Goal: Task Accomplishment & Management: Use online tool/utility

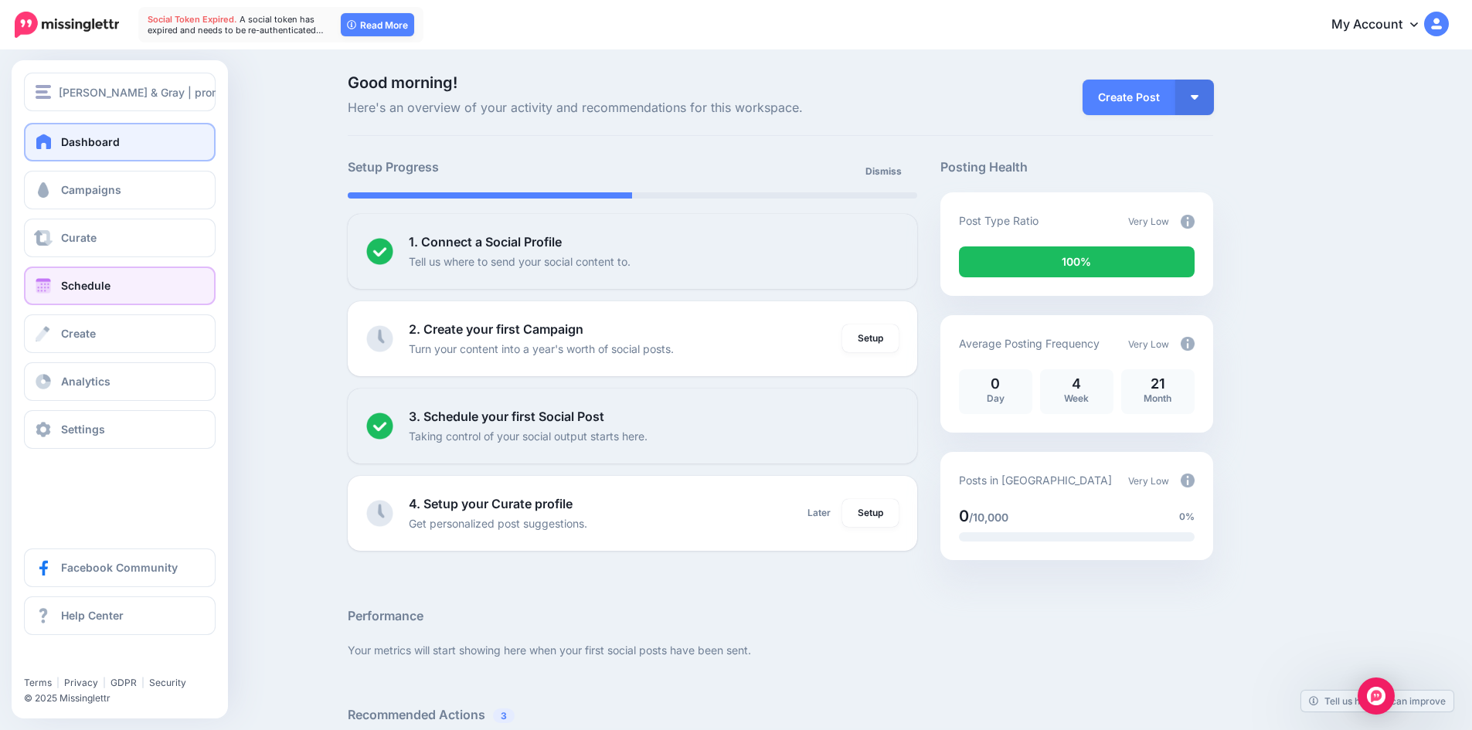
click at [109, 302] on link "Schedule" at bounding box center [120, 286] width 192 height 39
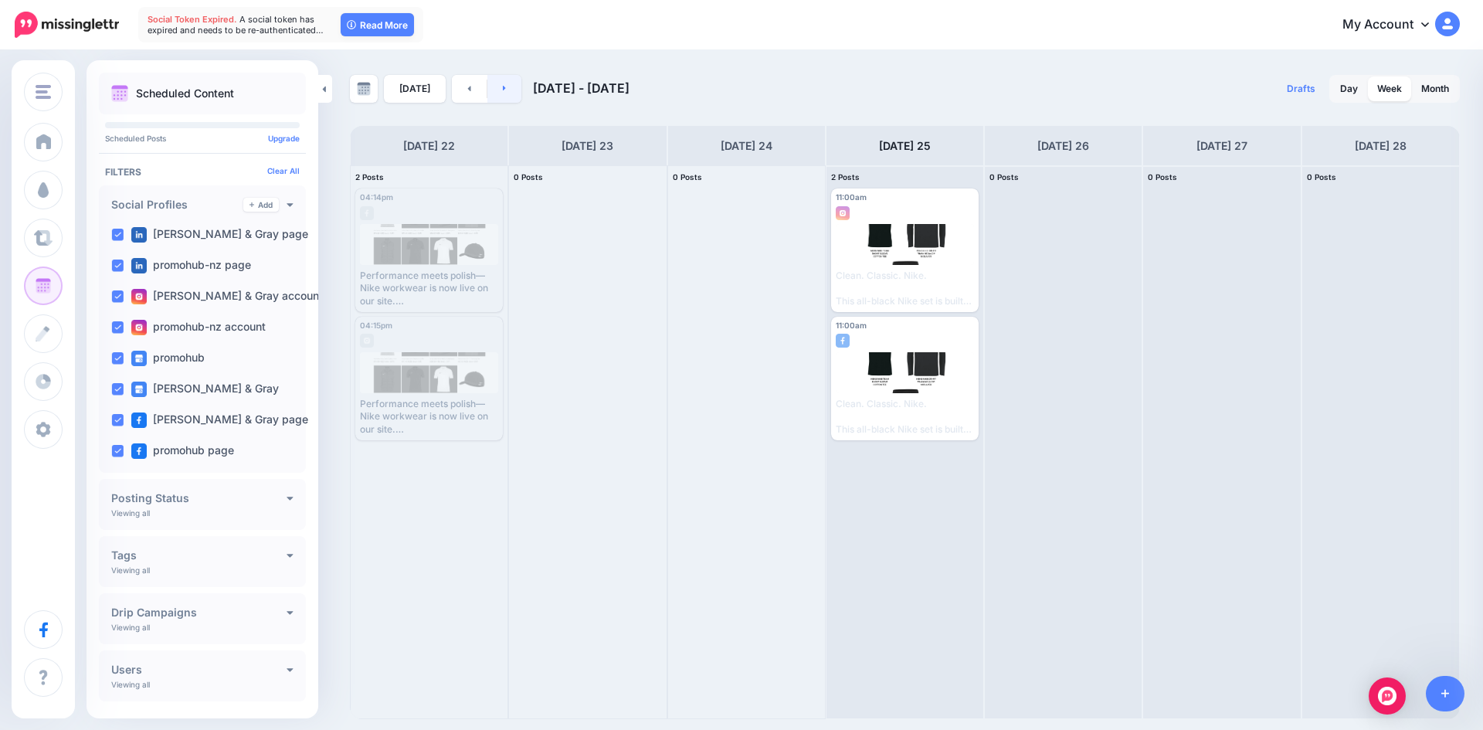
click at [495, 82] on link at bounding box center [505, 89] width 35 height 28
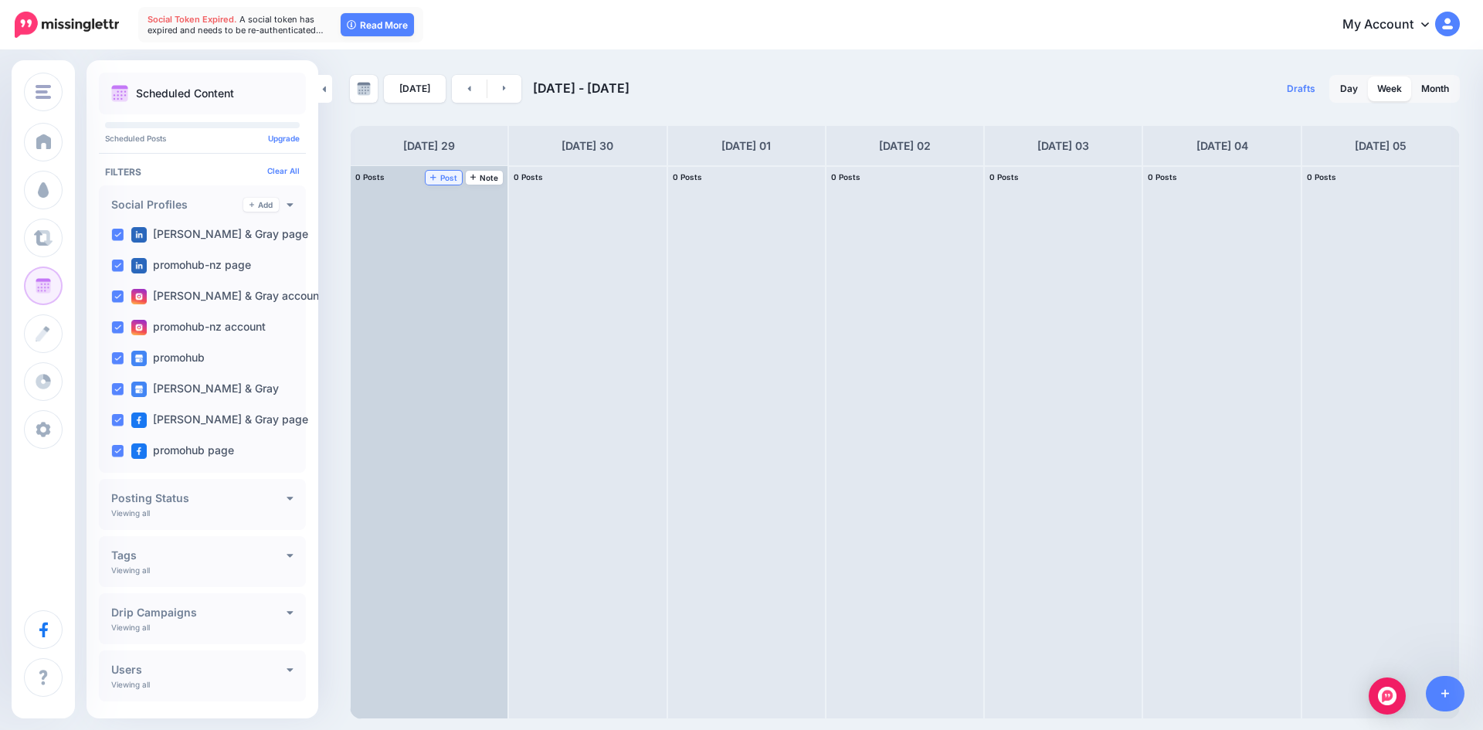
click at [440, 182] on link "Post" at bounding box center [444, 178] width 36 height 14
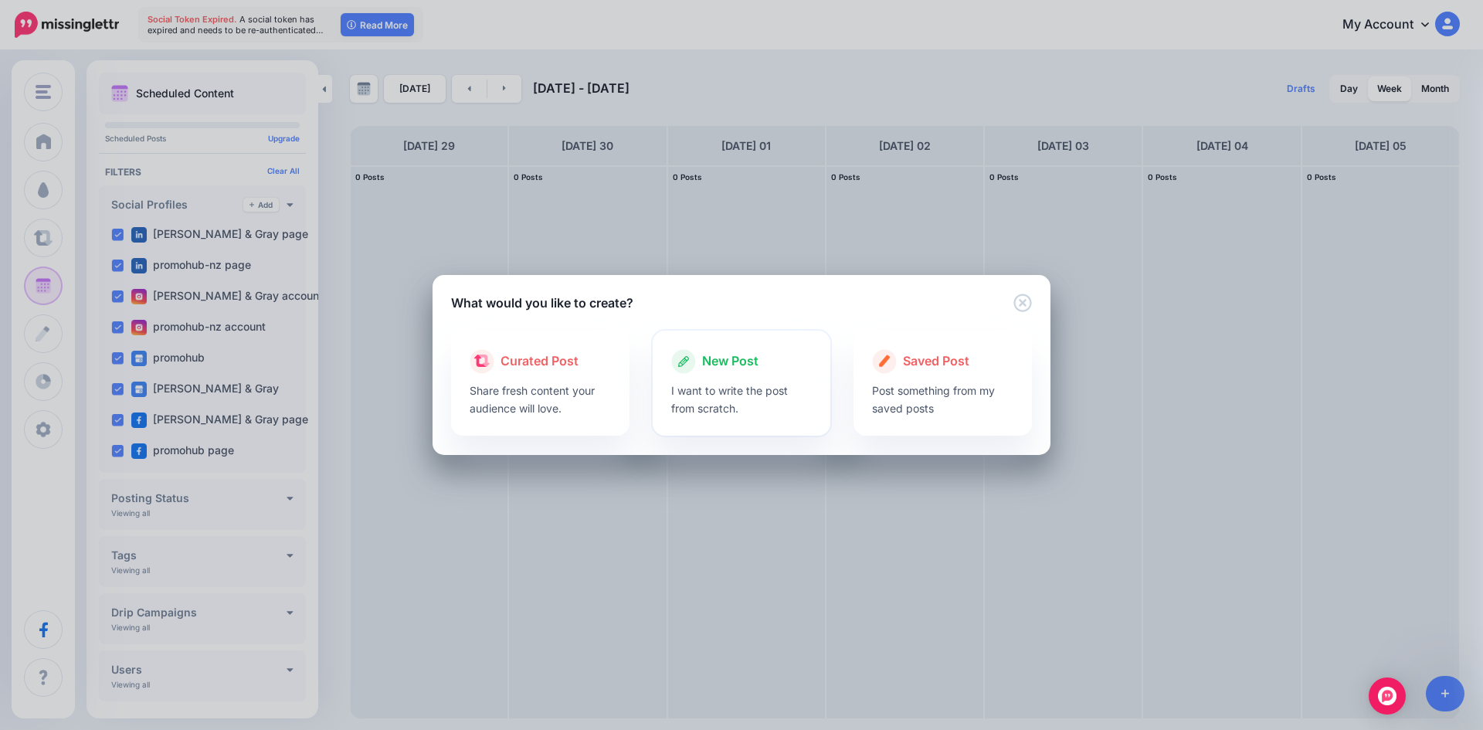
click at [718, 358] on span "New Post" at bounding box center [730, 362] width 56 height 20
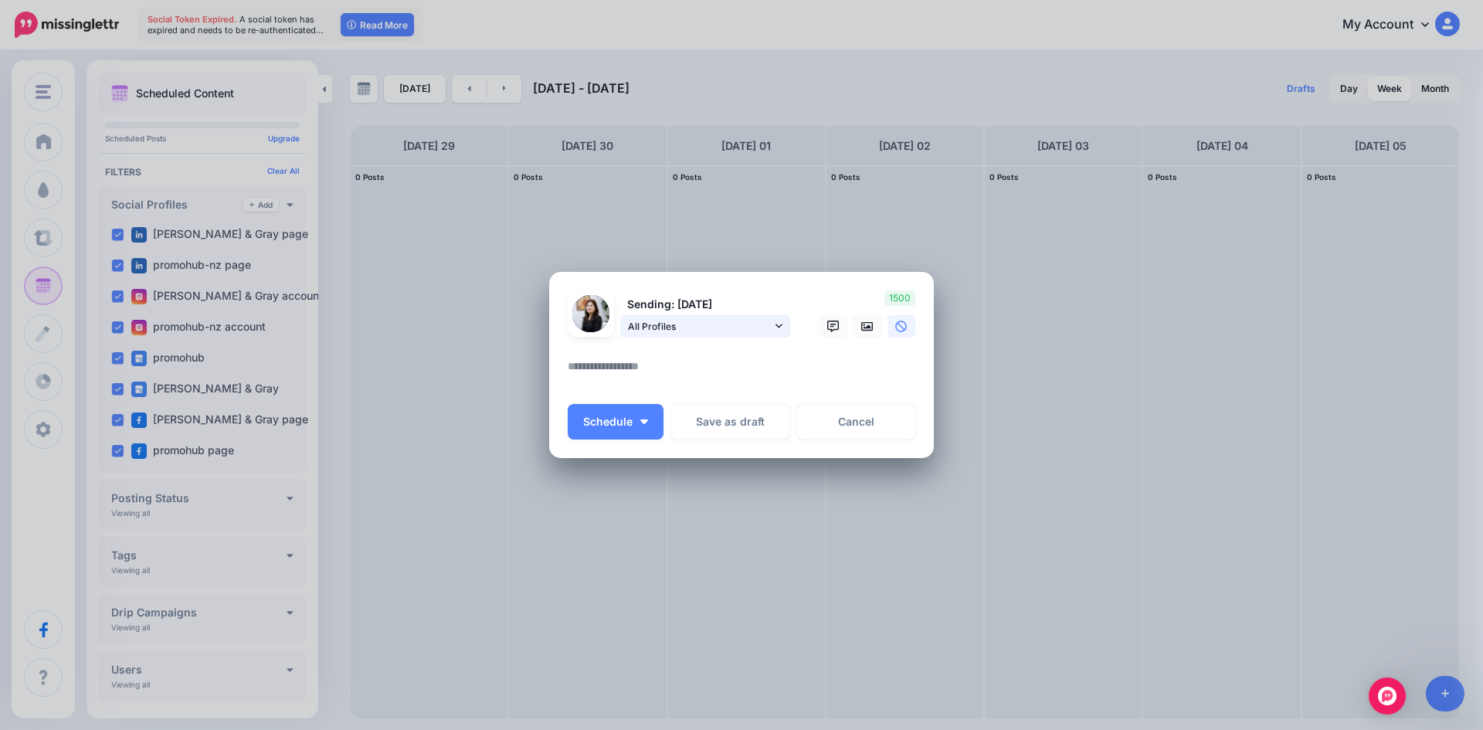
click at [770, 320] on span "All Profiles" at bounding box center [700, 326] width 144 height 16
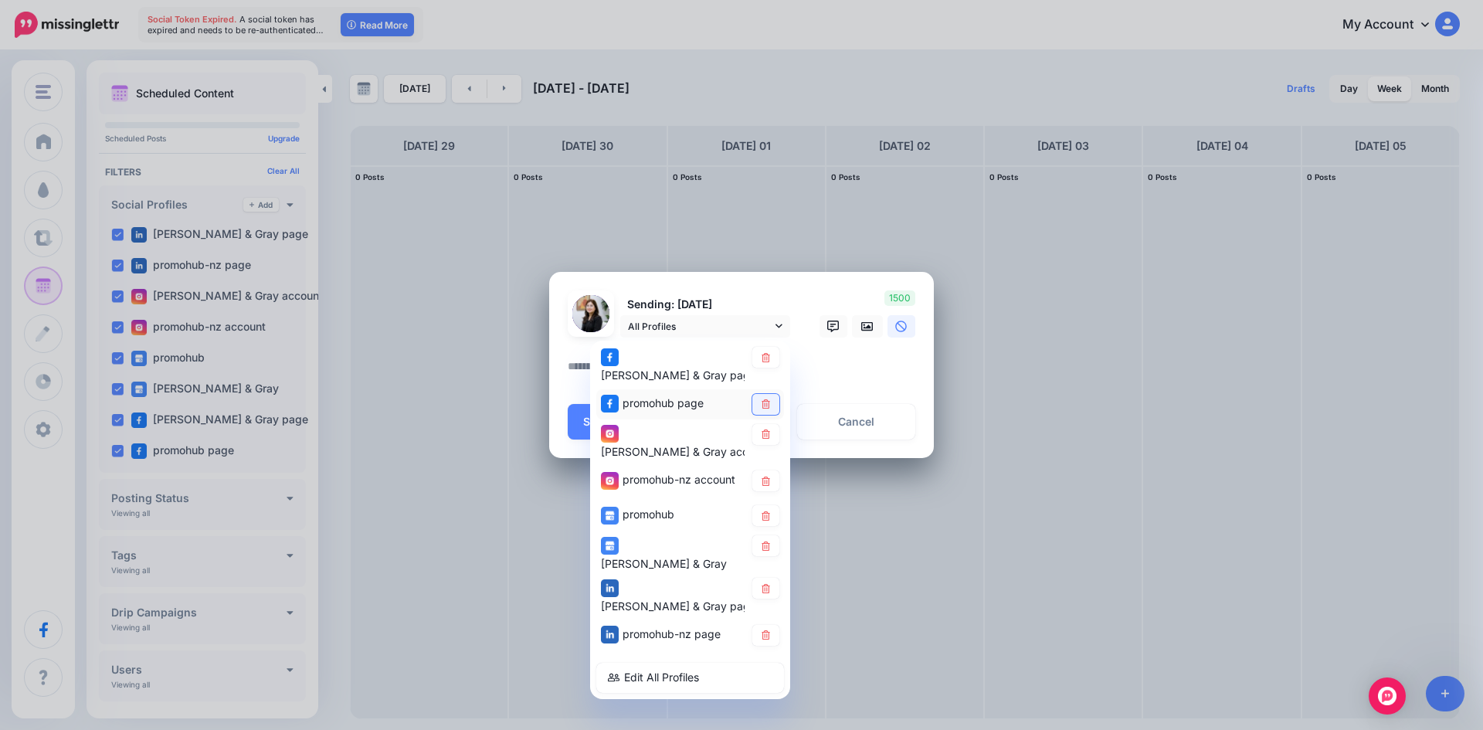
click at [768, 399] on icon at bounding box center [766, 403] width 8 height 9
click at [763, 437] on link at bounding box center [766, 434] width 27 height 21
click at [767, 477] on icon at bounding box center [766, 481] width 8 height 9
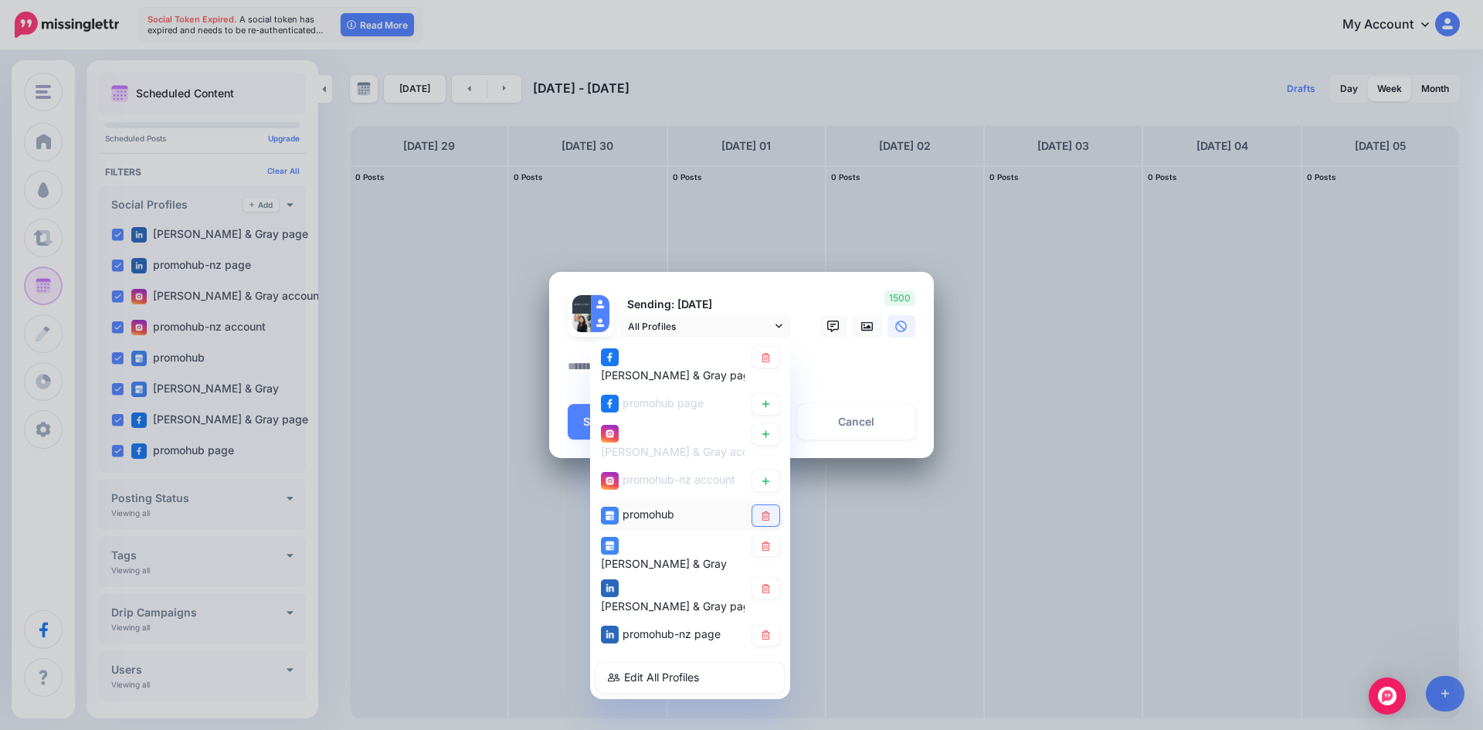
click at [766, 511] on icon at bounding box center [766, 515] width 12 height 9
click at [767, 542] on icon at bounding box center [766, 546] width 12 height 9
click at [765, 583] on icon at bounding box center [766, 587] width 8 height 9
click at [766, 625] on link at bounding box center [766, 635] width 27 height 21
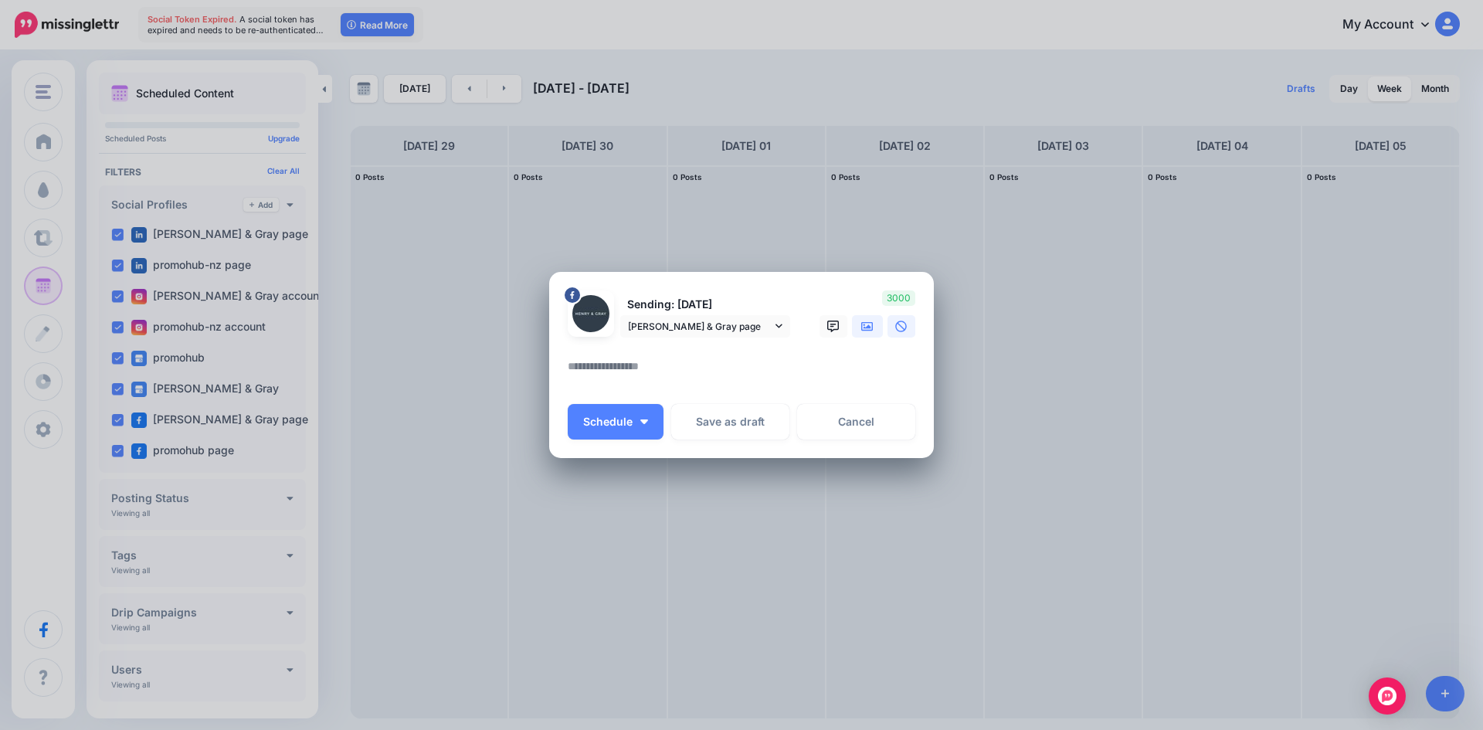
click at [863, 325] on icon at bounding box center [867, 327] width 12 height 12
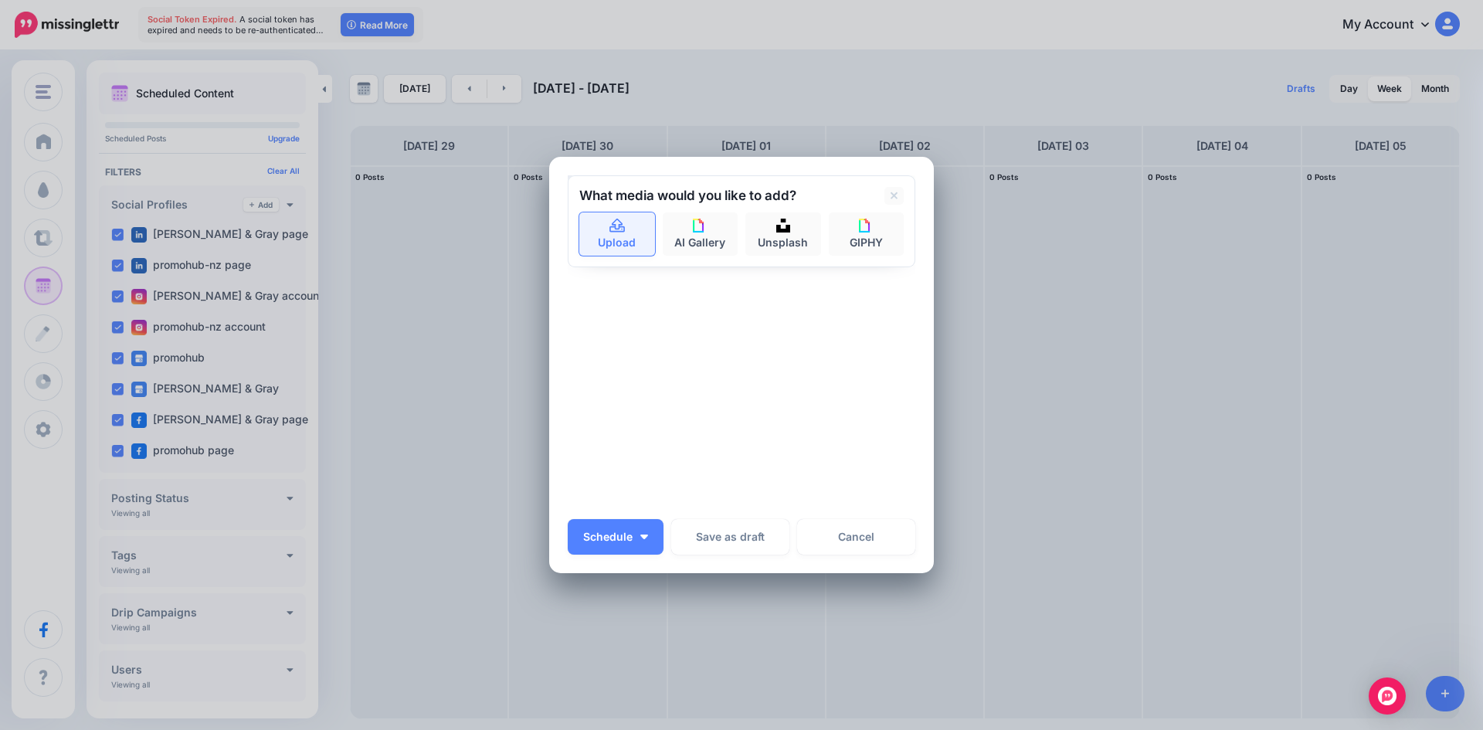
click at [625, 236] on link "Upload" at bounding box center [617, 233] width 76 height 43
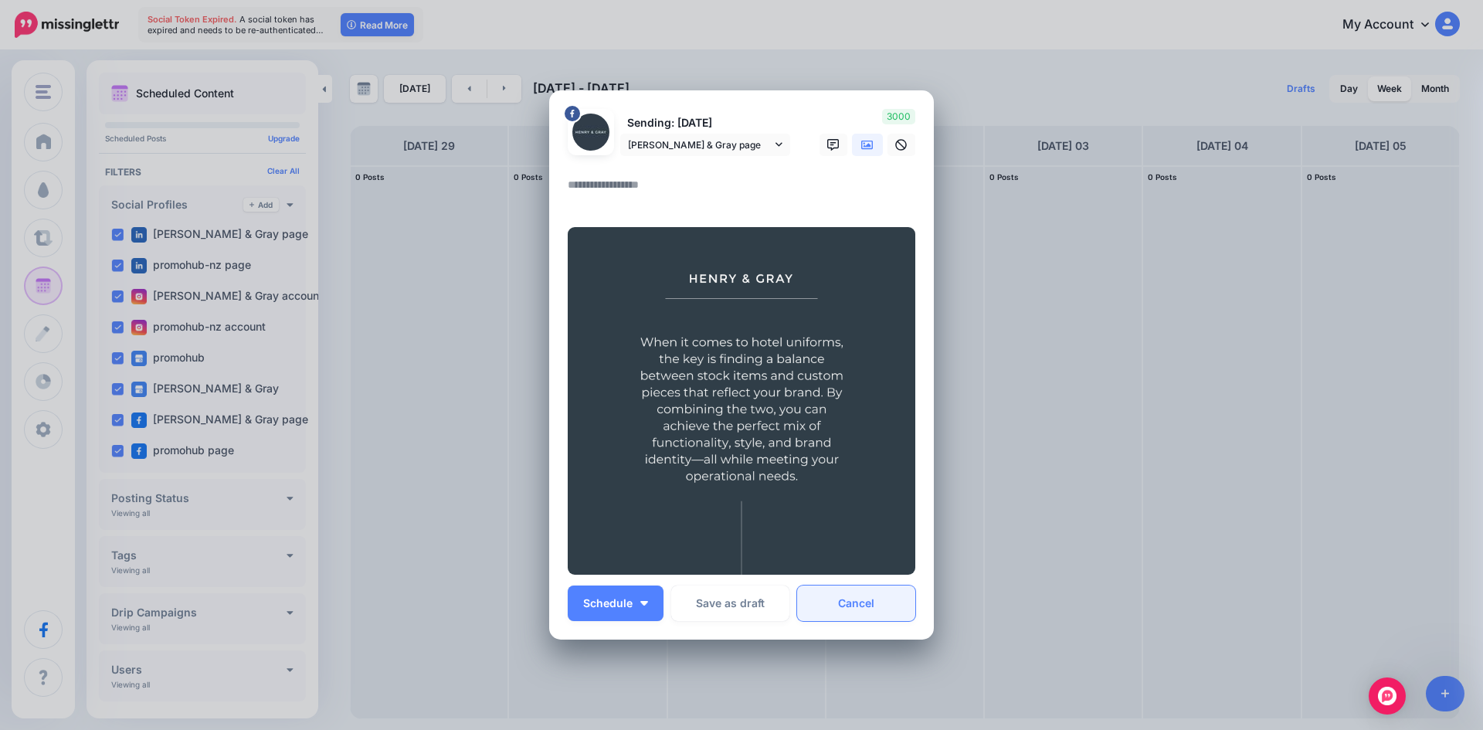
click at [875, 605] on link "Cancel" at bounding box center [856, 604] width 118 height 36
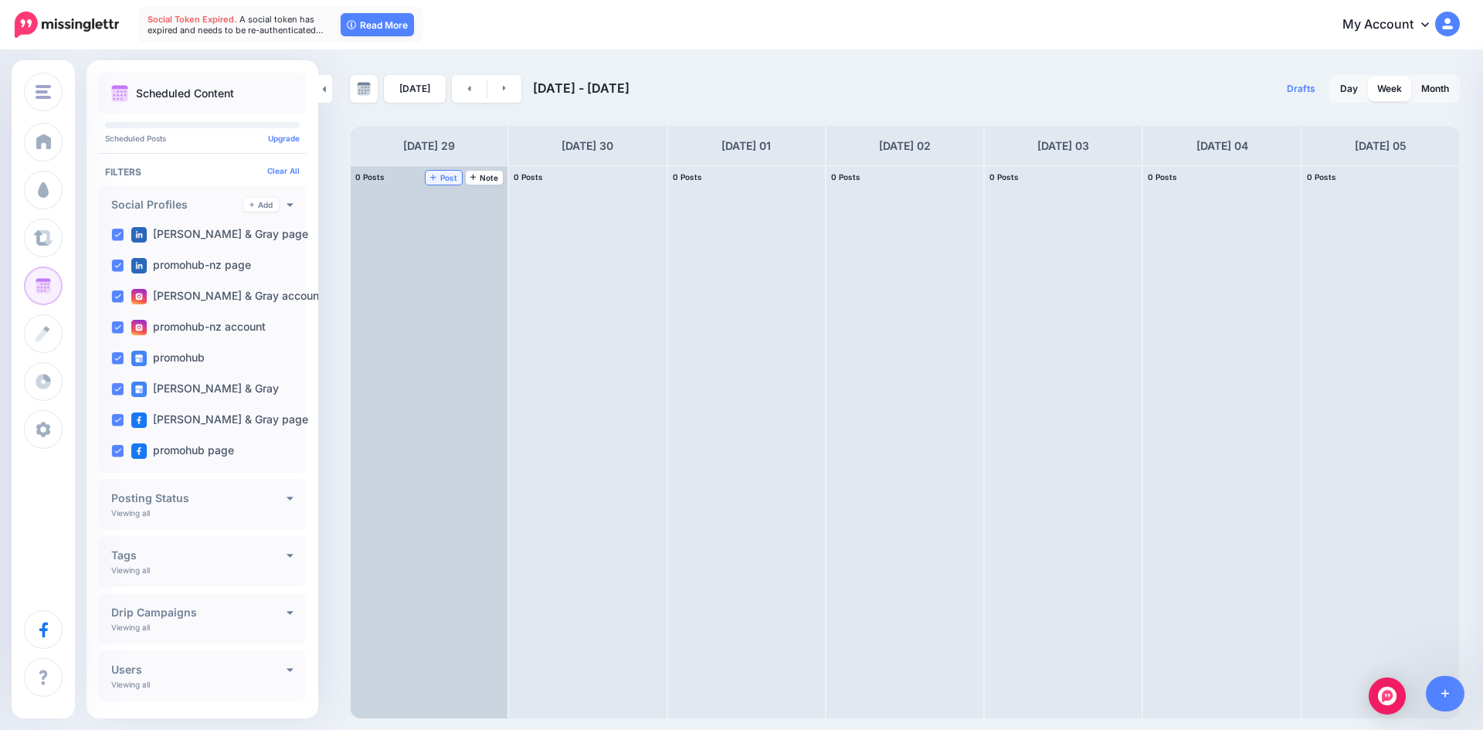
click at [445, 180] on span "Post" at bounding box center [443, 178] width 27 height 8
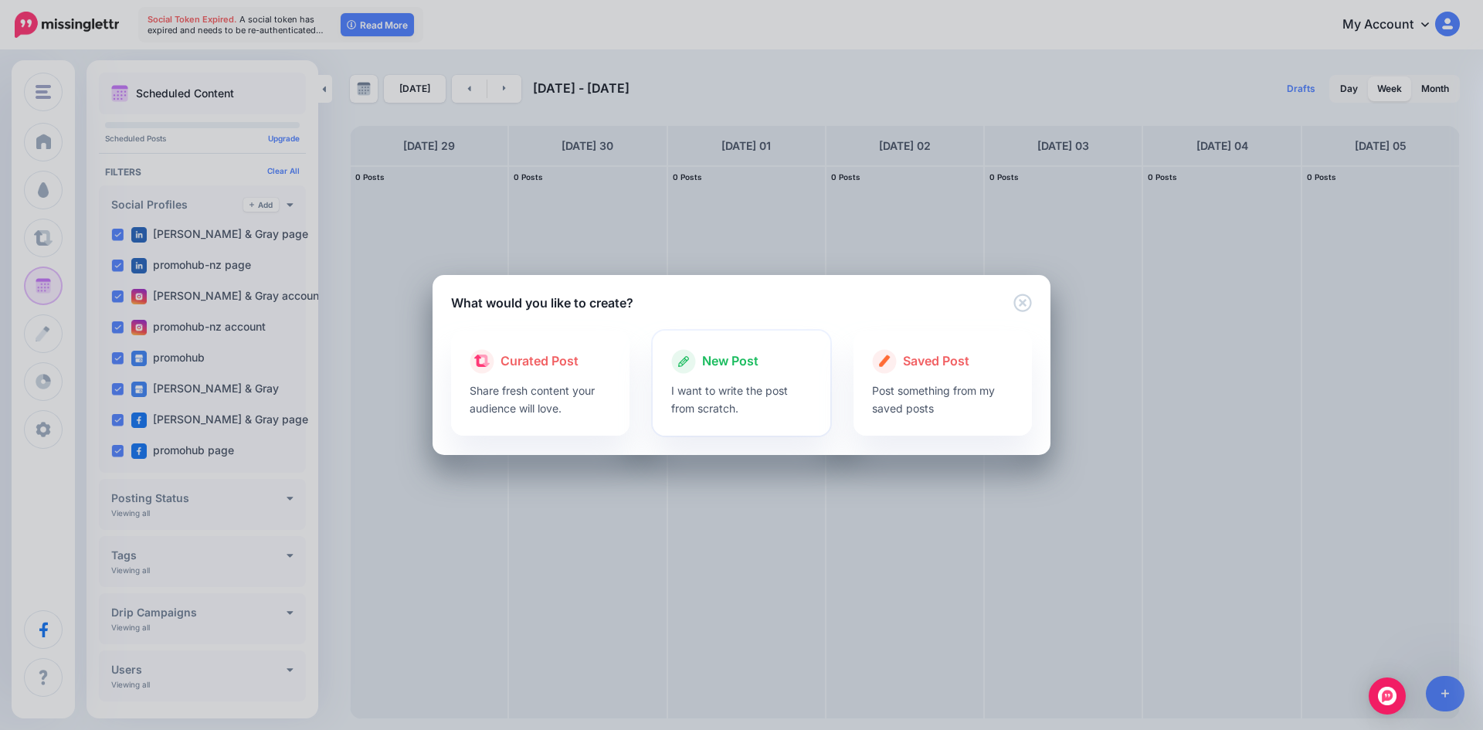
click at [753, 392] on p "I want to write the post from scratch." at bounding box center [741, 400] width 141 height 36
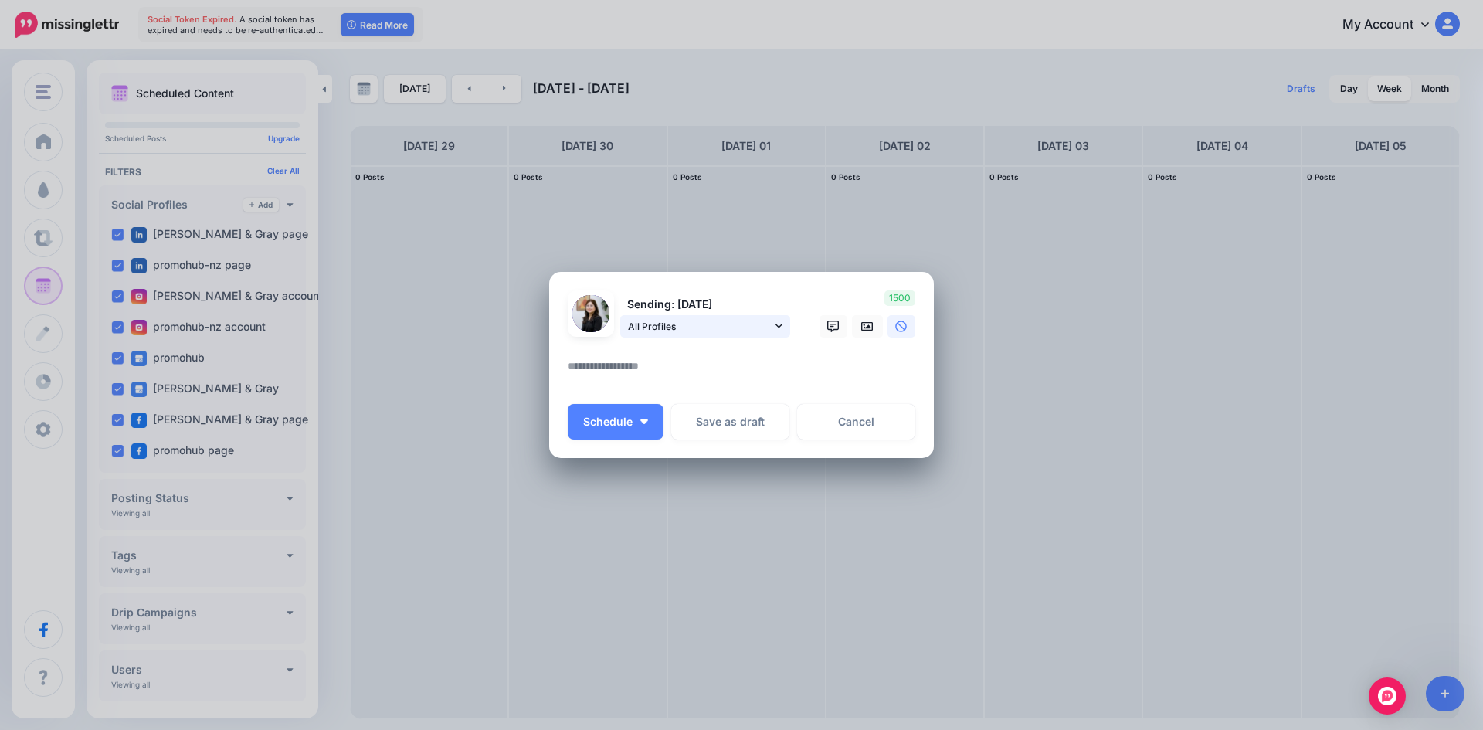
click at [705, 332] on span "All Profiles" at bounding box center [700, 326] width 144 height 16
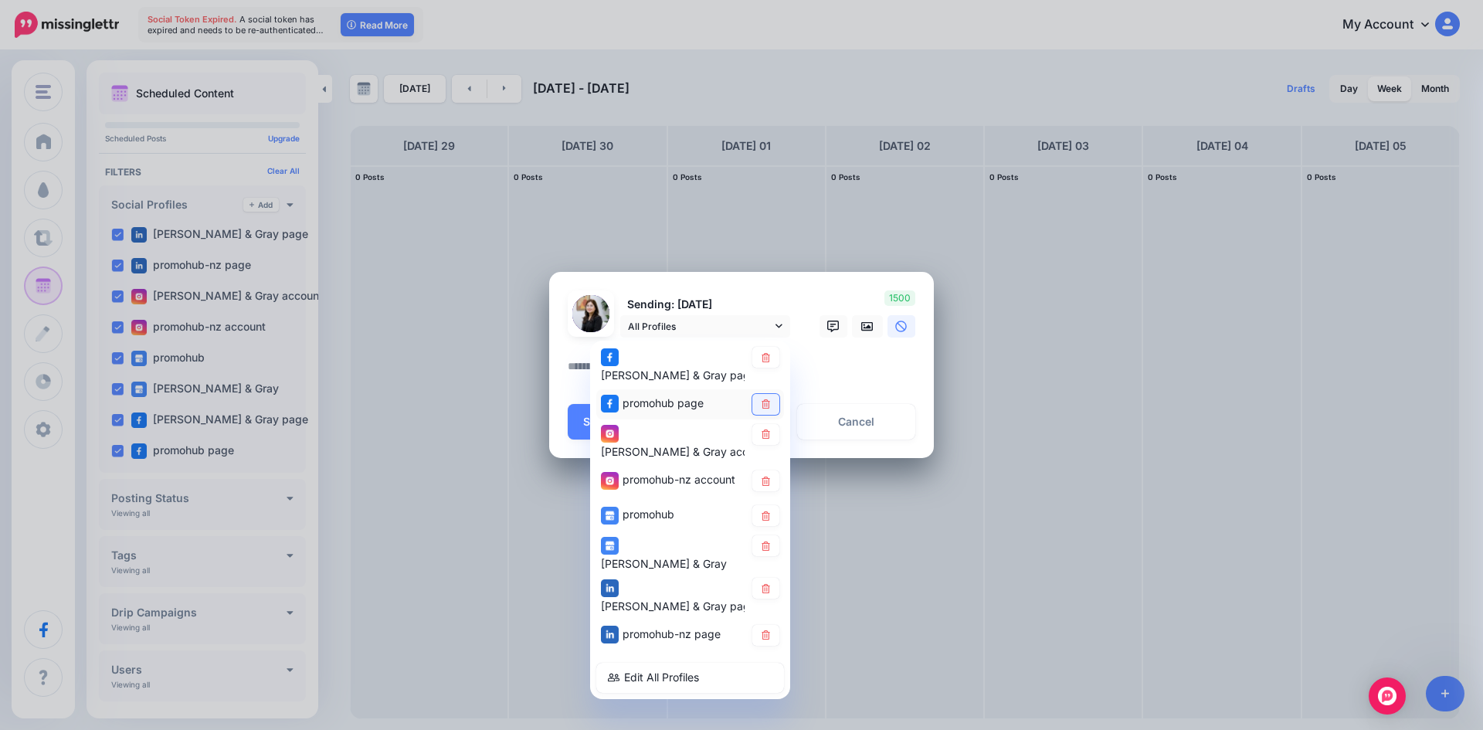
click at [757, 395] on link at bounding box center [766, 404] width 27 height 21
click at [772, 435] on link at bounding box center [766, 434] width 27 height 21
click at [775, 471] on link at bounding box center [766, 481] width 27 height 21
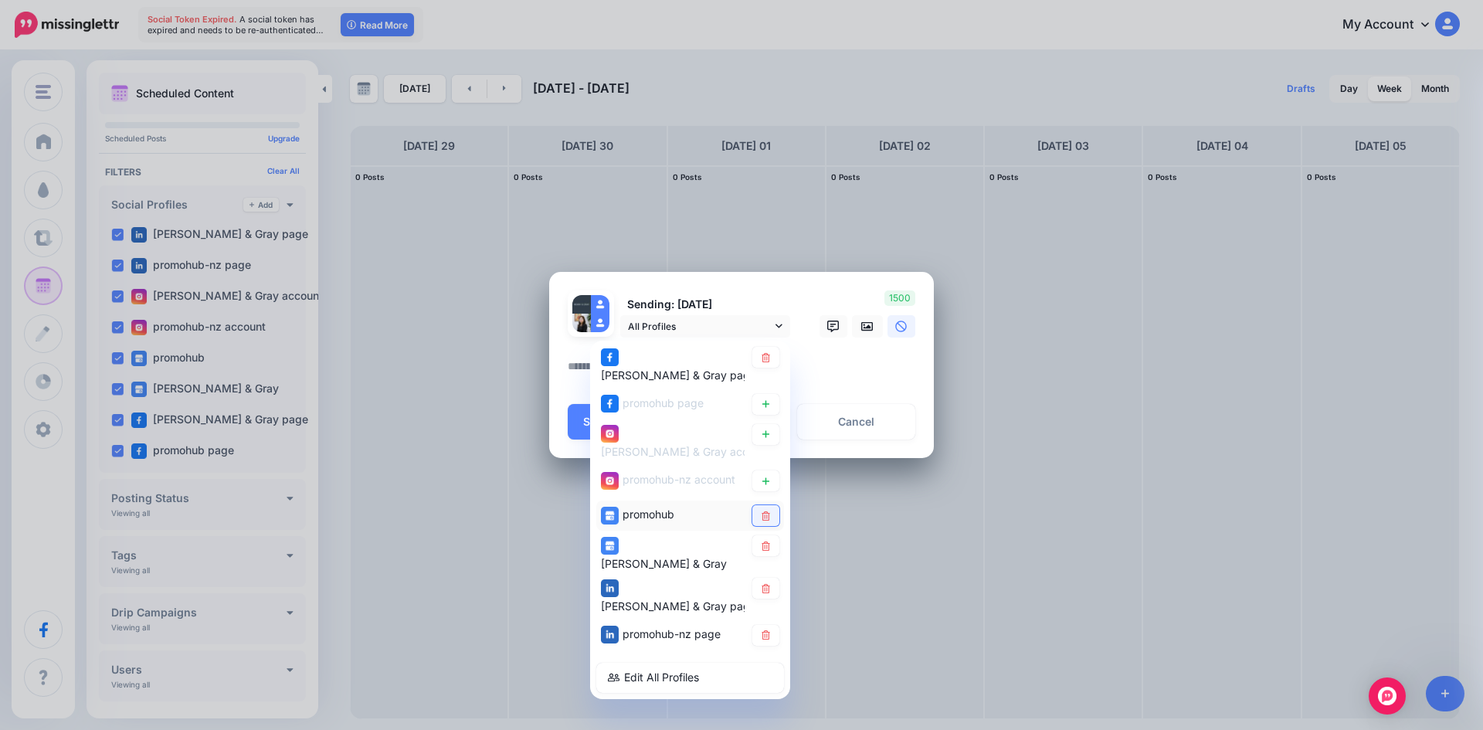
click at [770, 506] on link at bounding box center [766, 515] width 27 height 21
click at [766, 542] on icon at bounding box center [766, 546] width 12 height 9
click at [768, 583] on icon at bounding box center [766, 587] width 12 height 9
click at [764, 630] on icon at bounding box center [766, 634] width 12 height 9
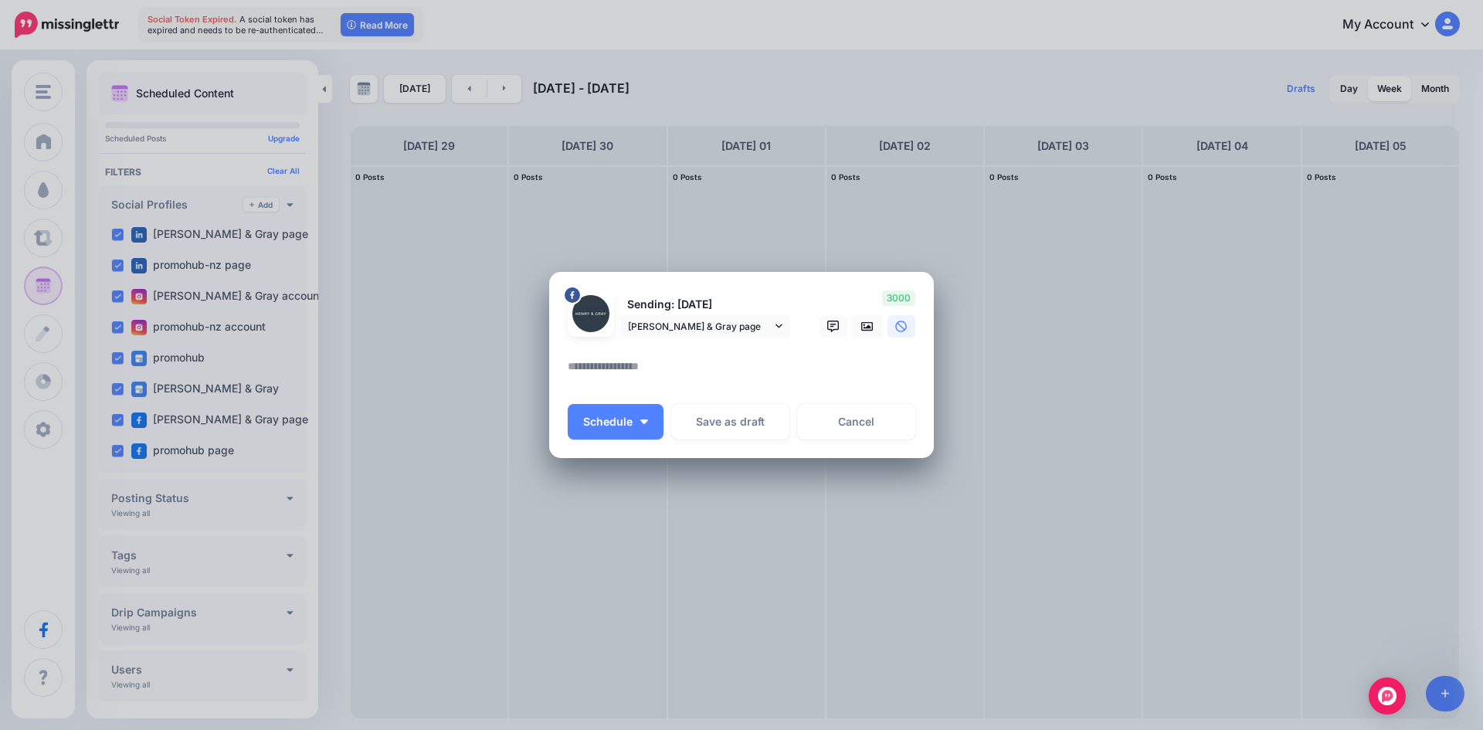
click at [603, 373] on textarea at bounding box center [745, 372] width 355 height 30
click at [867, 326] on icon at bounding box center [867, 327] width 12 height 12
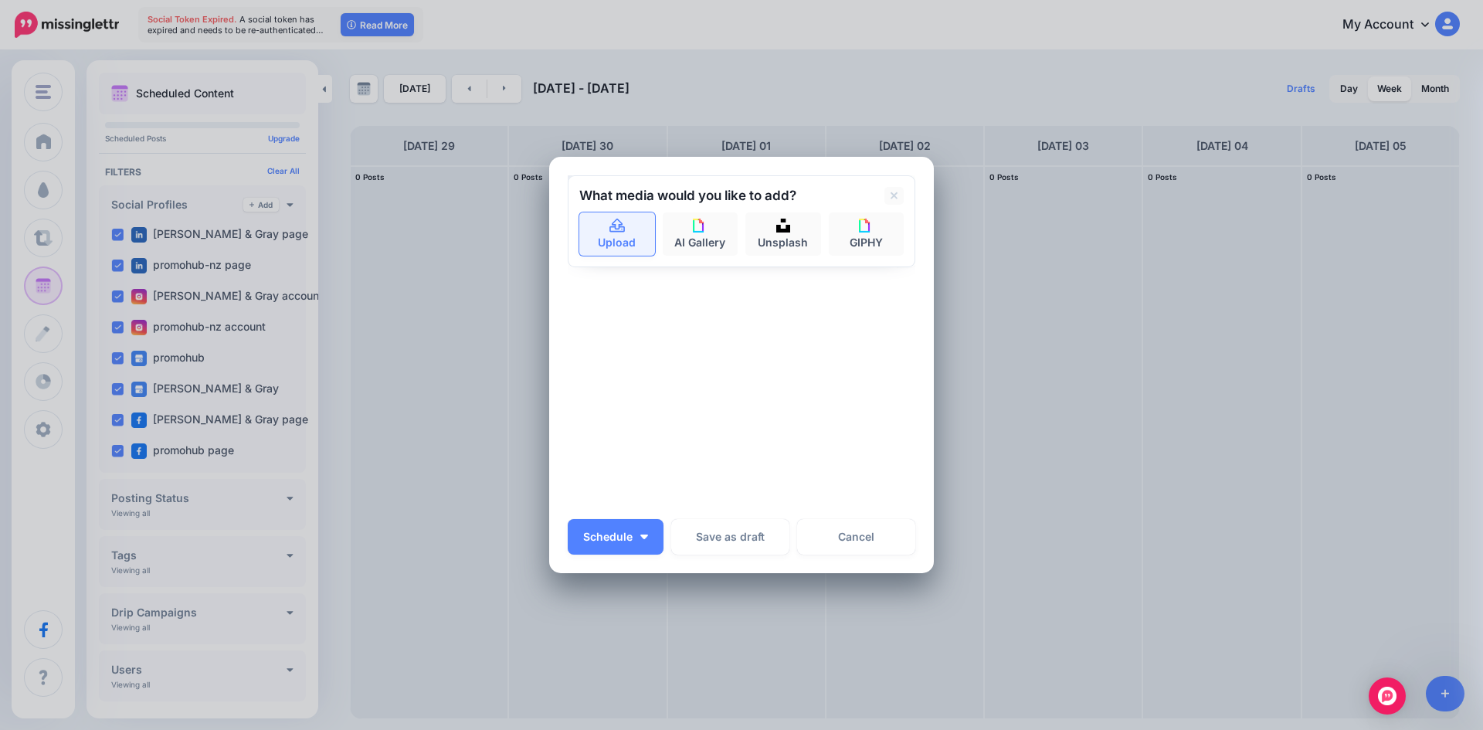
click at [596, 225] on link "Upload" at bounding box center [617, 233] width 76 height 43
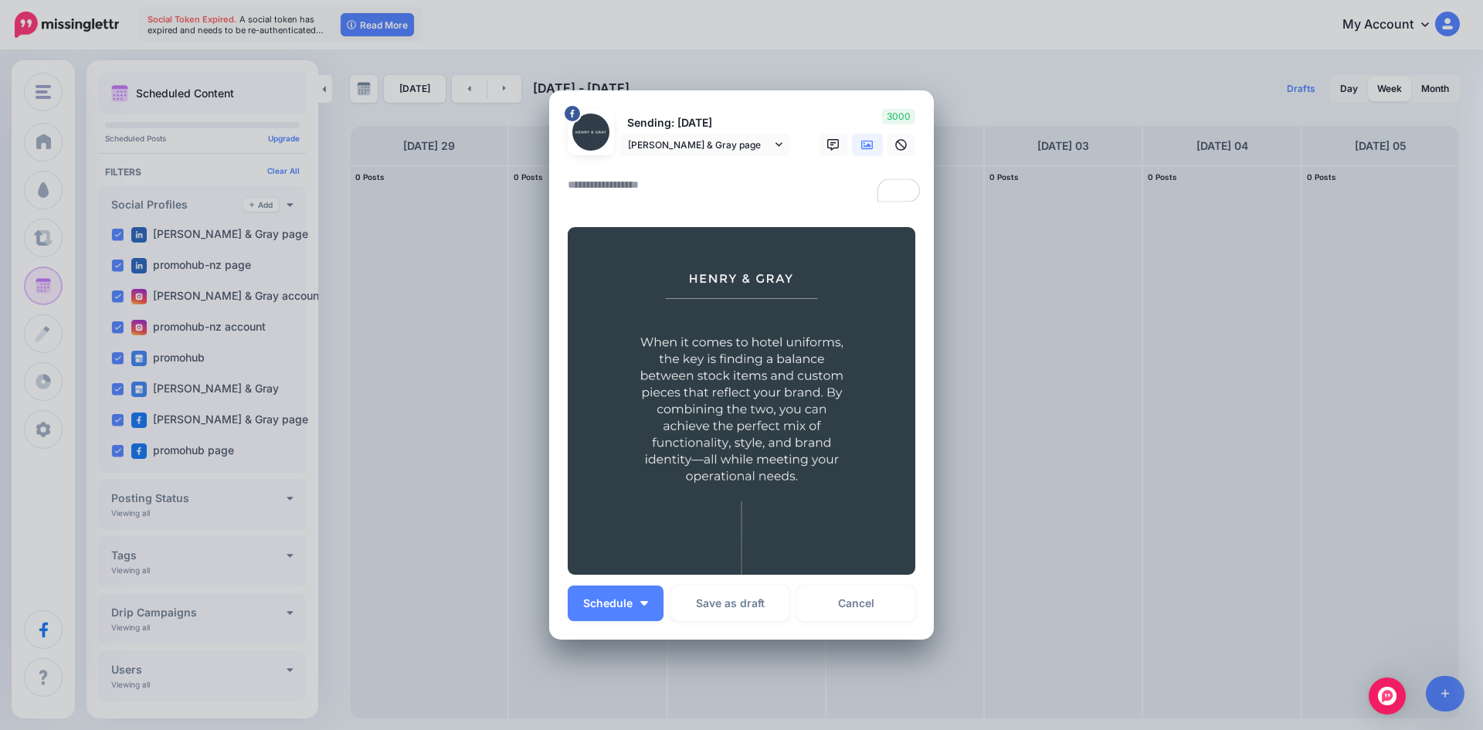
click at [609, 189] on textarea "To enrich screen reader interactions, please activate Accessibility in Grammarl…" at bounding box center [745, 190] width 355 height 30
drag, startPoint x: 609, startPoint y: 189, endPoint x: 629, endPoint y: 178, distance: 22.8
paste textarea "**********"
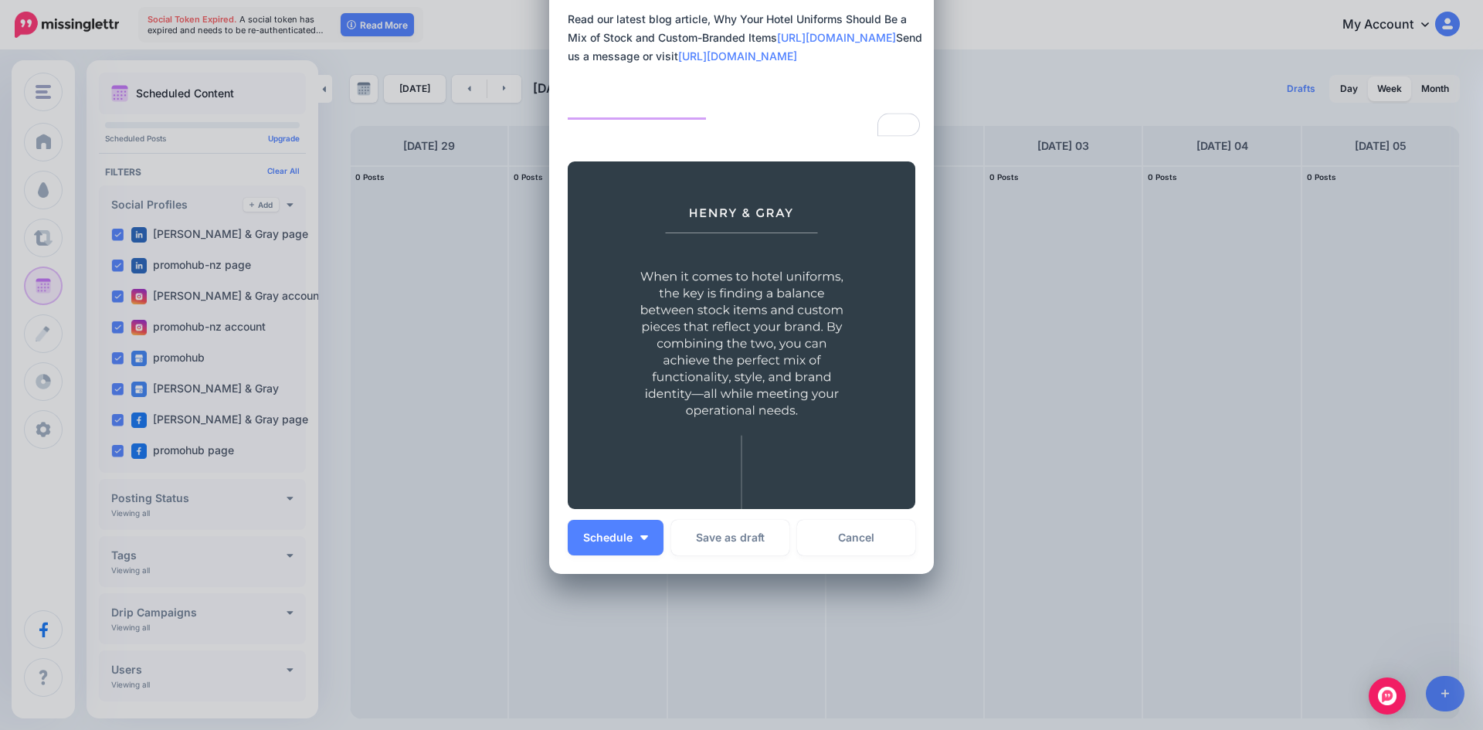
scroll to position [201, 0]
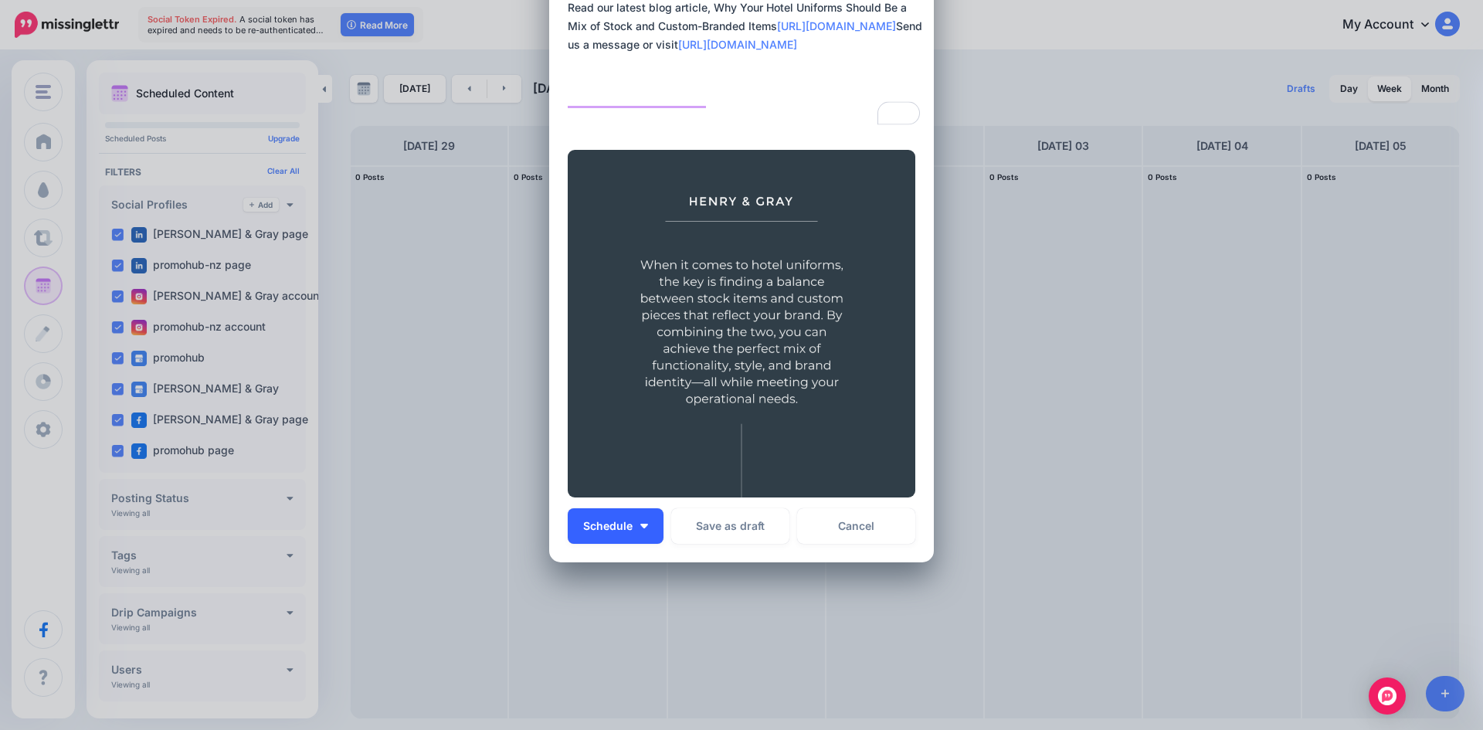
type textarea "**********"
click at [644, 528] on button "Schedule" at bounding box center [616, 526] width 96 height 36
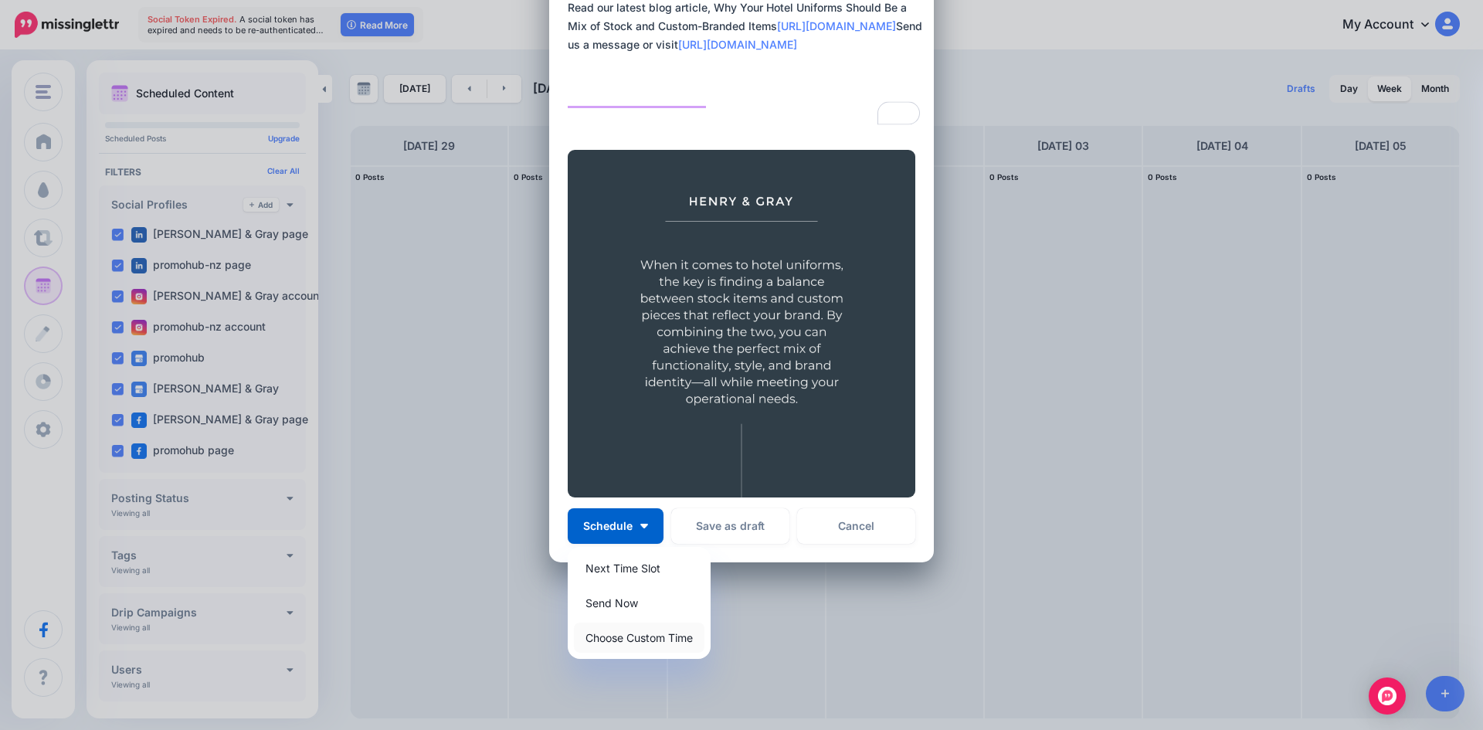
click at [636, 638] on link "Choose Custom Time" at bounding box center [639, 638] width 131 height 30
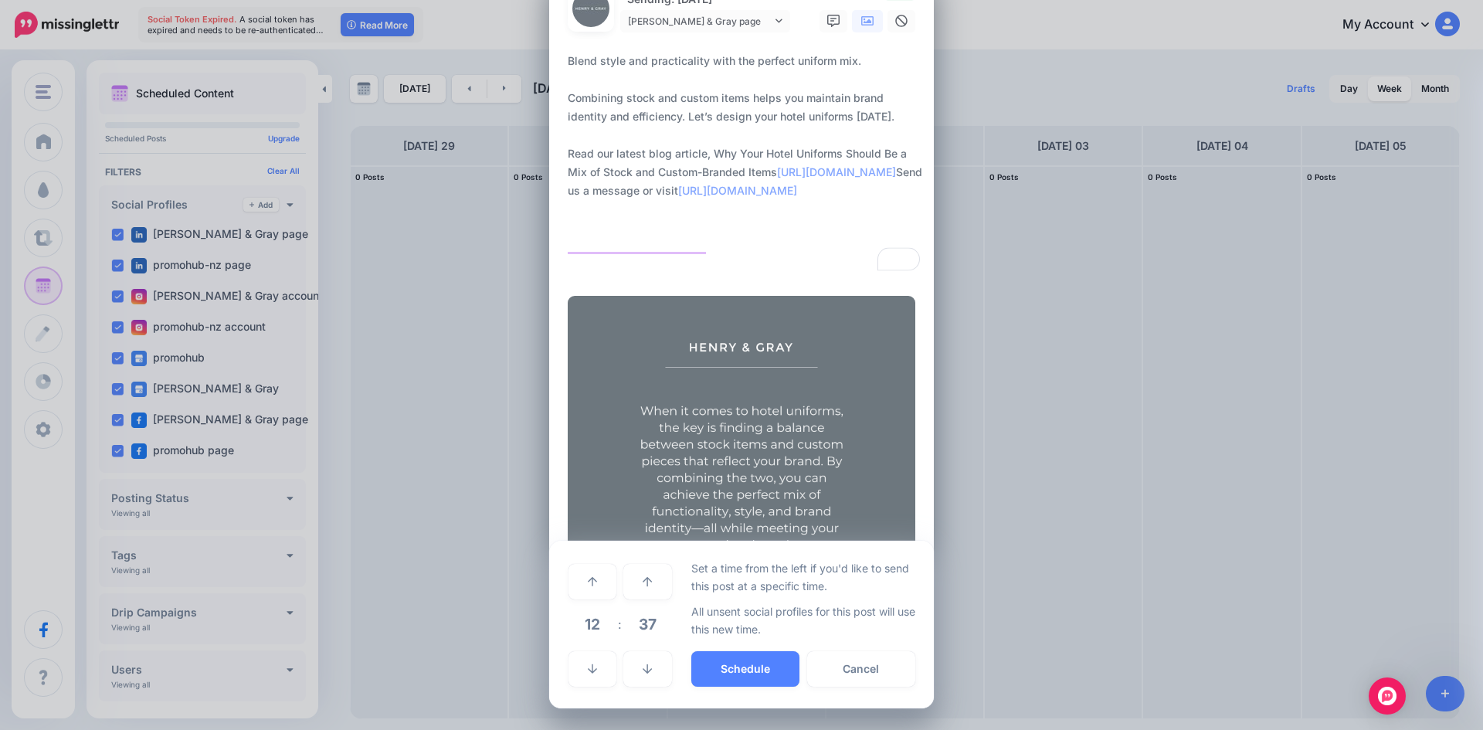
scroll to position [55, 0]
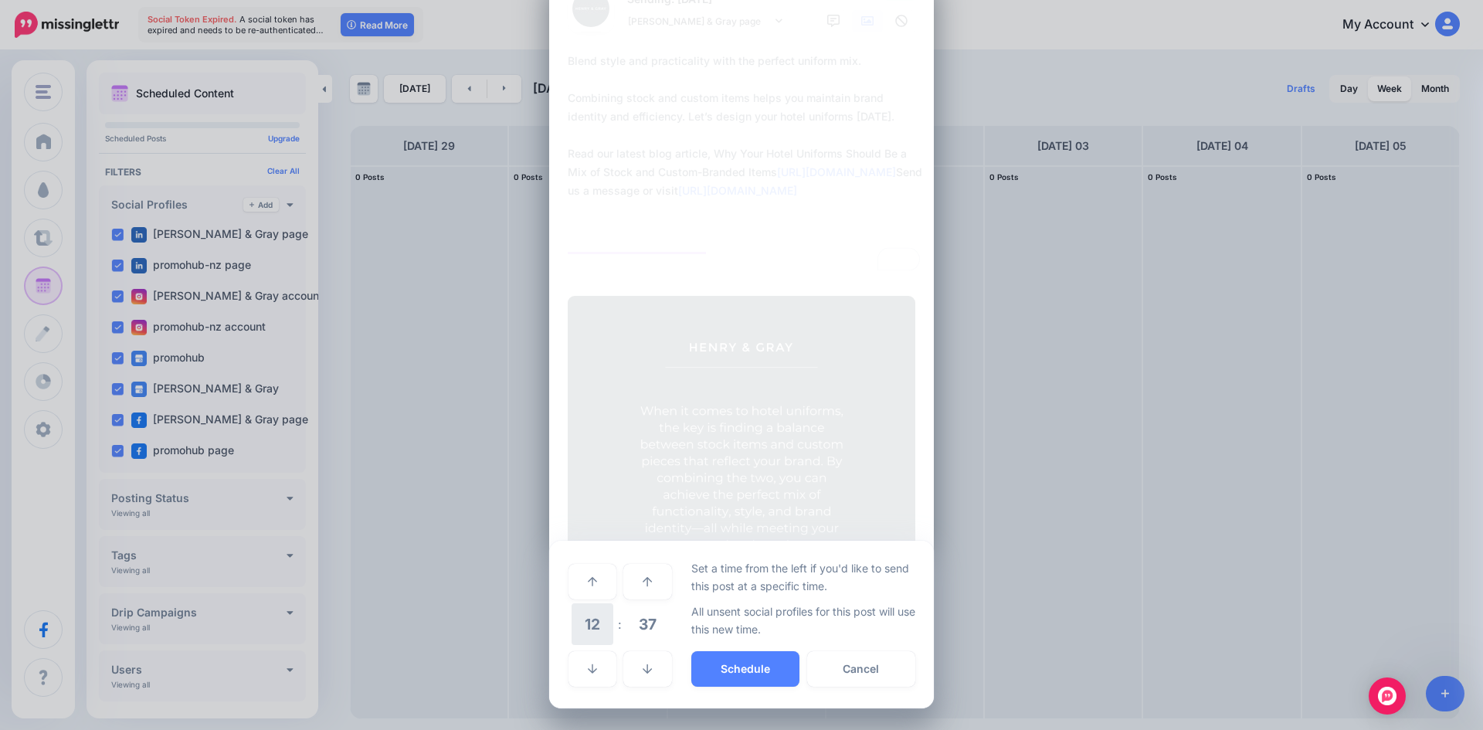
click at [599, 621] on span "12" at bounding box center [593, 624] width 42 height 42
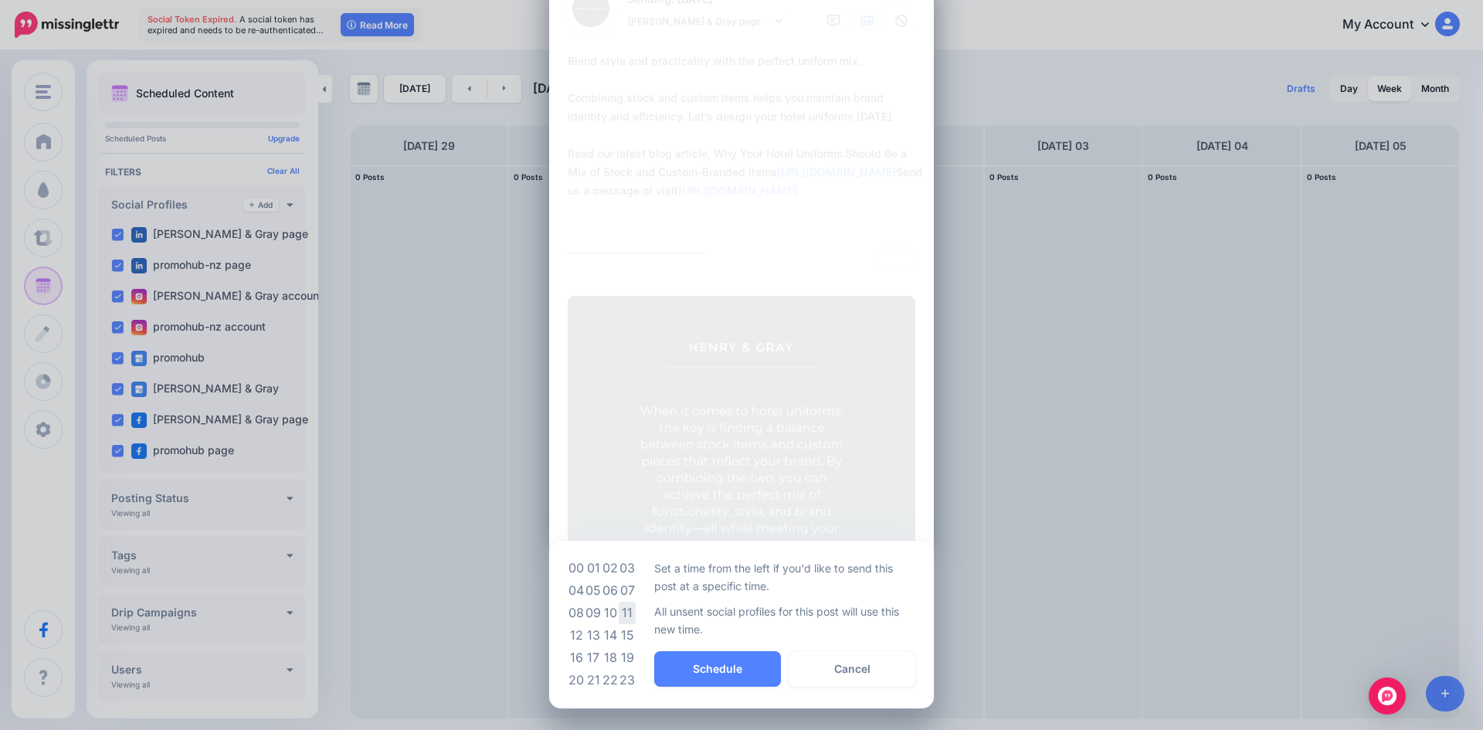
click at [620, 610] on td "11" at bounding box center [627, 613] width 17 height 22
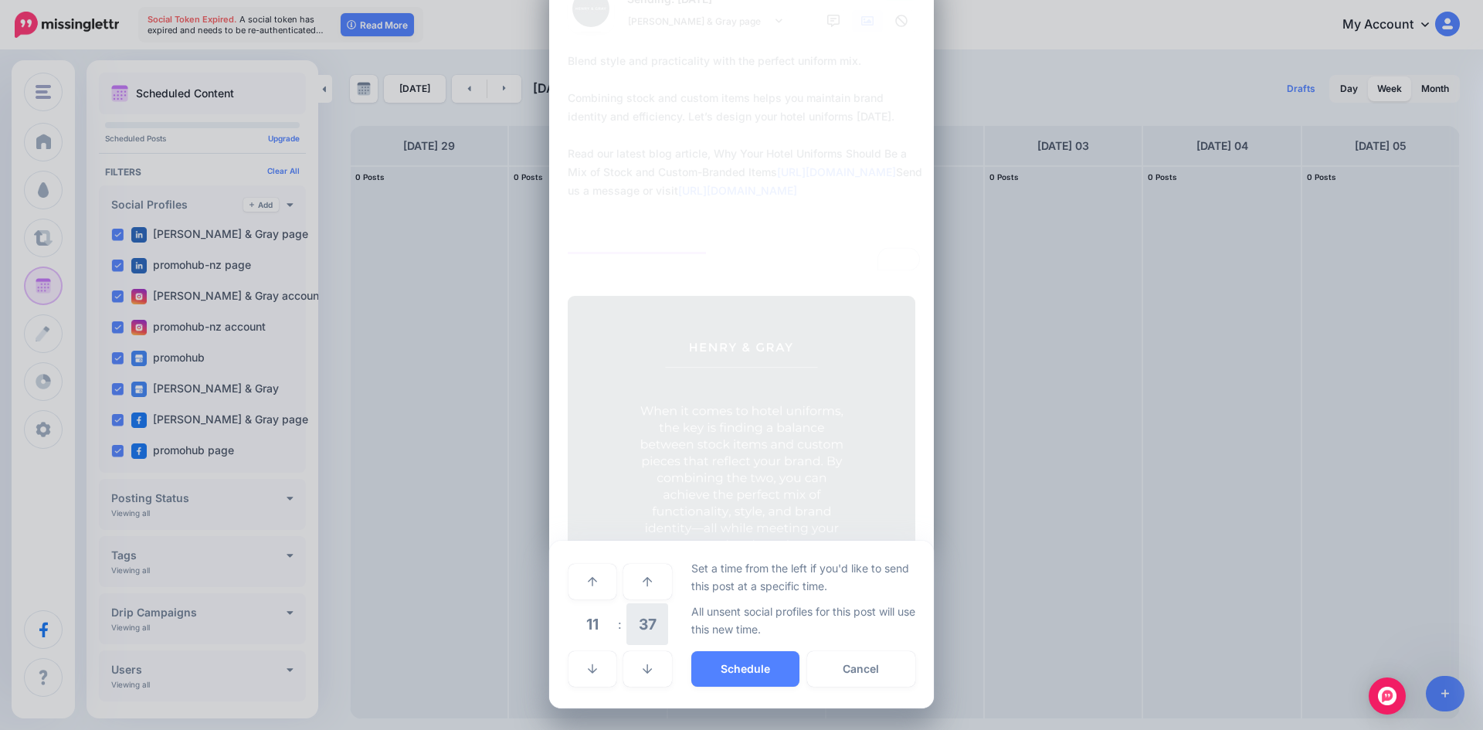
click at [635, 617] on span "37" at bounding box center [648, 624] width 42 height 42
click at [569, 583] on td "00" at bounding box center [576, 580] width 17 height 43
click at [756, 671] on button "Schedule" at bounding box center [745, 669] width 108 height 36
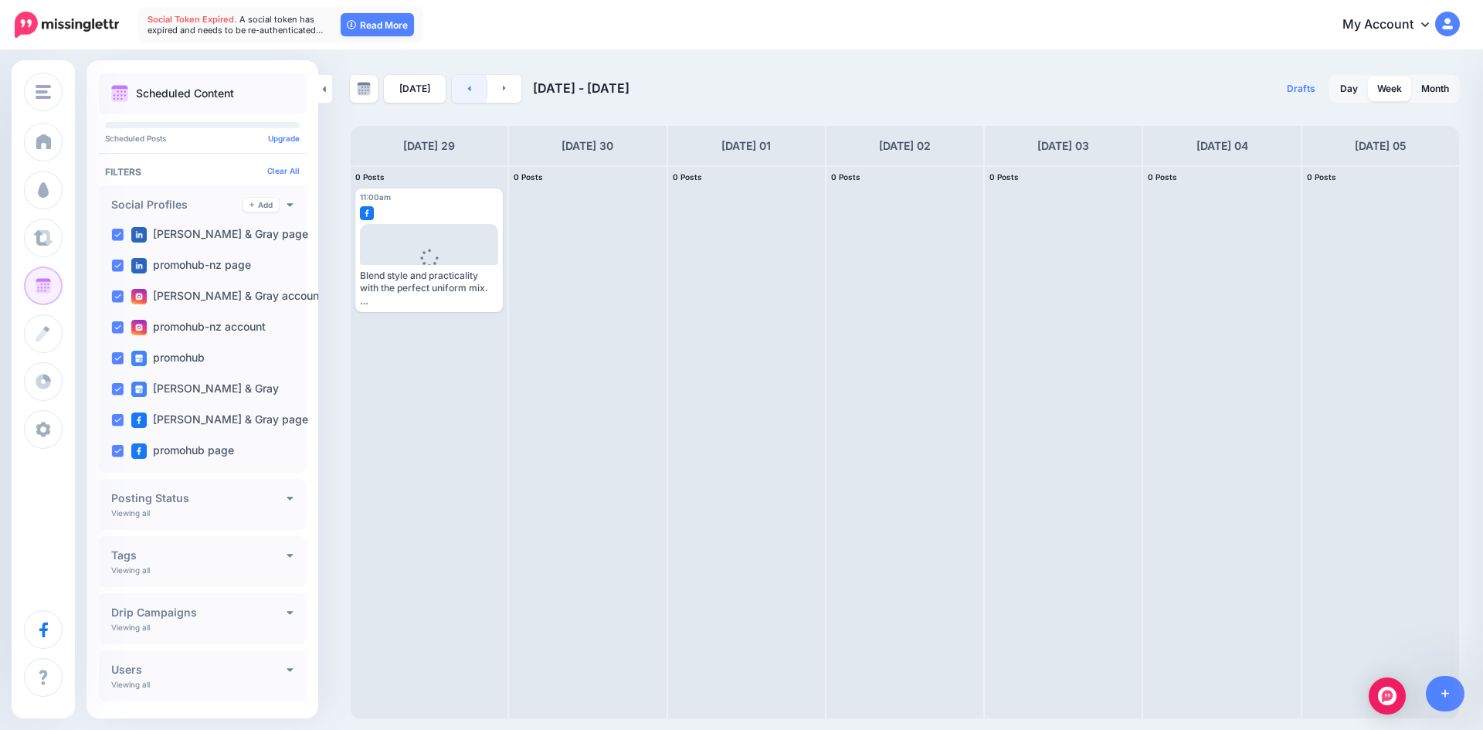
click at [470, 89] on link at bounding box center [469, 89] width 35 height 28
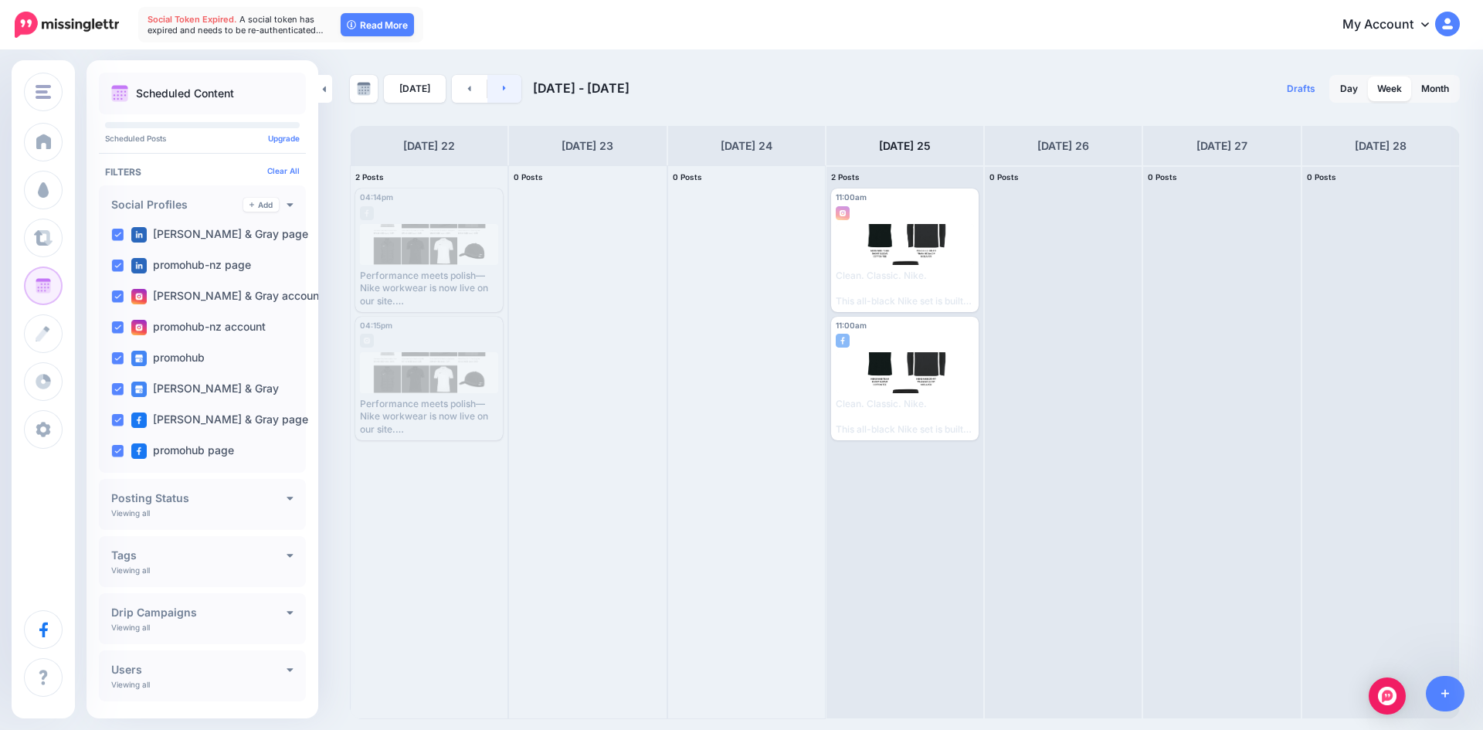
click at [511, 83] on link at bounding box center [505, 89] width 35 height 28
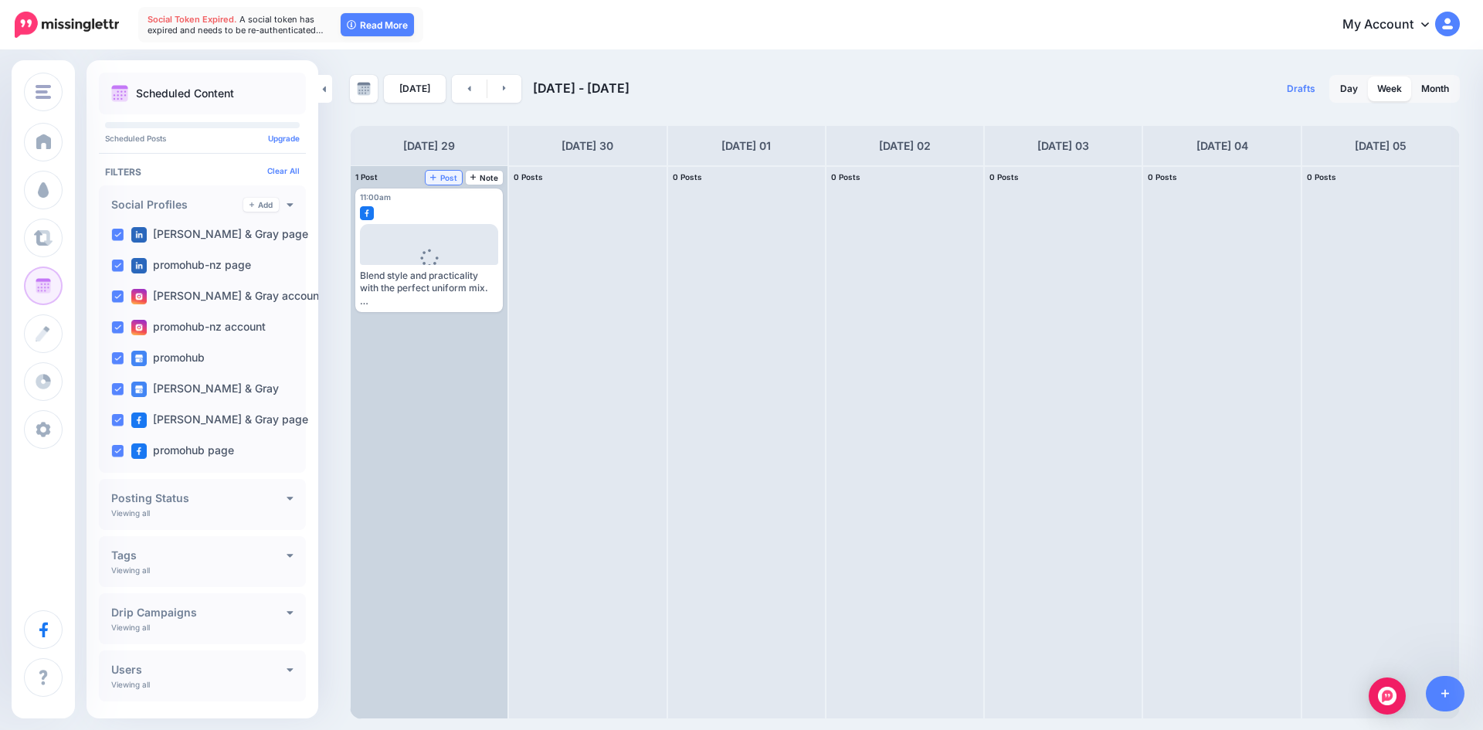
click at [450, 179] on span "Post" at bounding box center [443, 178] width 27 height 8
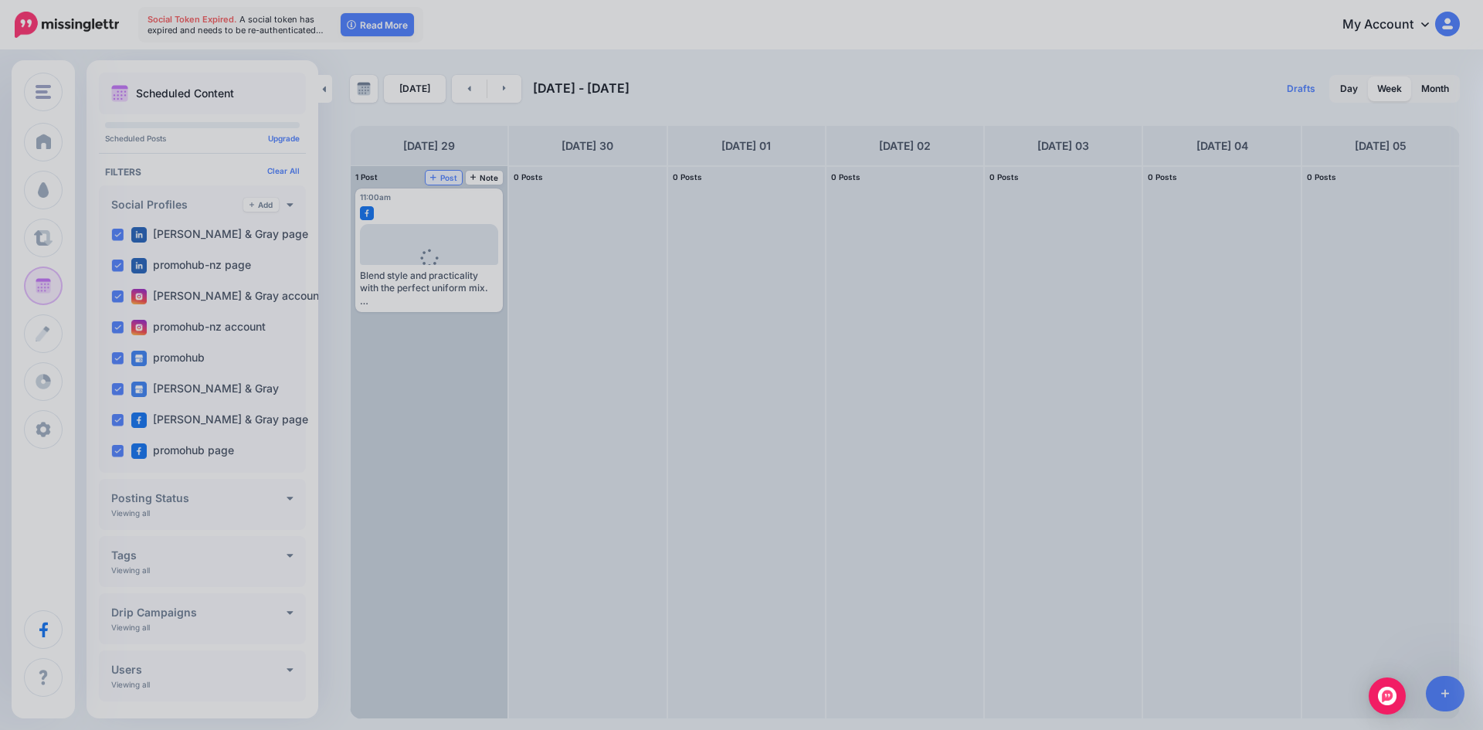
scroll to position [0, 0]
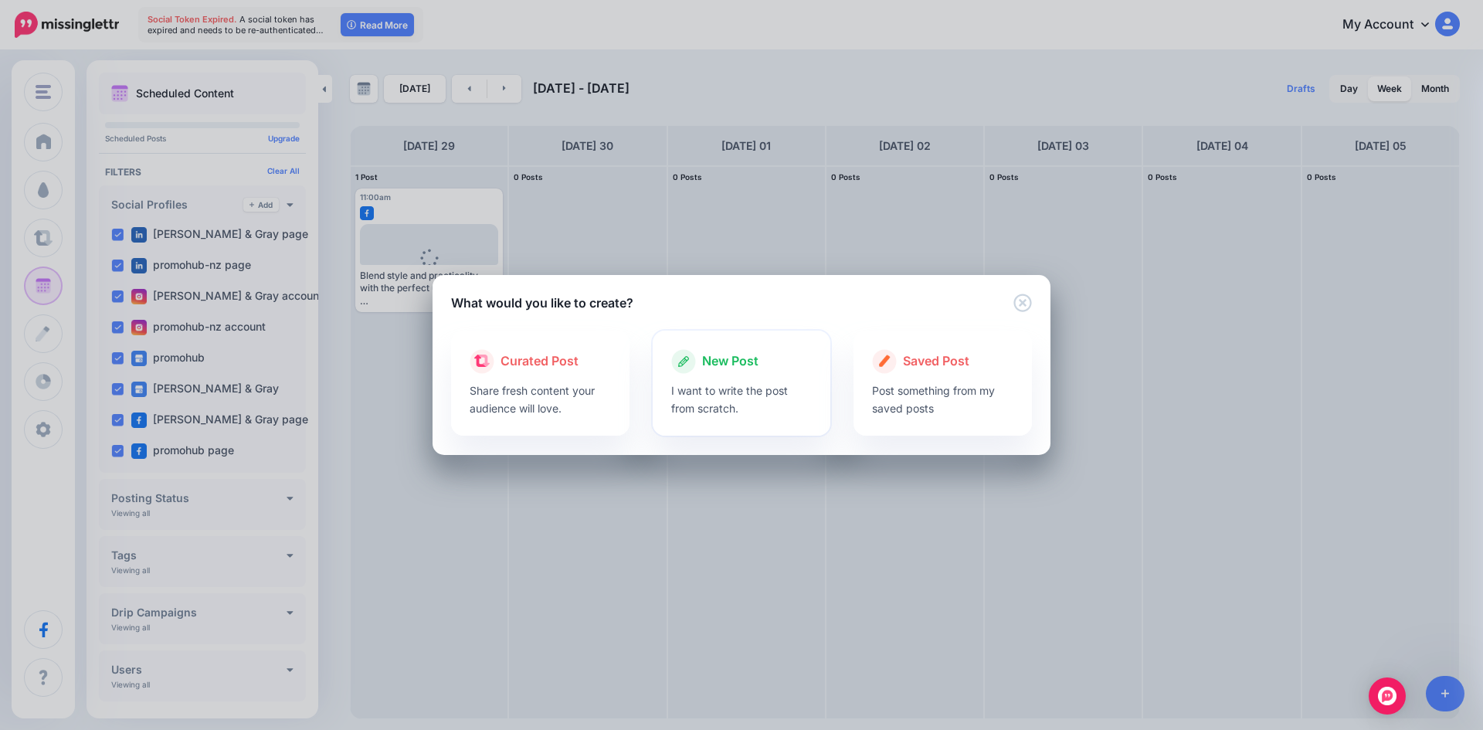
click at [712, 394] on p "I want to write the post from scratch." at bounding box center [741, 400] width 141 height 36
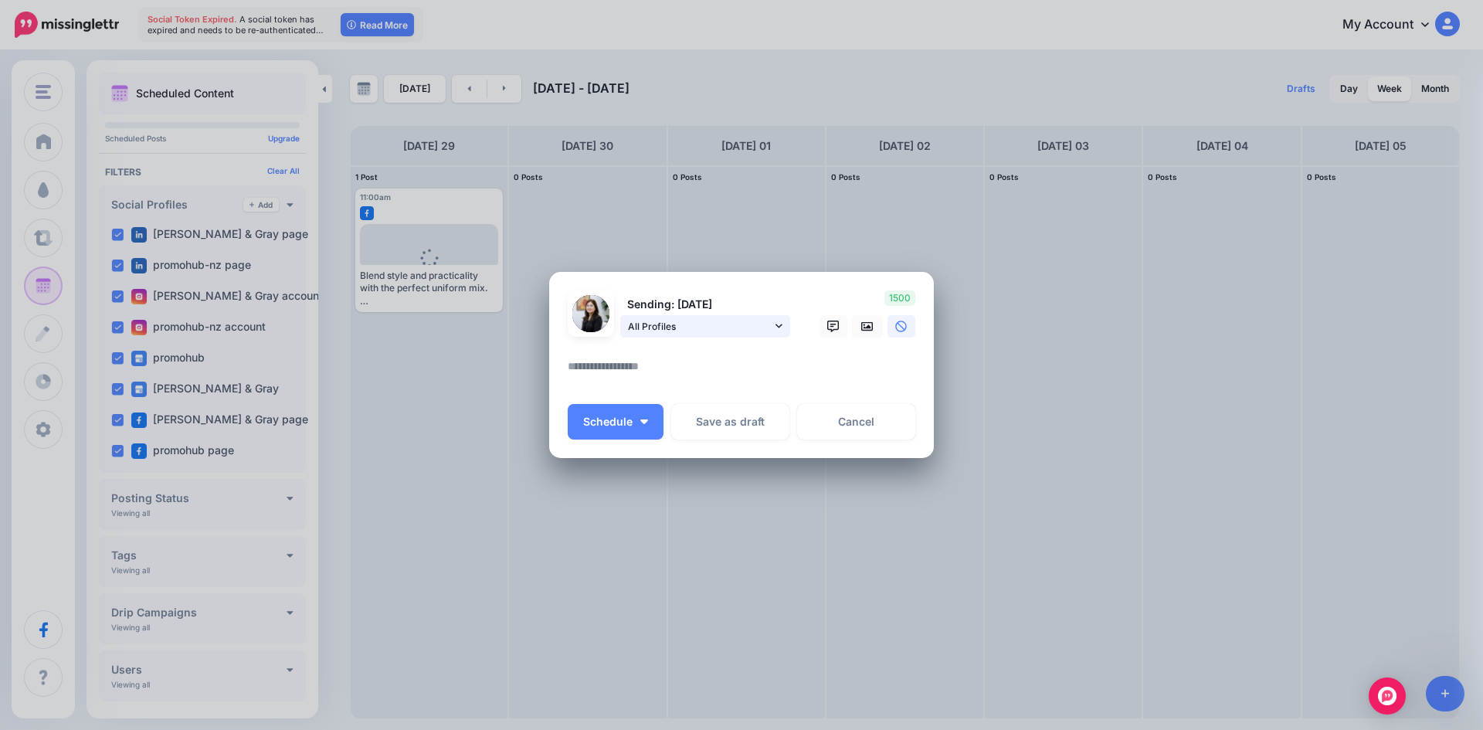
click at [720, 328] on span "All Profiles" at bounding box center [700, 326] width 144 height 16
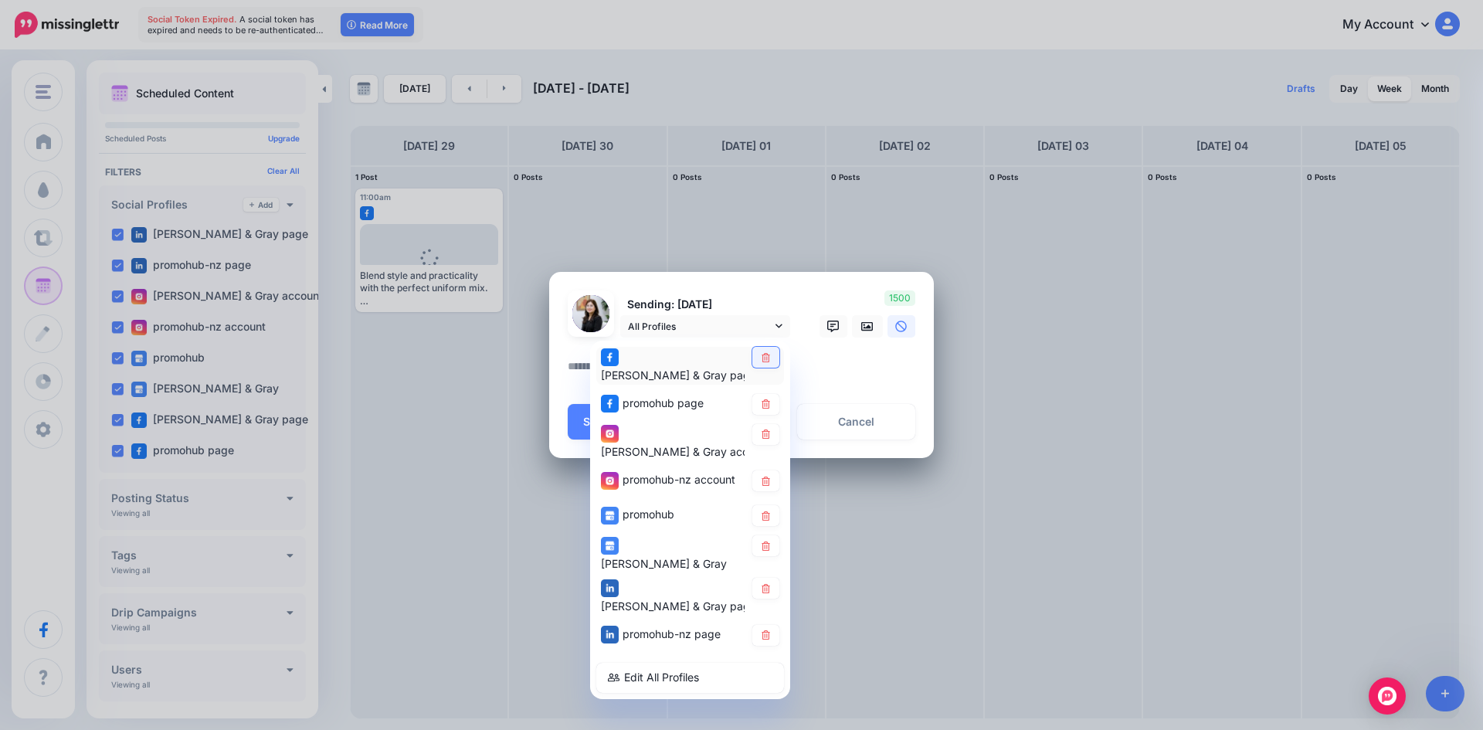
click at [762, 362] on icon at bounding box center [766, 356] width 12 height 9
click at [770, 399] on icon at bounding box center [766, 403] width 8 height 9
click at [770, 477] on icon at bounding box center [766, 481] width 12 height 9
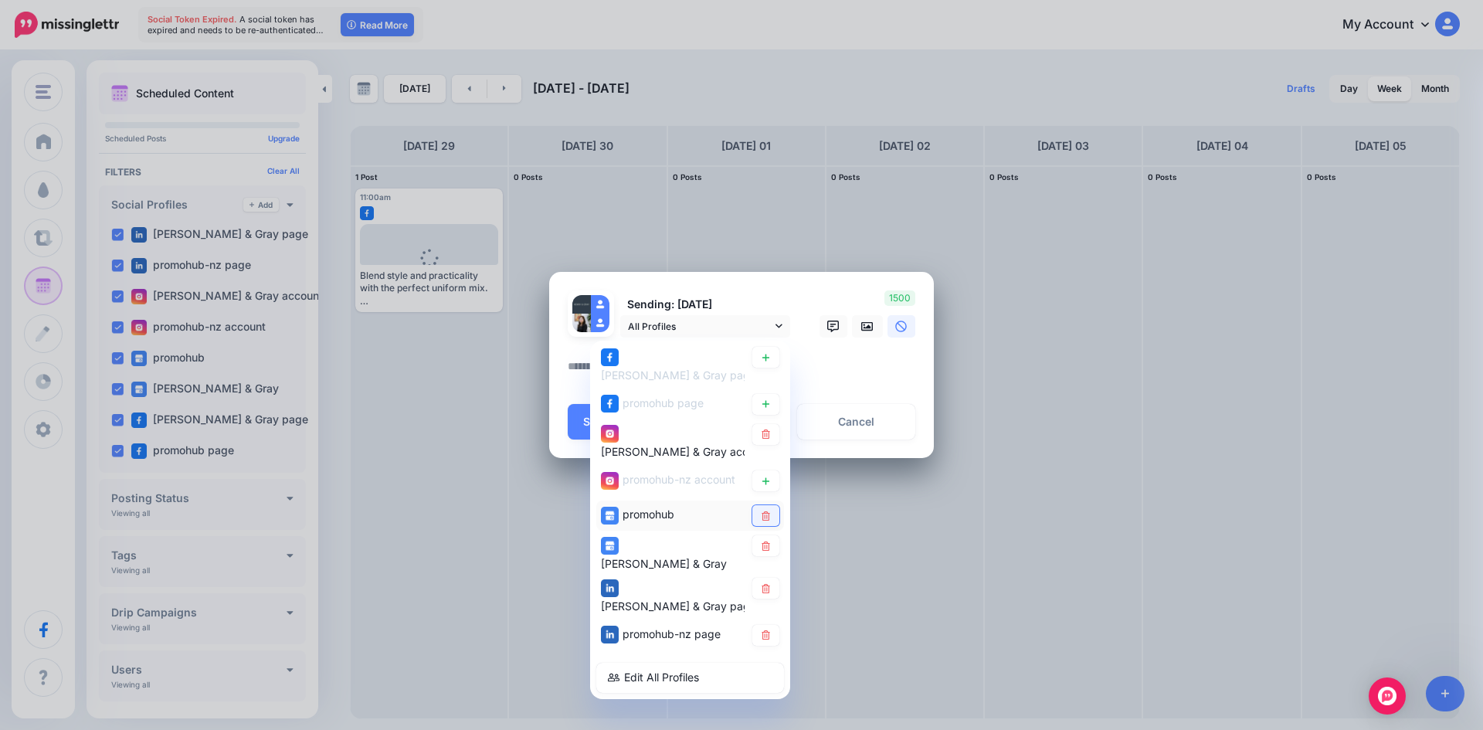
click at [761, 511] on icon at bounding box center [766, 515] width 12 height 9
click at [776, 537] on link at bounding box center [766, 545] width 27 height 21
click at [769, 578] on link at bounding box center [766, 588] width 27 height 21
click at [767, 625] on link at bounding box center [766, 635] width 27 height 21
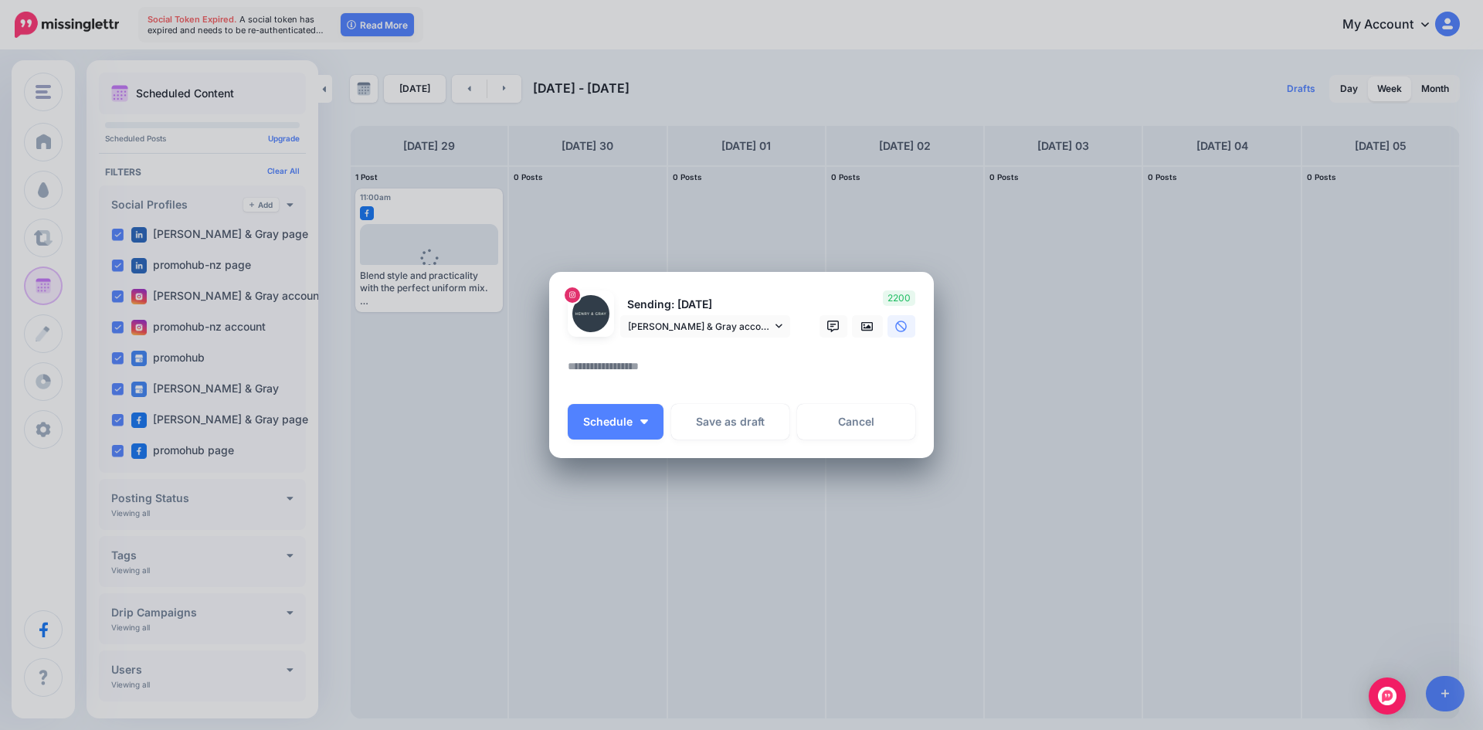
click at [617, 386] on textarea at bounding box center [745, 372] width 355 height 30
click at [872, 336] on link at bounding box center [867, 326] width 31 height 22
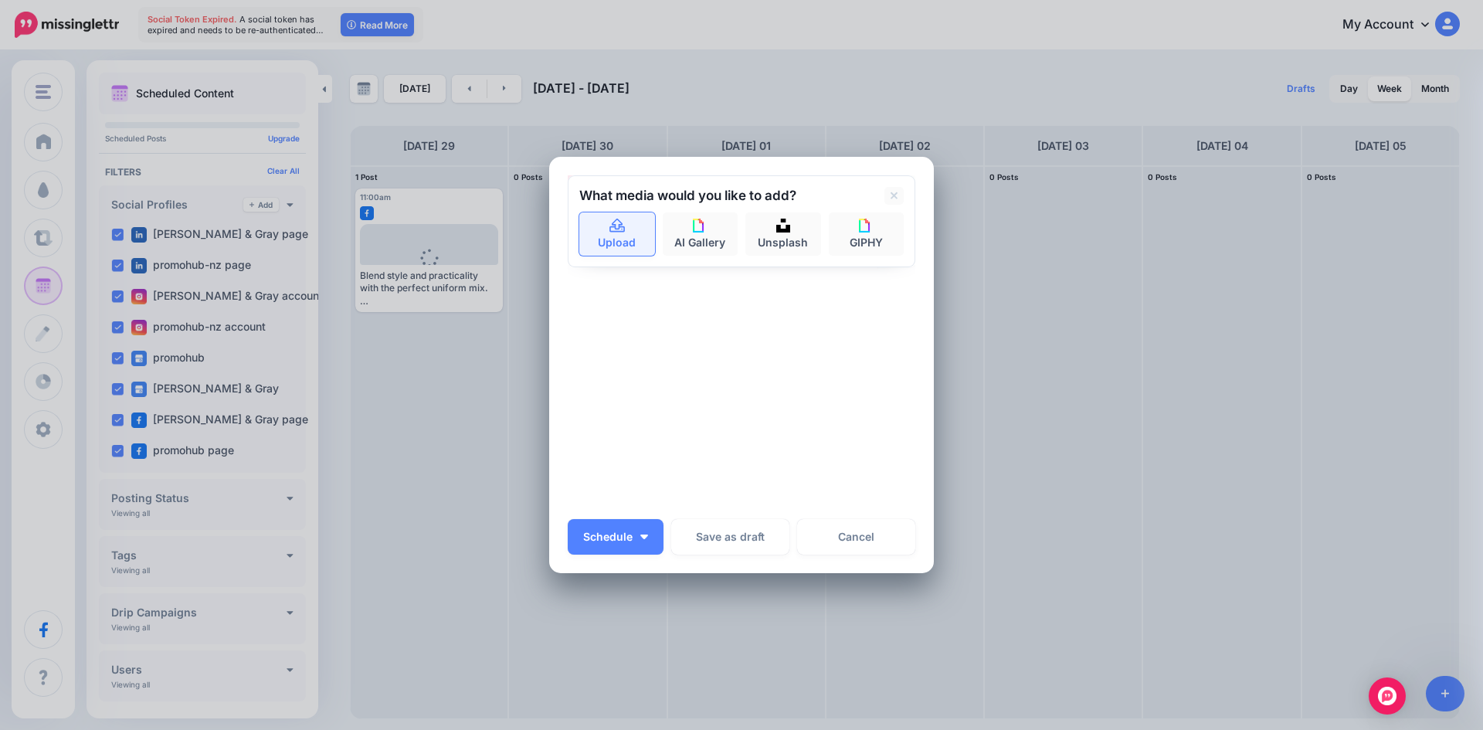
click at [618, 227] on icon at bounding box center [617, 226] width 15 height 14
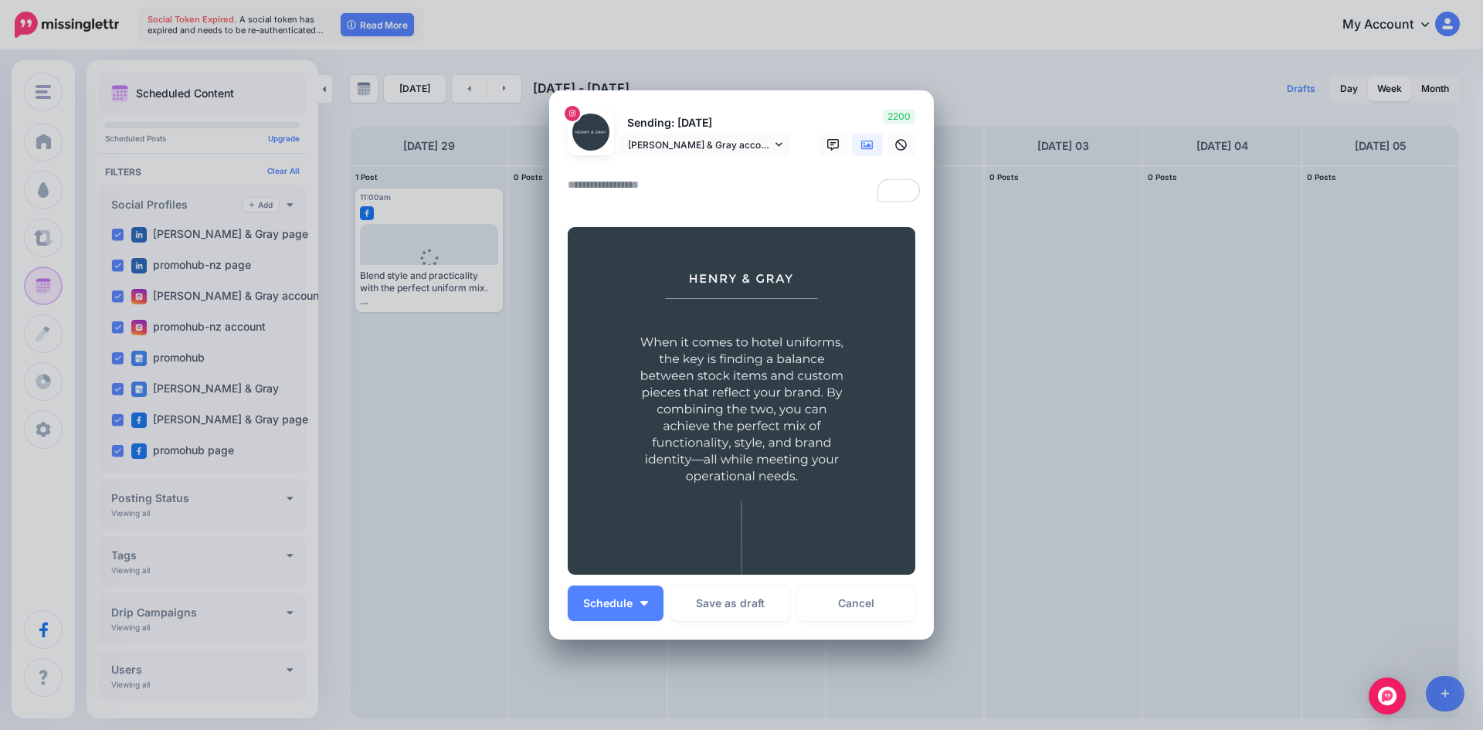
click at [655, 192] on textarea "To enrich screen reader interactions, please activate Accessibility in Grammarl…" at bounding box center [745, 190] width 355 height 30
drag, startPoint x: 655, startPoint y: 192, endPoint x: 635, endPoint y: 188, distance: 20.5
paste textarea "**********"
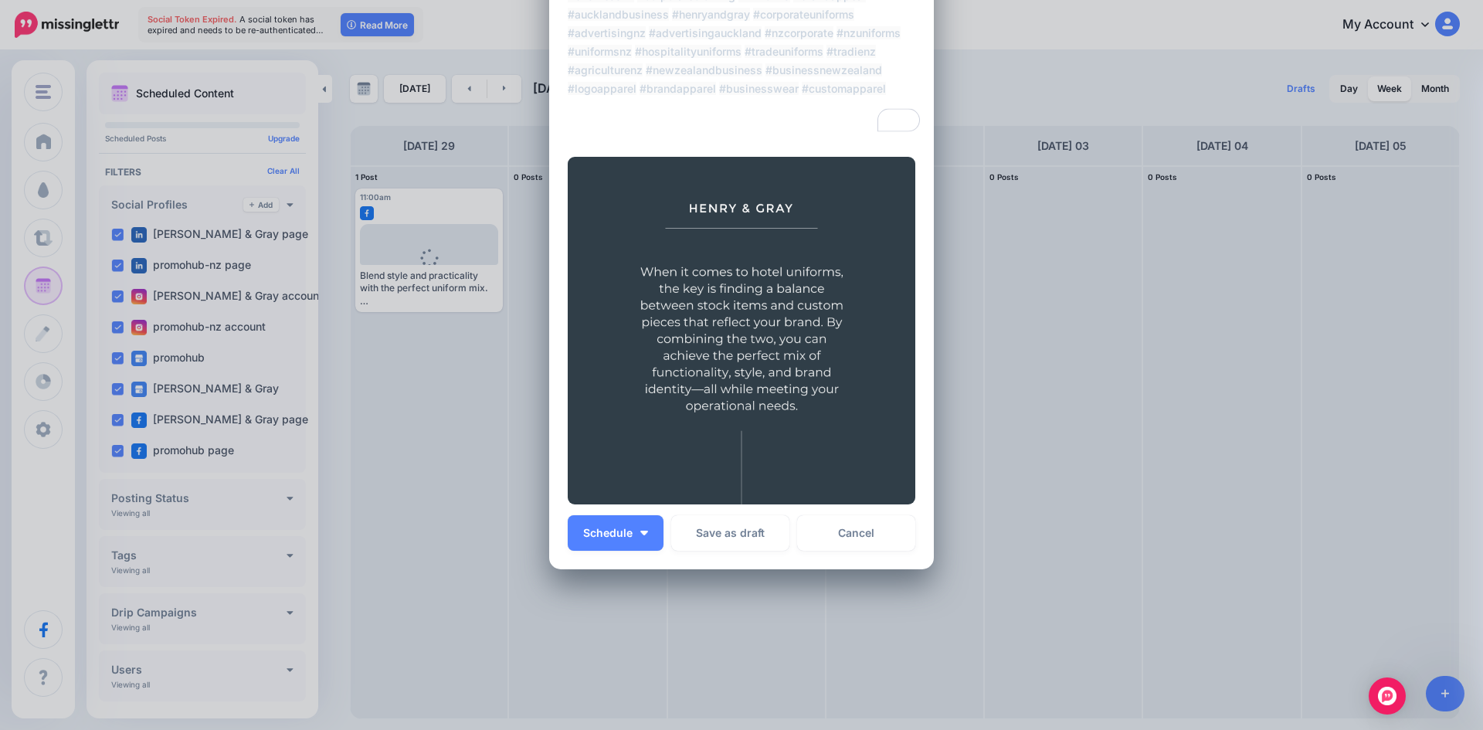
scroll to position [294, 0]
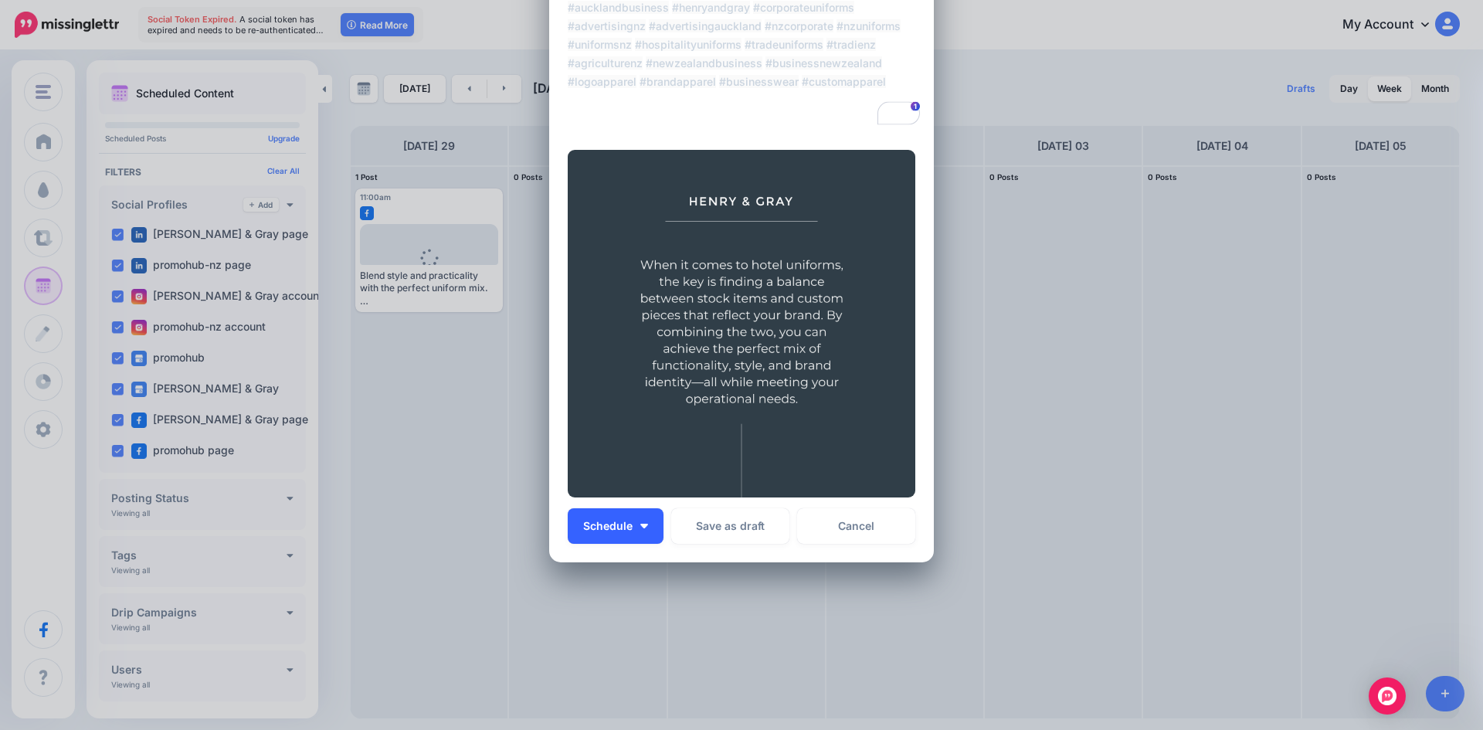
type textarea "**********"
click at [644, 528] on button "Schedule" at bounding box center [616, 526] width 96 height 36
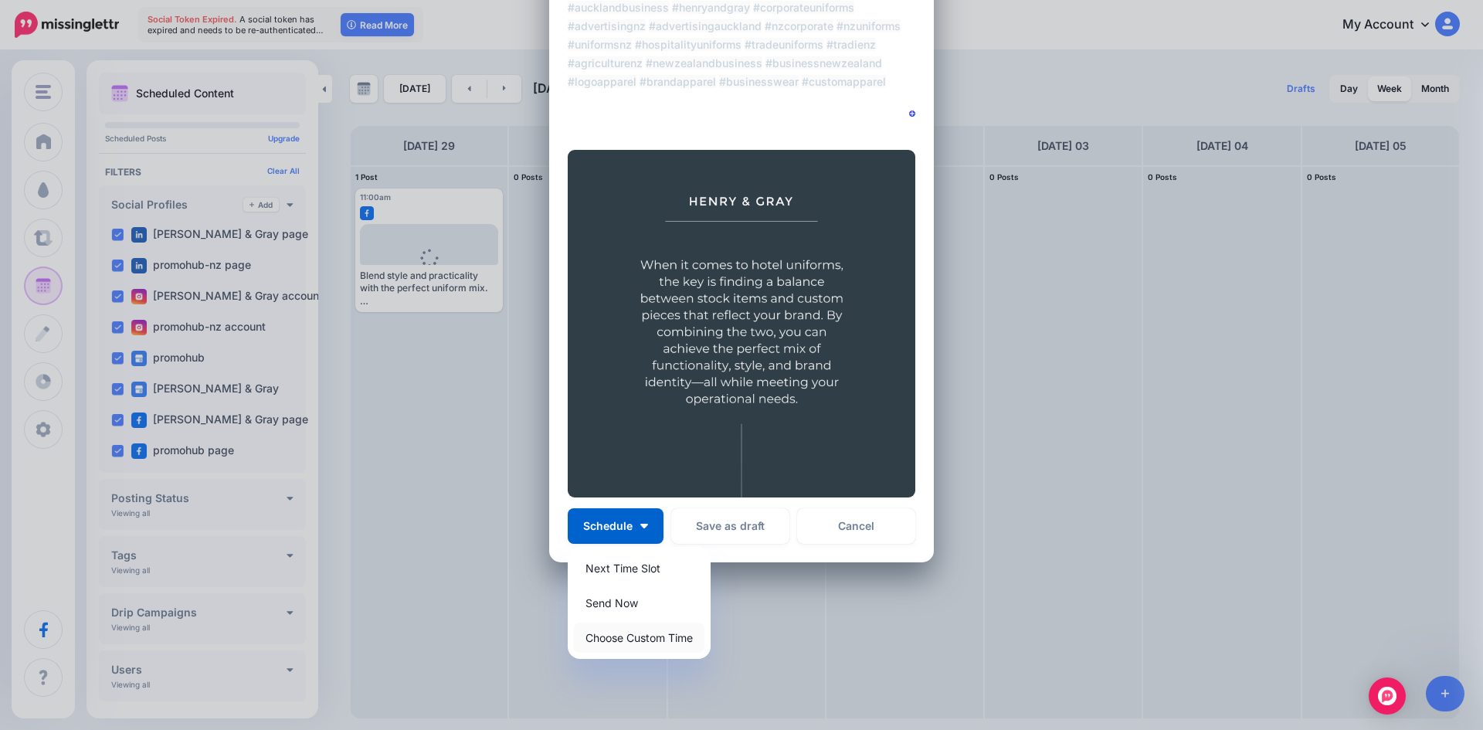
click at [637, 637] on link "Choose Custom Time" at bounding box center [639, 638] width 131 height 30
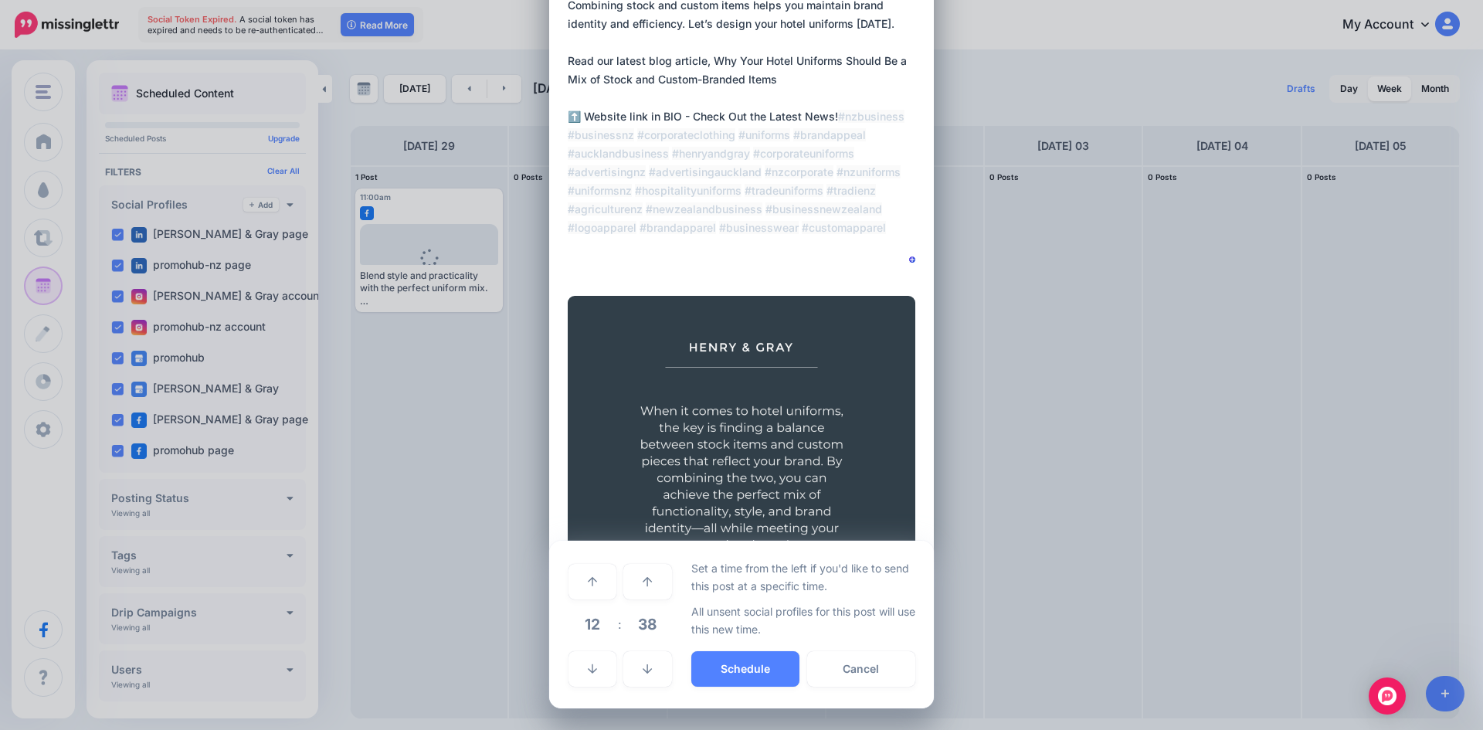
scroll to position [148, 0]
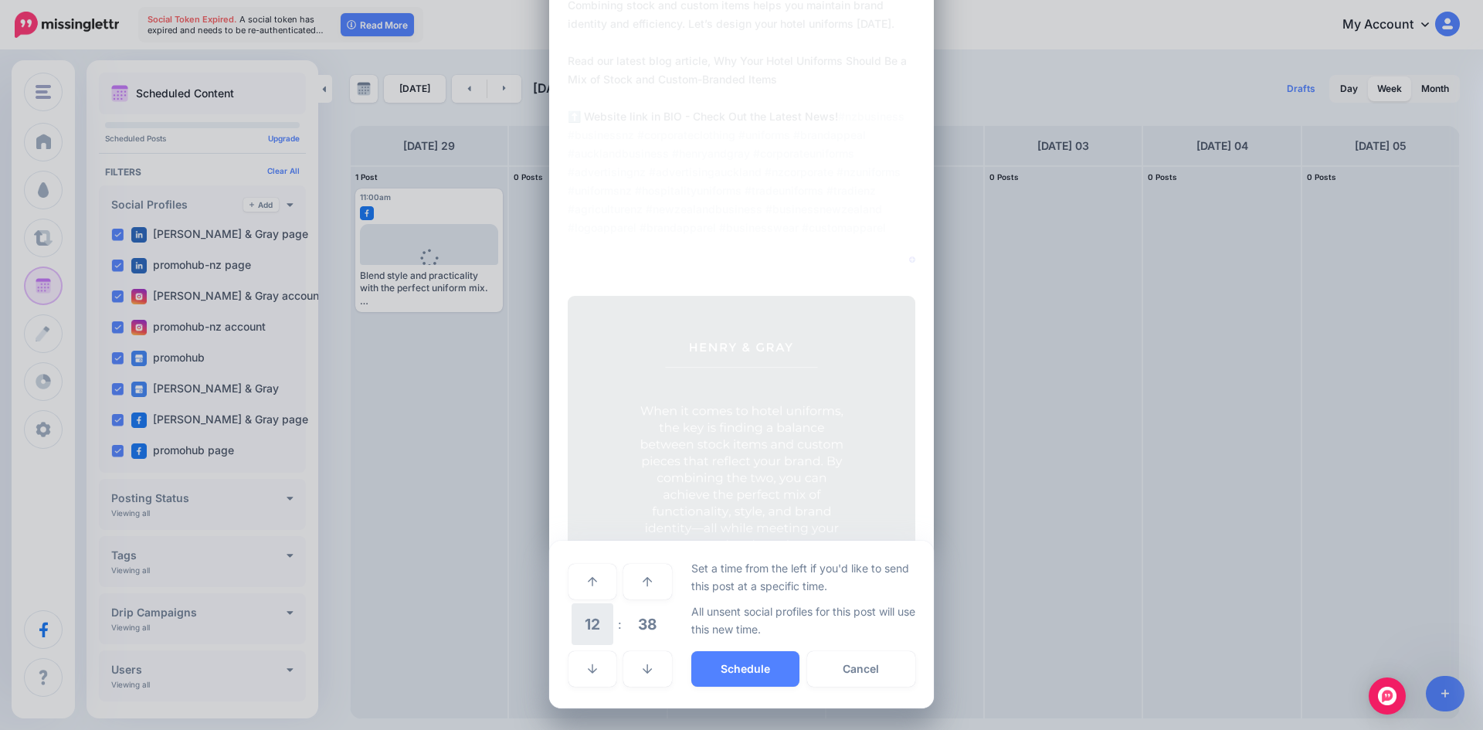
click at [594, 615] on span "12" at bounding box center [593, 624] width 42 height 42
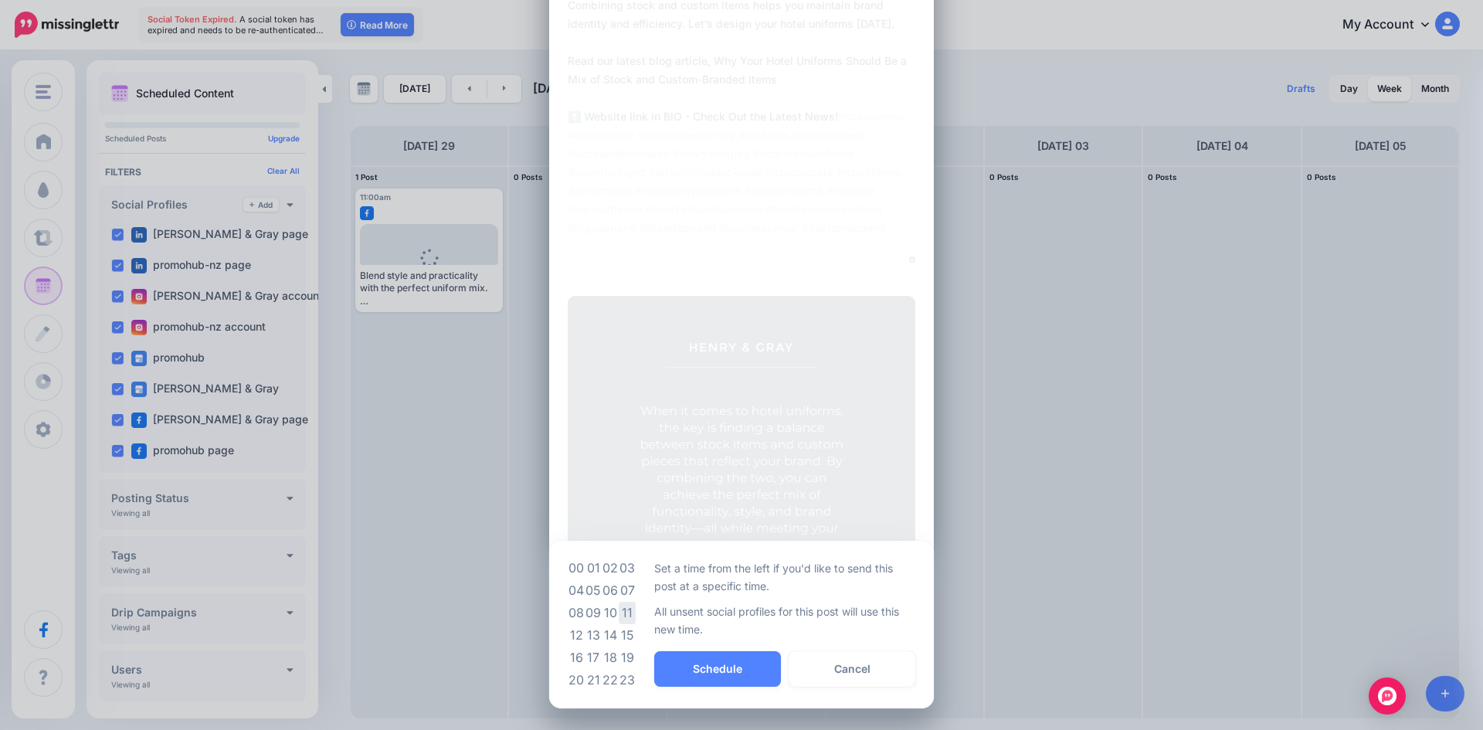
click at [626, 613] on td "11" at bounding box center [627, 613] width 17 height 22
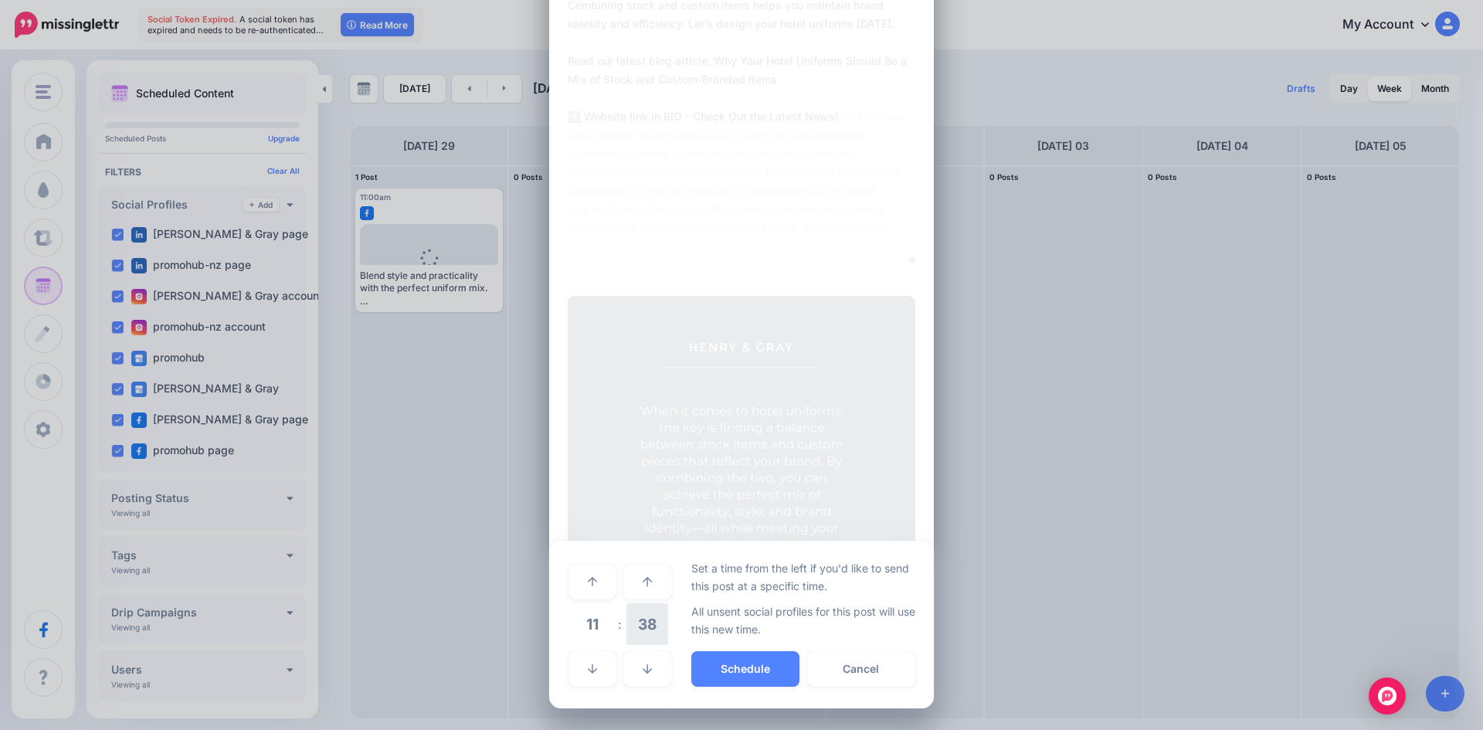
click at [639, 624] on span "38" at bounding box center [648, 624] width 42 height 42
click at [571, 582] on td "00" at bounding box center [576, 580] width 17 height 43
click at [731, 665] on button "Schedule" at bounding box center [745, 669] width 108 height 36
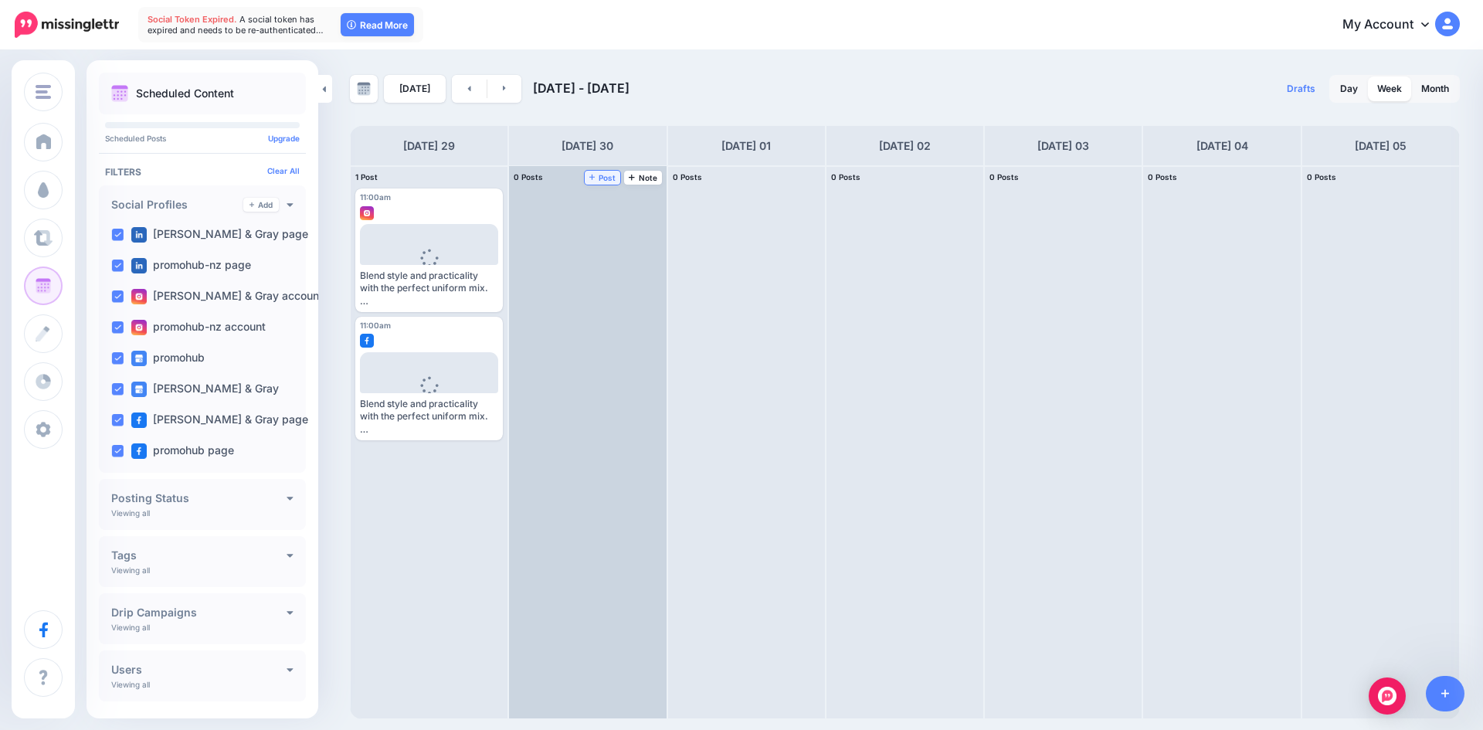
click at [607, 172] on link "Post" at bounding box center [603, 178] width 36 height 14
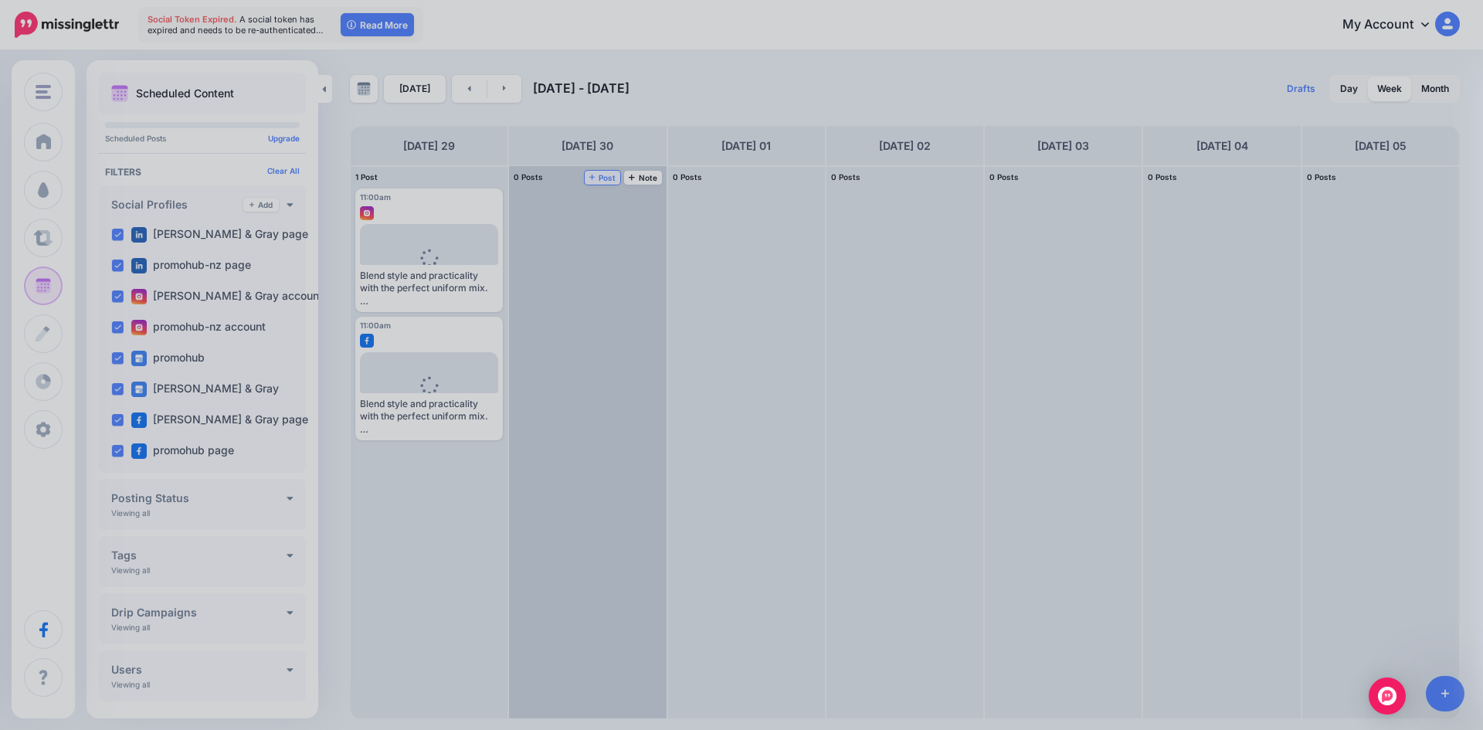
scroll to position [0, 0]
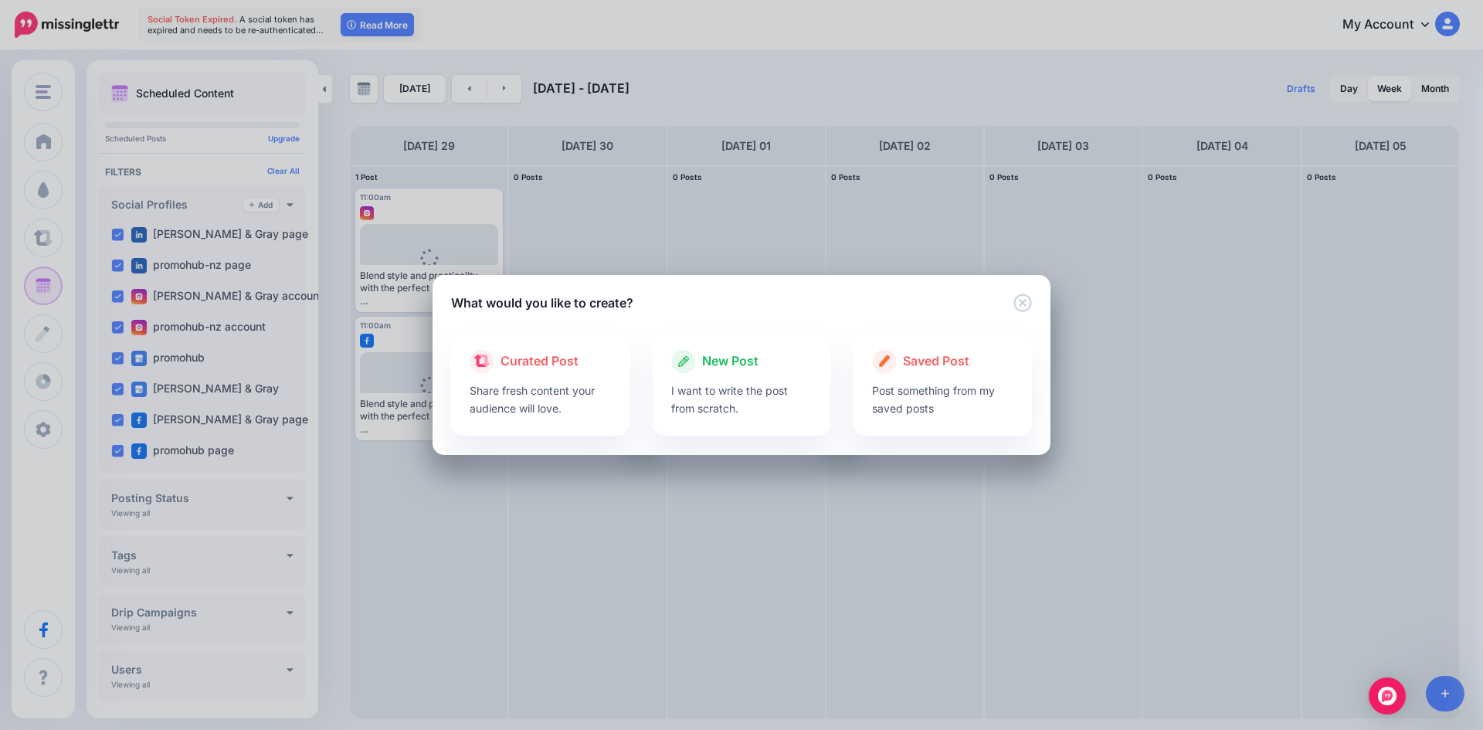
click at [690, 387] on p "I want to write the post from scratch." at bounding box center [741, 400] width 141 height 36
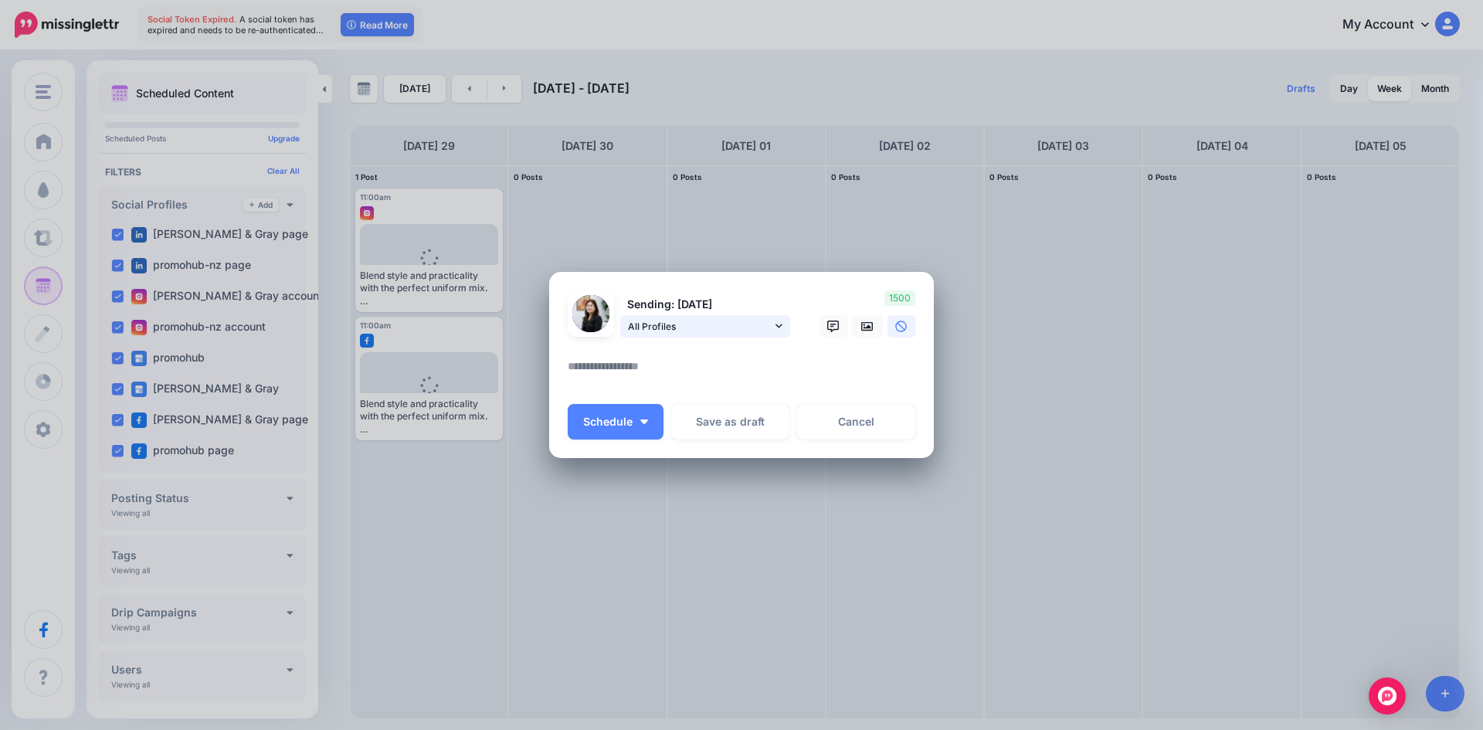
click at [768, 335] on link "All Profiles" at bounding box center [705, 326] width 170 height 22
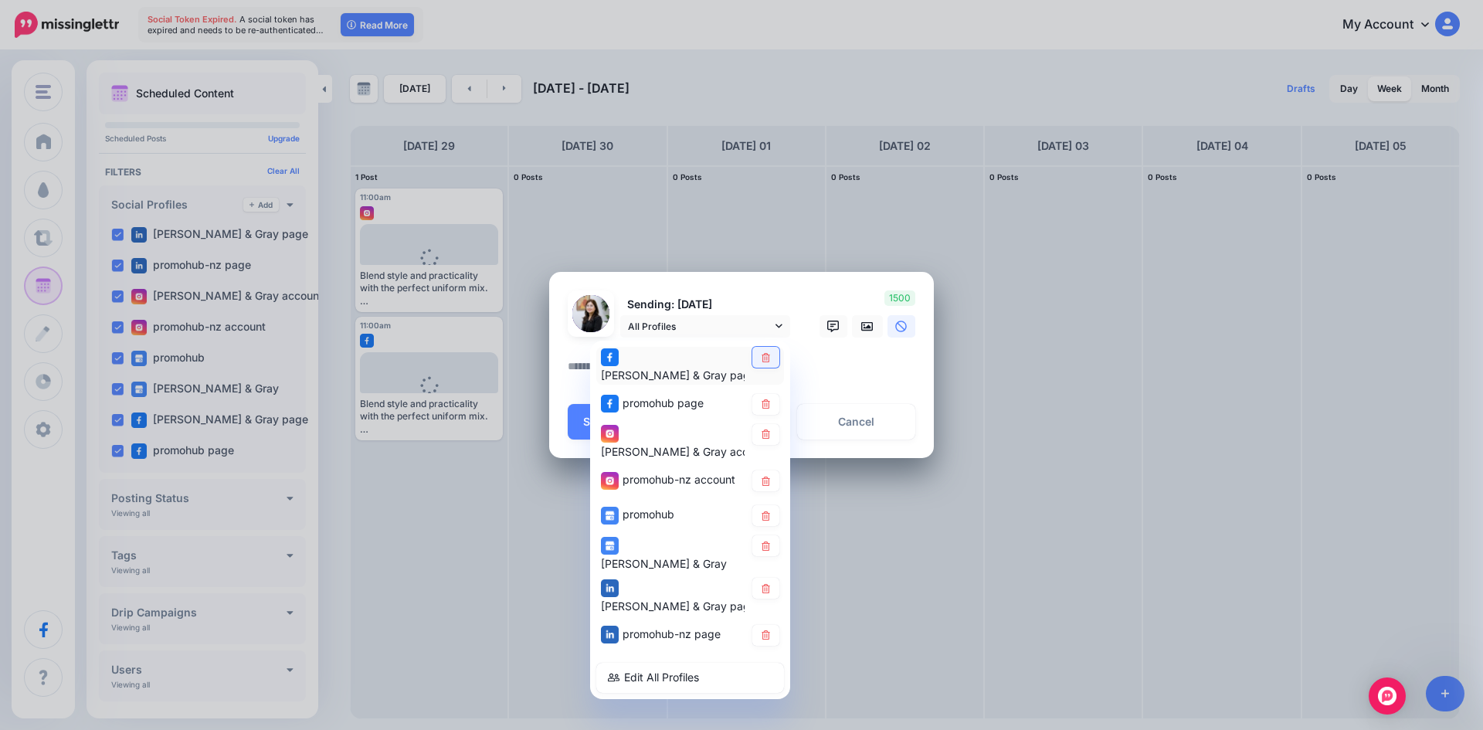
click at [767, 368] on link at bounding box center [766, 357] width 27 height 21
click at [763, 399] on icon at bounding box center [766, 403] width 12 height 9
click at [765, 431] on icon at bounding box center [766, 434] width 8 height 9
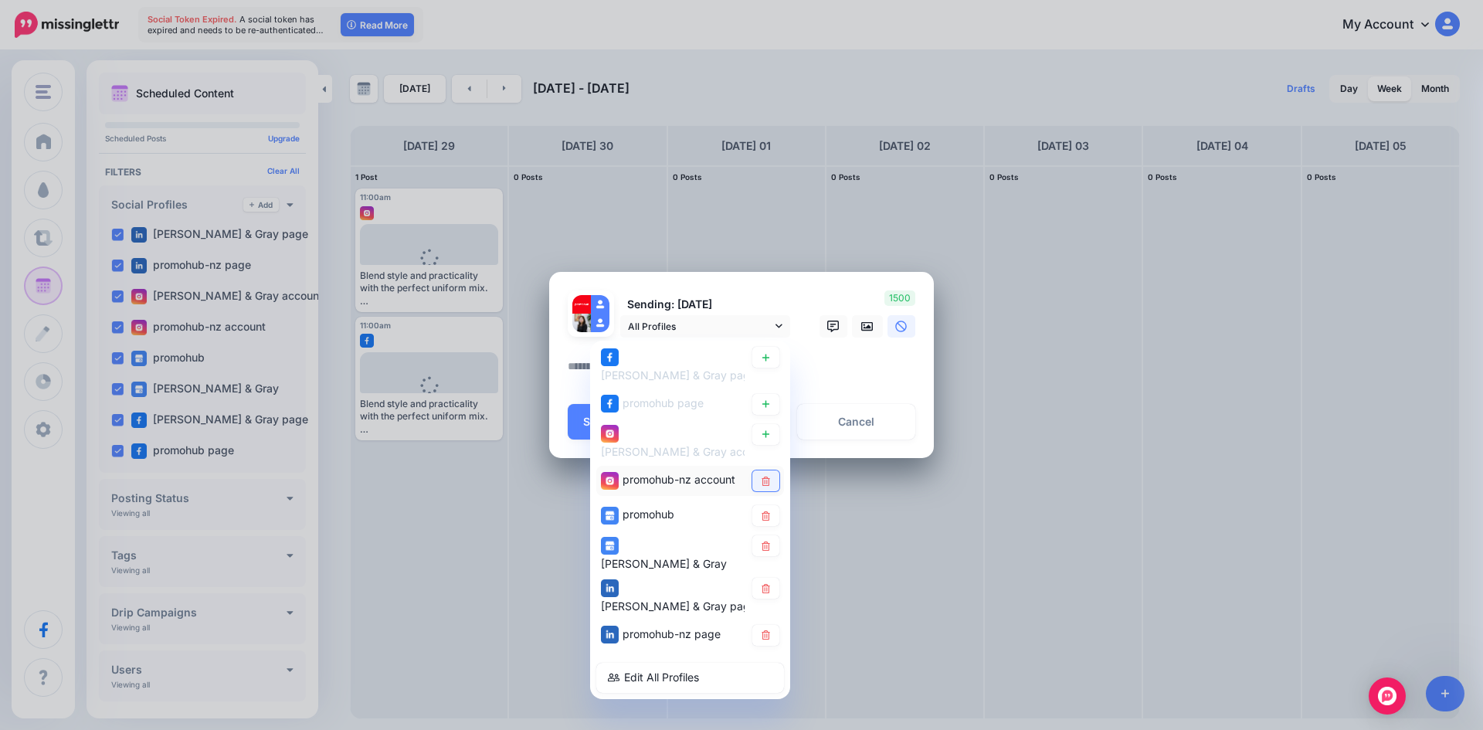
click at [765, 471] on link at bounding box center [766, 481] width 27 height 21
click at [764, 511] on icon at bounding box center [766, 515] width 12 height 9
click at [764, 542] on icon at bounding box center [766, 546] width 12 height 9
click at [766, 630] on icon at bounding box center [766, 634] width 12 height 9
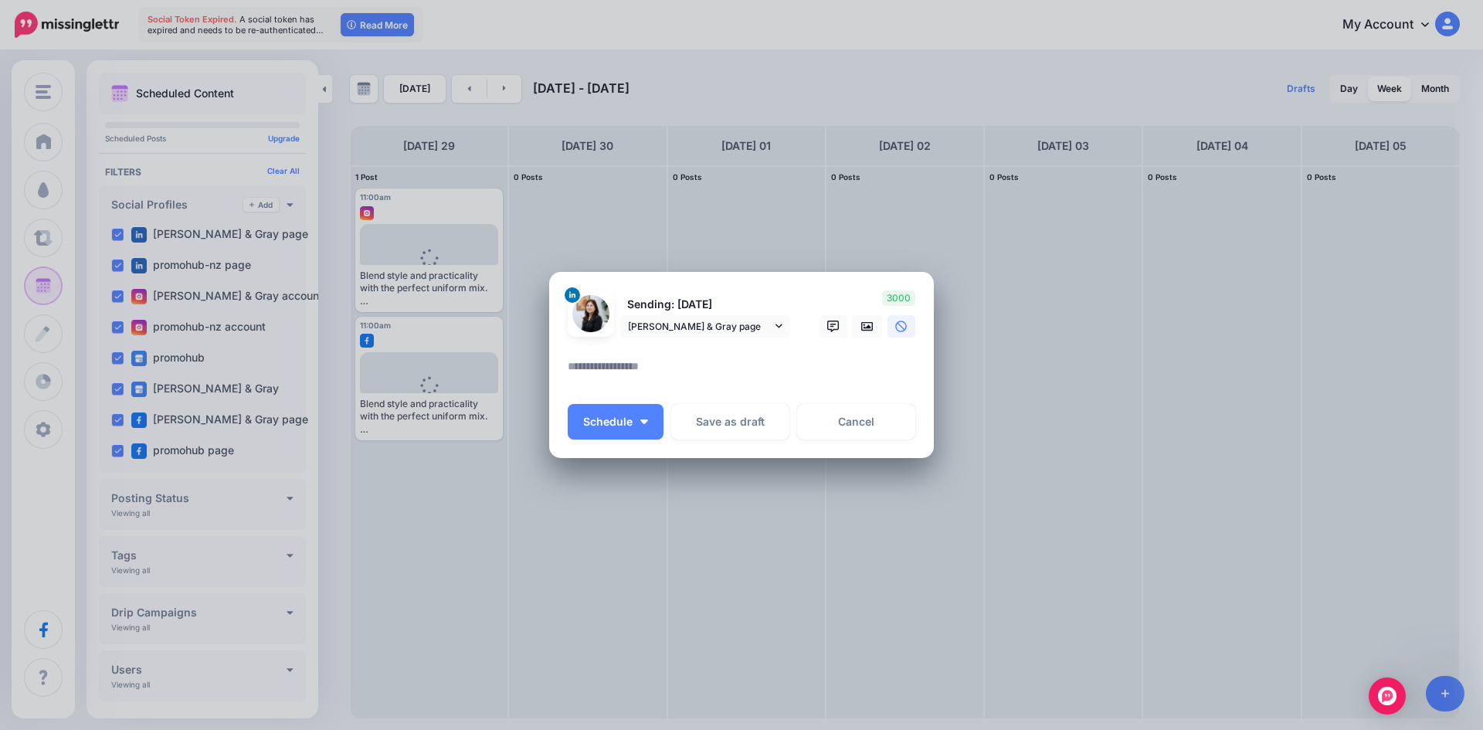
click at [621, 379] on textarea at bounding box center [745, 372] width 355 height 30
paste textarea "**********"
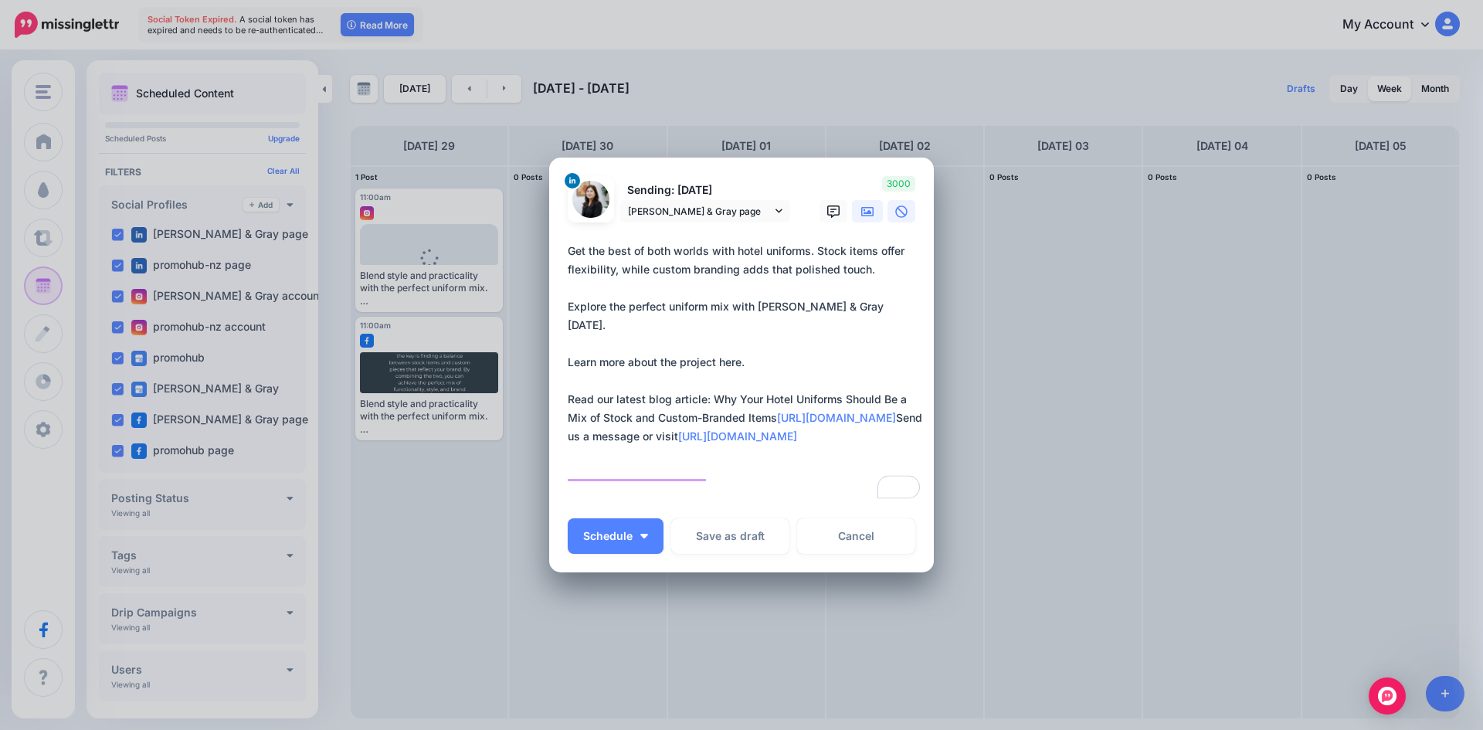
type textarea "**********"
click at [861, 207] on icon at bounding box center [867, 211] width 12 height 9
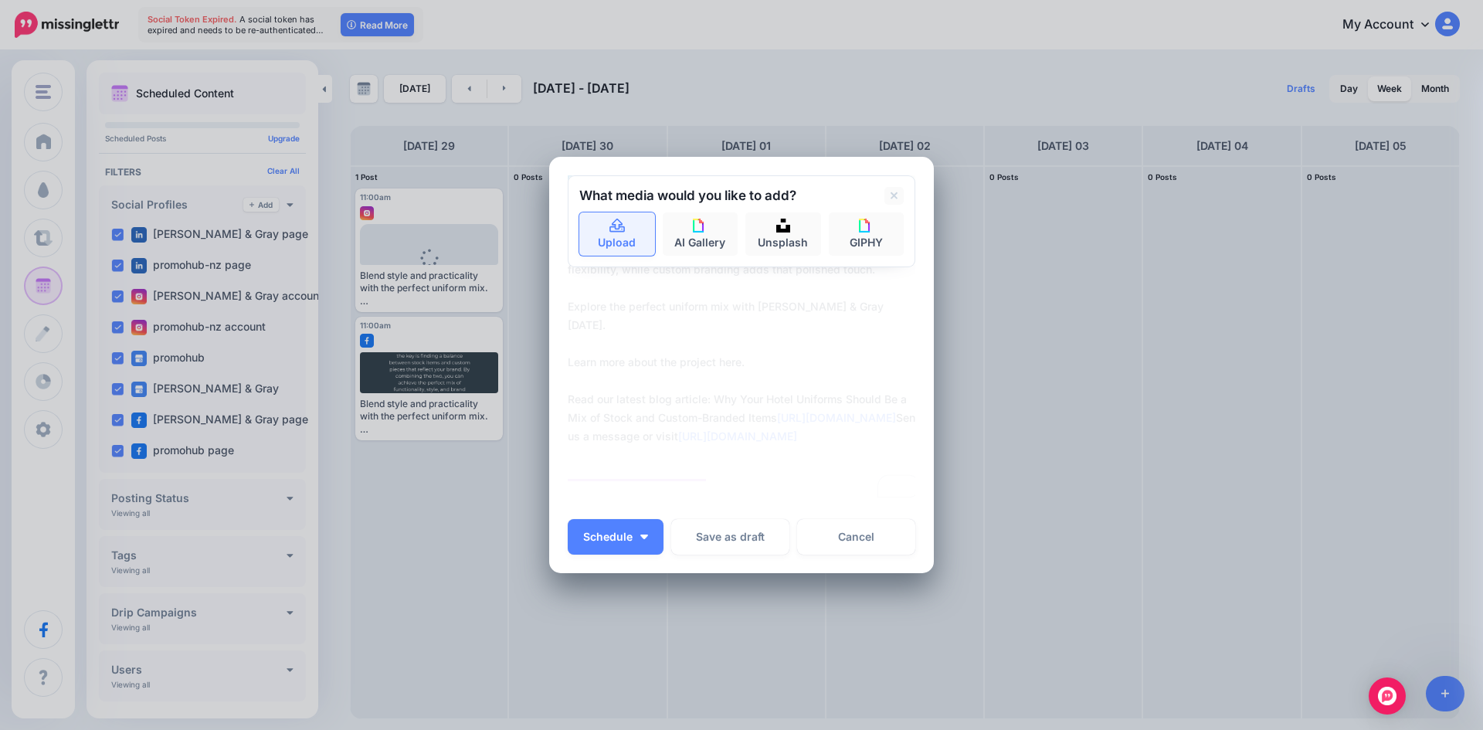
click at [624, 239] on link "Upload" at bounding box center [617, 233] width 76 height 43
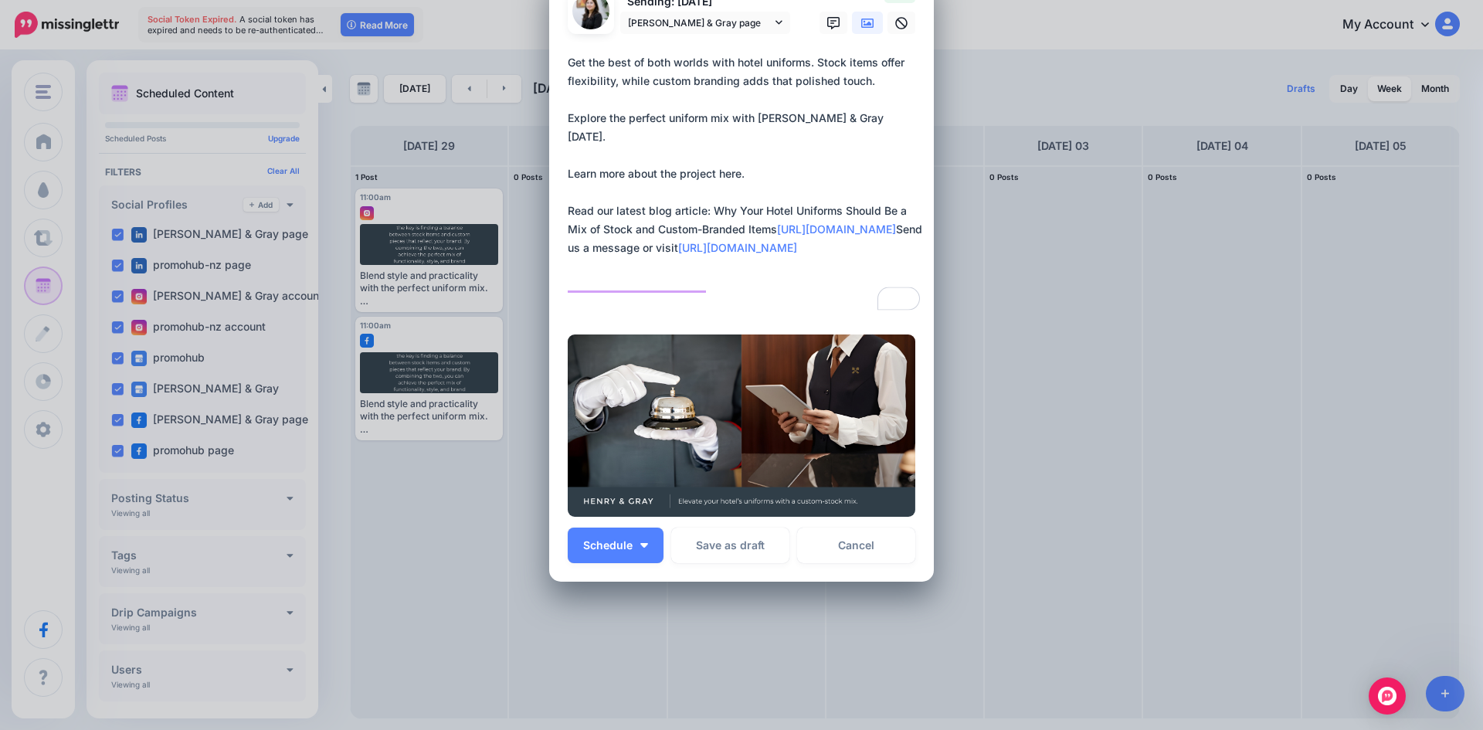
scroll to position [109, 0]
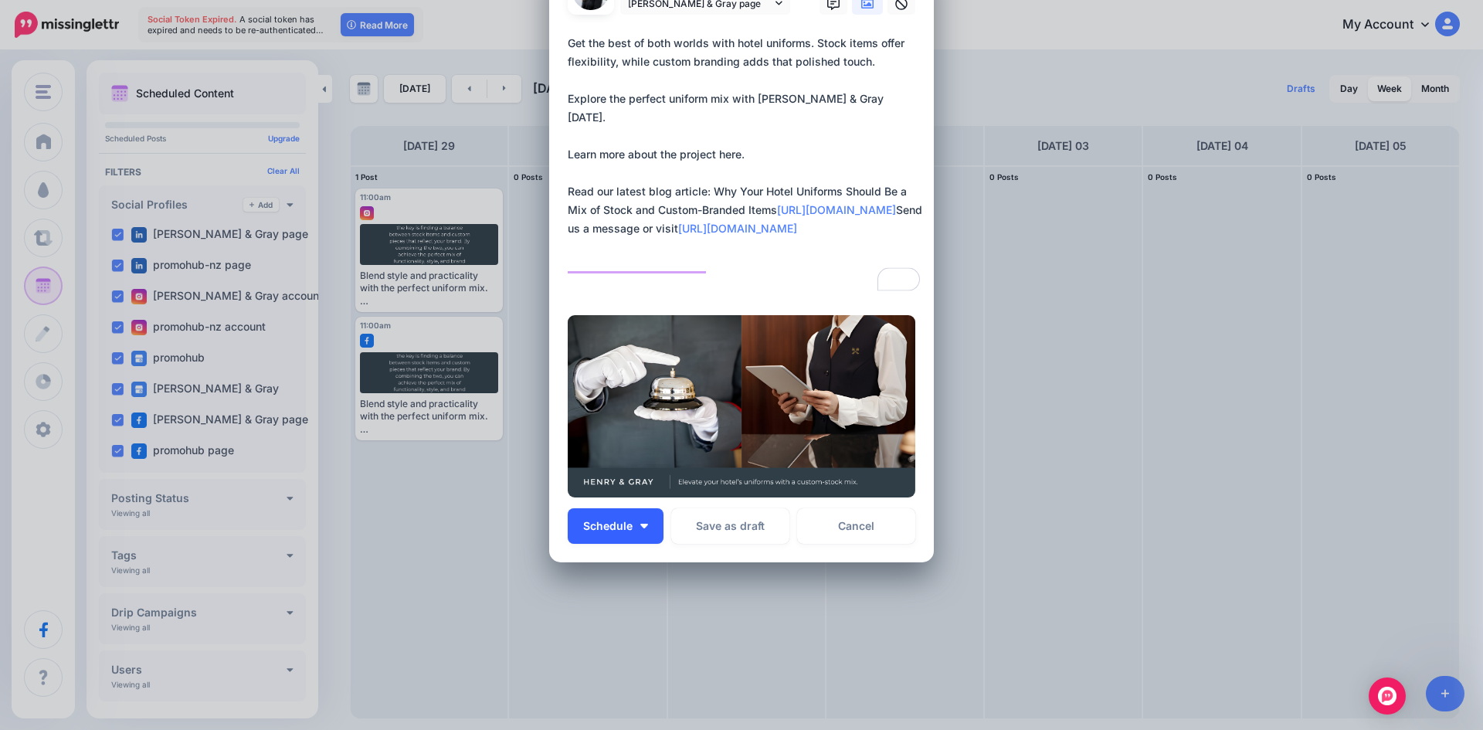
click at [641, 525] on img "button" at bounding box center [645, 526] width 8 height 5
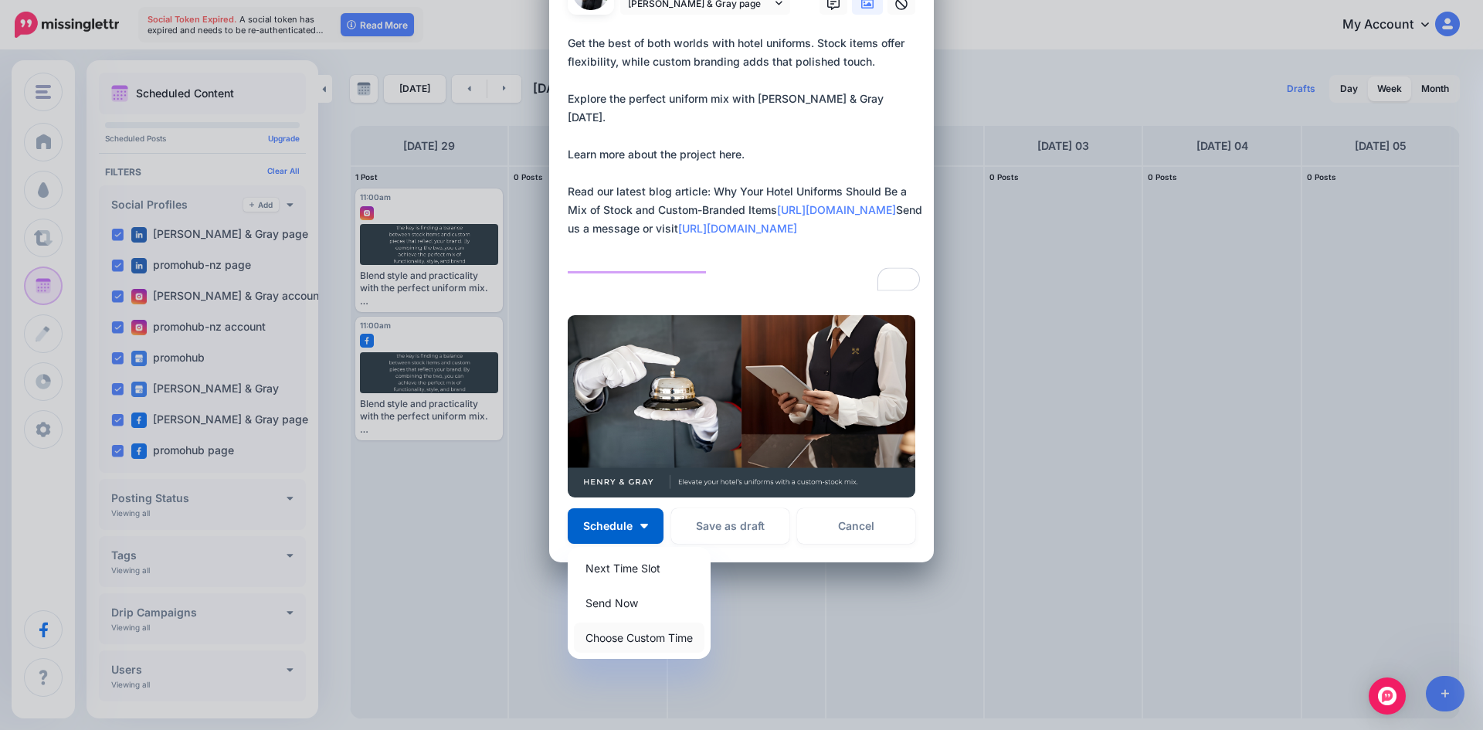
click at [634, 636] on link "Choose Custom Time" at bounding box center [639, 638] width 131 height 30
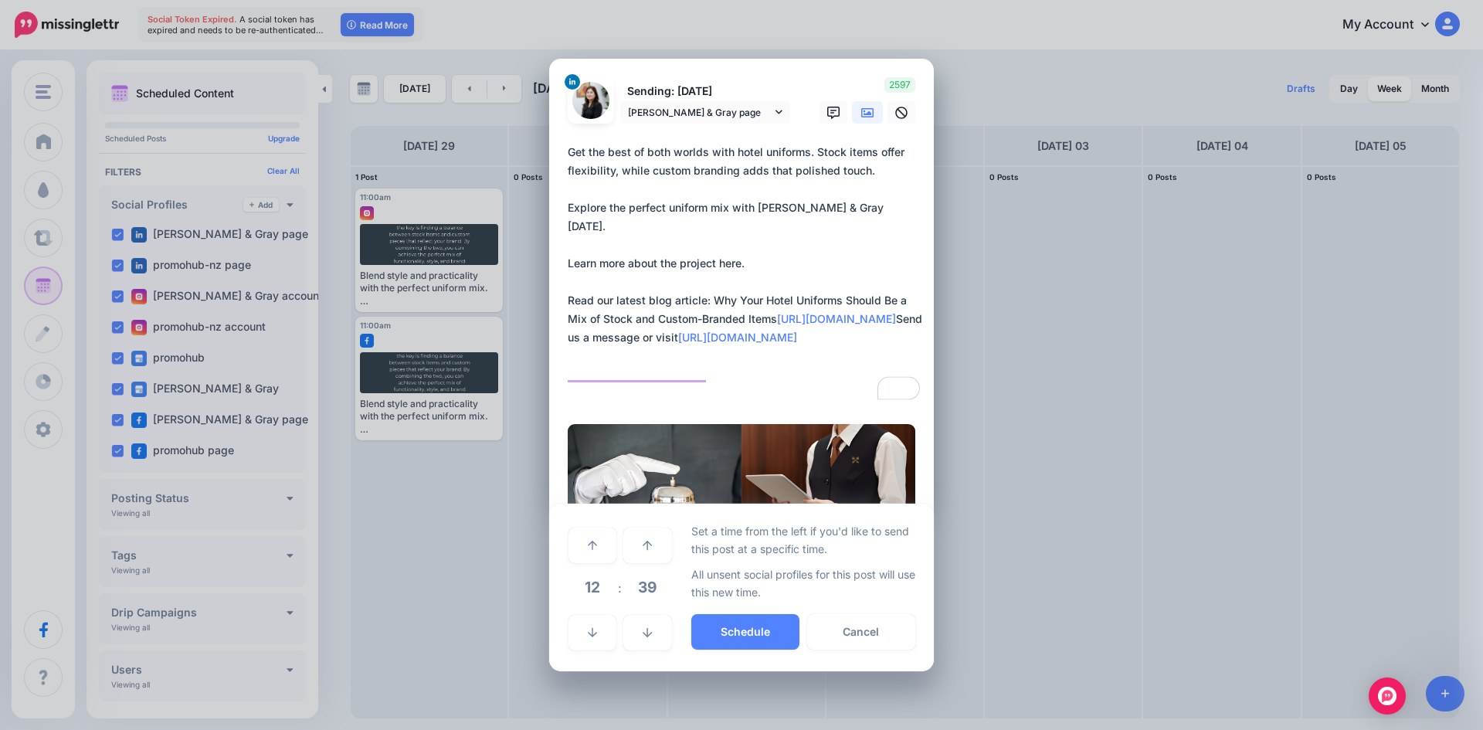
scroll to position [0, 0]
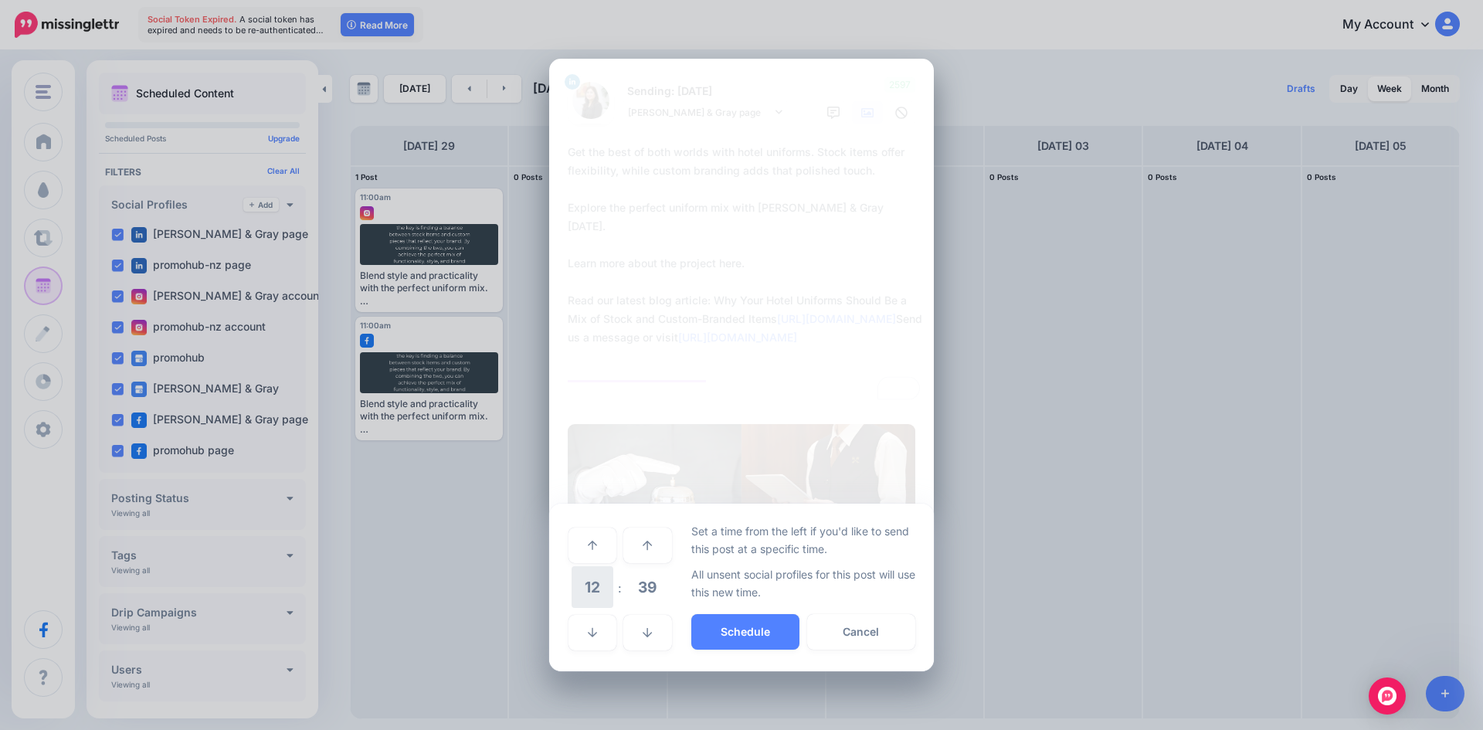
click at [599, 589] on span "12" at bounding box center [593, 587] width 42 height 42
click at [620, 585] on td "11" at bounding box center [627, 577] width 17 height 22
click at [631, 588] on span "39" at bounding box center [648, 587] width 42 height 42
click at [576, 548] on td "00" at bounding box center [576, 544] width 17 height 43
click at [757, 616] on button "Schedule" at bounding box center [745, 632] width 108 height 36
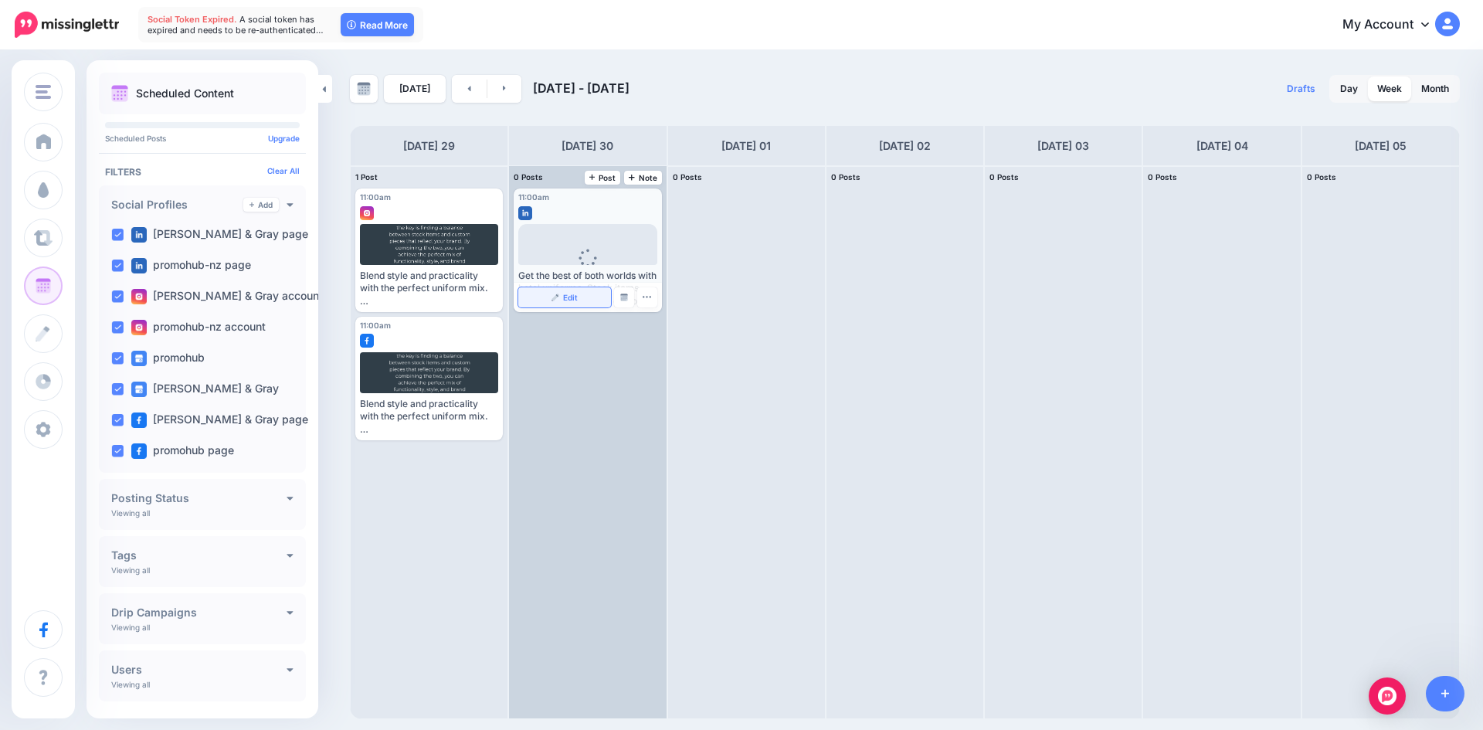
click at [583, 301] on link "Edit" at bounding box center [564, 297] width 92 height 20
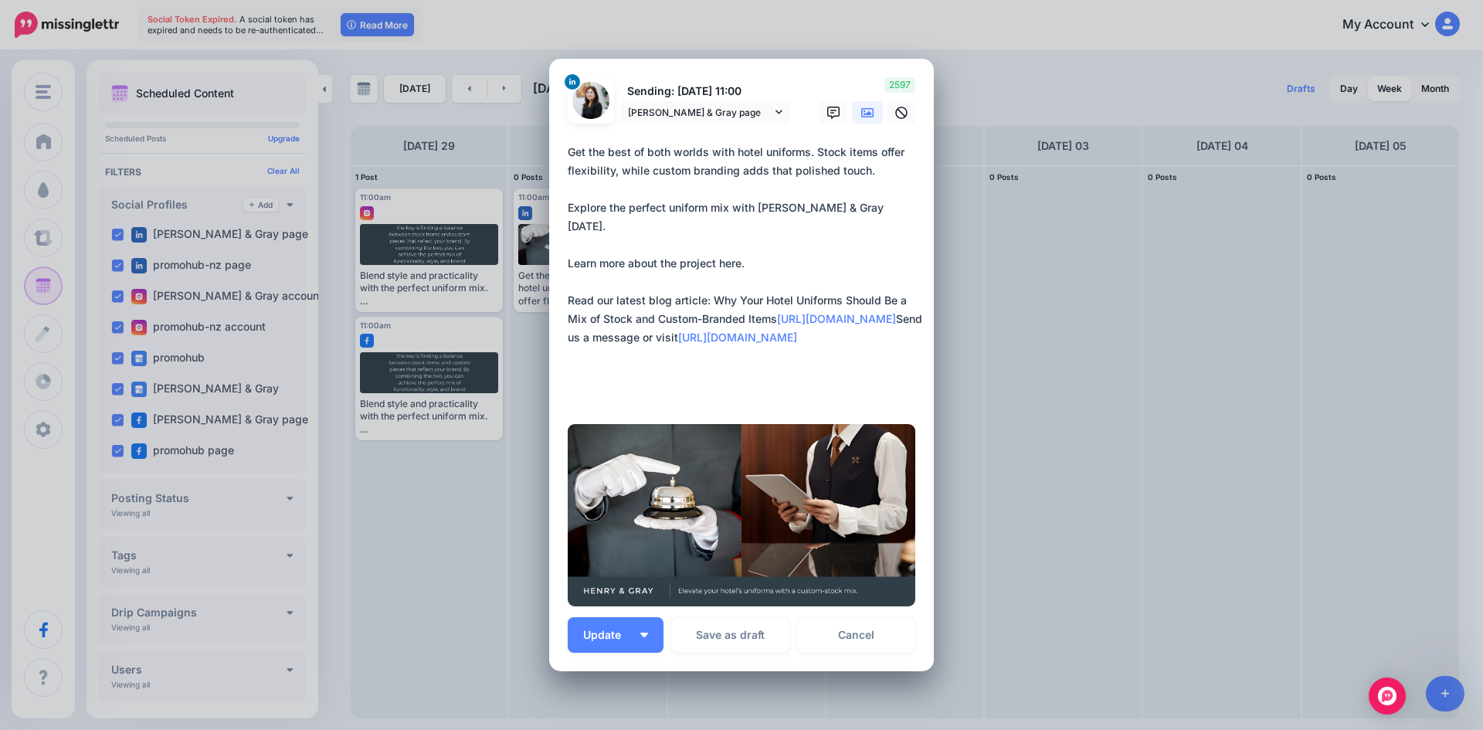
click at [1042, 304] on div "Edit Post Loading Sending: 30th Sep 11:00 Henry & Gray page" at bounding box center [741, 365] width 1483 height 730
click at [847, 630] on link "Cancel" at bounding box center [856, 635] width 118 height 36
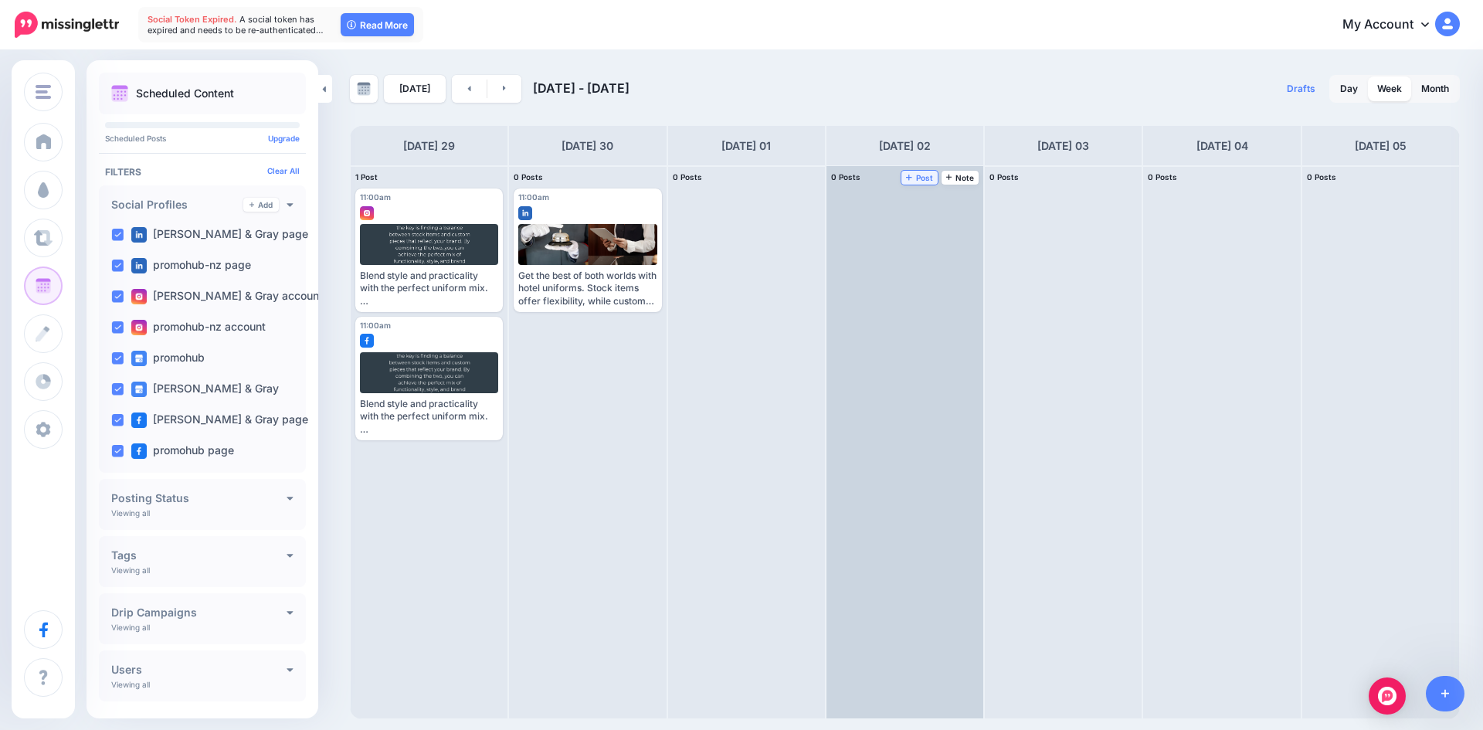
click at [918, 180] on span "Post" at bounding box center [919, 178] width 27 height 8
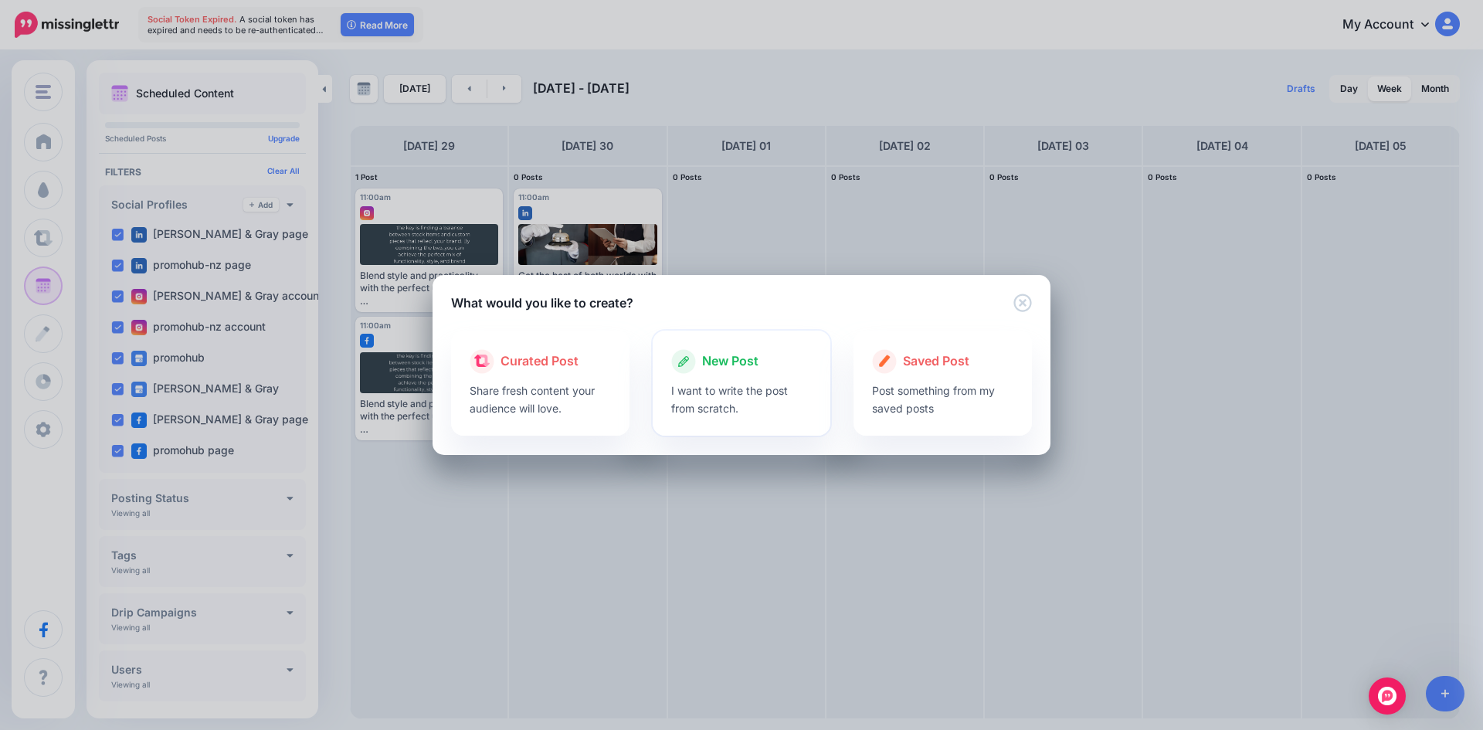
click at [718, 364] on span "New Post" at bounding box center [730, 362] width 56 height 20
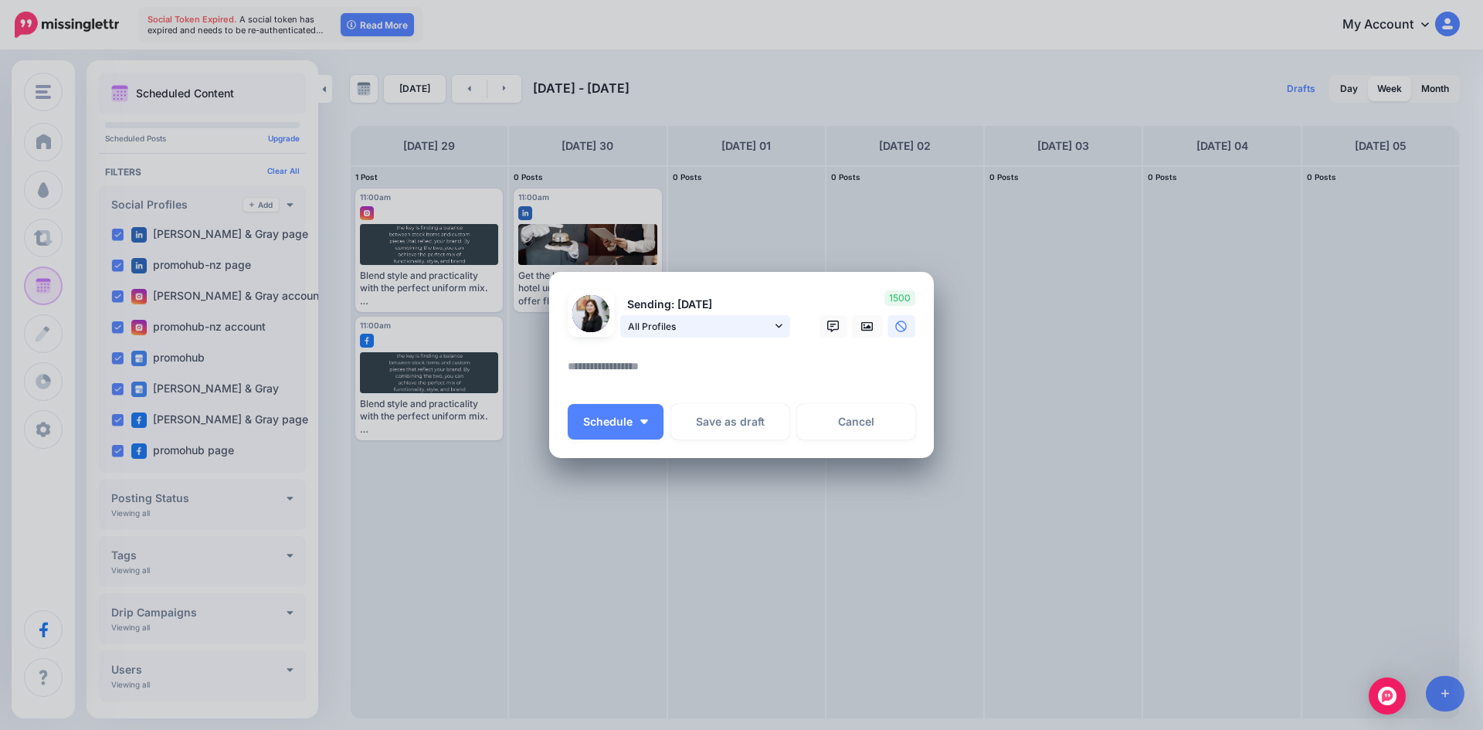
click at [724, 322] on span "All Profiles" at bounding box center [700, 326] width 144 height 16
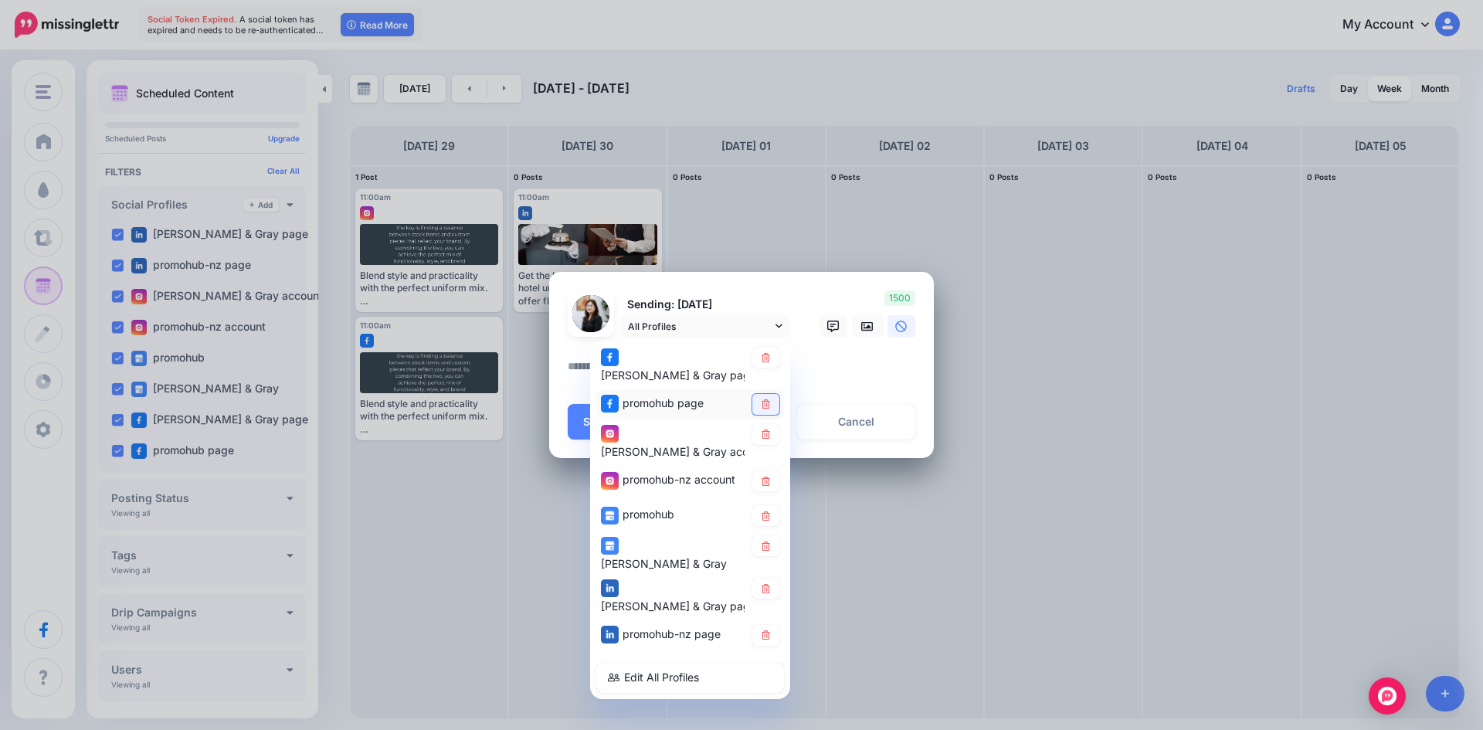
click at [765, 399] on icon at bounding box center [766, 403] width 12 height 9
click at [767, 431] on icon at bounding box center [766, 434] width 8 height 9
click at [768, 477] on icon at bounding box center [766, 481] width 12 height 9
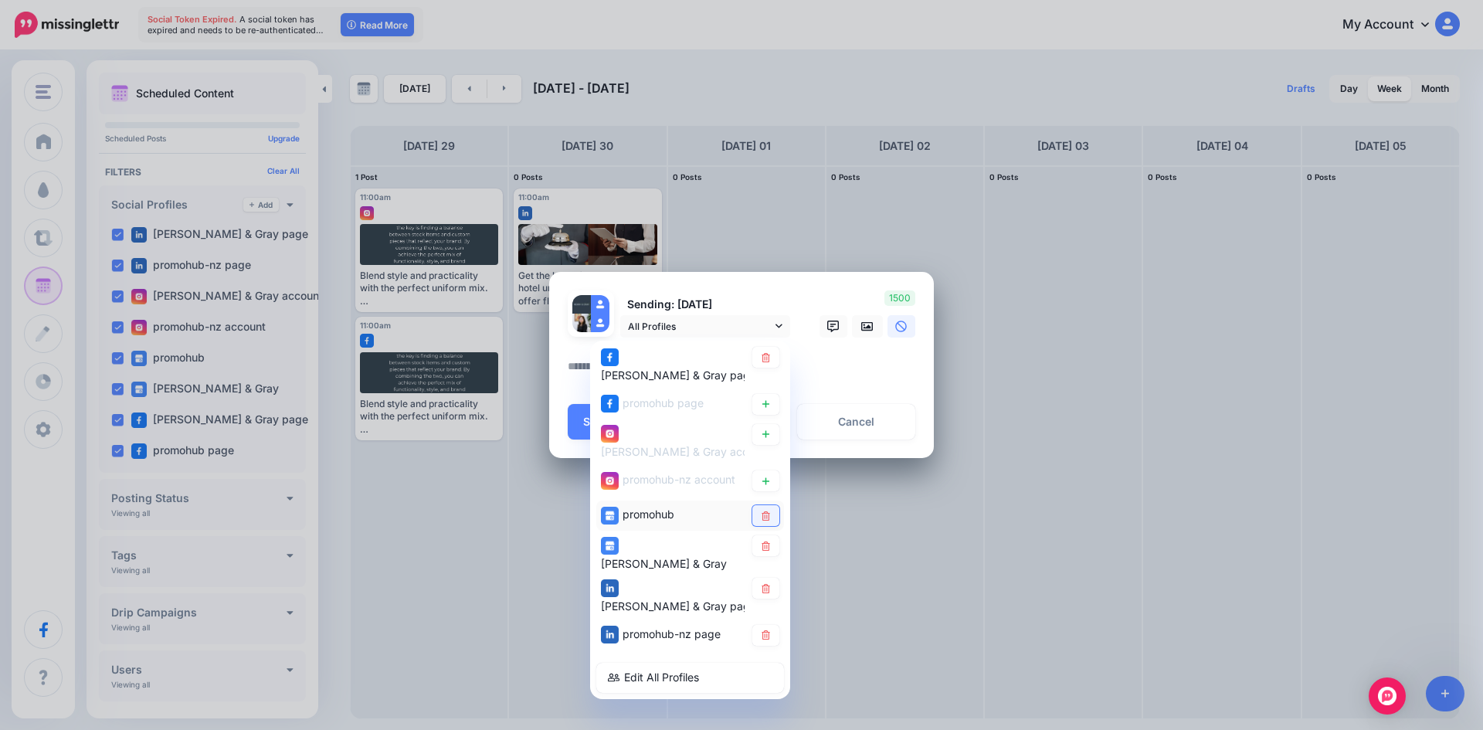
click at [771, 511] on icon at bounding box center [766, 515] width 12 height 9
click at [773, 535] on link at bounding box center [766, 545] width 27 height 21
click at [770, 583] on icon at bounding box center [766, 587] width 12 height 9
click at [764, 630] on icon at bounding box center [766, 634] width 12 height 9
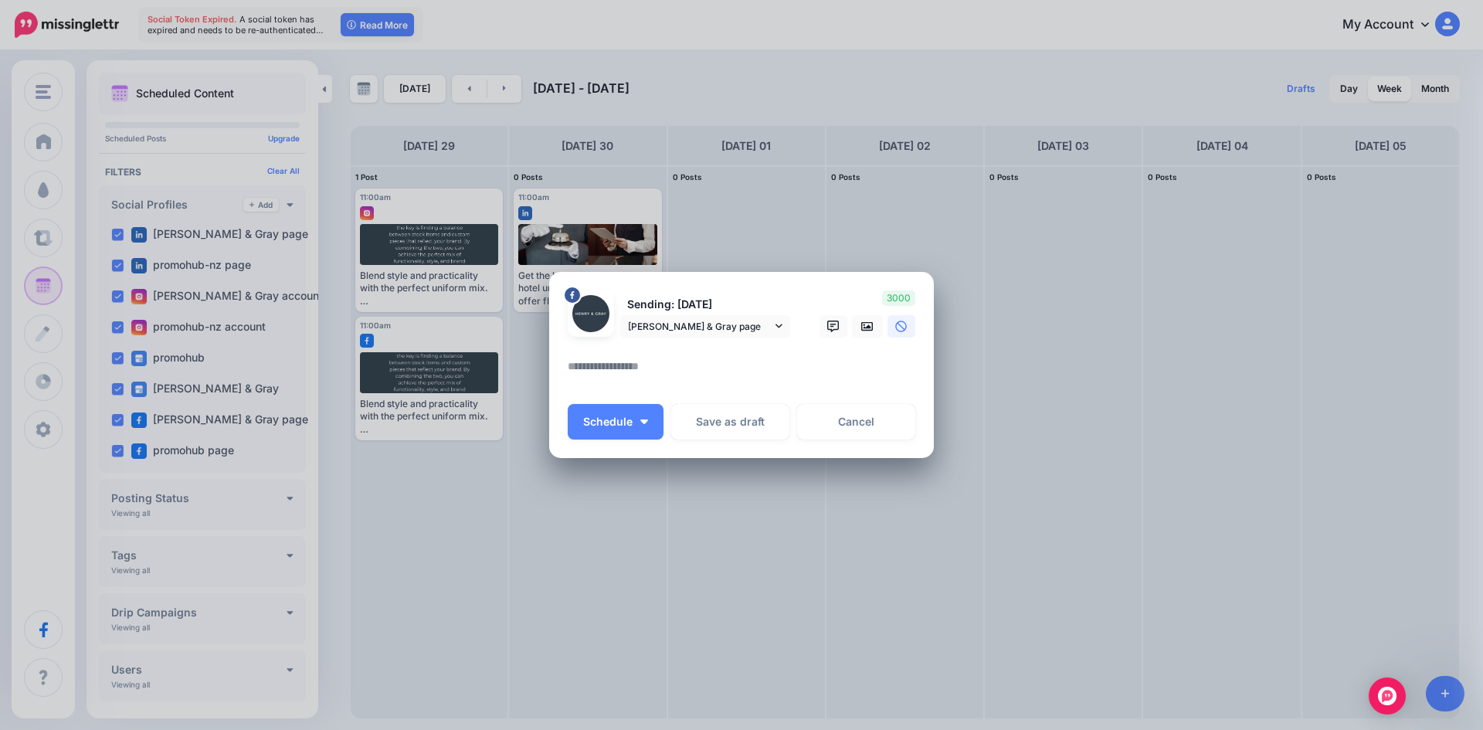
click at [669, 373] on textarea at bounding box center [745, 372] width 355 height 30
paste textarea "**********"
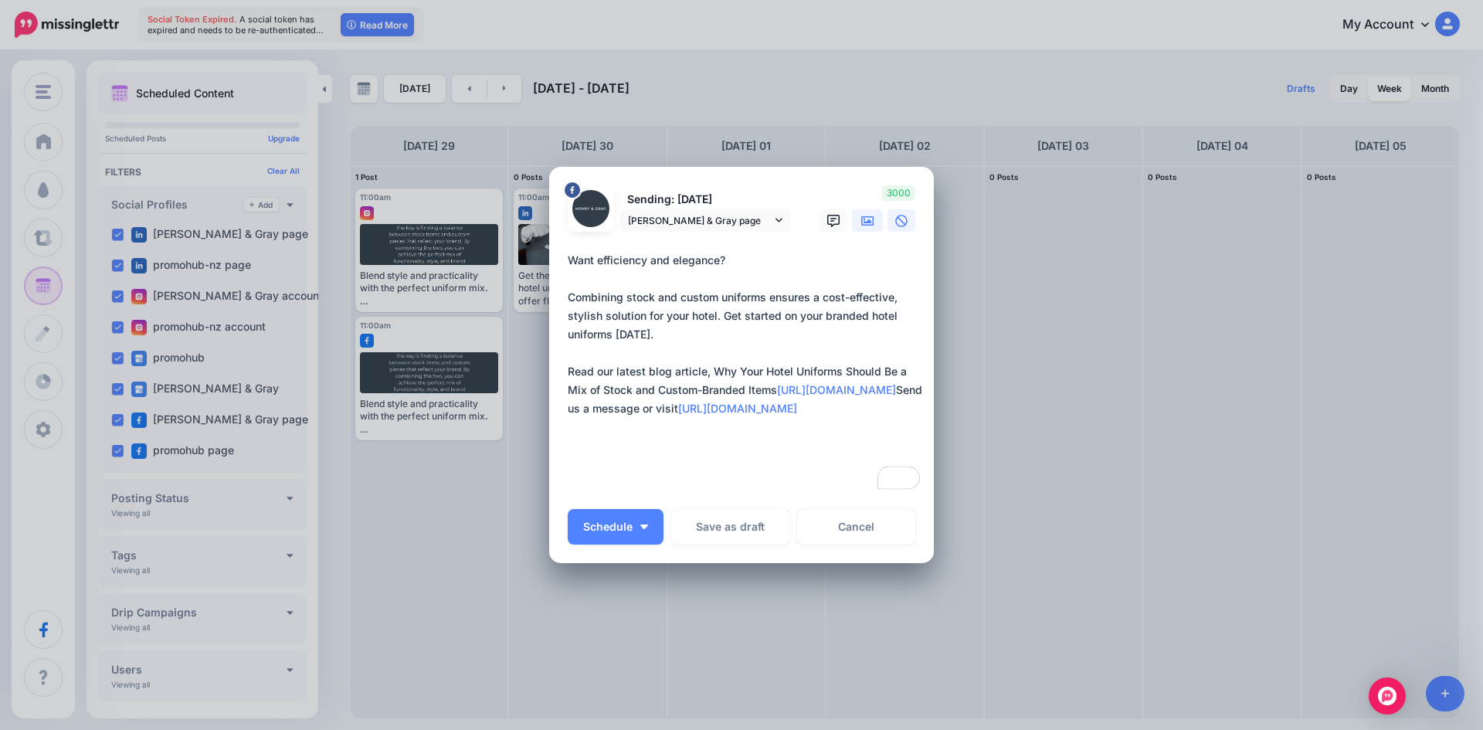
type textarea "**********"
click at [852, 224] on link at bounding box center [867, 220] width 31 height 22
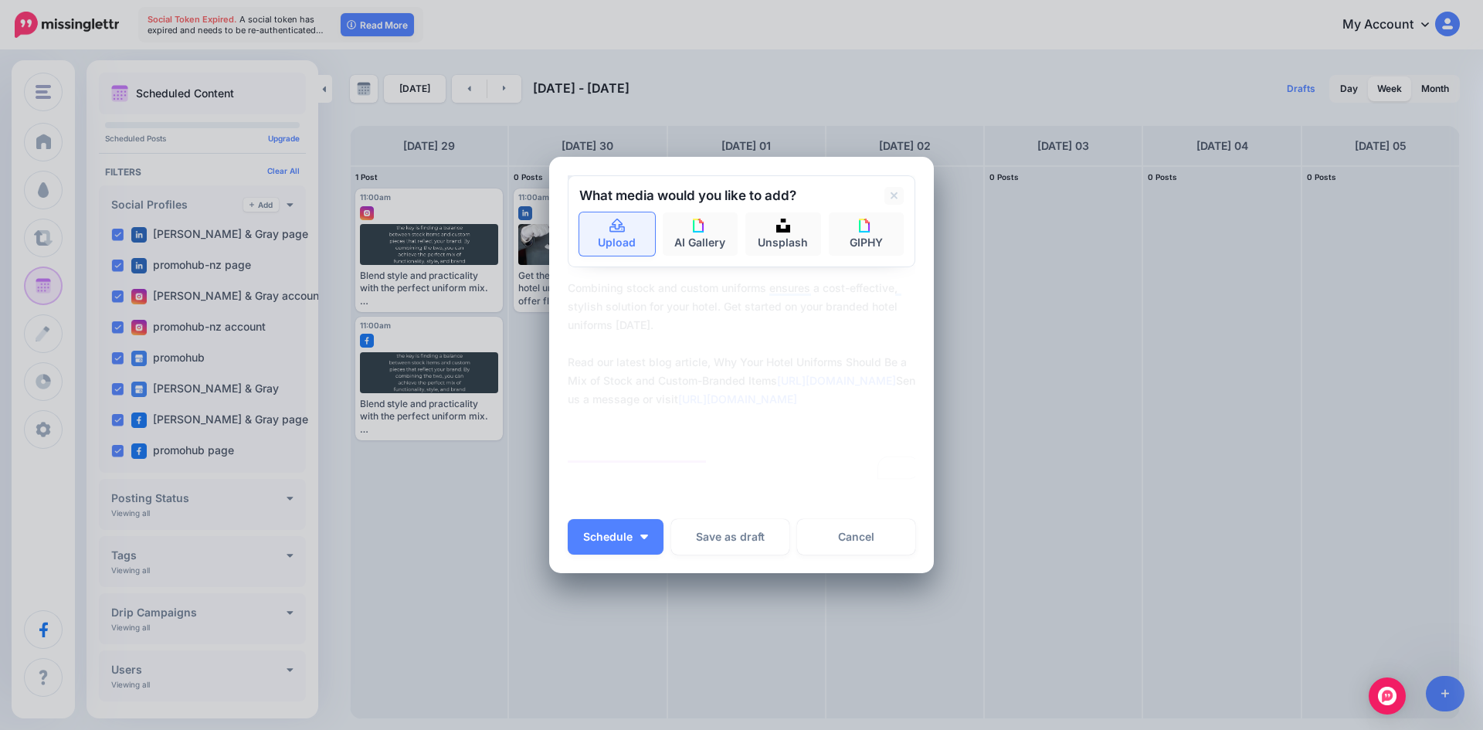
click at [617, 236] on link "Upload" at bounding box center [617, 233] width 76 height 43
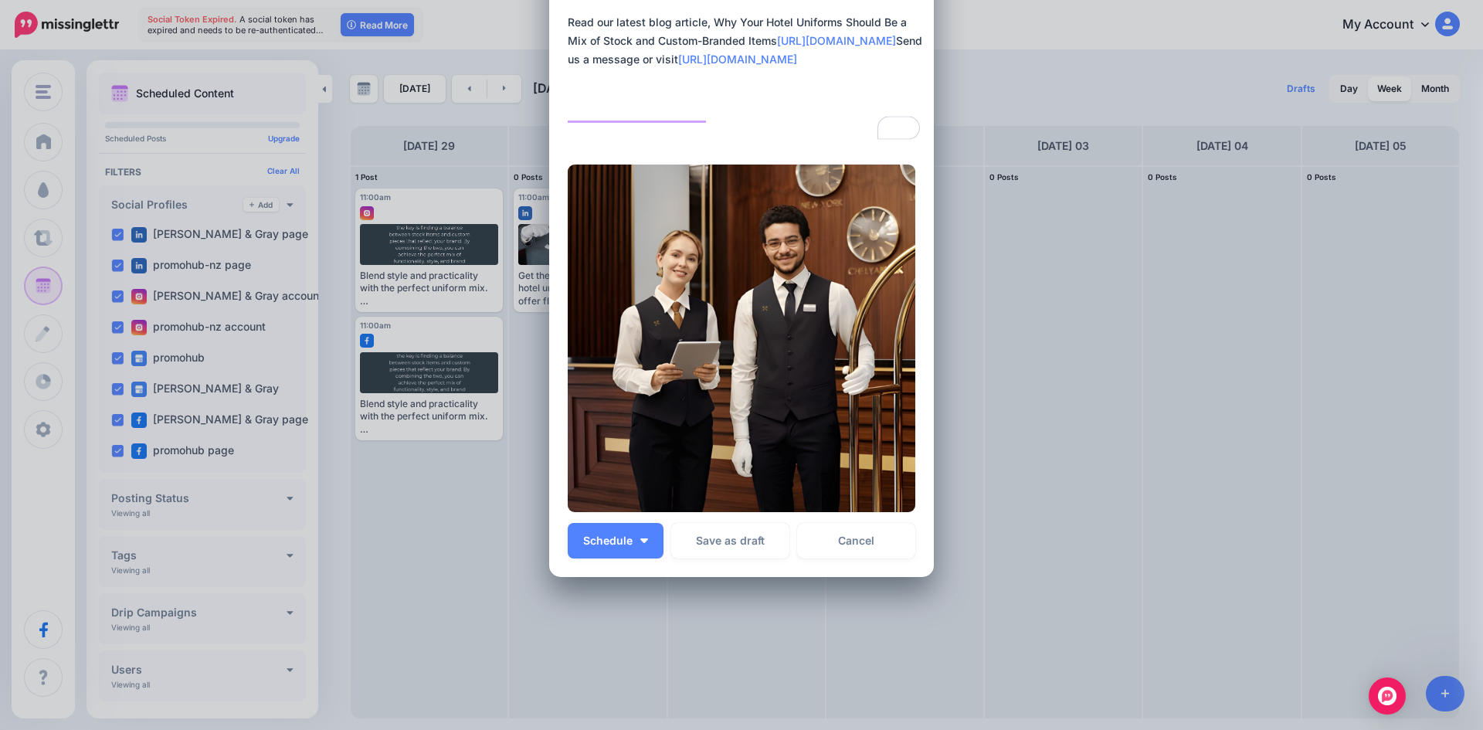
scroll to position [219, 0]
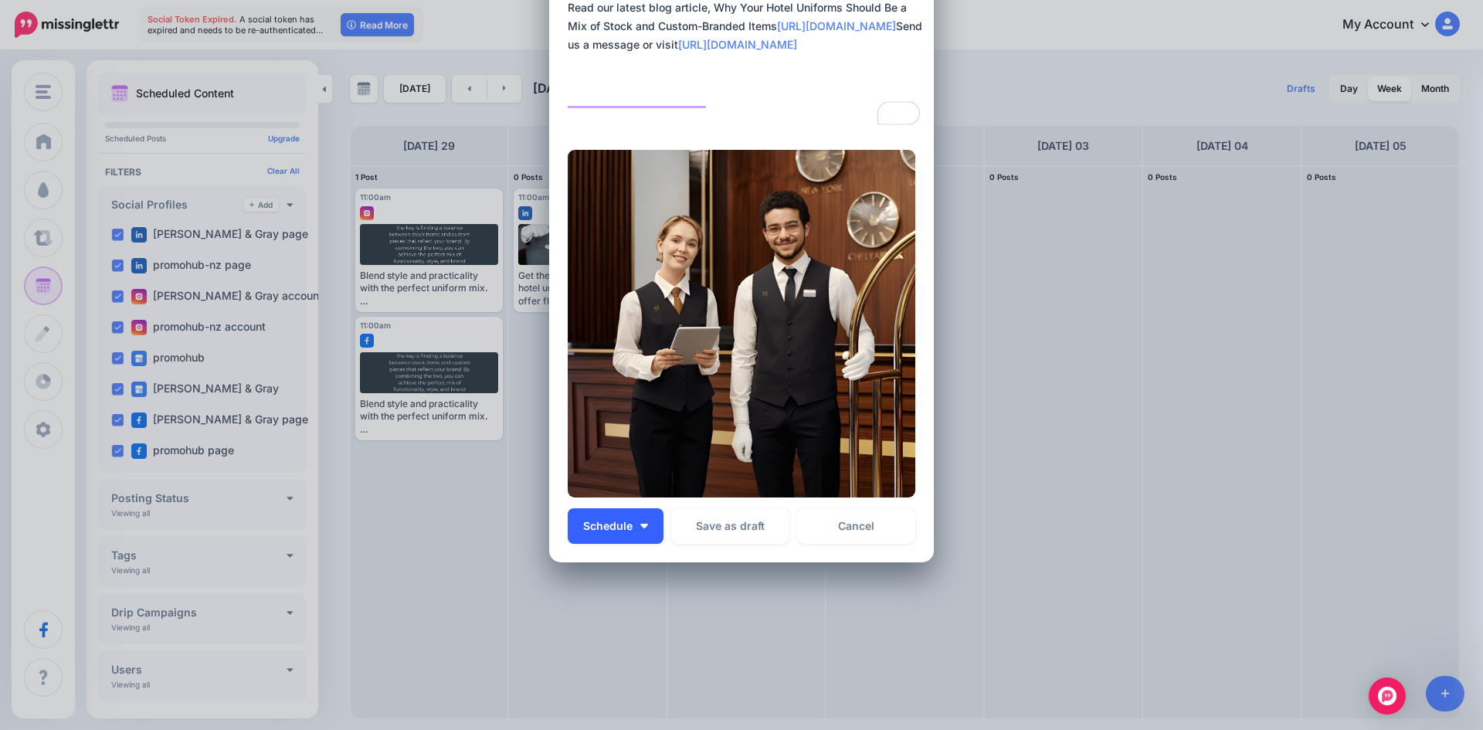
click at [651, 517] on button "Schedule" at bounding box center [616, 526] width 96 height 36
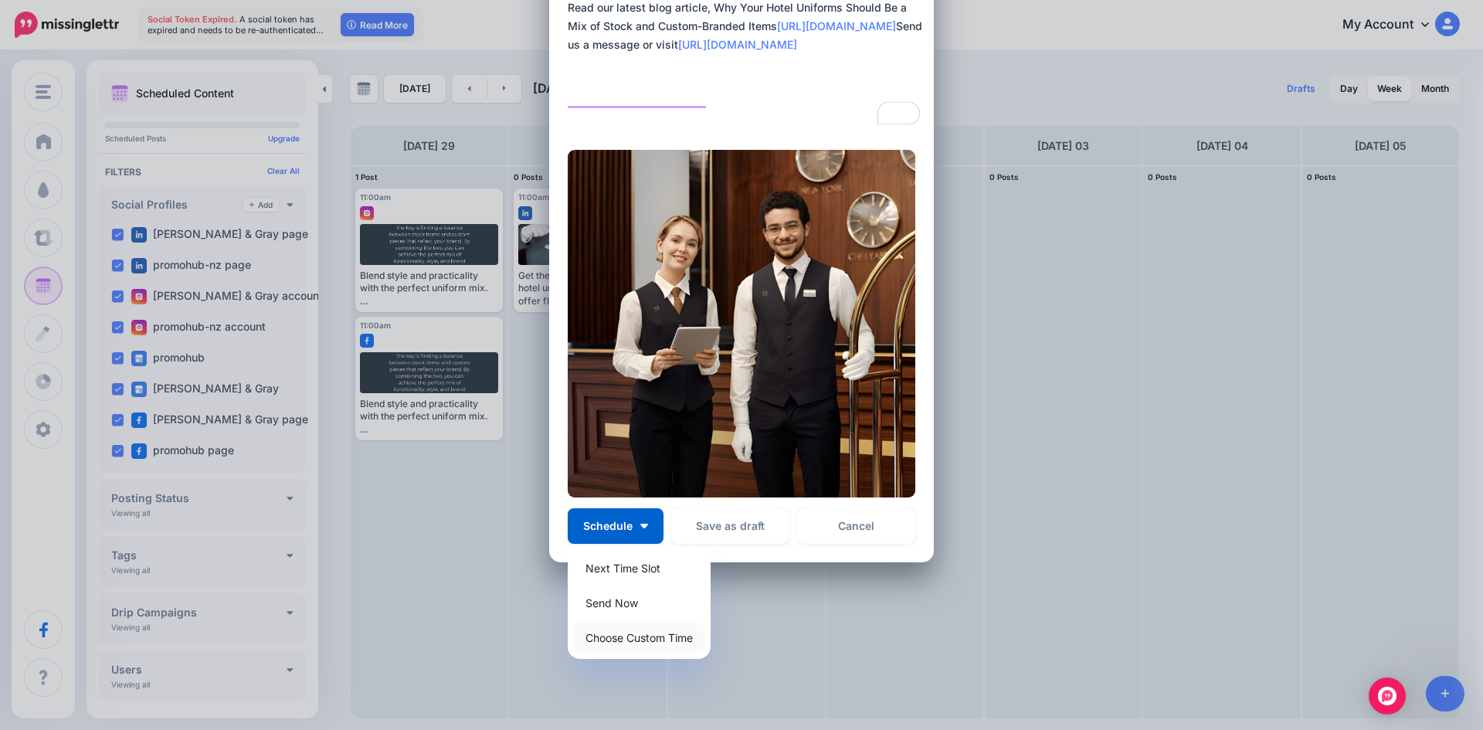
click at [641, 638] on link "Choose Custom Time" at bounding box center [639, 638] width 131 height 30
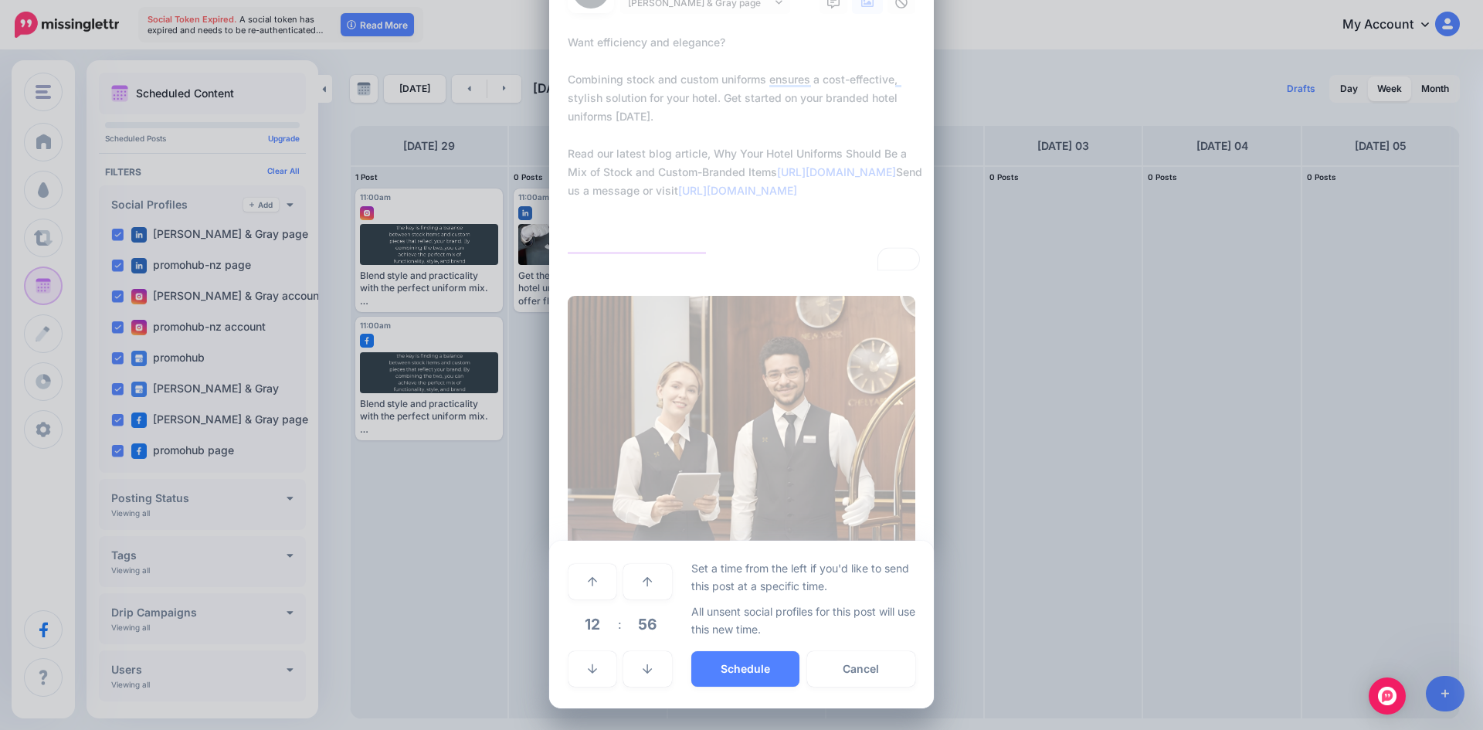
scroll to position [73, 0]
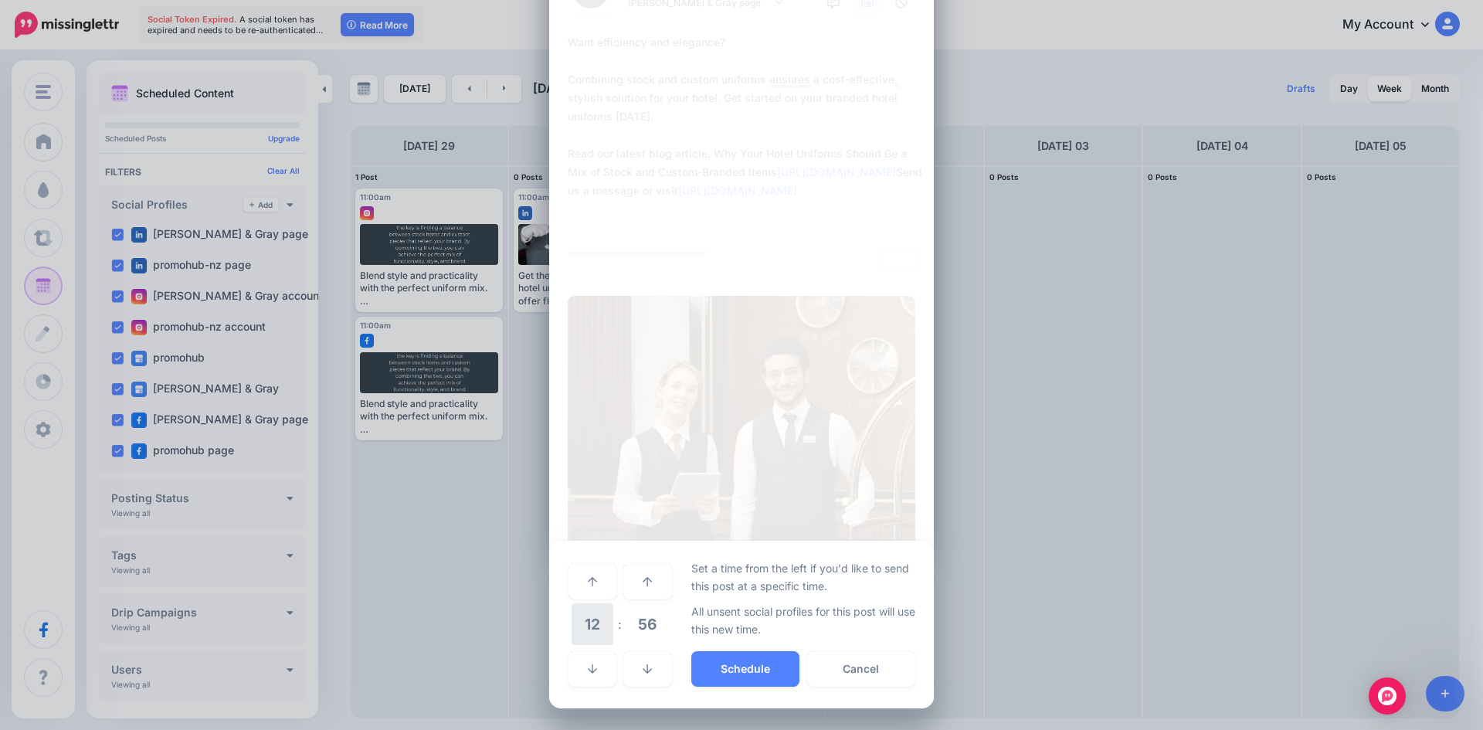
click at [576, 617] on span "12" at bounding box center [593, 624] width 42 height 42
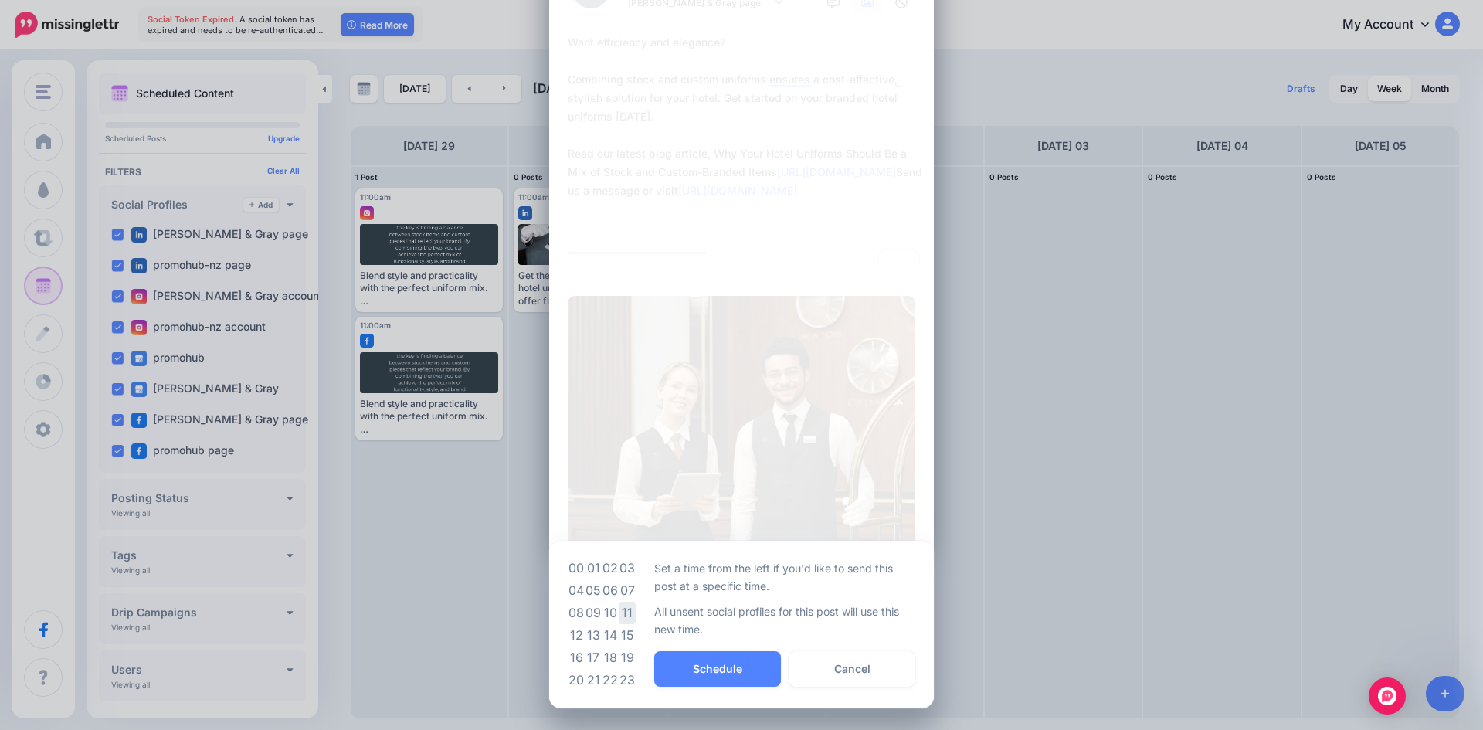
click at [620, 613] on td "11" at bounding box center [627, 613] width 17 height 22
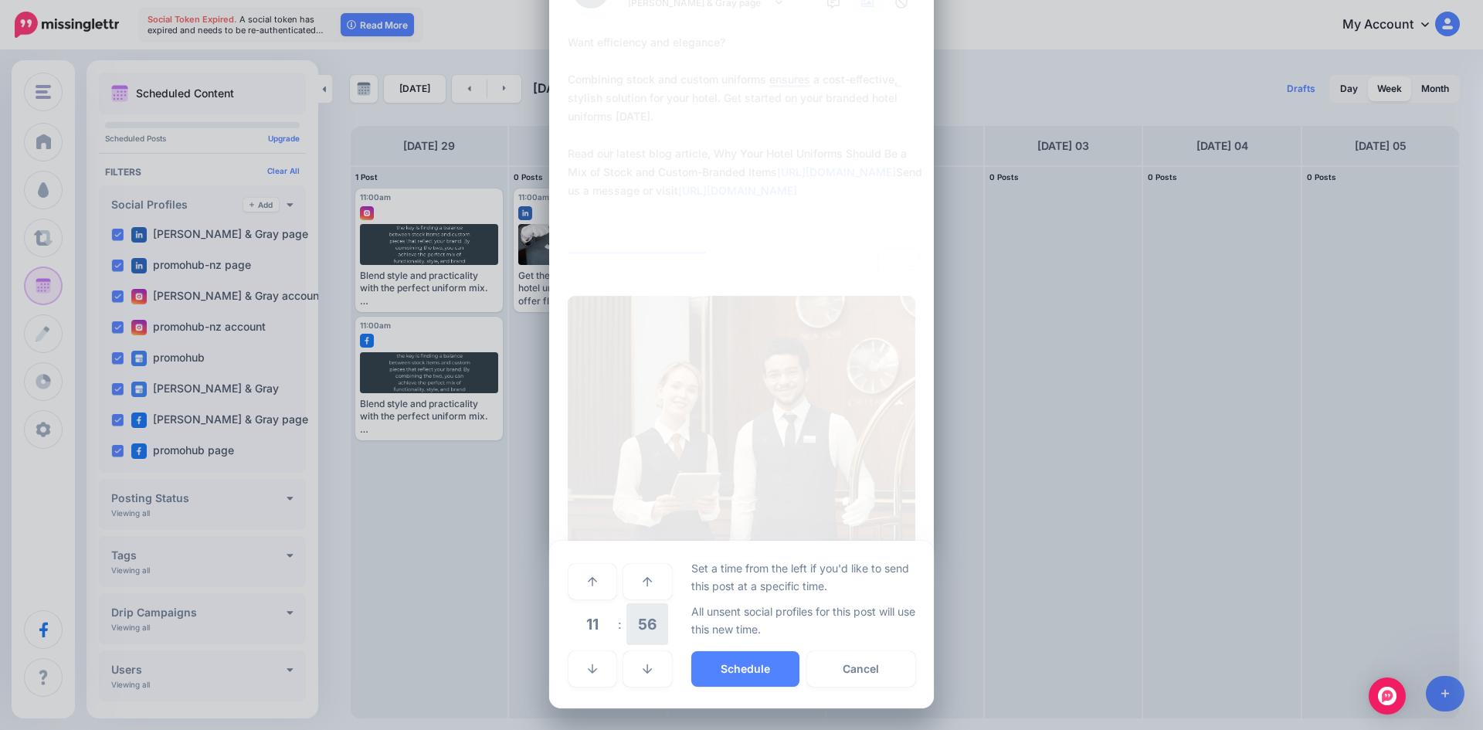
click at [627, 625] on span "56" at bounding box center [648, 624] width 42 height 42
click at [576, 580] on td "00" at bounding box center [576, 580] width 17 height 43
click at [725, 672] on button "Schedule" at bounding box center [745, 669] width 108 height 36
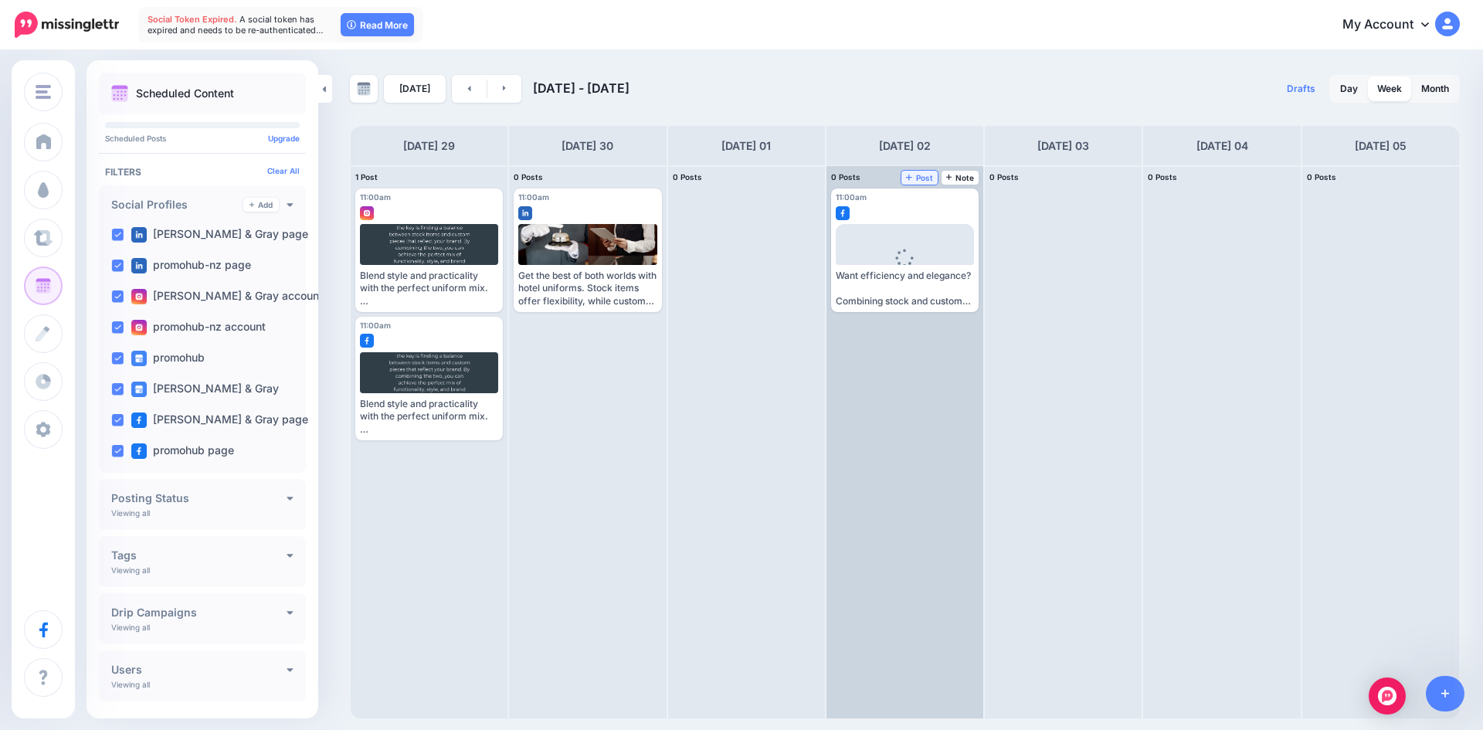
click at [909, 176] on icon at bounding box center [909, 177] width 6 height 8
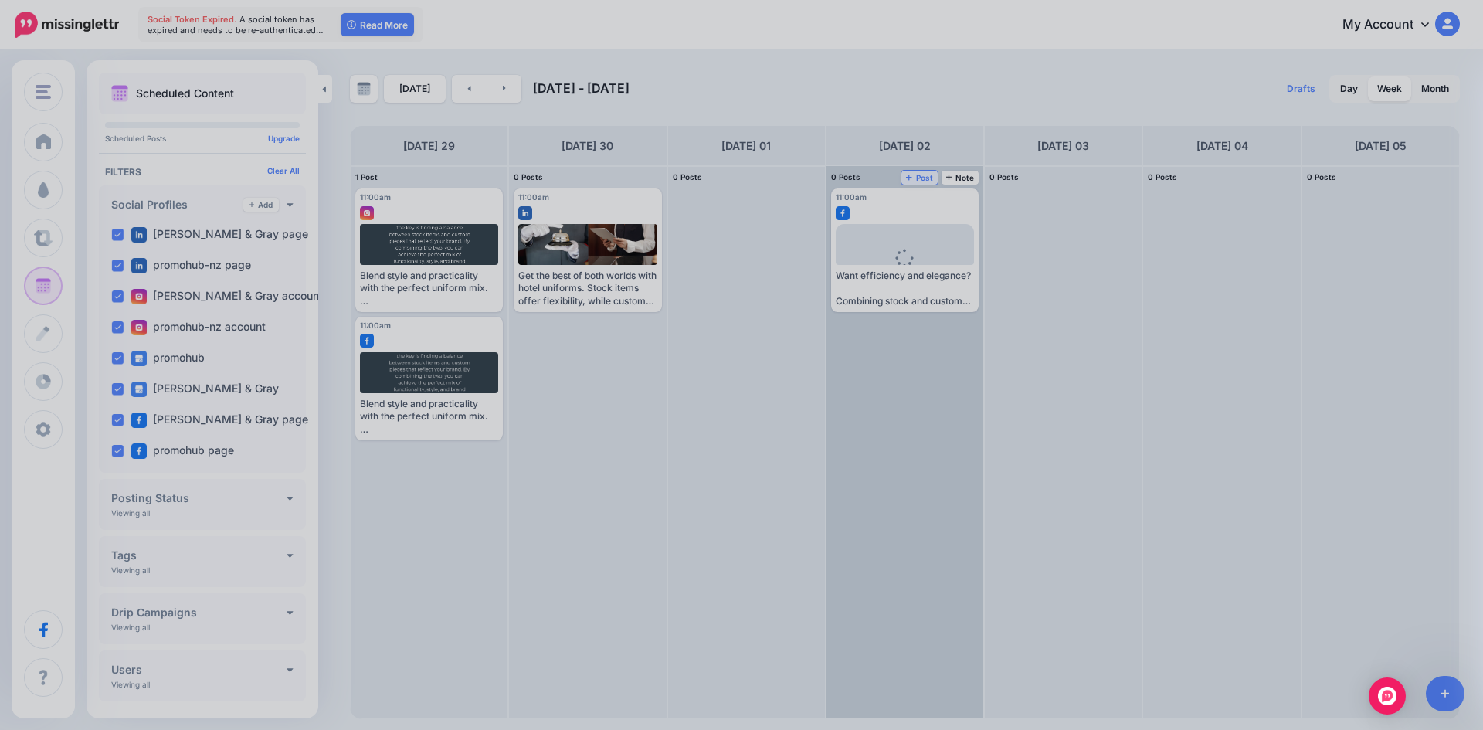
scroll to position [0, 0]
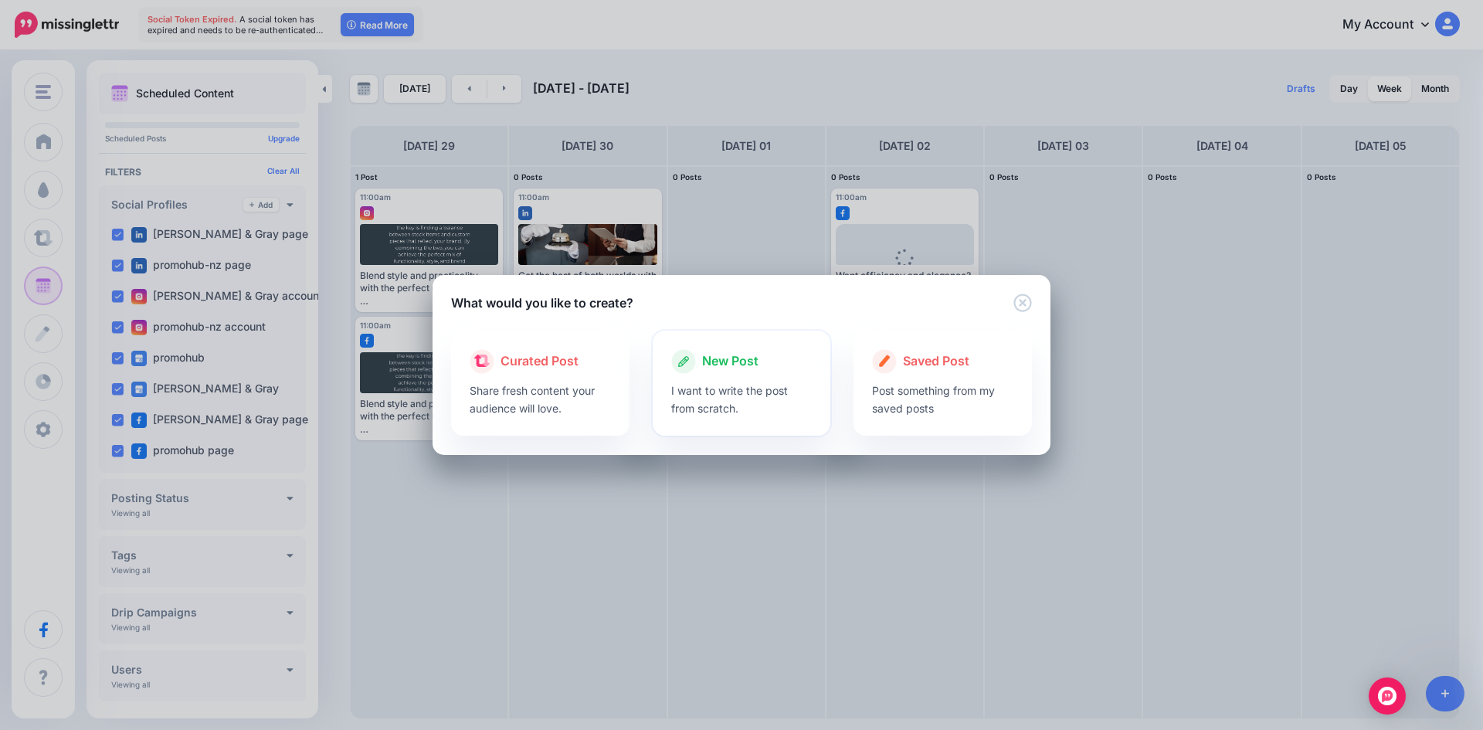
click at [743, 396] on p "I want to write the post from scratch." at bounding box center [741, 400] width 141 height 36
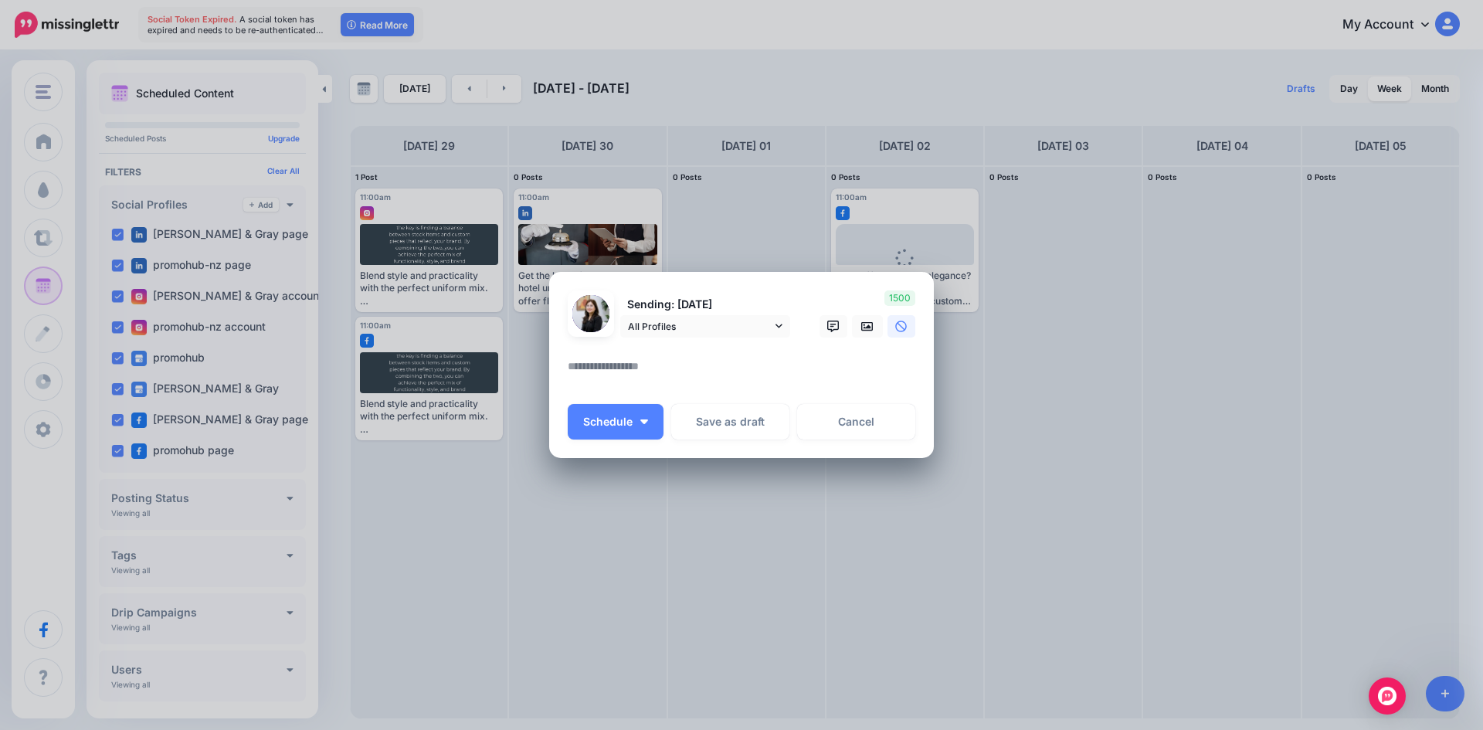
click at [591, 366] on textarea at bounding box center [745, 372] width 355 height 30
paste textarea "**********"
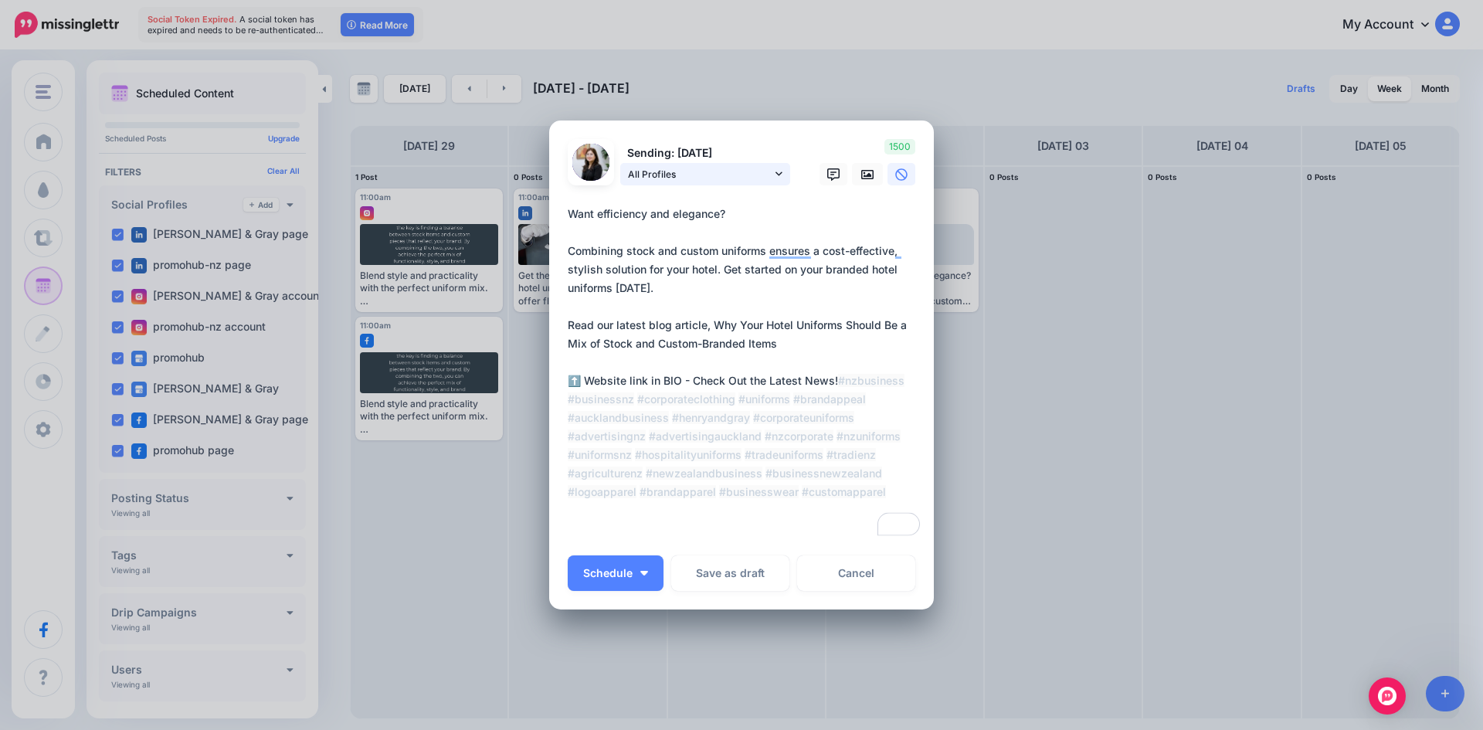
type textarea "**********"
click at [763, 172] on span "All Profiles" at bounding box center [700, 174] width 144 height 16
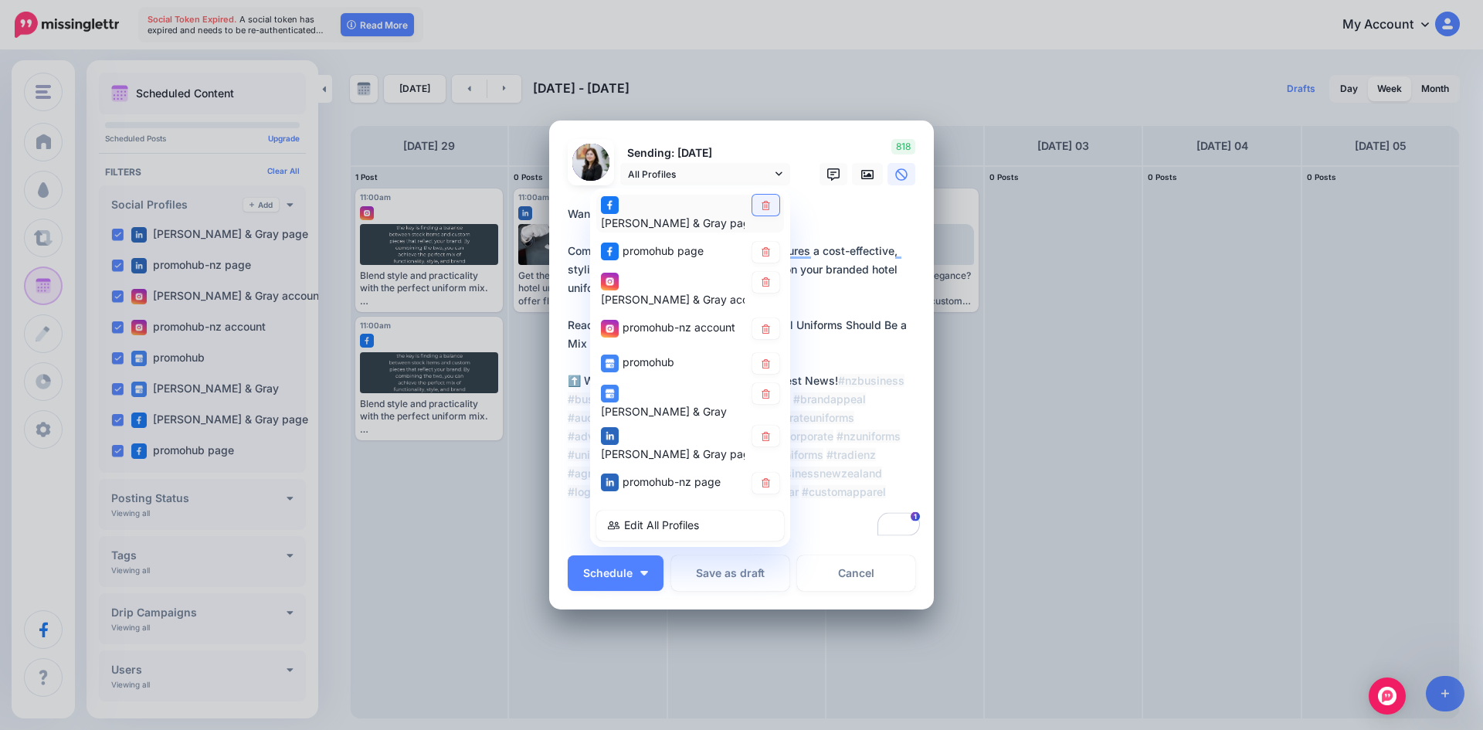
click at [755, 216] on link at bounding box center [766, 205] width 27 height 21
click at [763, 242] on link at bounding box center [766, 252] width 27 height 21
click at [762, 325] on icon at bounding box center [766, 329] width 8 height 9
click at [766, 354] on link at bounding box center [766, 364] width 27 height 21
click at [766, 384] on link at bounding box center [766, 394] width 27 height 21
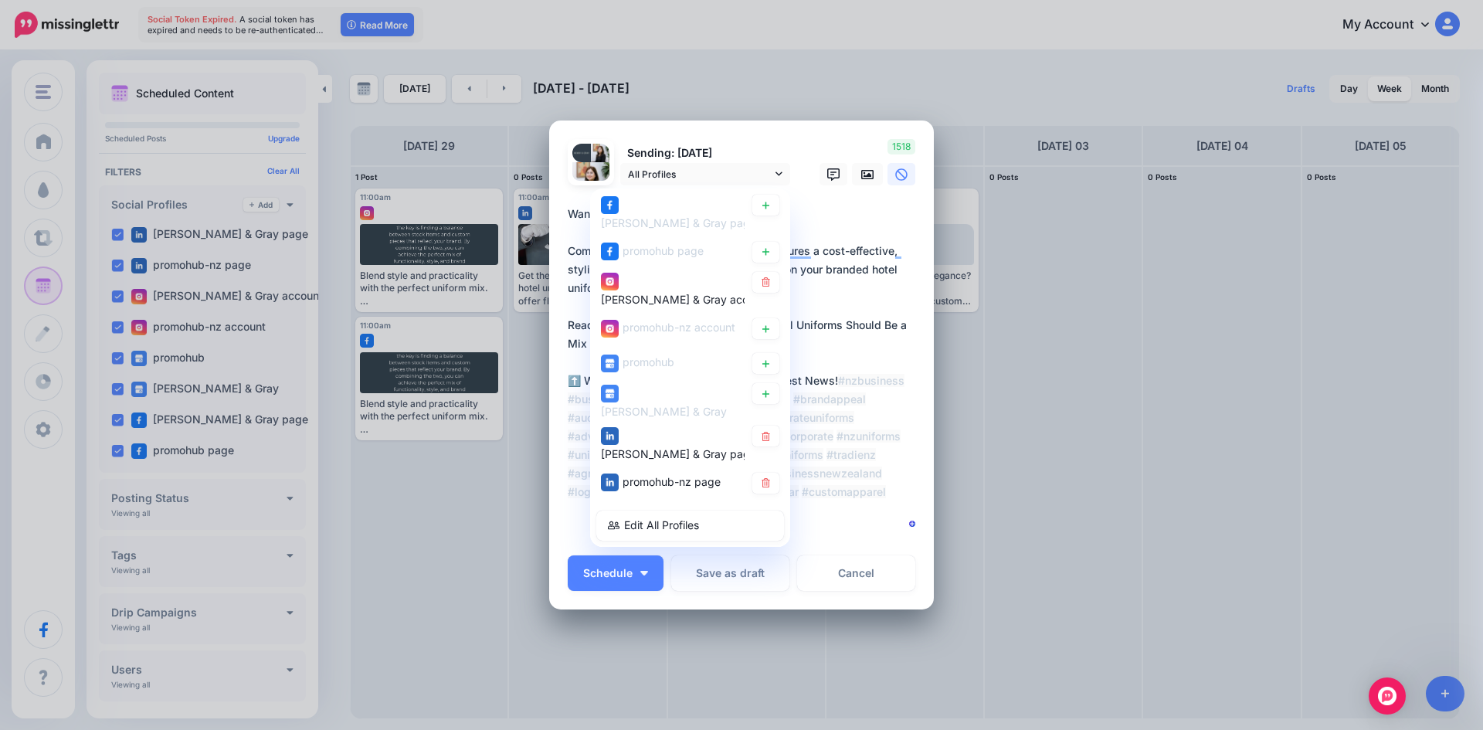
click at [760, 432] on icon at bounding box center [766, 436] width 12 height 9
click at [761, 468] on div "promohub-nz page" at bounding box center [690, 483] width 188 height 30
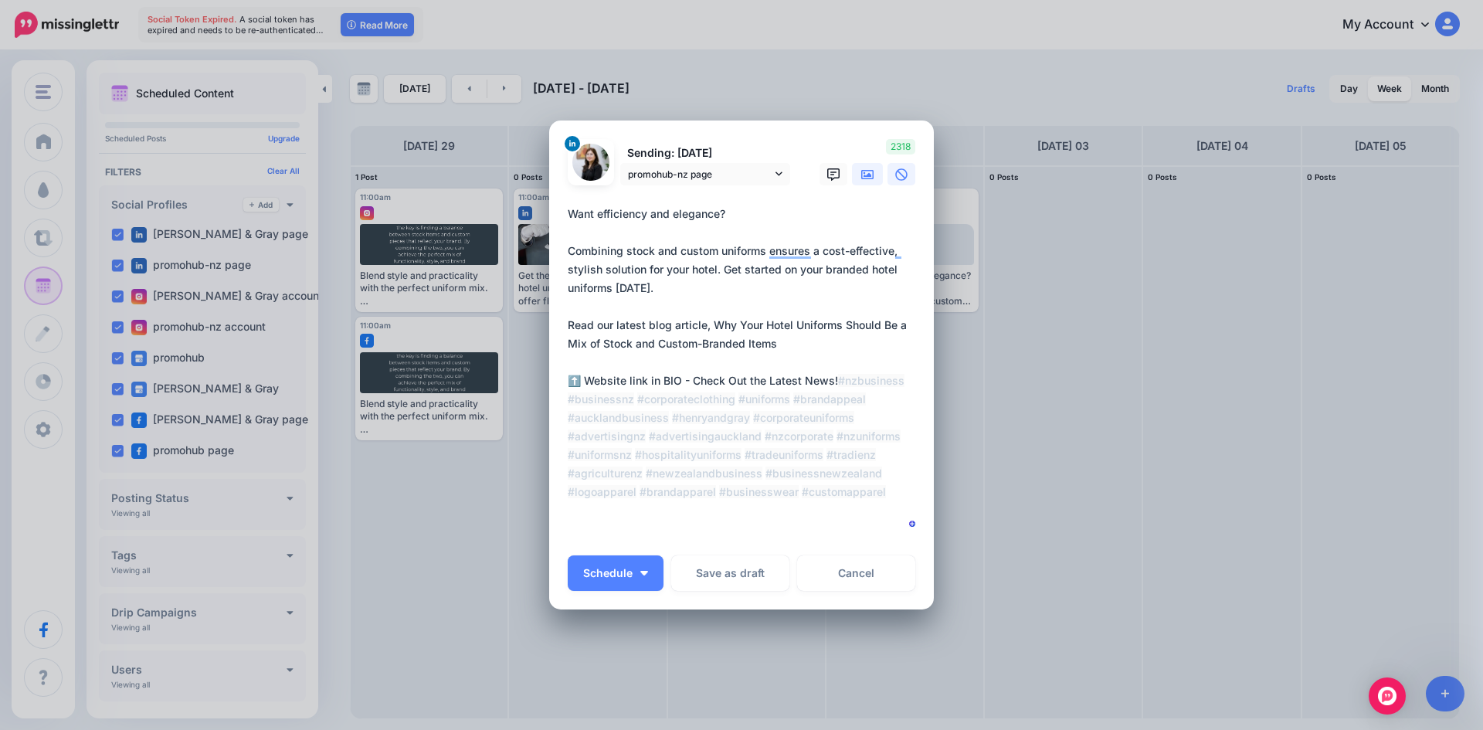
click at [861, 172] on icon at bounding box center [867, 174] width 12 height 12
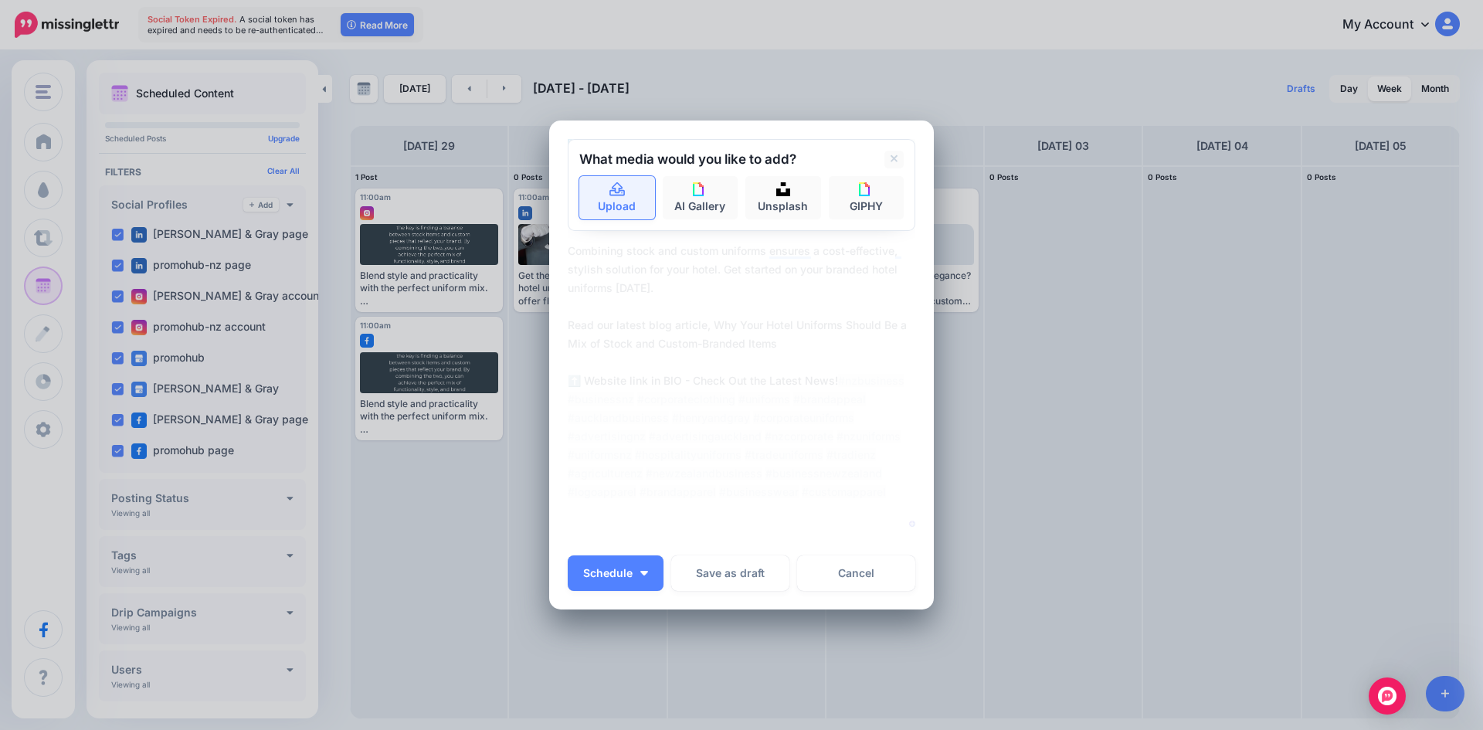
click at [615, 203] on link "Upload" at bounding box center [617, 197] width 76 height 43
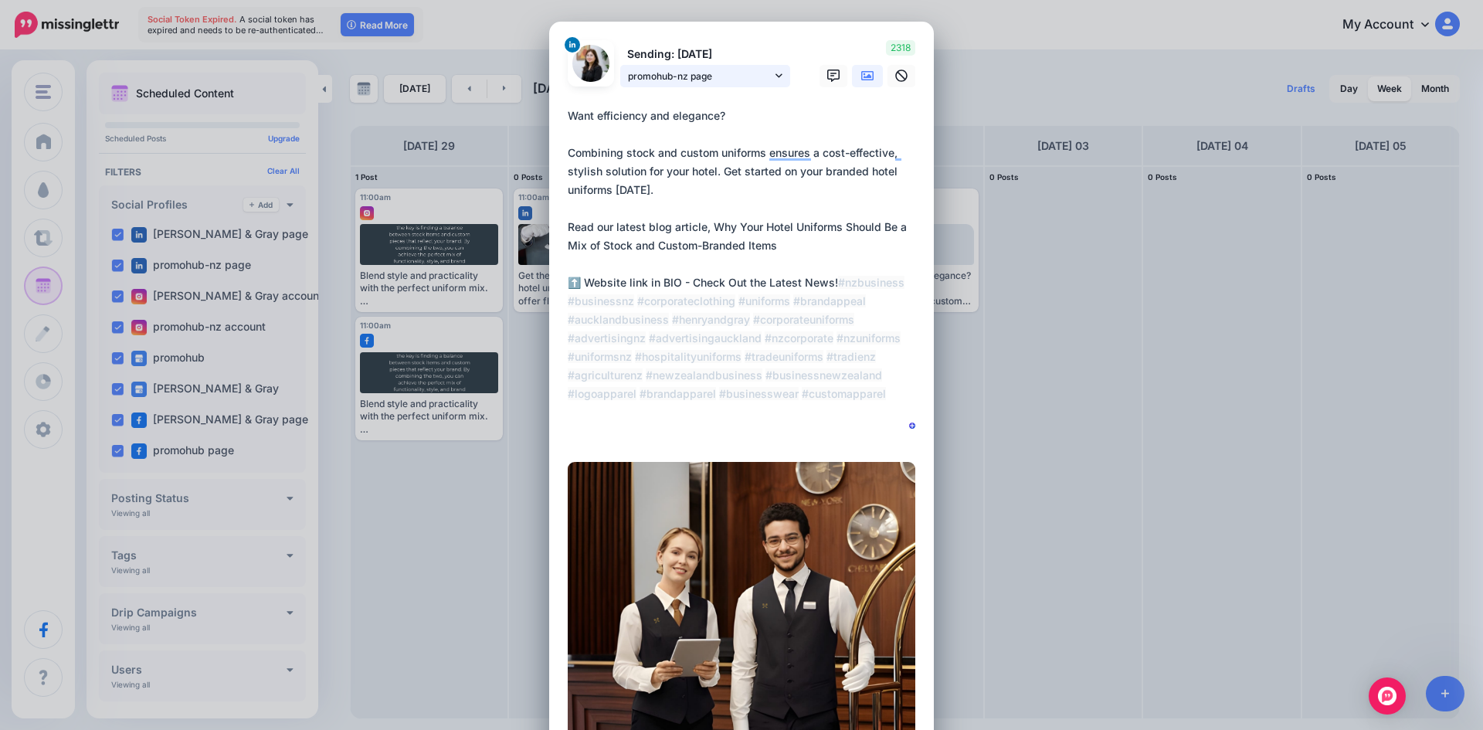
click at [765, 73] on span "promohub-nz page" at bounding box center [700, 76] width 144 height 16
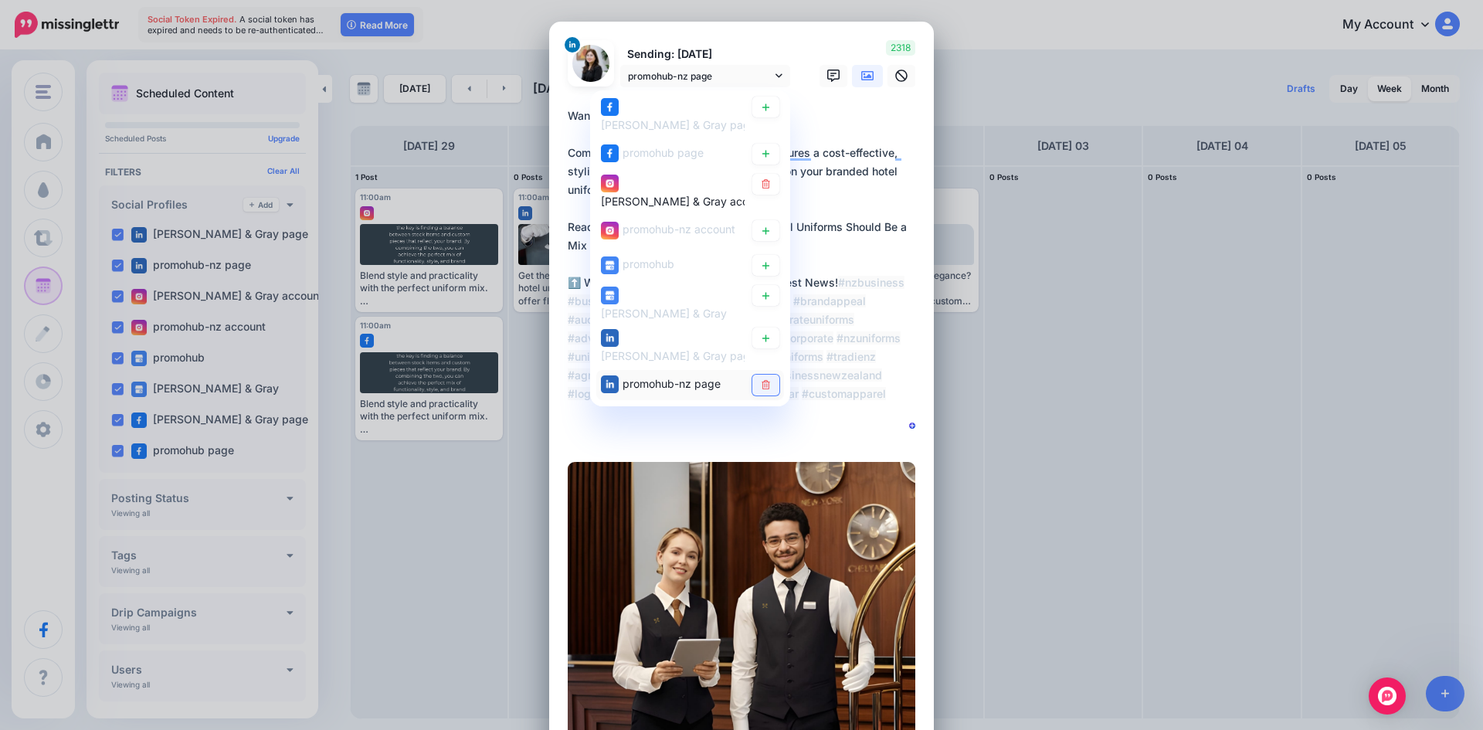
click at [761, 380] on icon at bounding box center [766, 384] width 12 height 9
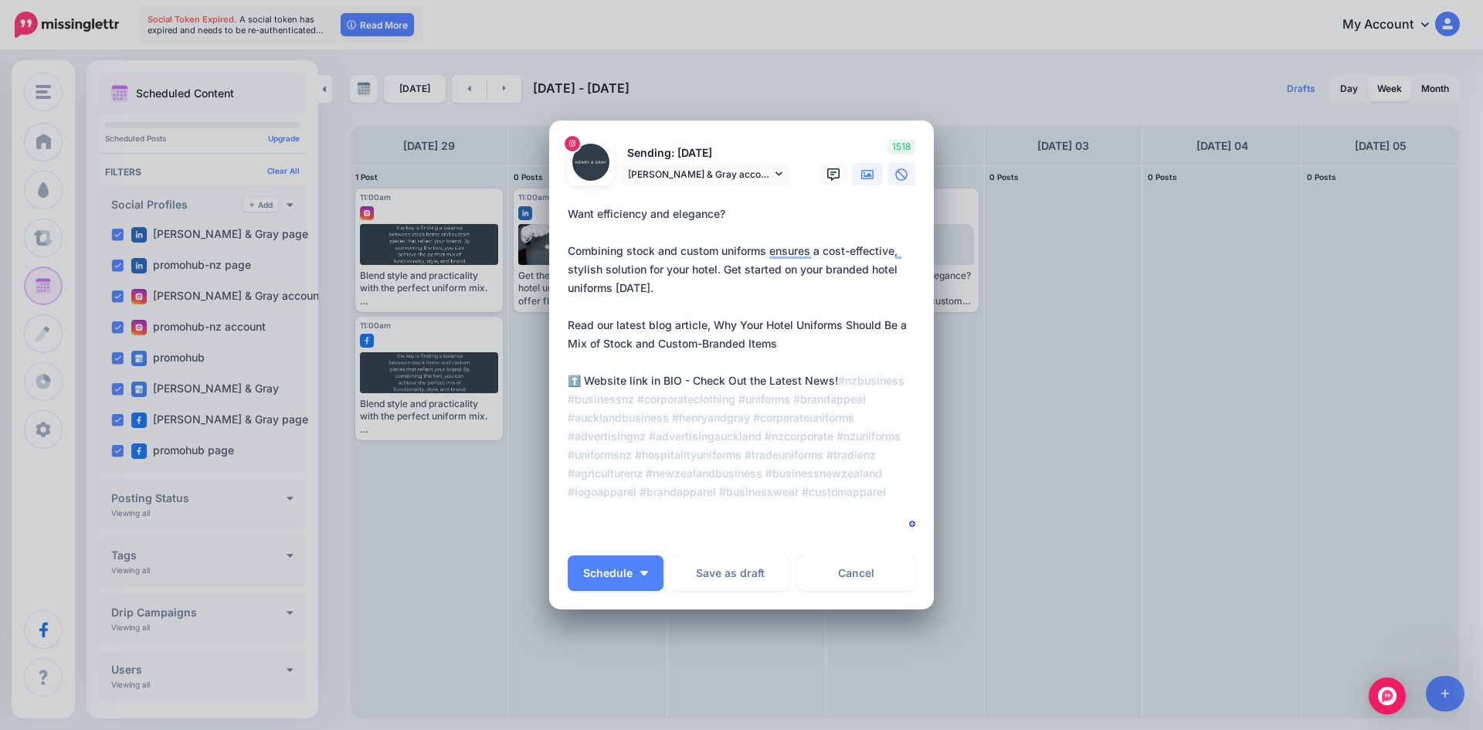
click at [867, 176] on icon at bounding box center [867, 174] width 12 height 9
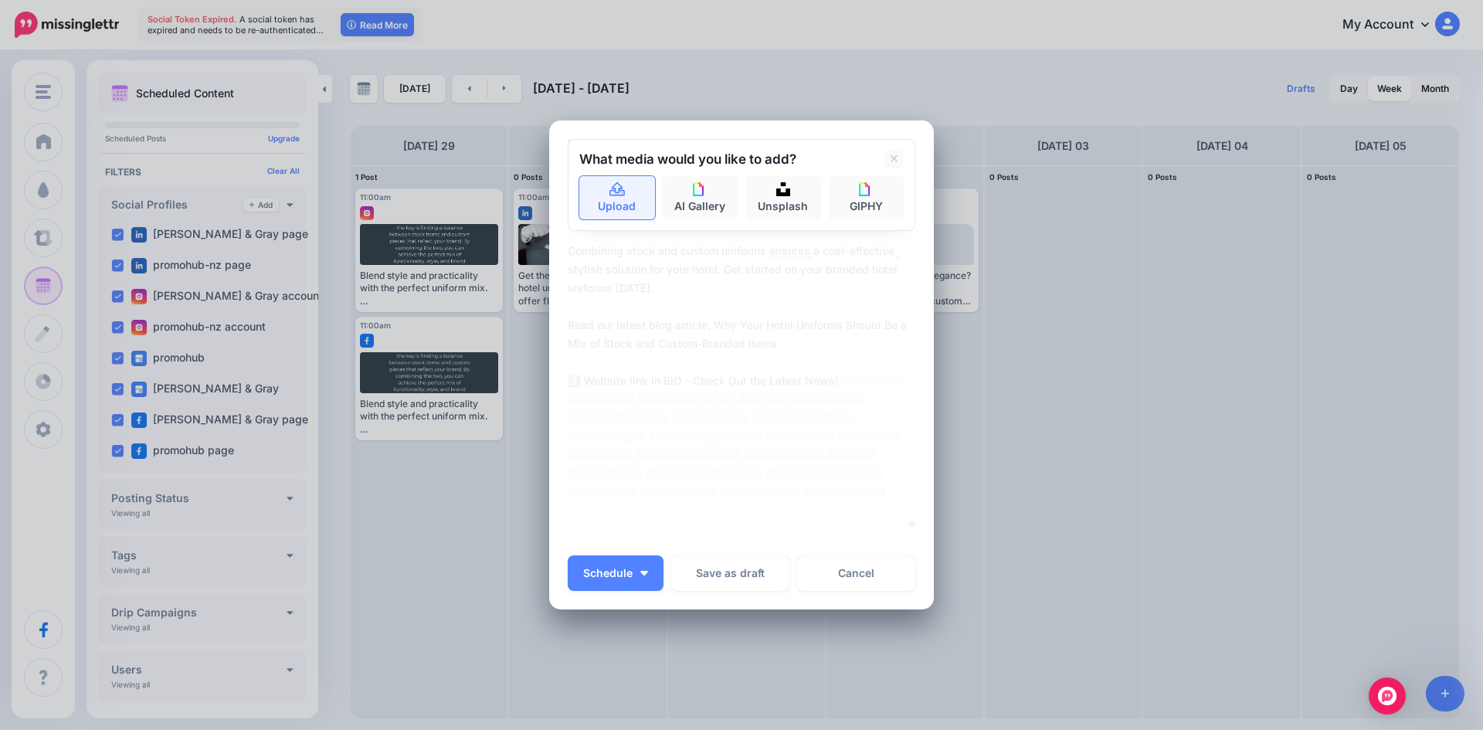
click at [640, 194] on link "Upload" at bounding box center [617, 197] width 76 height 43
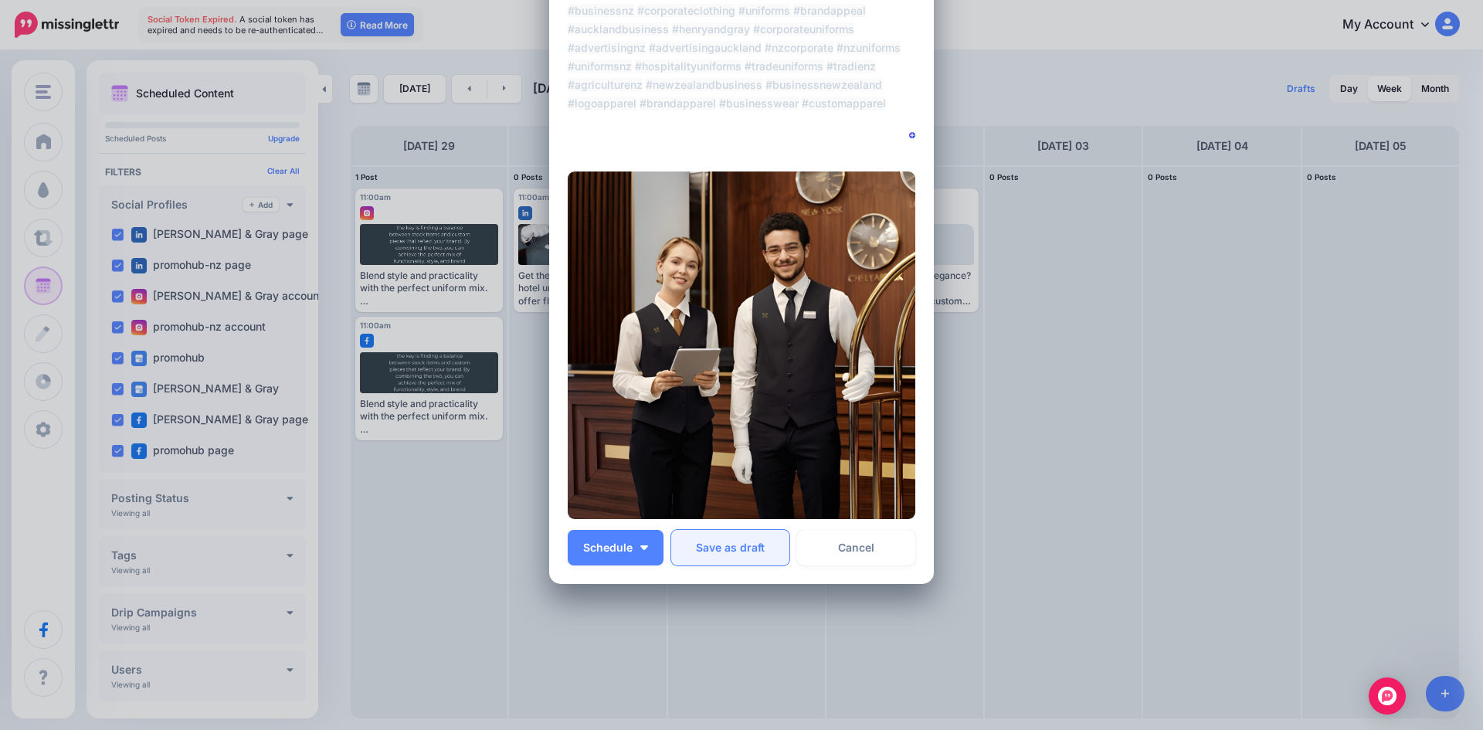
scroll to position [312, 0]
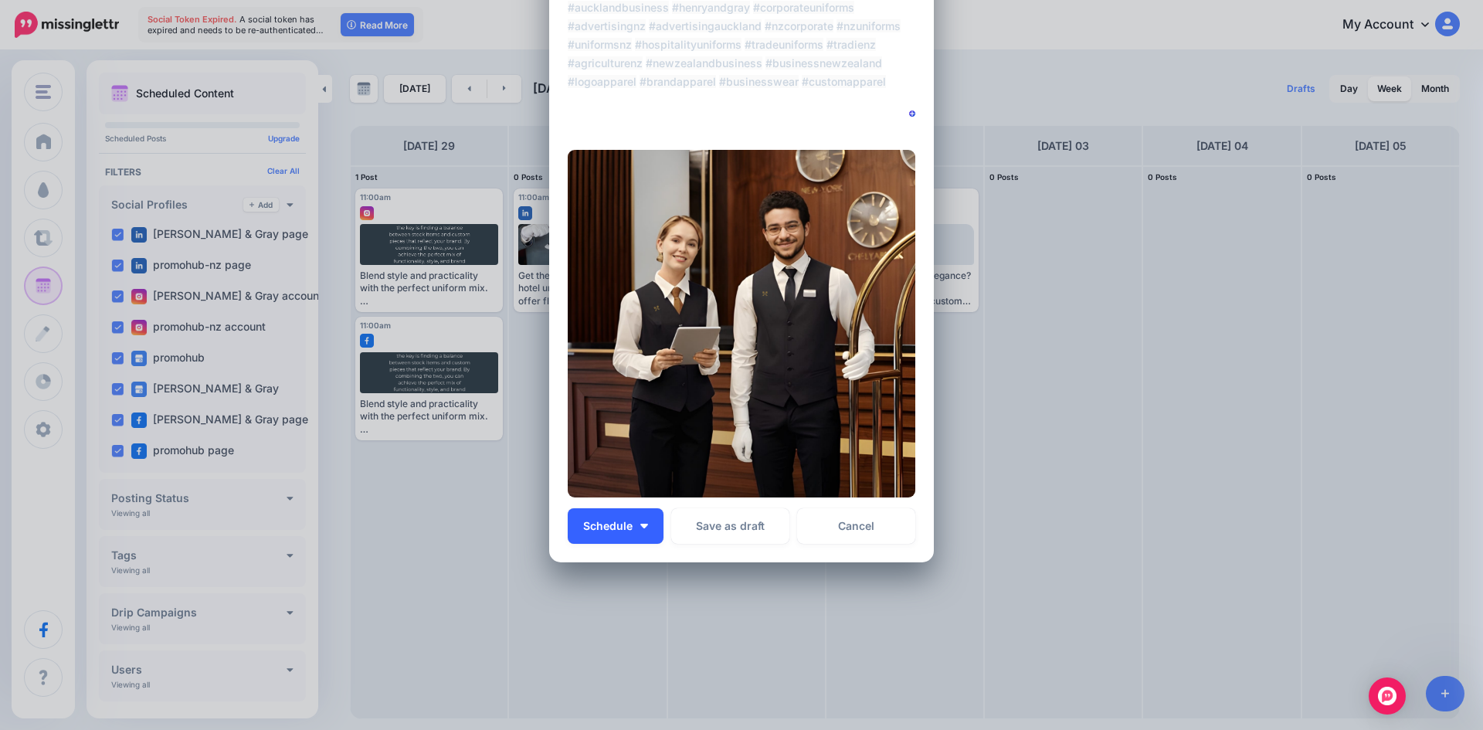
click at [645, 517] on button "Schedule" at bounding box center [616, 526] width 96 height 36
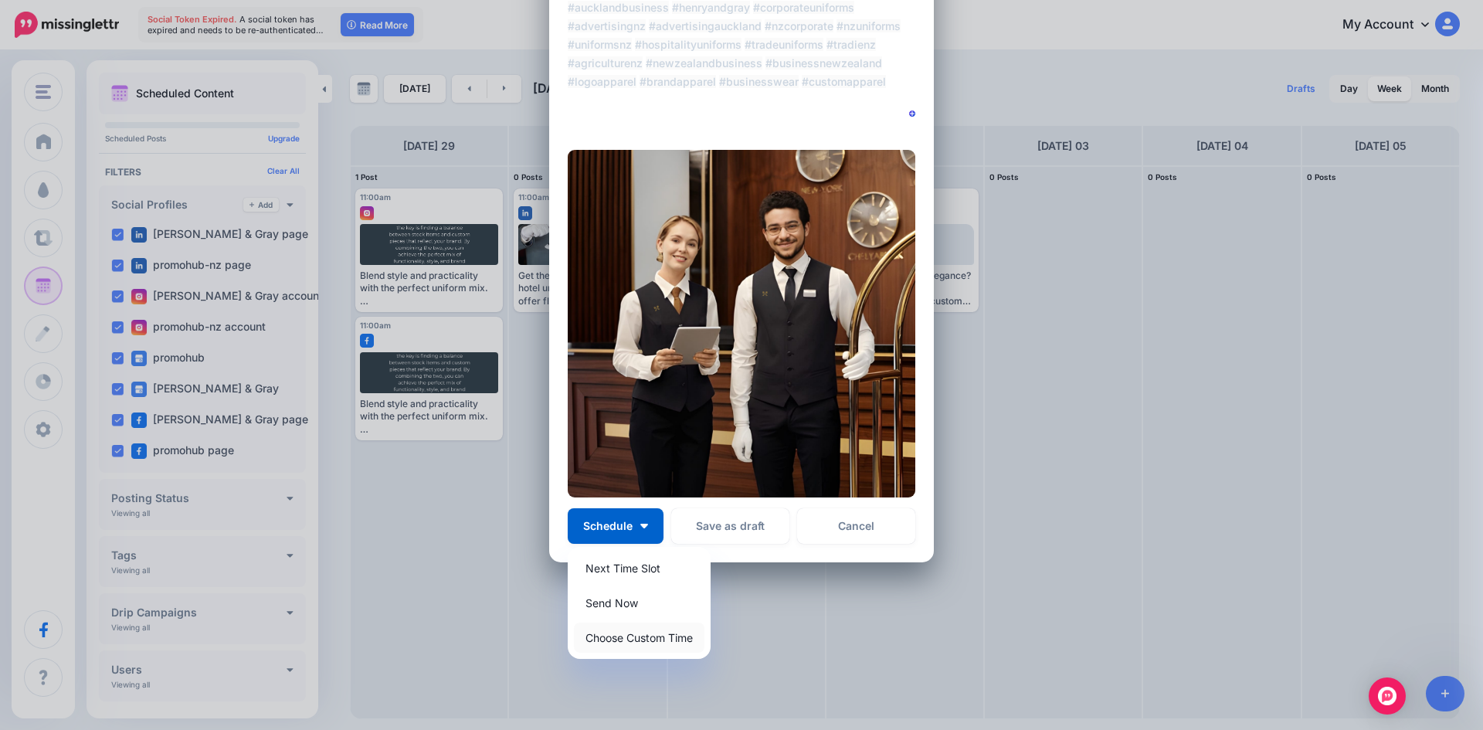
click at [642, 648] on link "Choose Custom Time" at bounding box center [639, 638] width 131 height 30
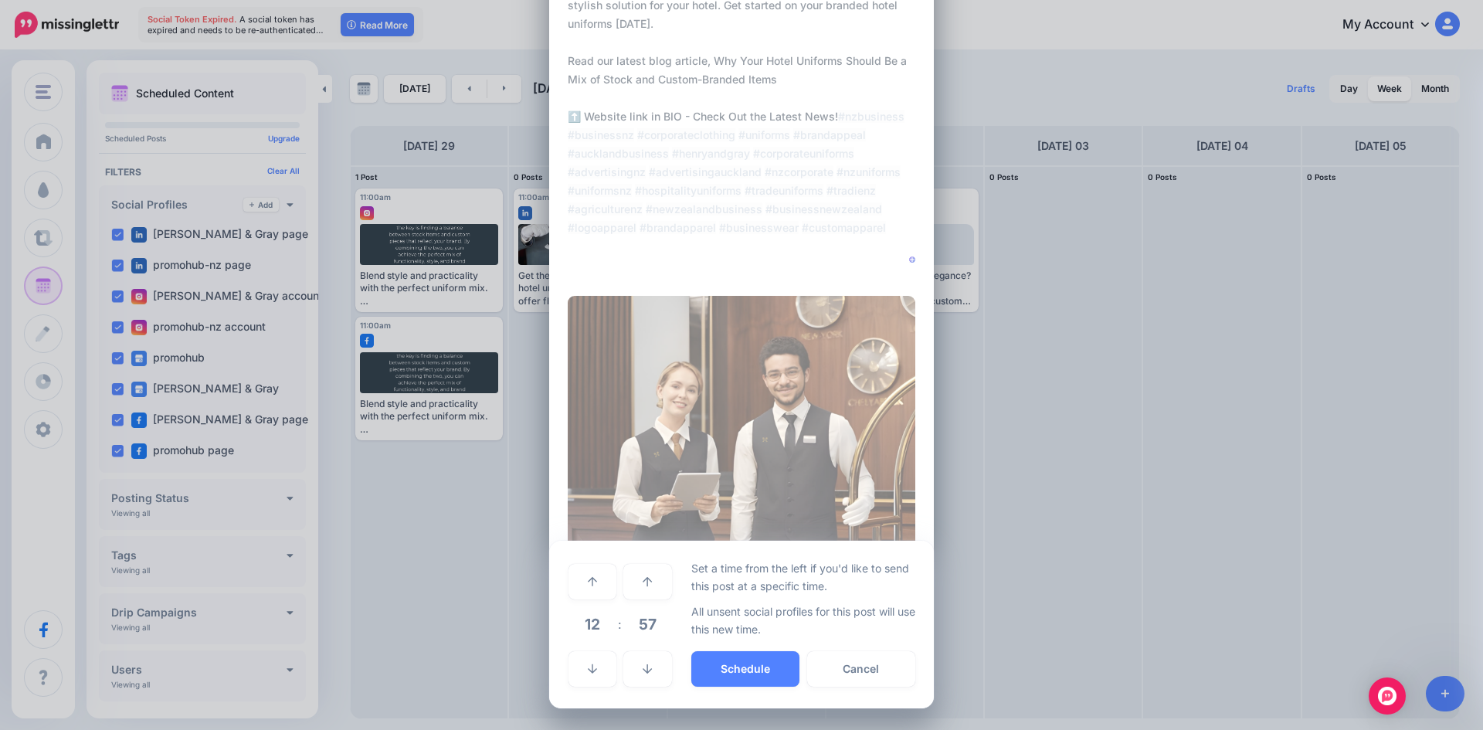
scroll to position [166, 0]
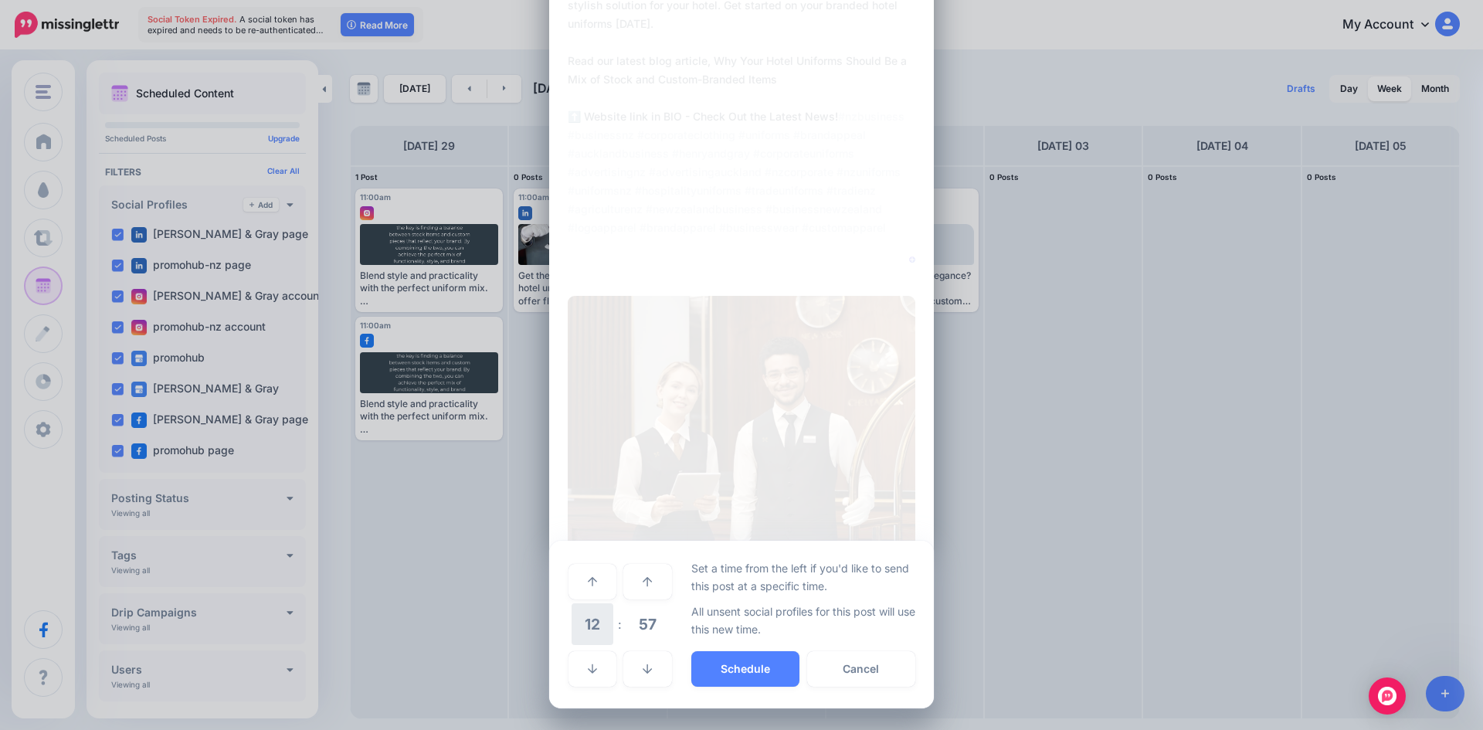
click at [590, 624] on span "12" at bounding box center [593, 624] width 42 height 42
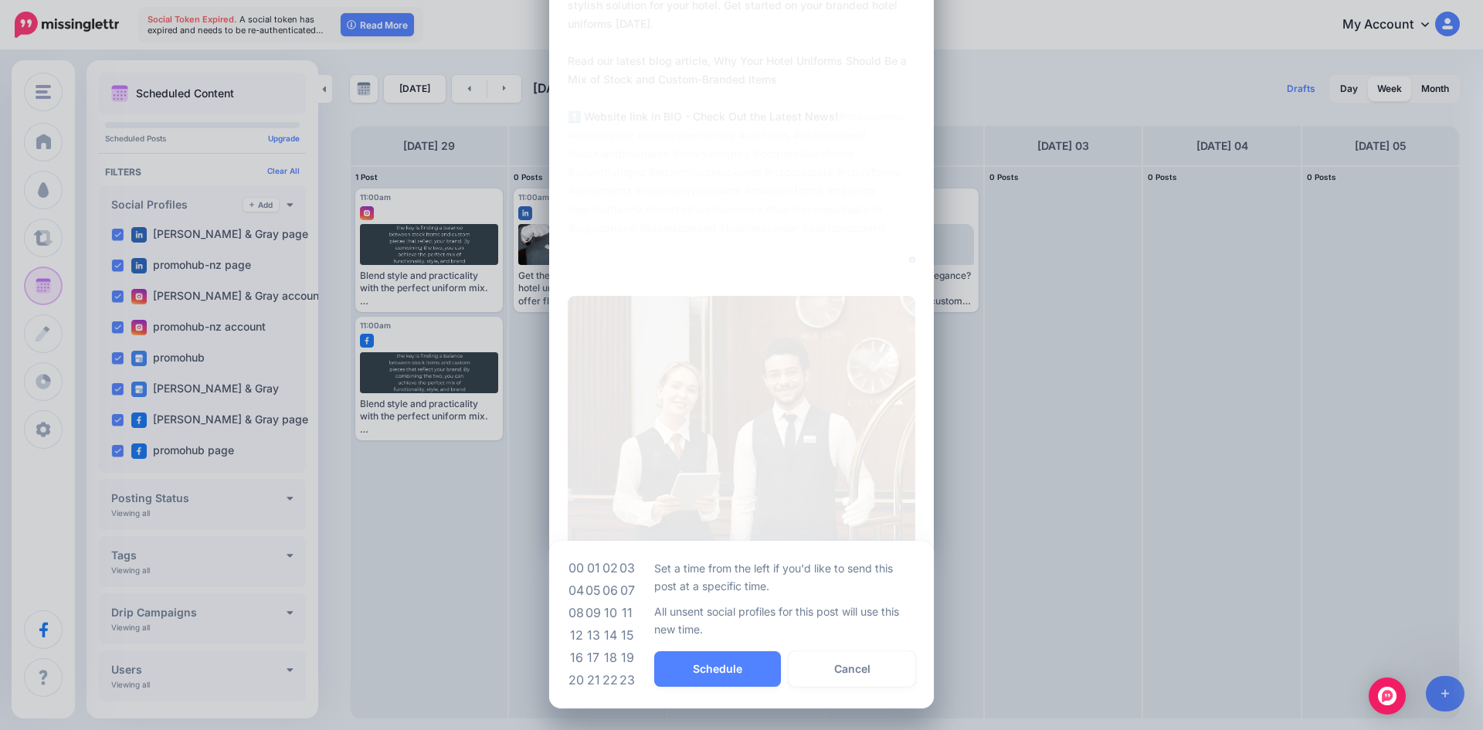
click at [619, 613] on td "11" at bounding box center [627, 613] width 17 height 22
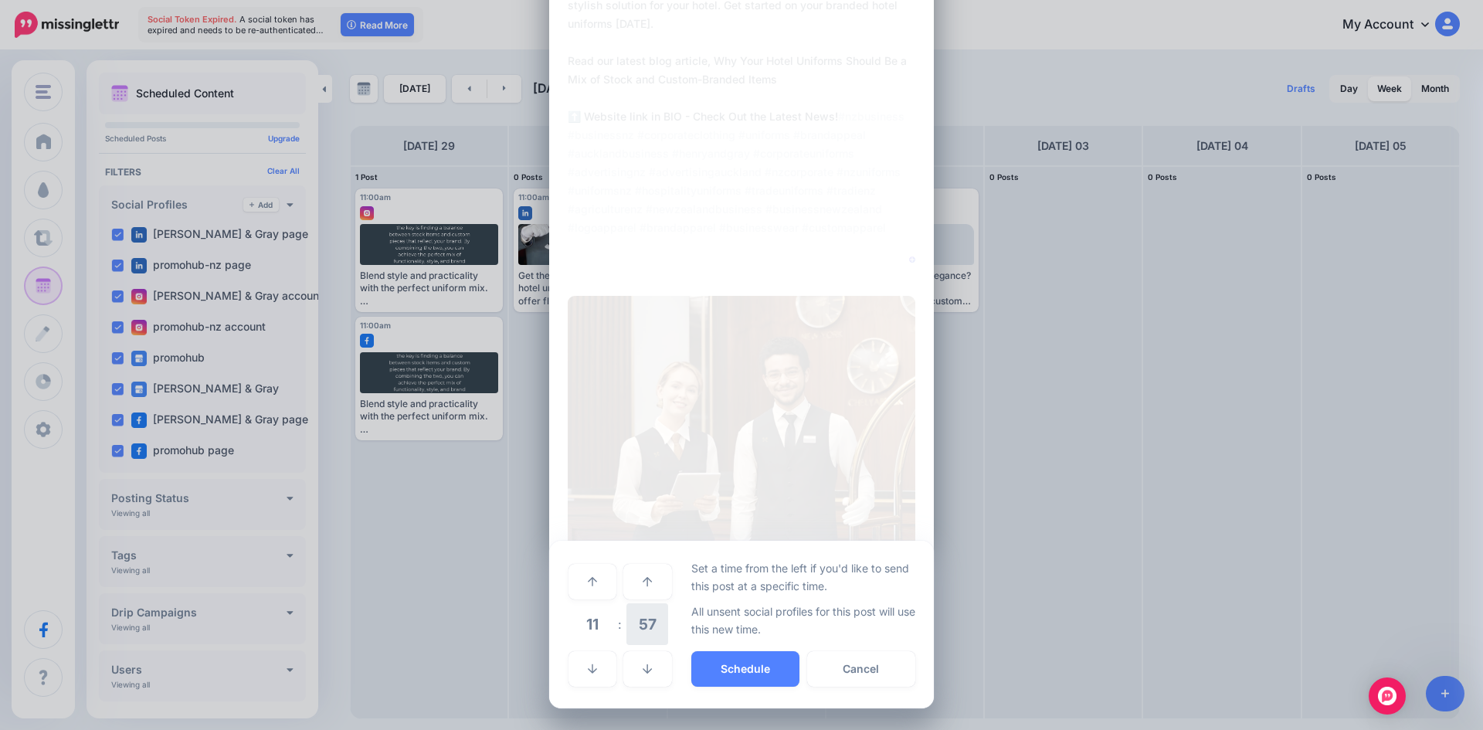
click at [628, 631] on span "57" at bounding box center [648, 624] width 42 height 42
click at [573, 578] on td "00" at bounding box center [576, 580] width 17 height 43
click at [721, 659] on button "Schedule" at bounding box center [745, 669] width 108 height 36
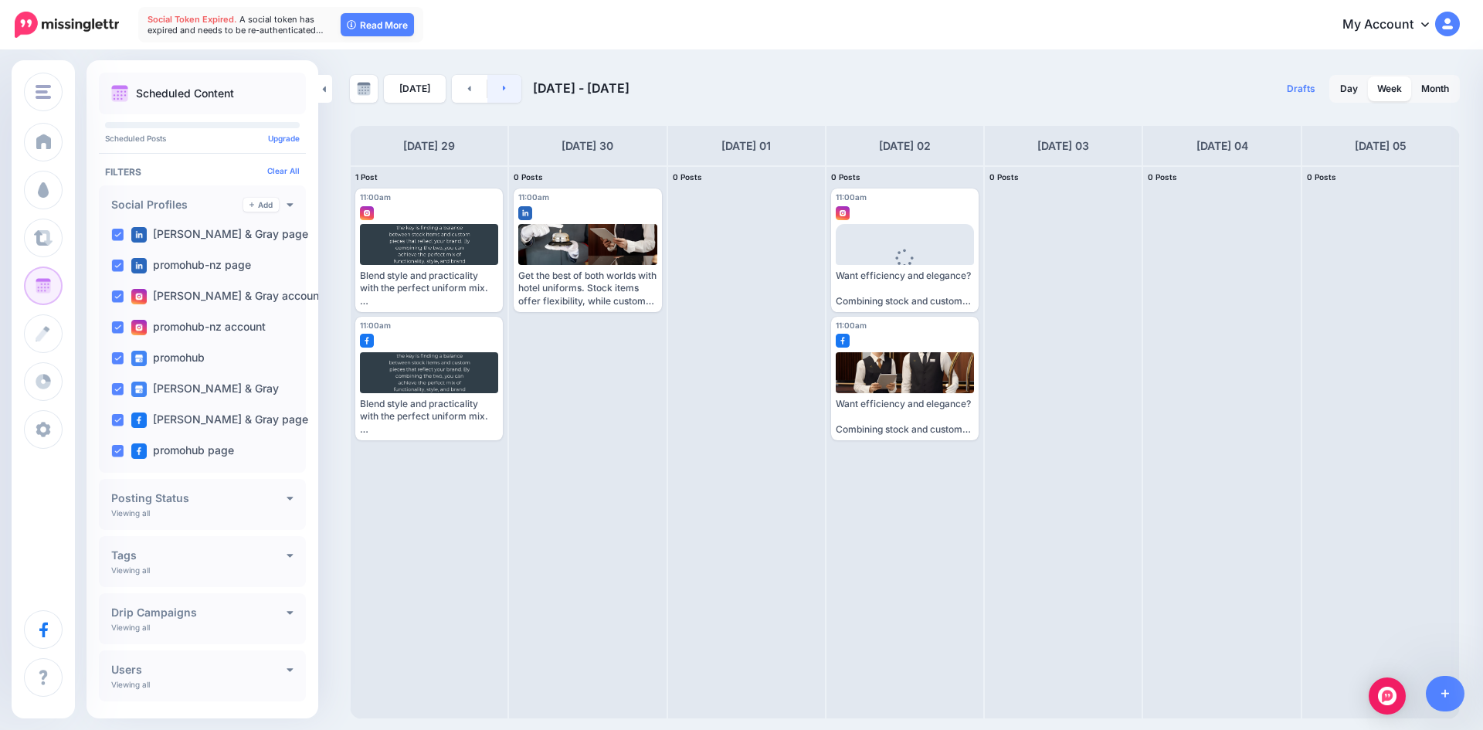
click at [506, 87] on link at bounding box center [505, 89] width 35 height 28
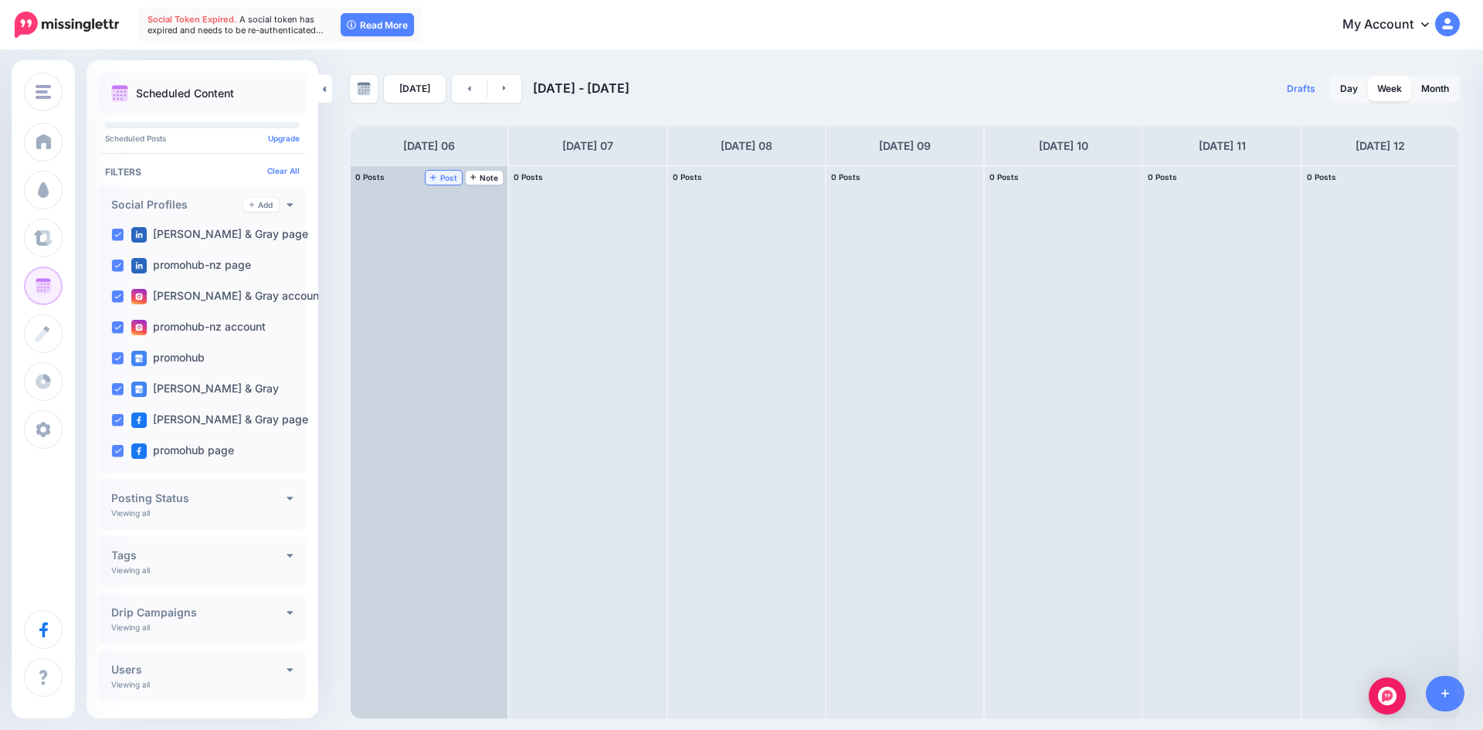
click at [450, 177] on span "Post" at bounding box center [443, 178] width 27 height 8
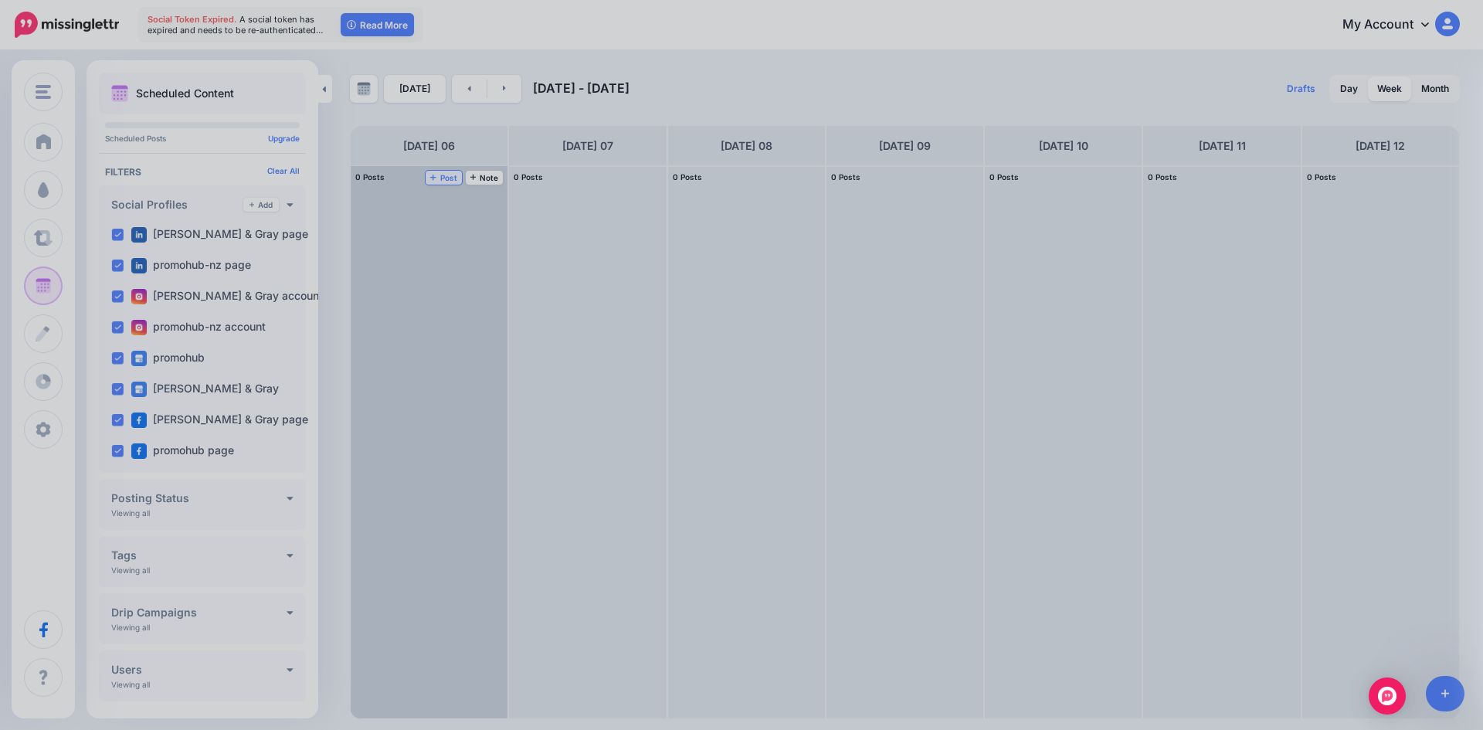
scroll to position [0, 0]
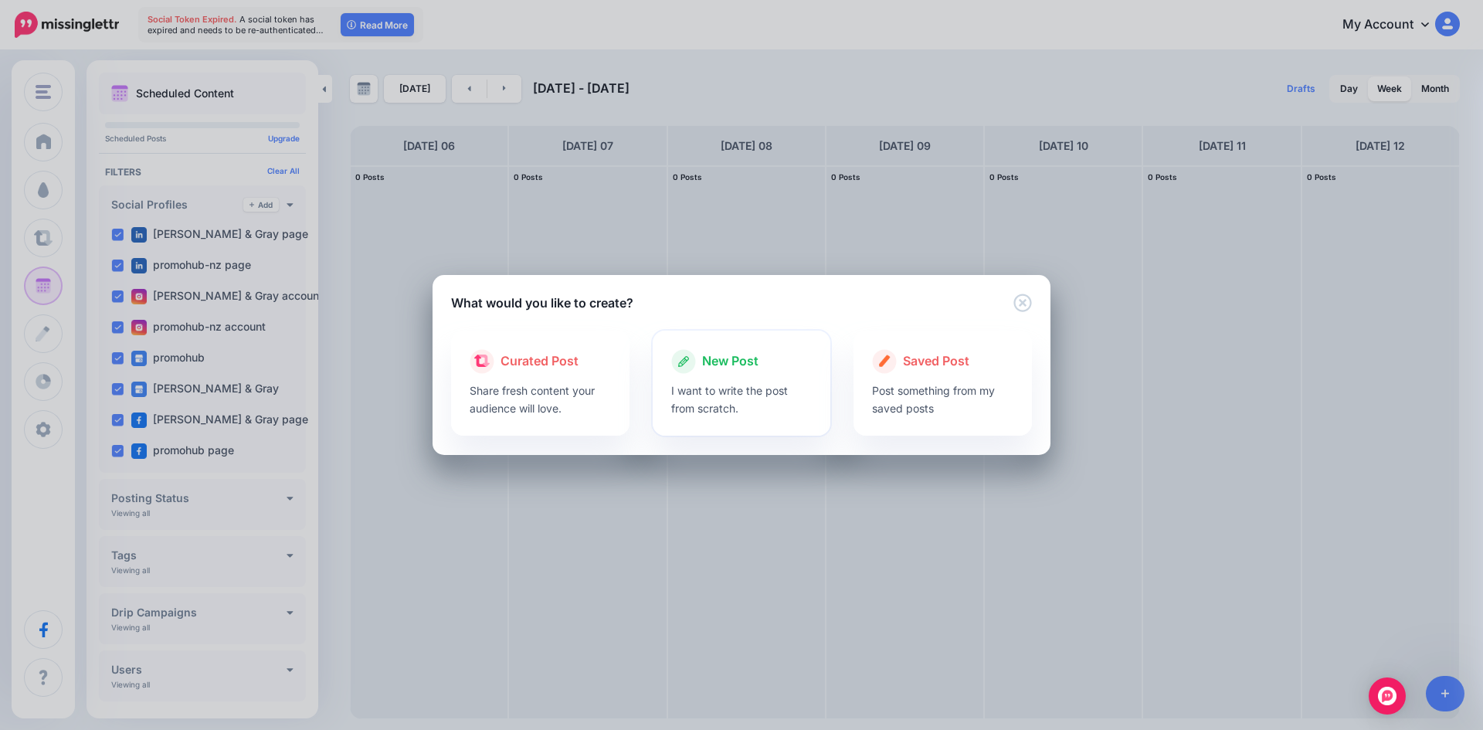
click at [773, 367] on div "New Post" at bounding box center [741, 361] width 141 height 25
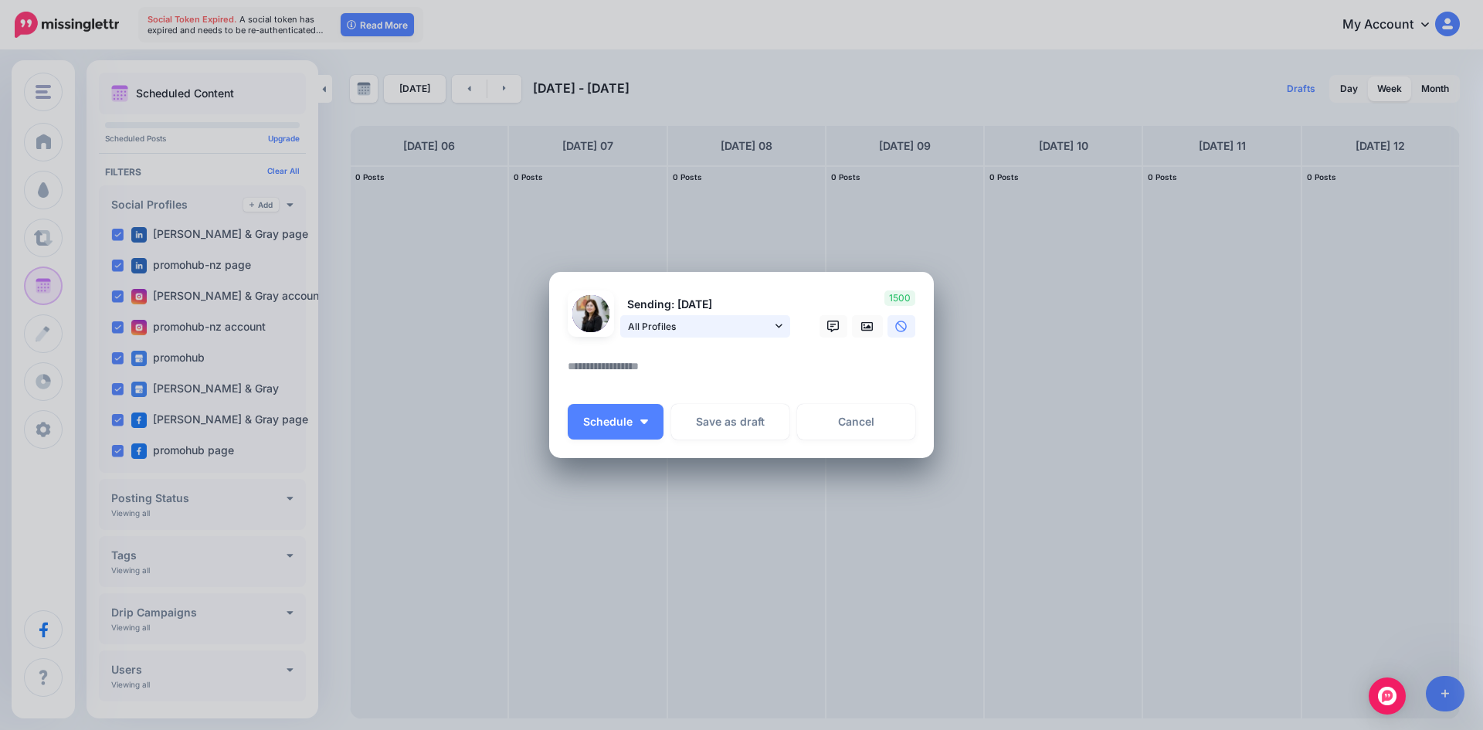
click at [732, 318] on span "All Profiles" at bounding box center [700, 326] width 144 height 16
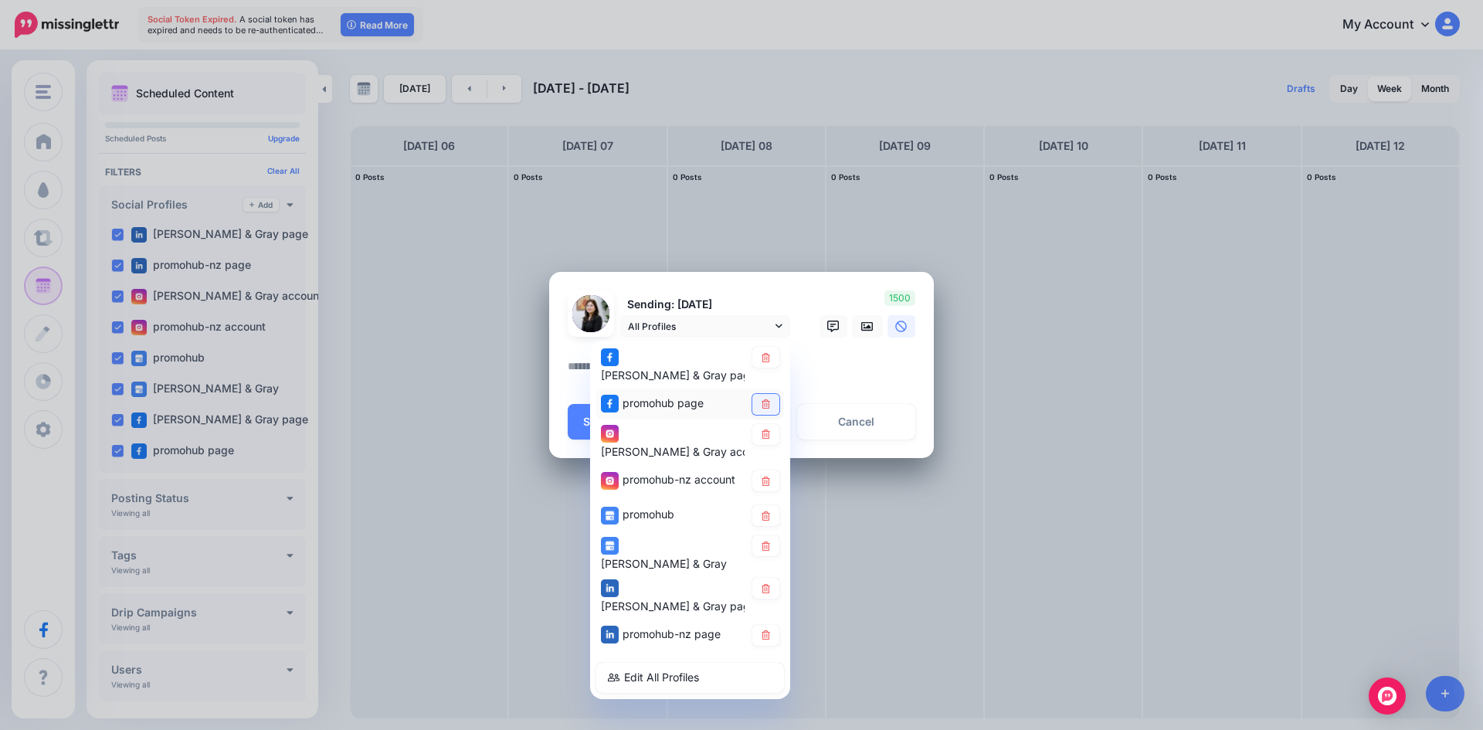
click at [774, 394] on link at bounding box center [766, 404] width 27 height 21
click at [773, 432] on link at bounding box center [766, 434] width 27 height 21
click at [770, 477] on icon at bounding box center [766, 481] width 8 height 9
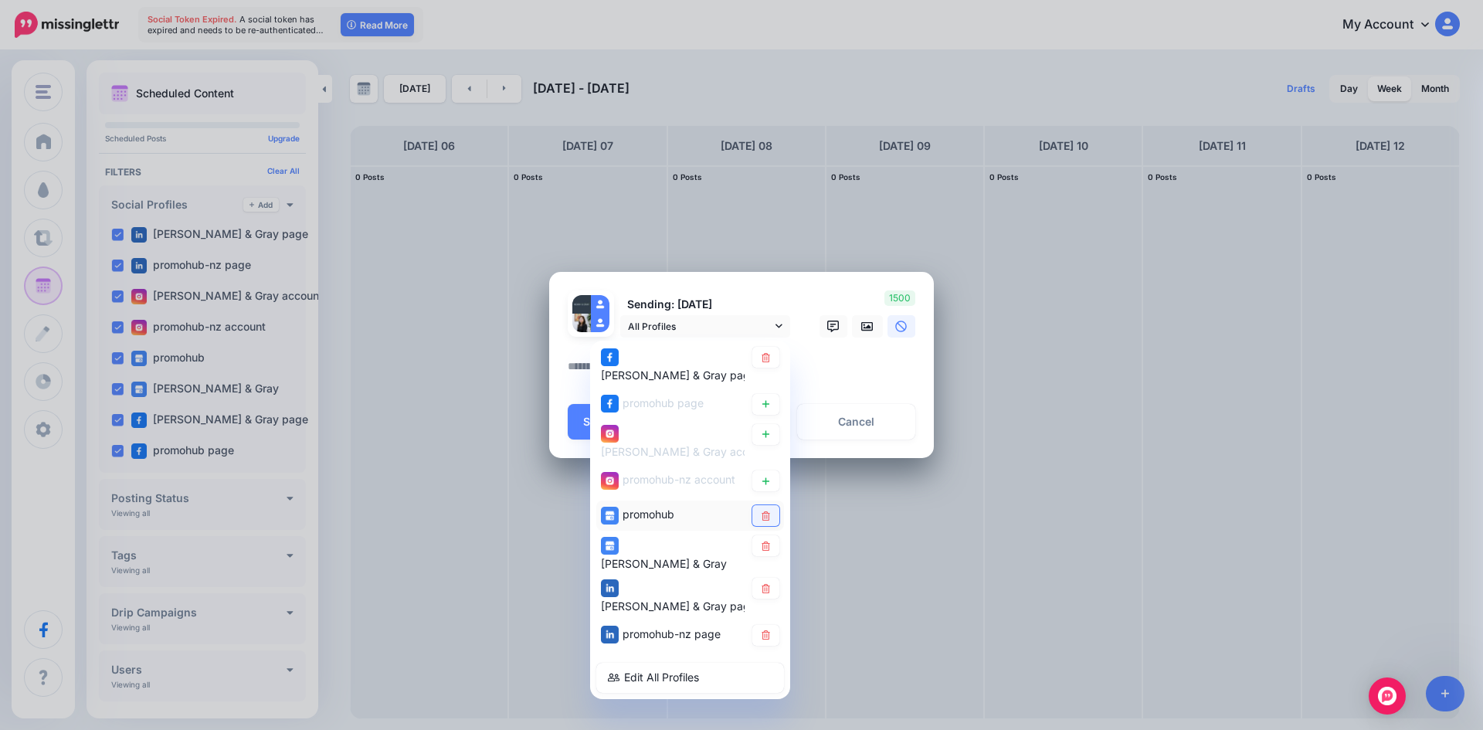
click at [773, 505] on link at bounding box center [766, 515] width 27 height 21
drag, startPoint x: 770, startPoint y: 518, endPoint x: 766, endPoint y: 531, distance: 13.0
click at [766, 542] on icon at bounding box center [766, 546] width 12 height 9
click at [773, 578] on link at bounding box center [766, 588] width 27 height 21
click at [763, 630] on icon at bounding box center [766, 634] width 8 height 9
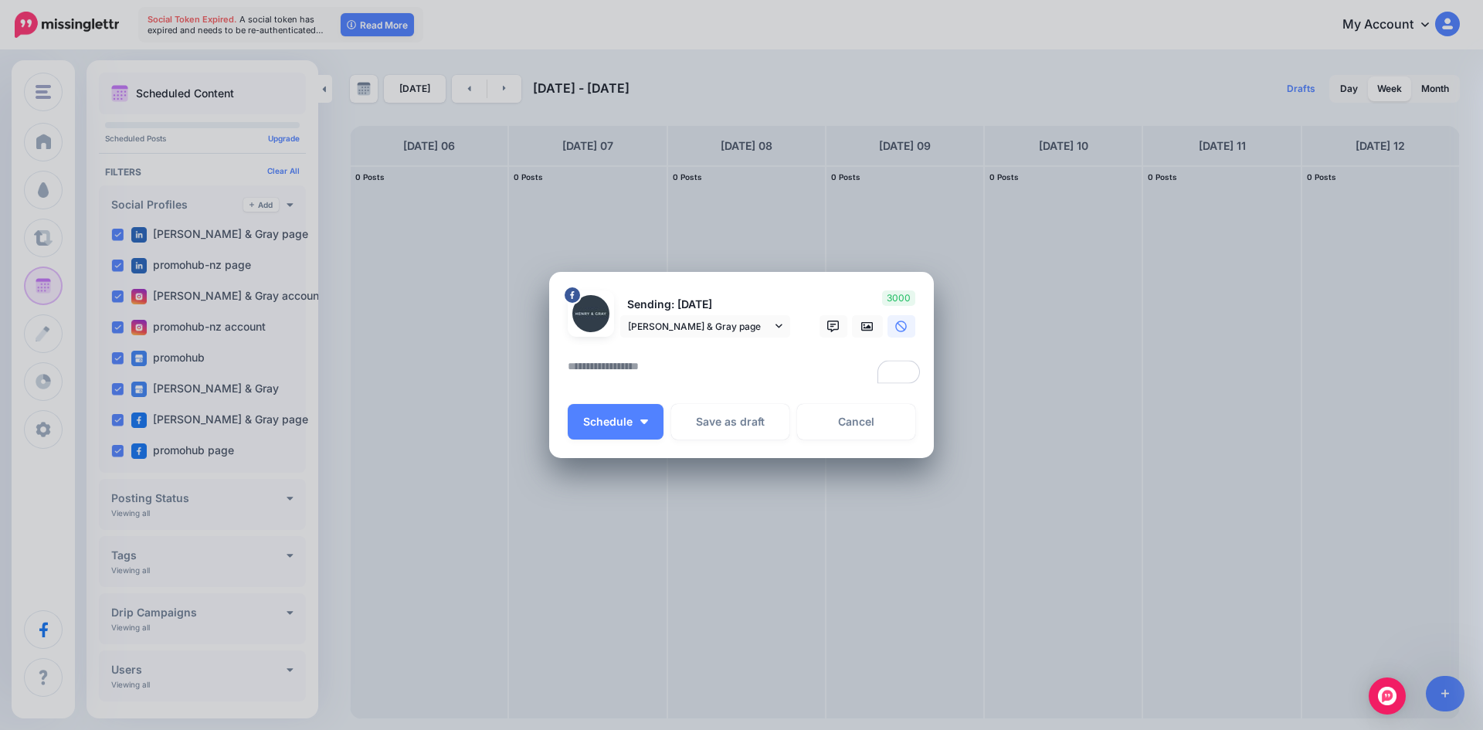
paste textarea "**********"
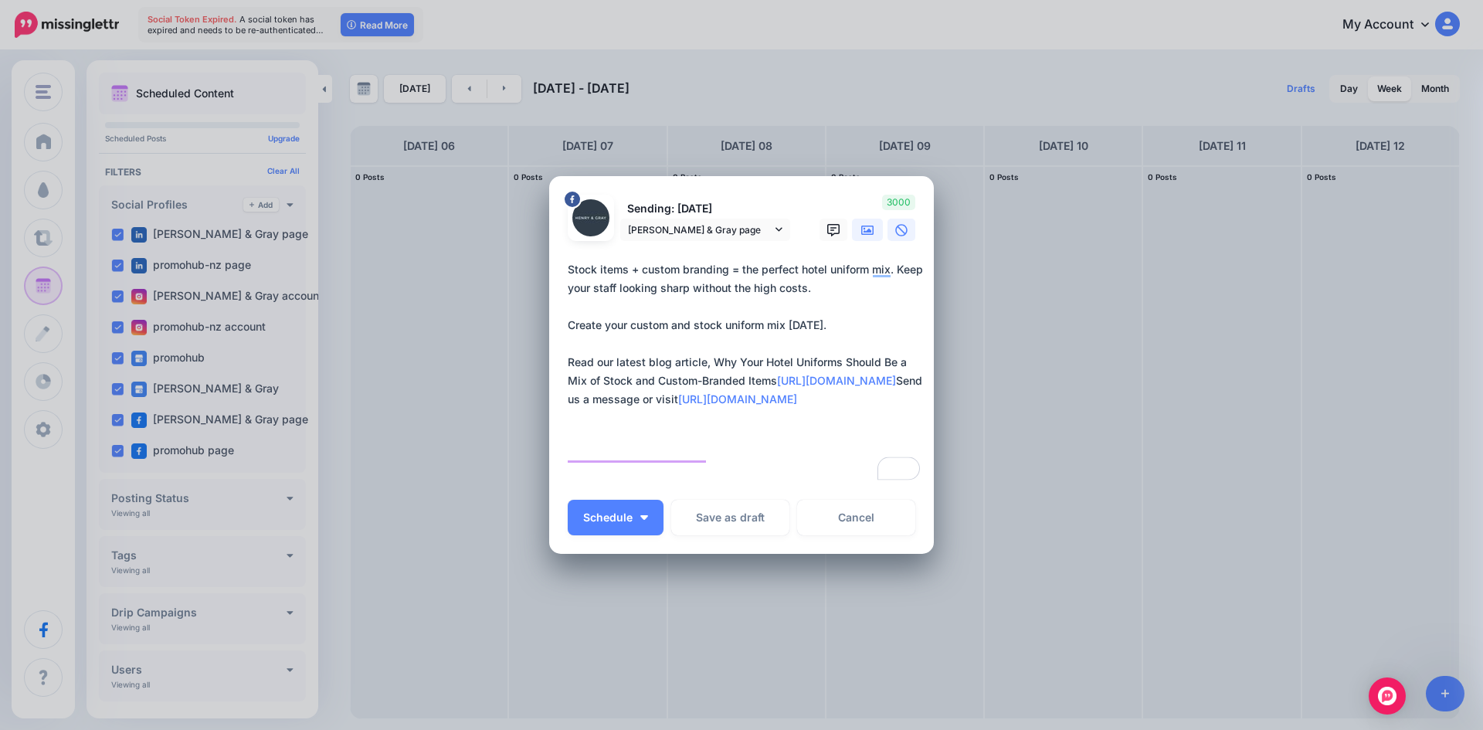
type textarea "**********"
click at [872, 227] on icon at bounding box center [867, 230] width 12 height 12
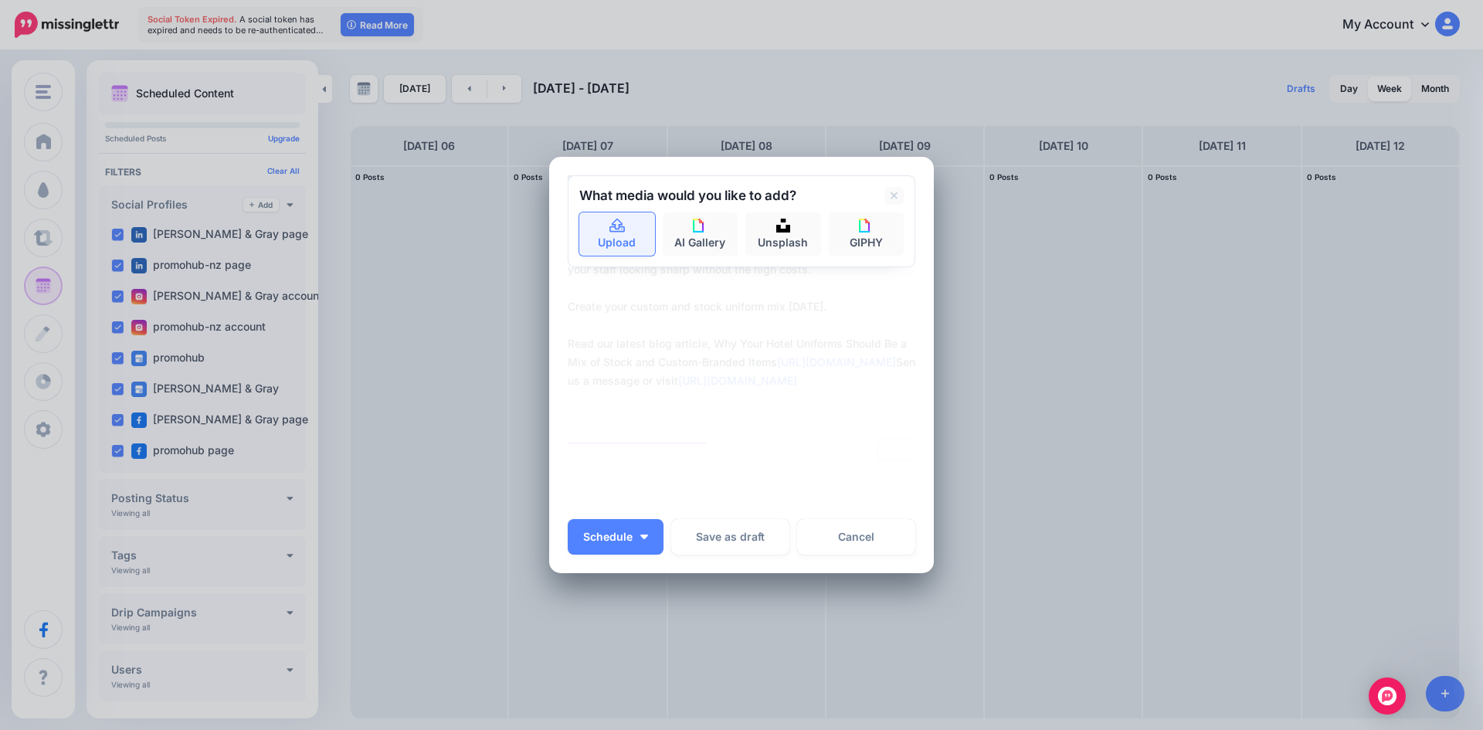
click at [595, 240] on link "Upload" at bounding box center [617, 233] width 76 height 43
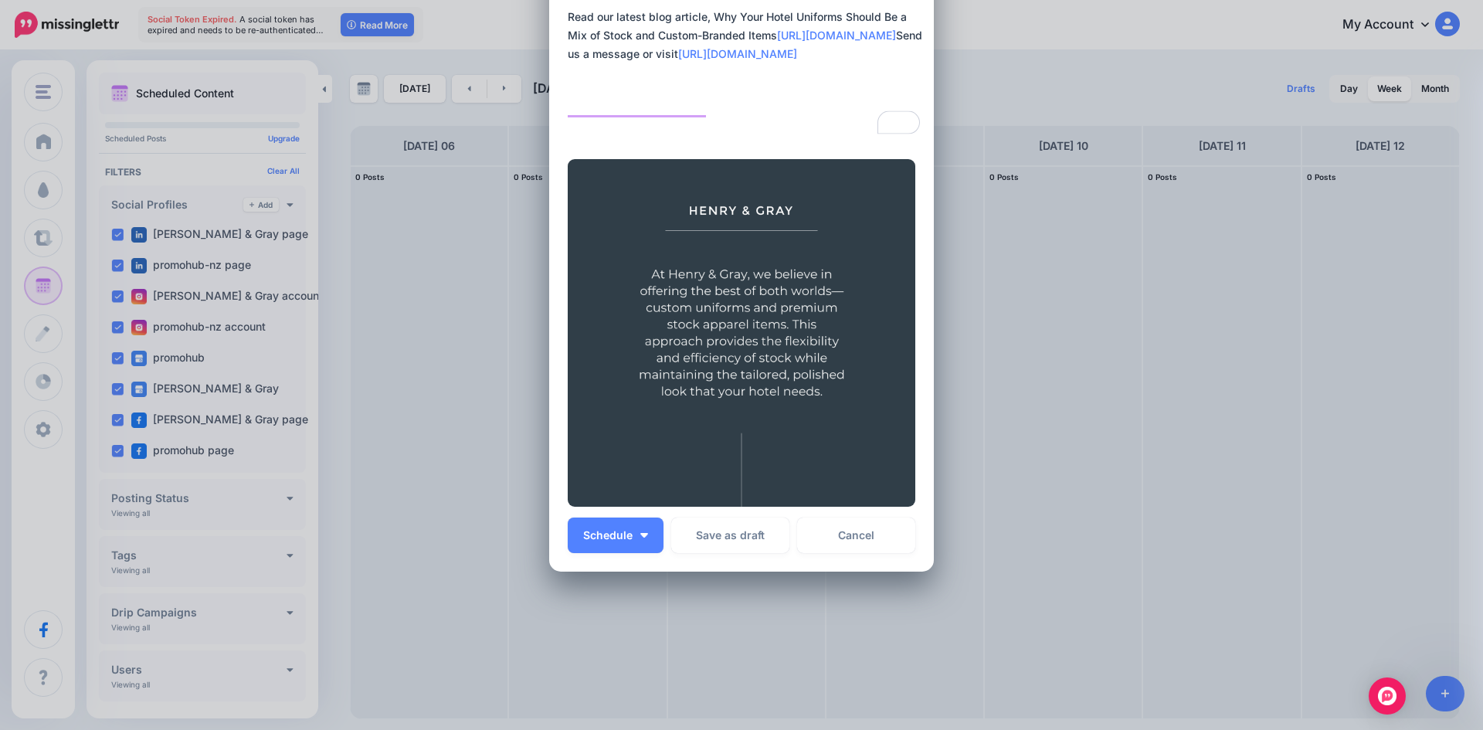
scroll to position [201, 0]
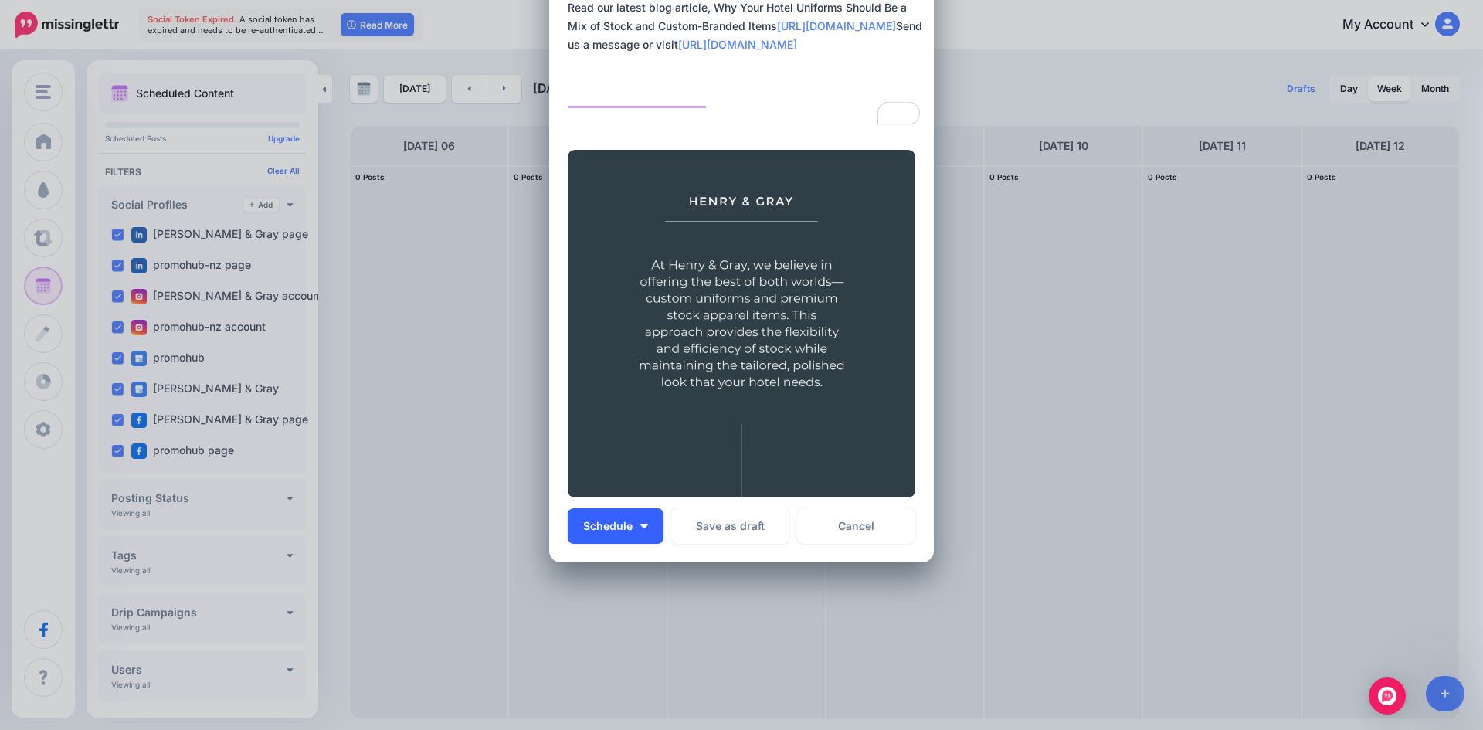
click at [649, 528] on button "Schedule" at bounding box center [616, 526] width 96 height 36
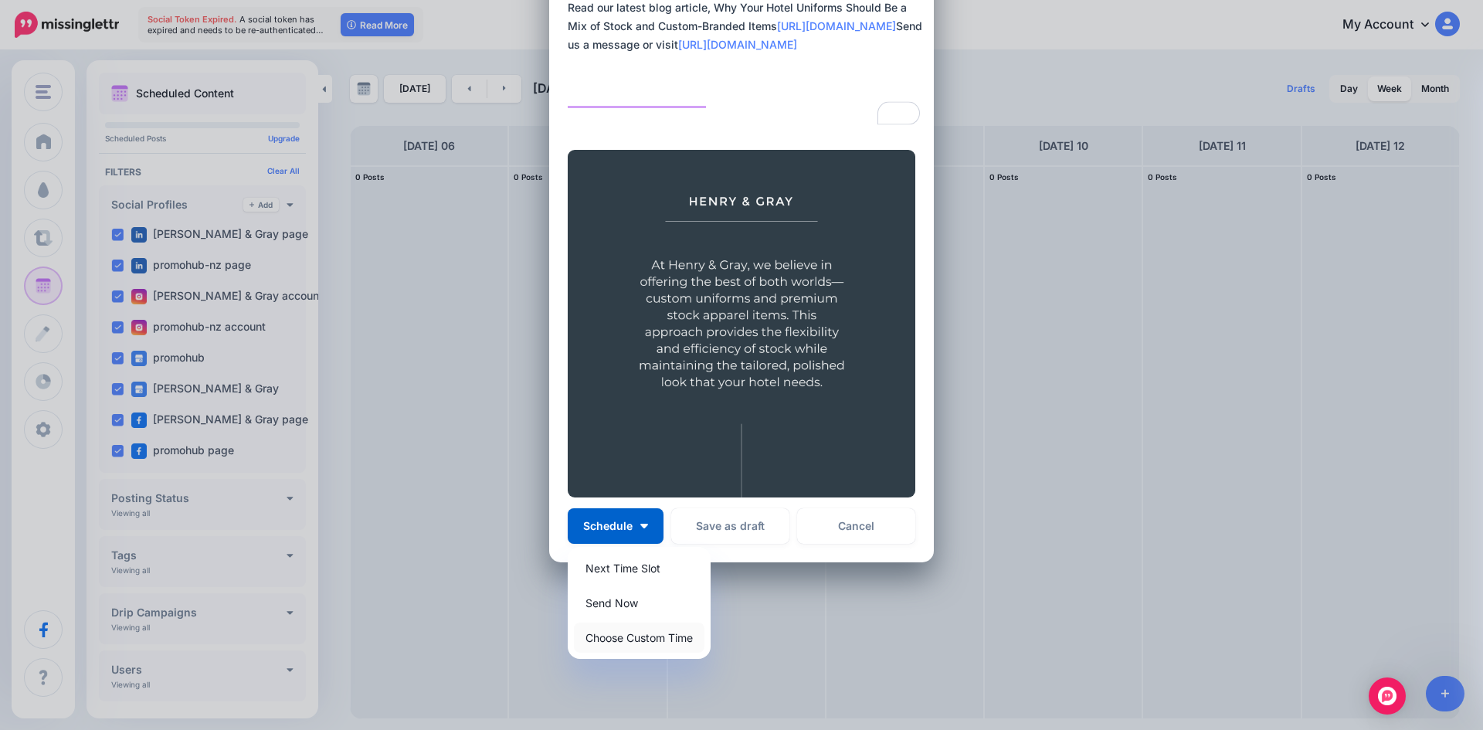
click at [654, 628] on link "Choose Custom Time" at bounding box center [639, 638] width 131 height 30
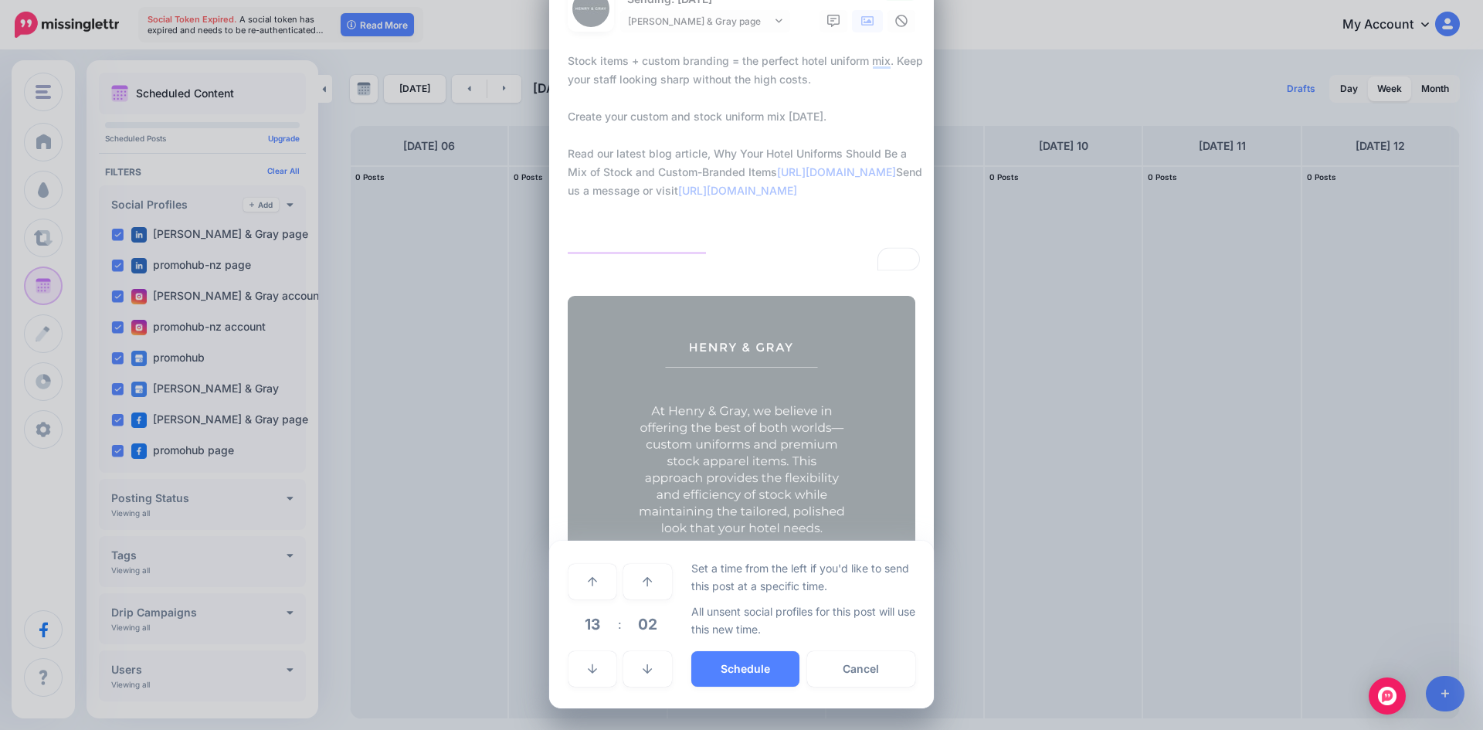
scroll to position [55, 0]
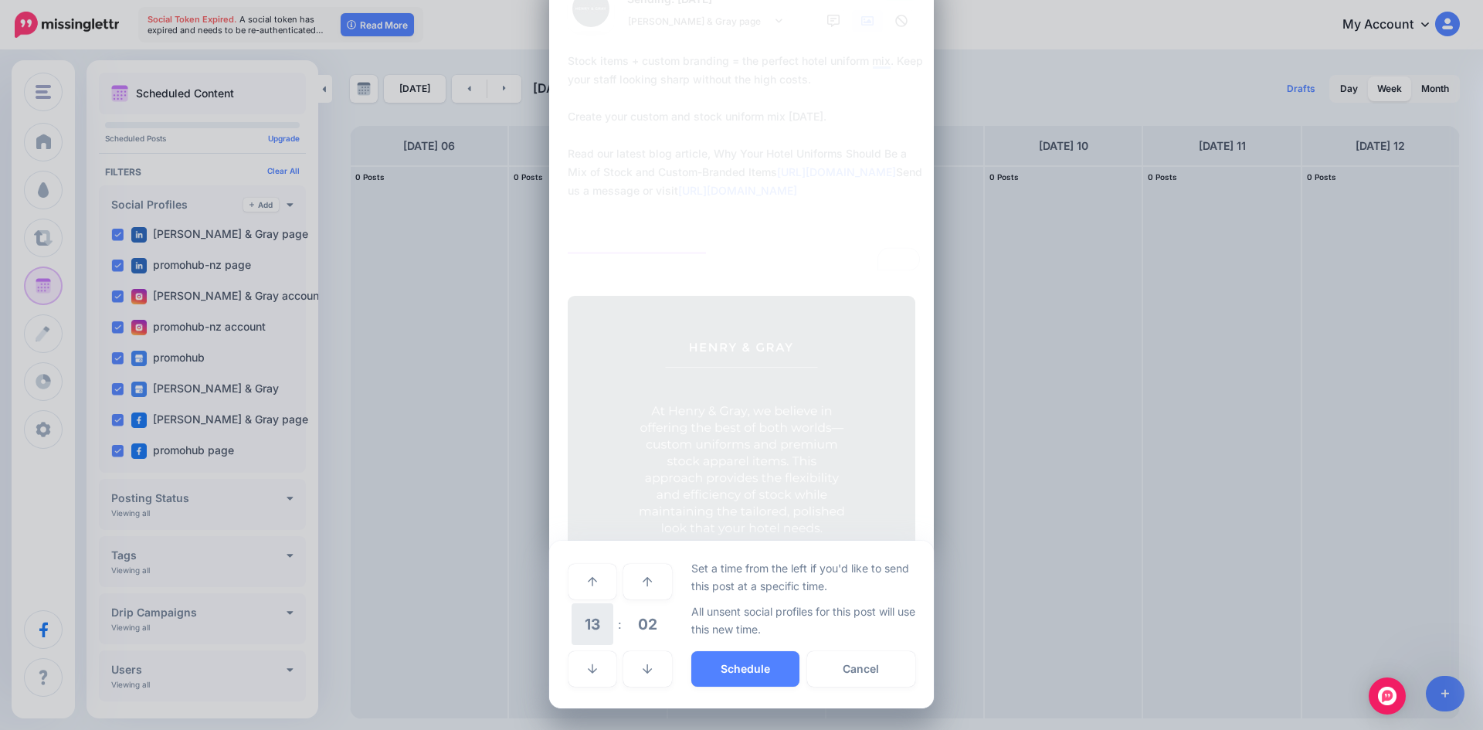
click at [593, 624] on span "13" at bounding box center [593, 624] width 42 height 42
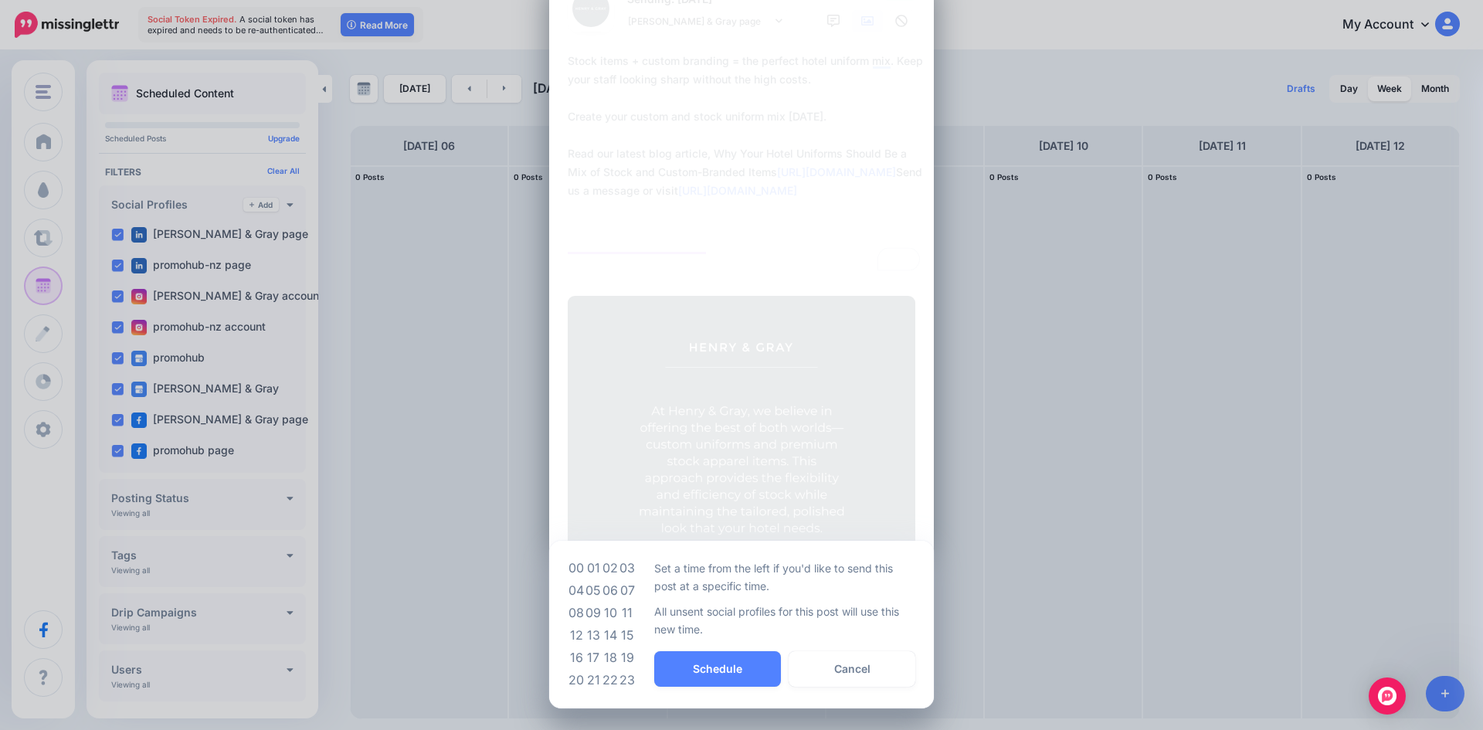
click at [627, 621] on td "11" at bounding box center [627, 613] width 17 height 22
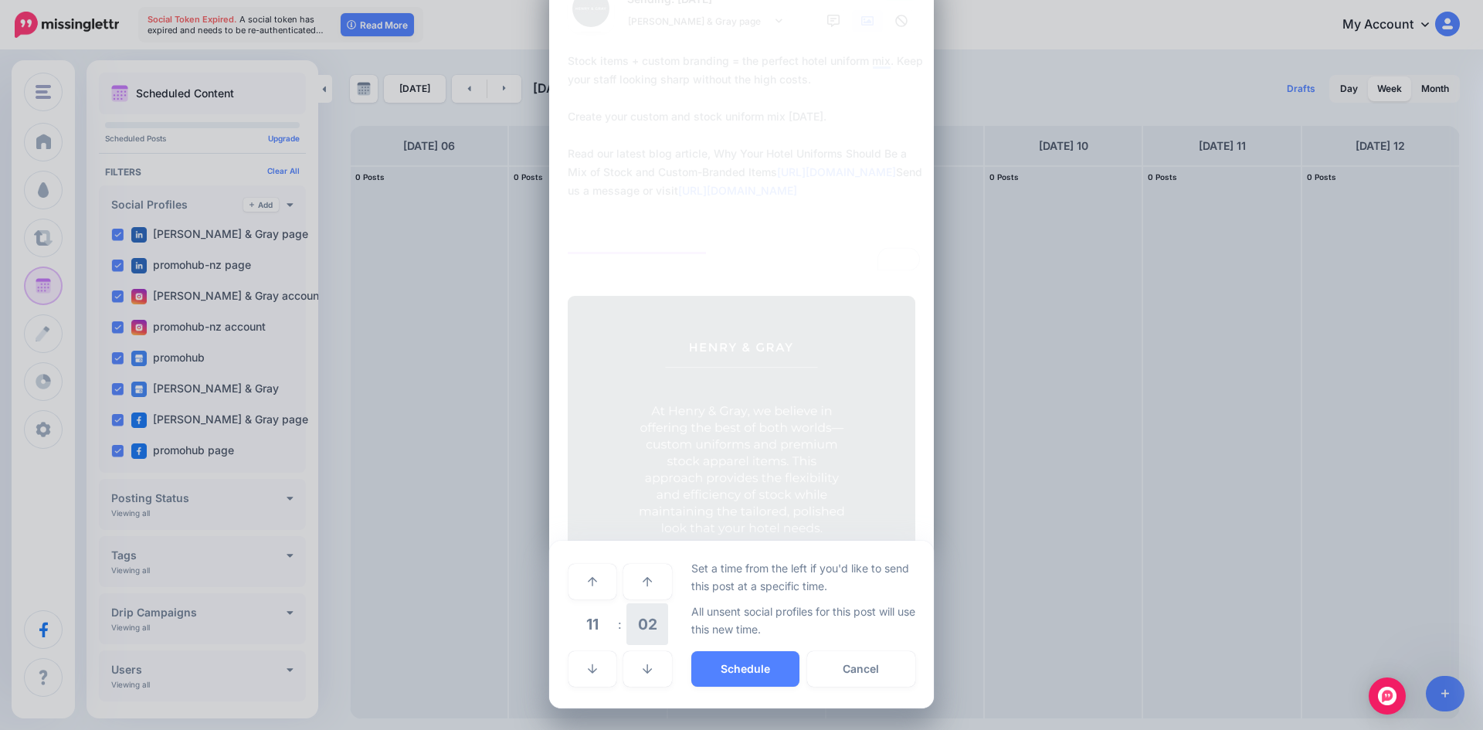
click at [636, 627] on span "02" at bounding box center [648, 624] width 42 height 42
click at [573, 580] on td "00" at bounding box center [576, 580] width 17 height 43
click at [731, 659] on button "Schedule" at bounding box center [745, 669] width 108 height 36
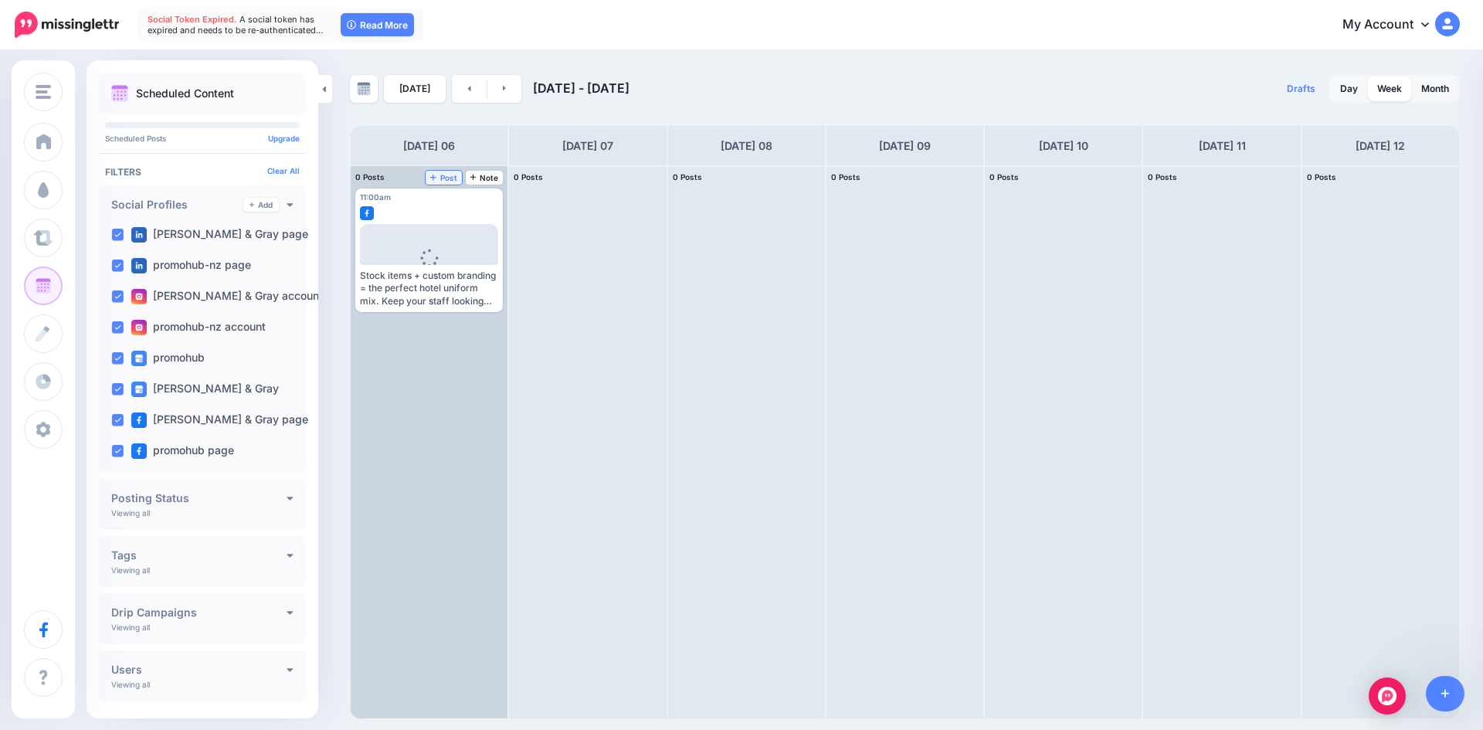
click at [452, 180] on span "Post" at bounding box center [443, 178] width 27 height 8
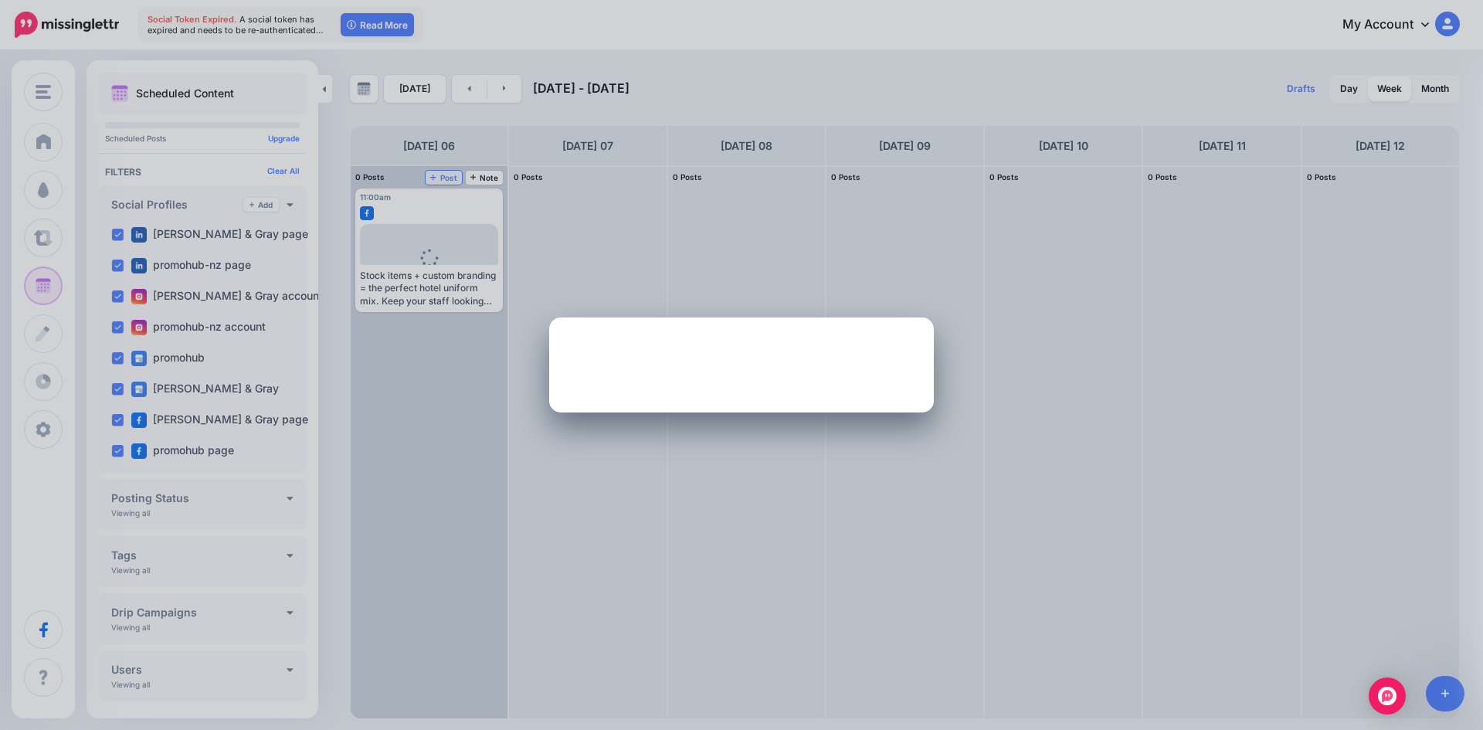
scroll to position [0, 0]
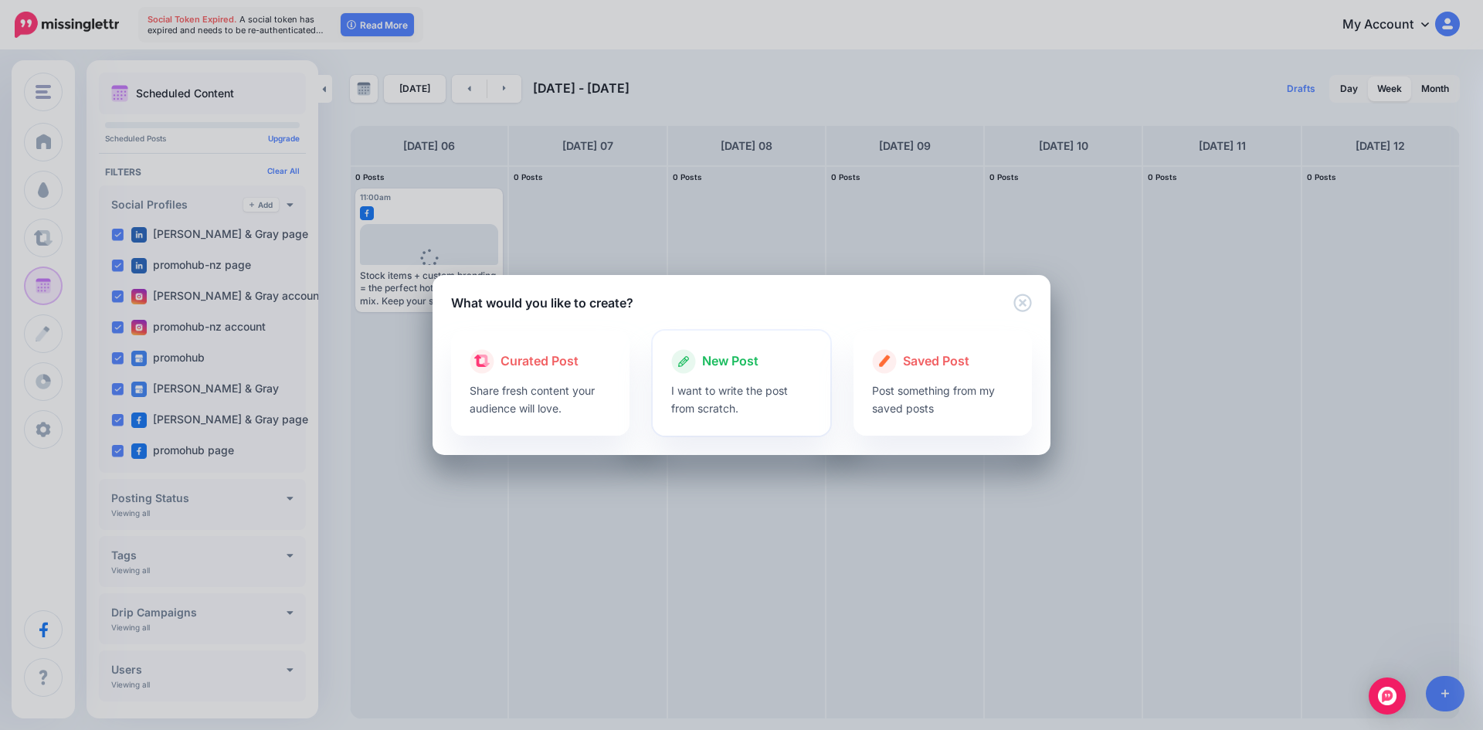
click at [746, 395] on p "I want to write the post from scratch." at bounding box center [741, 400] width 141 height 36
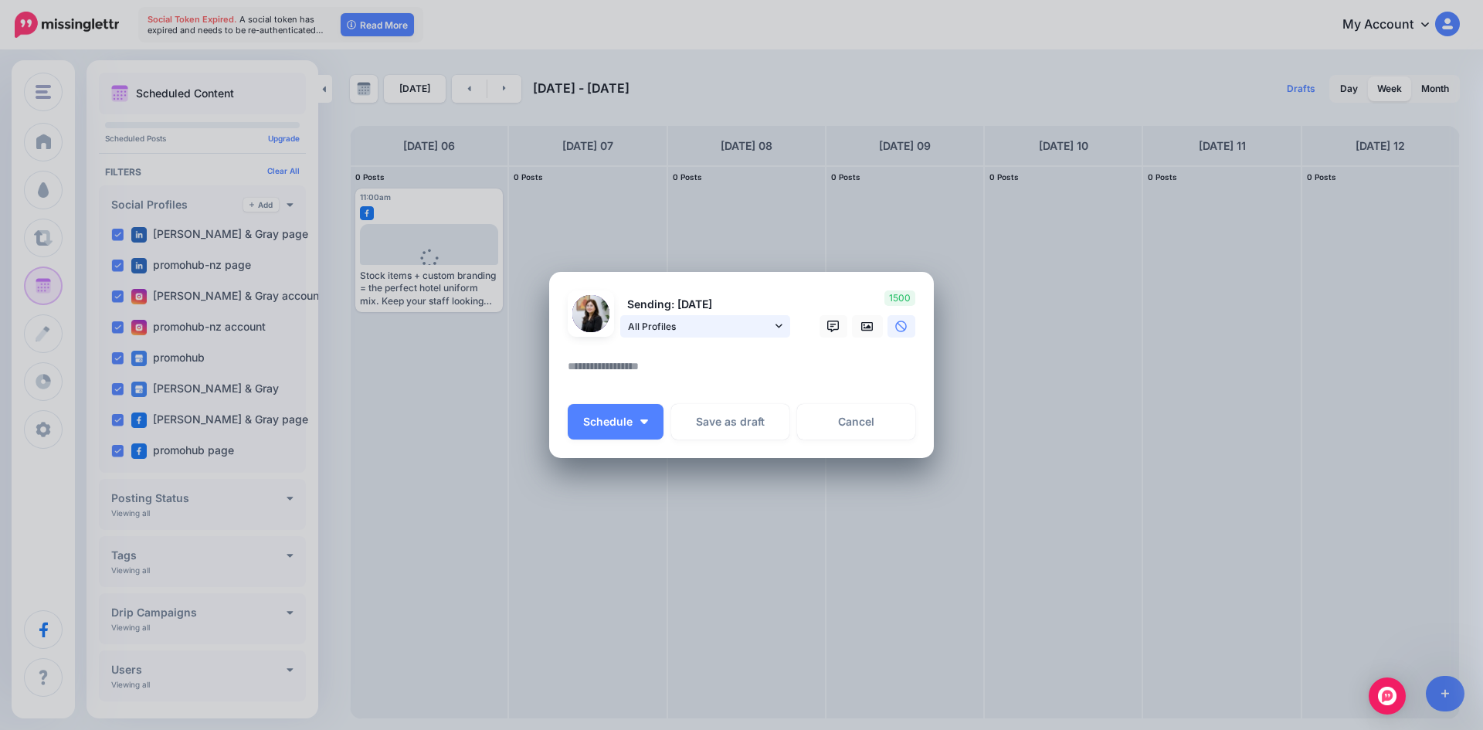
click at [777, 326] on icon at bounding box center [779, 326] width 7 height 4
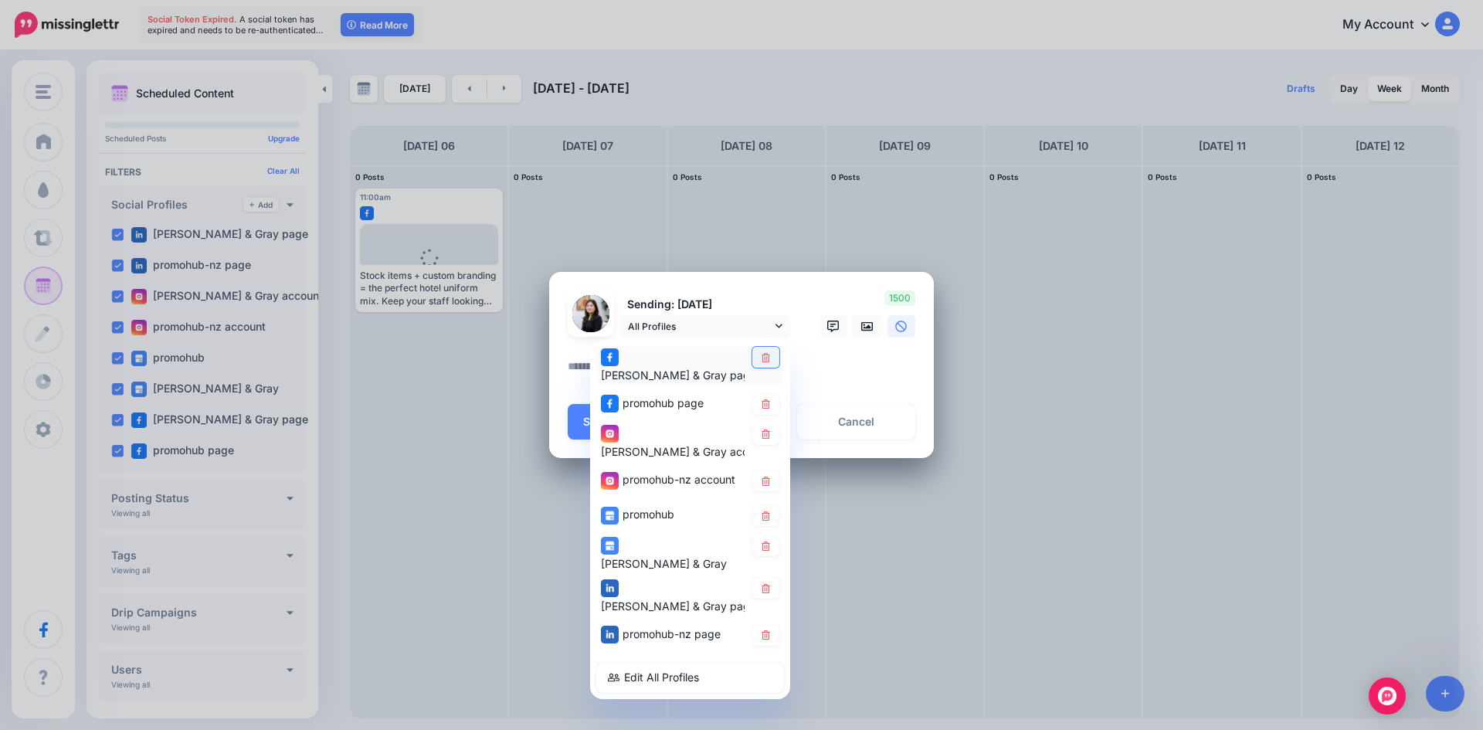
click at [764, 368] on link at bounding box center [766, 357] width 27 height 21
click at [766, 394] on link at bounding box center [766, 404] width 27 height 21
click at [768, 477] on icon at bounding box center [766, 481] width 12 height 9
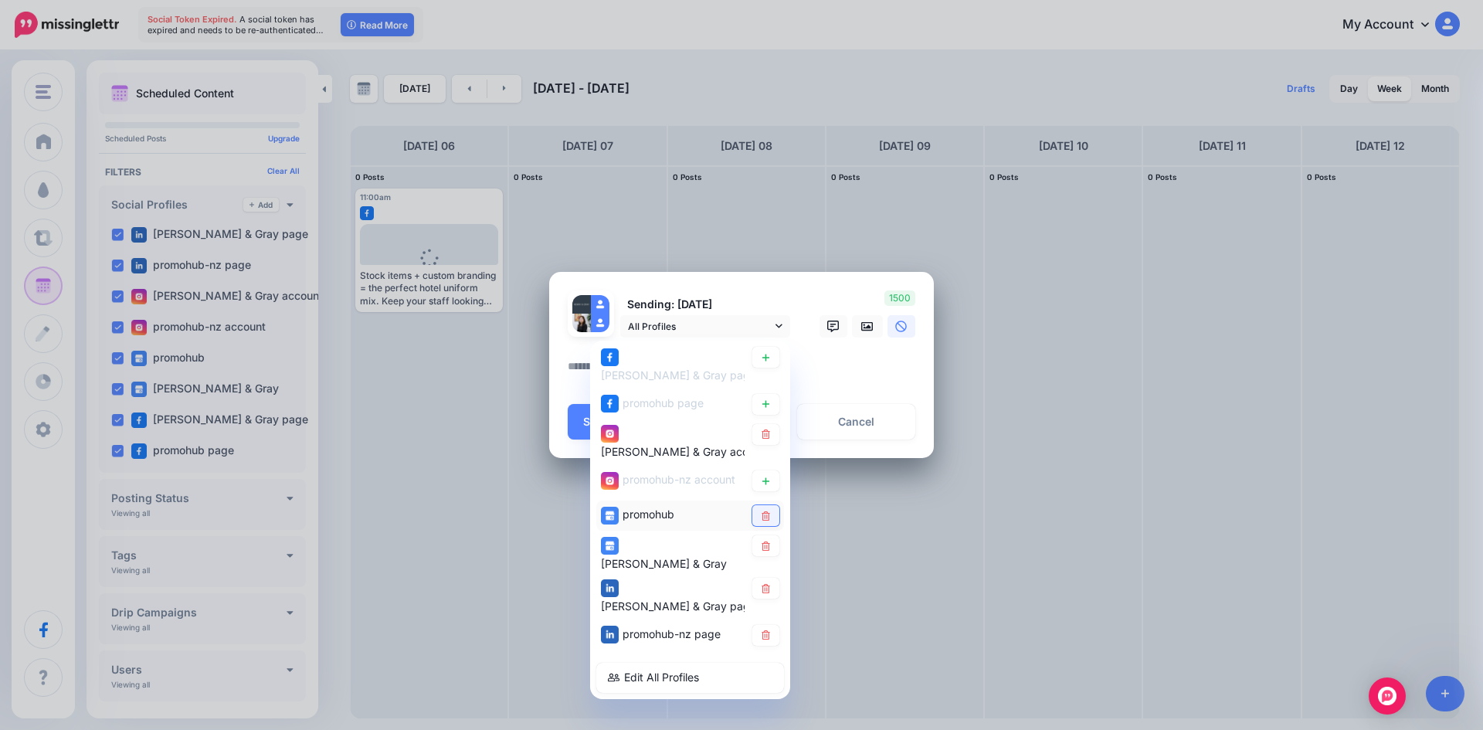
click at [768, 505] on link at bounding box center [766, 515] width 27 height 21
click at [770, 542] on icon at bounding box center [766, 546] width 8 height 9
click at [773, 578] on link at bounding box center [766, 588] width 27 height 21
click at [770, 630] on icon at bounding box center [766, 634] width 12 height 9
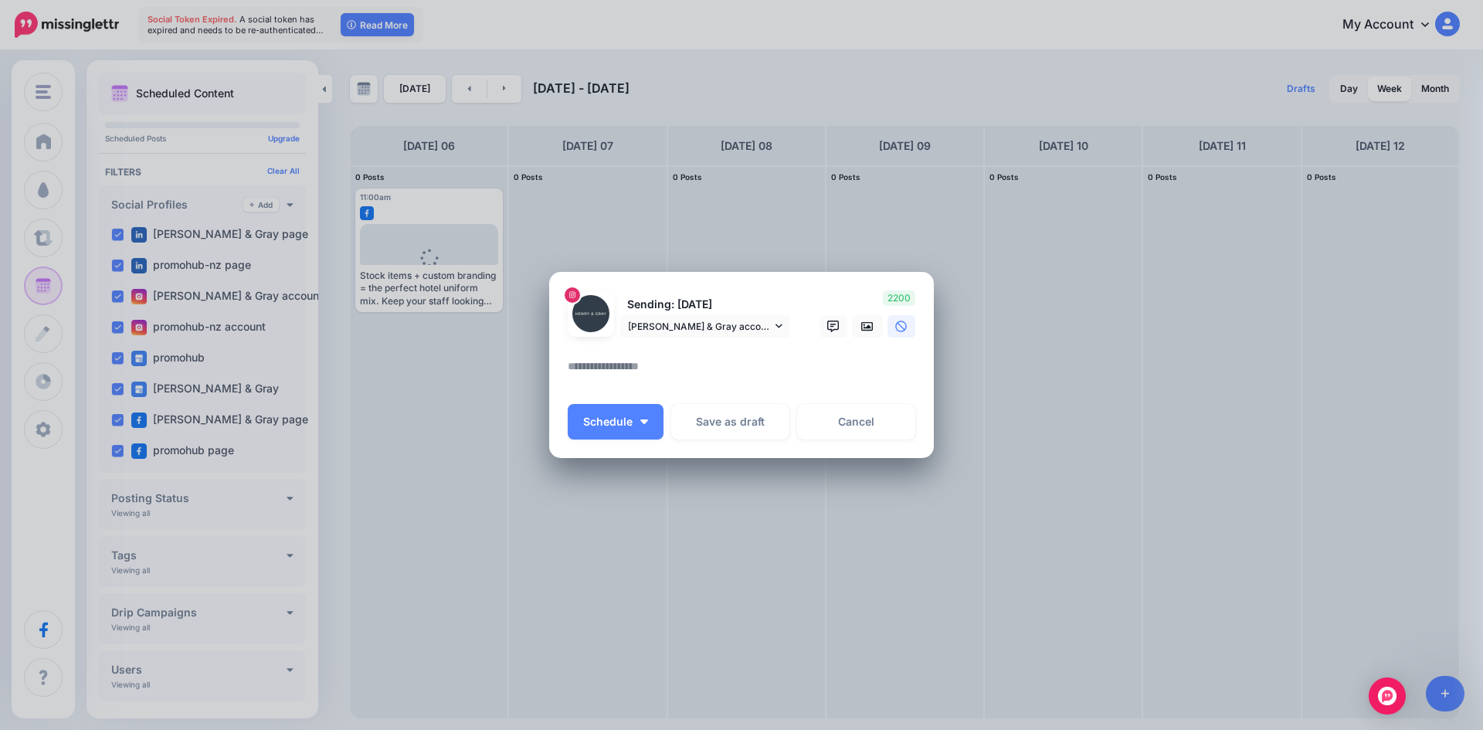
click at [751, 377] on textarea at bounding box center [745, 372] width 355 height 30
paste textarea "**********"
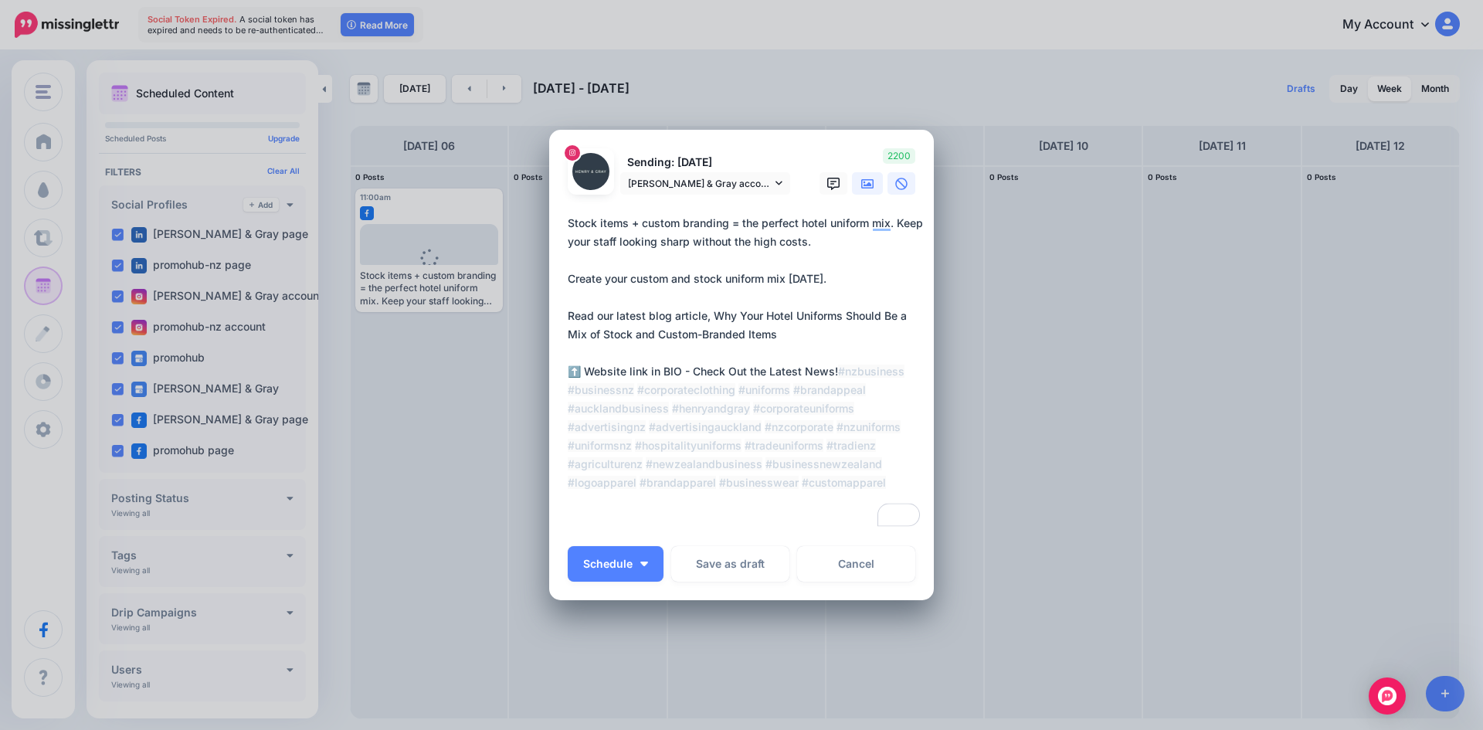
type textarea "**********"
click at [861, 183] on icon at bounding box center [867, 183] width 12 height 9
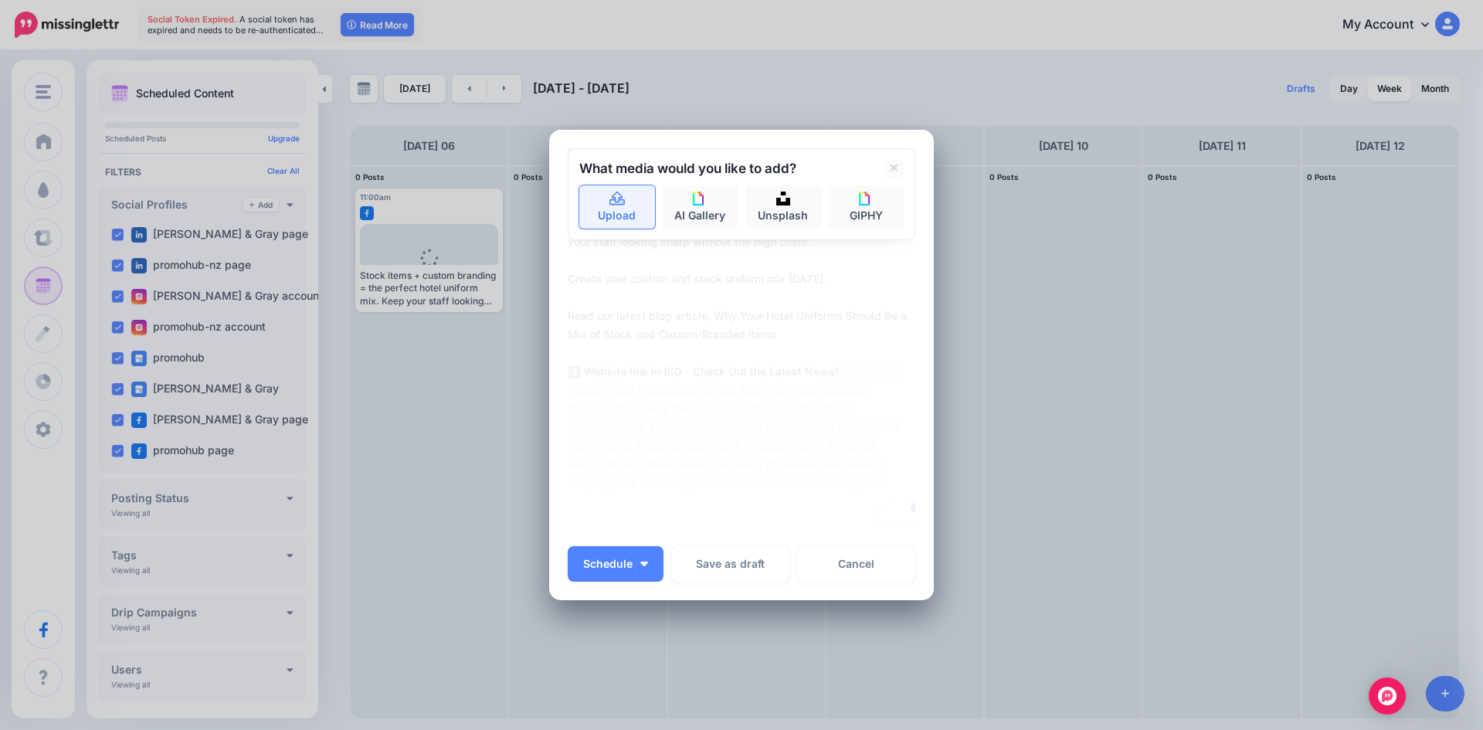
click at [586, 196] on link "Upload" at bounding box center [617, 206] width 76 height 43
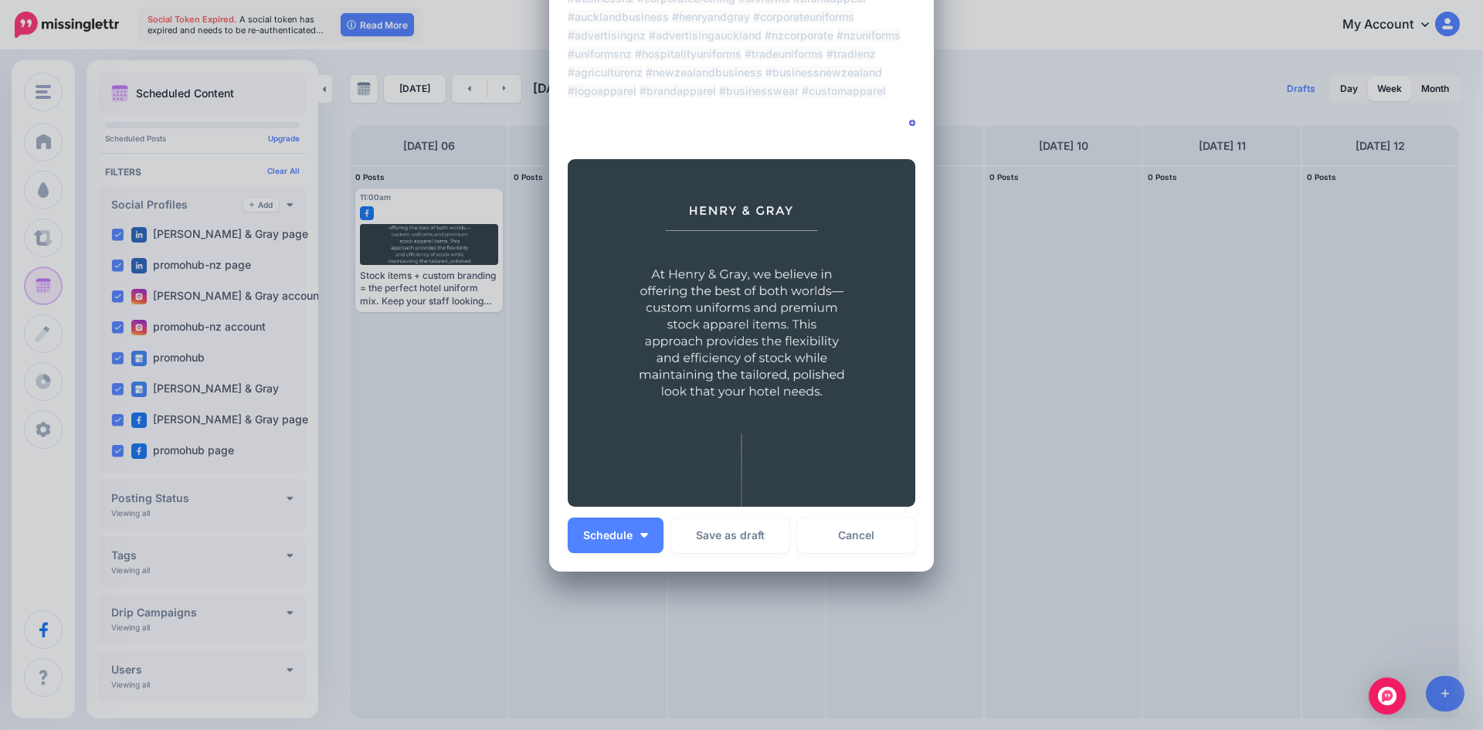
scroll to position [294, 0]
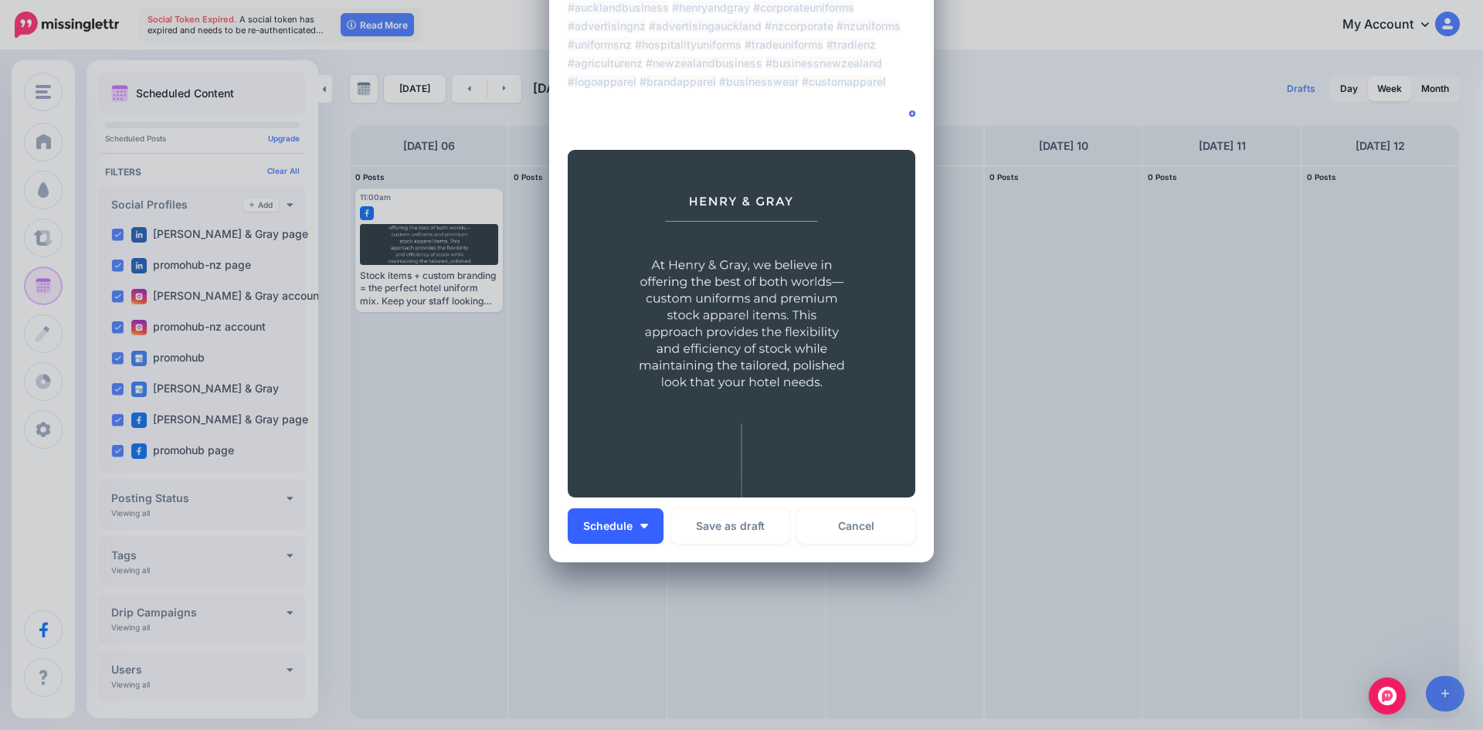
click at [642, 521] on button "Schedule" at bounding box center [616, 526] width 96 height 36
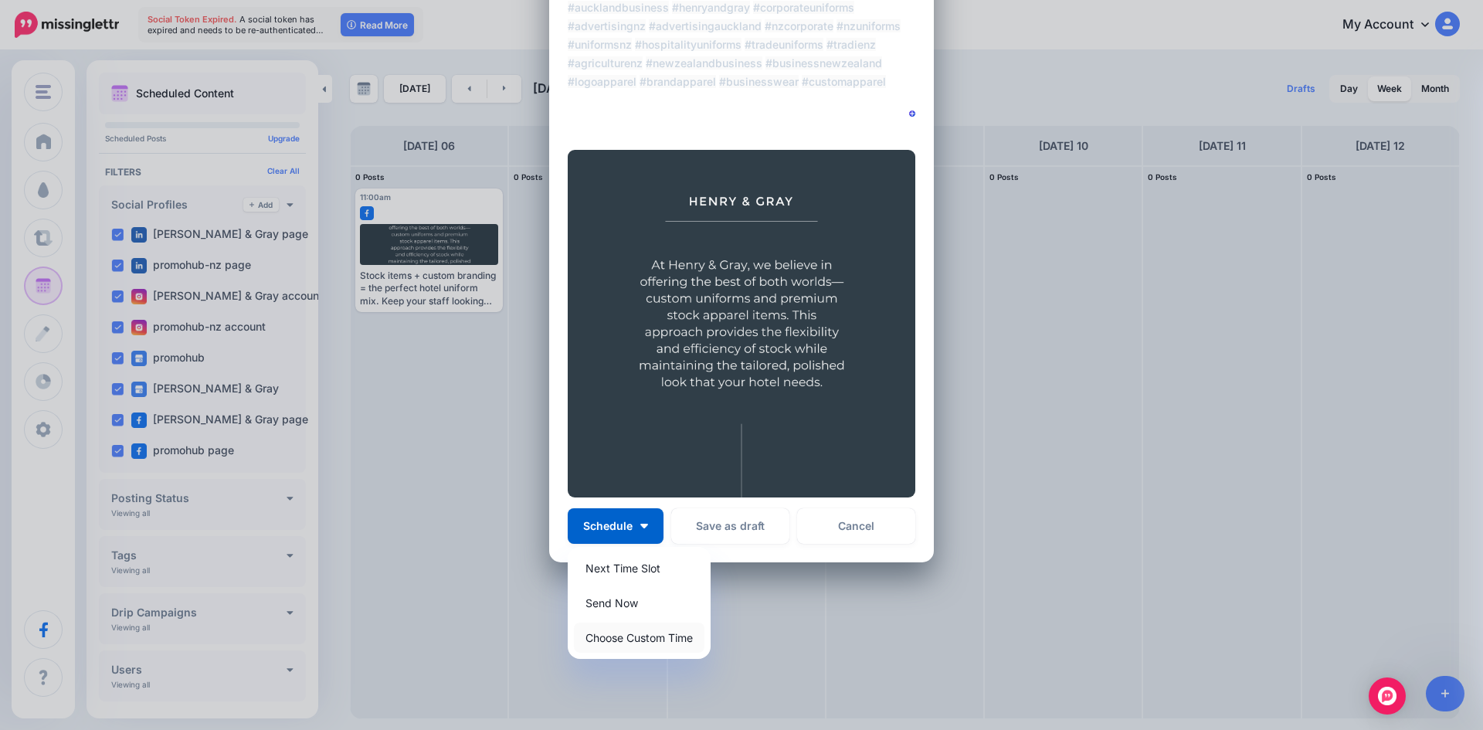
click at [633, 642] on link "Choose Custom Time" at bounding box center [639, 638] width 131 height 30
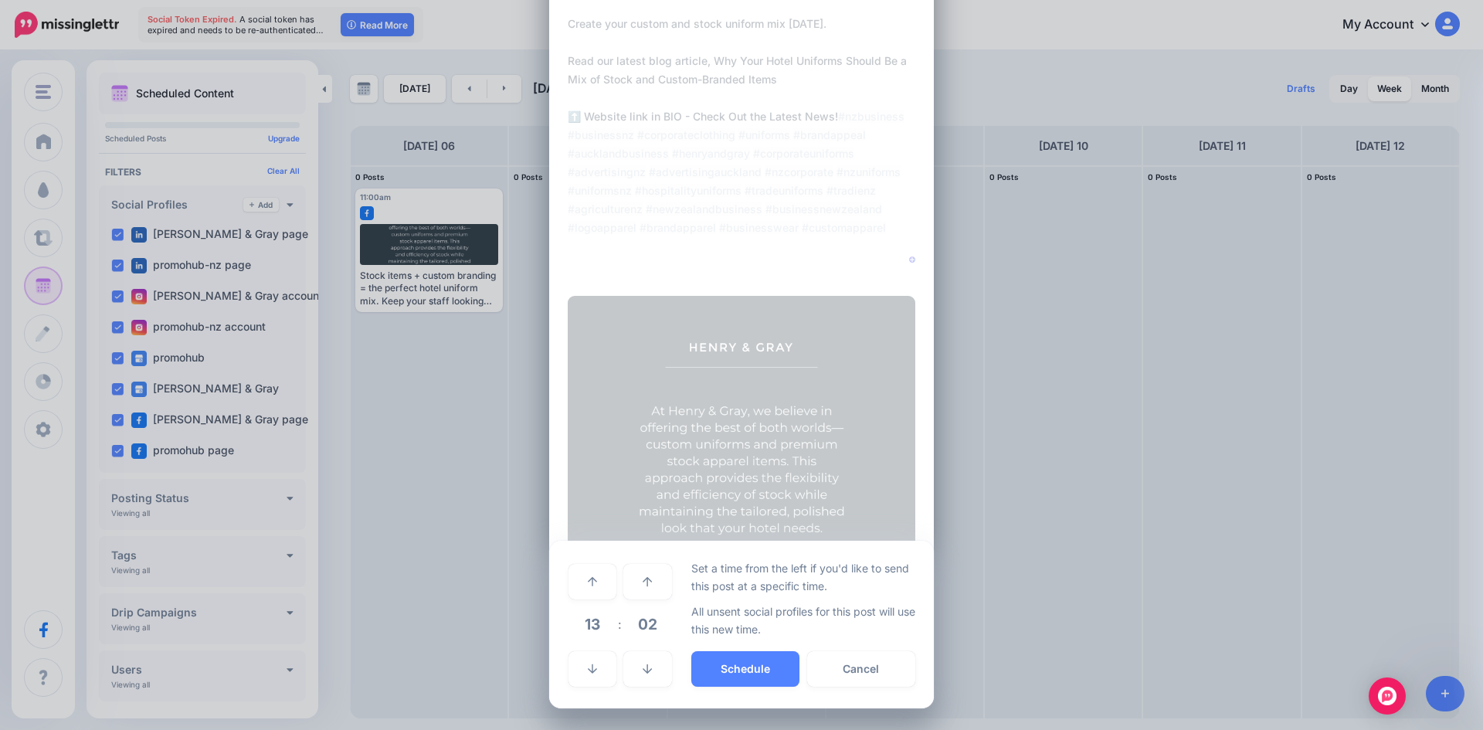
scroll to position [148, 0]
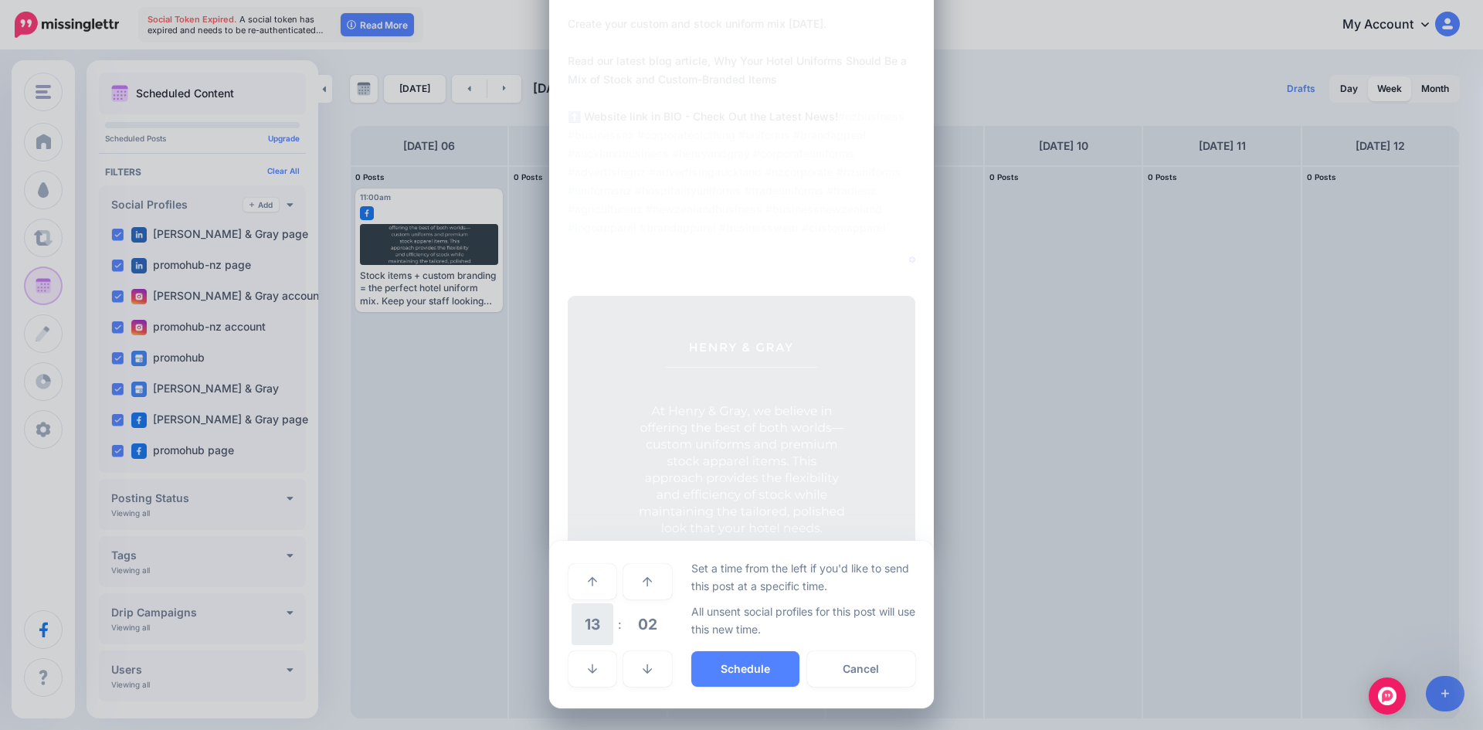
click at [586, 634] on span "13" at bounding box center [593, 624] width 42 height 42
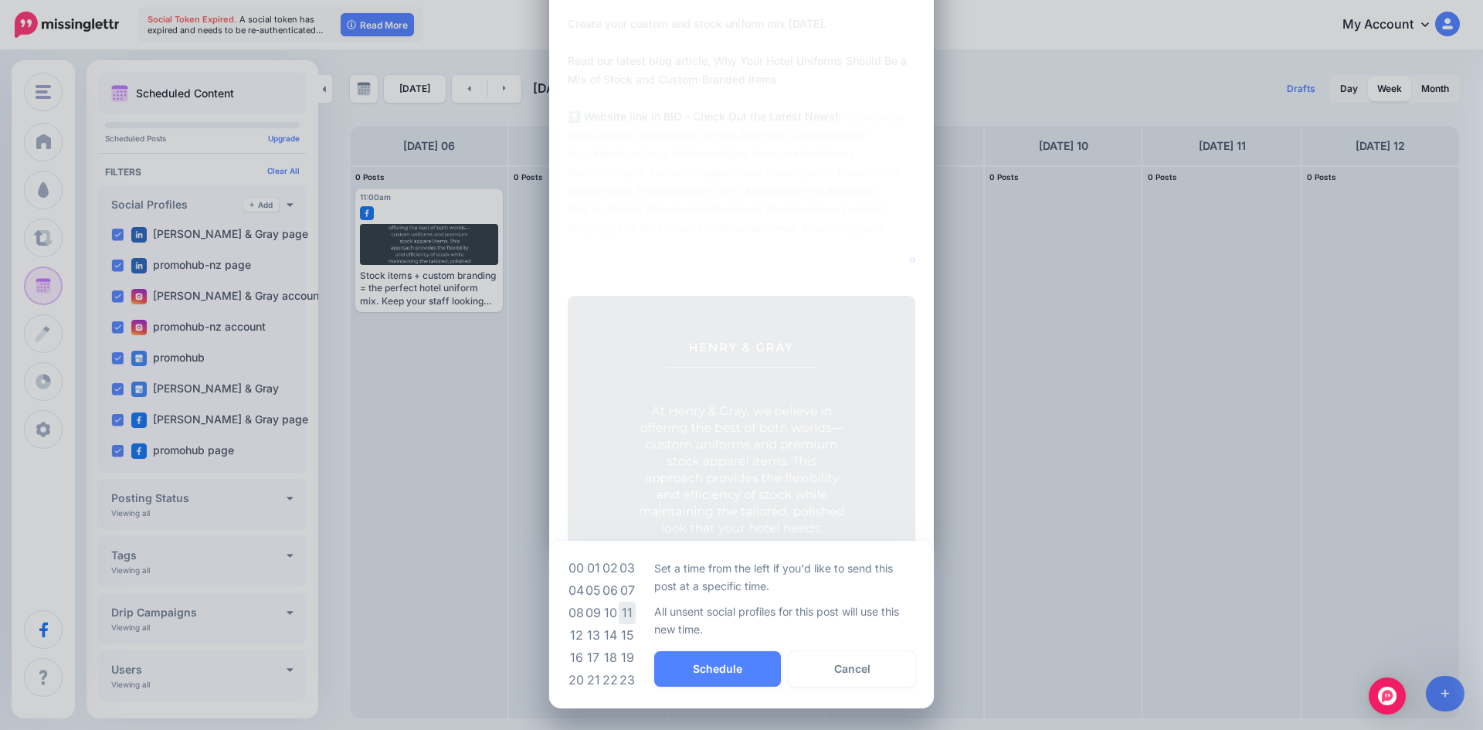
click at [620, 611] on td "11" at bounding box center [627, 613] width 17 height 22
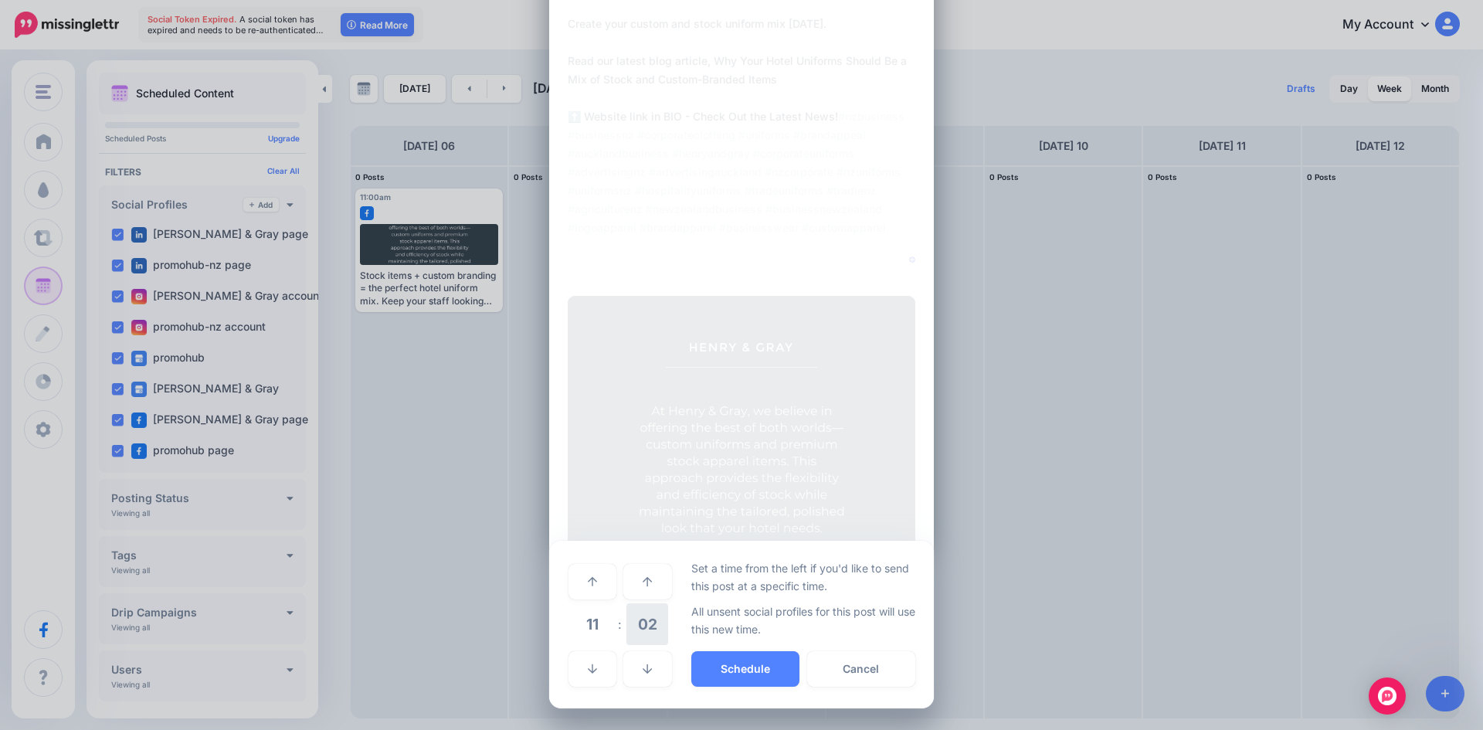
click at [631, 632] on span "02" at bounding box center [648, 624] width 42 height 42
click at [574, 579] on td "00" at bounding box center [576, 580] width 17 height 43
click at [722, 664] on button "Schedule" at bounding box center [745, 669] width 108 height 36
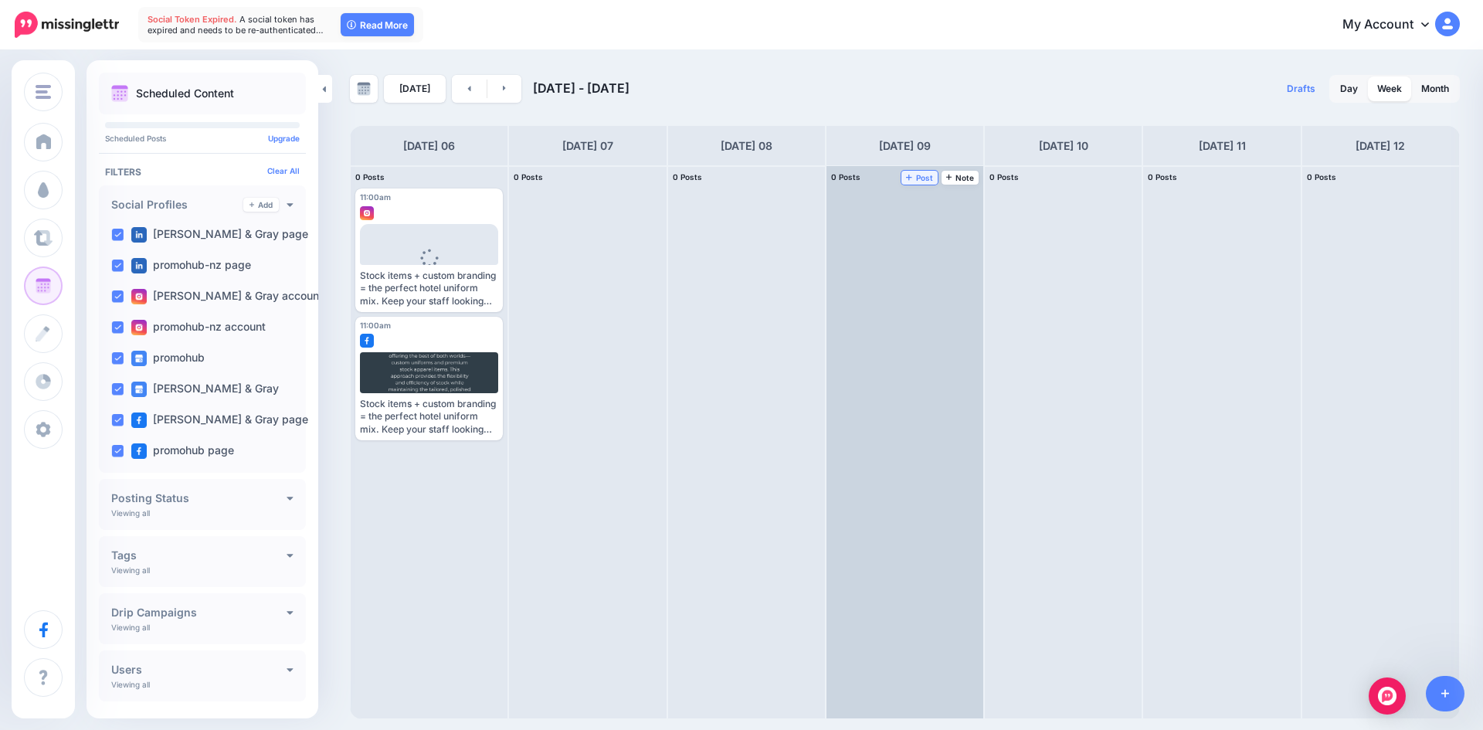
click at [928, 174] on span "Post" at bounding box center [919, 178] width 27 height 8
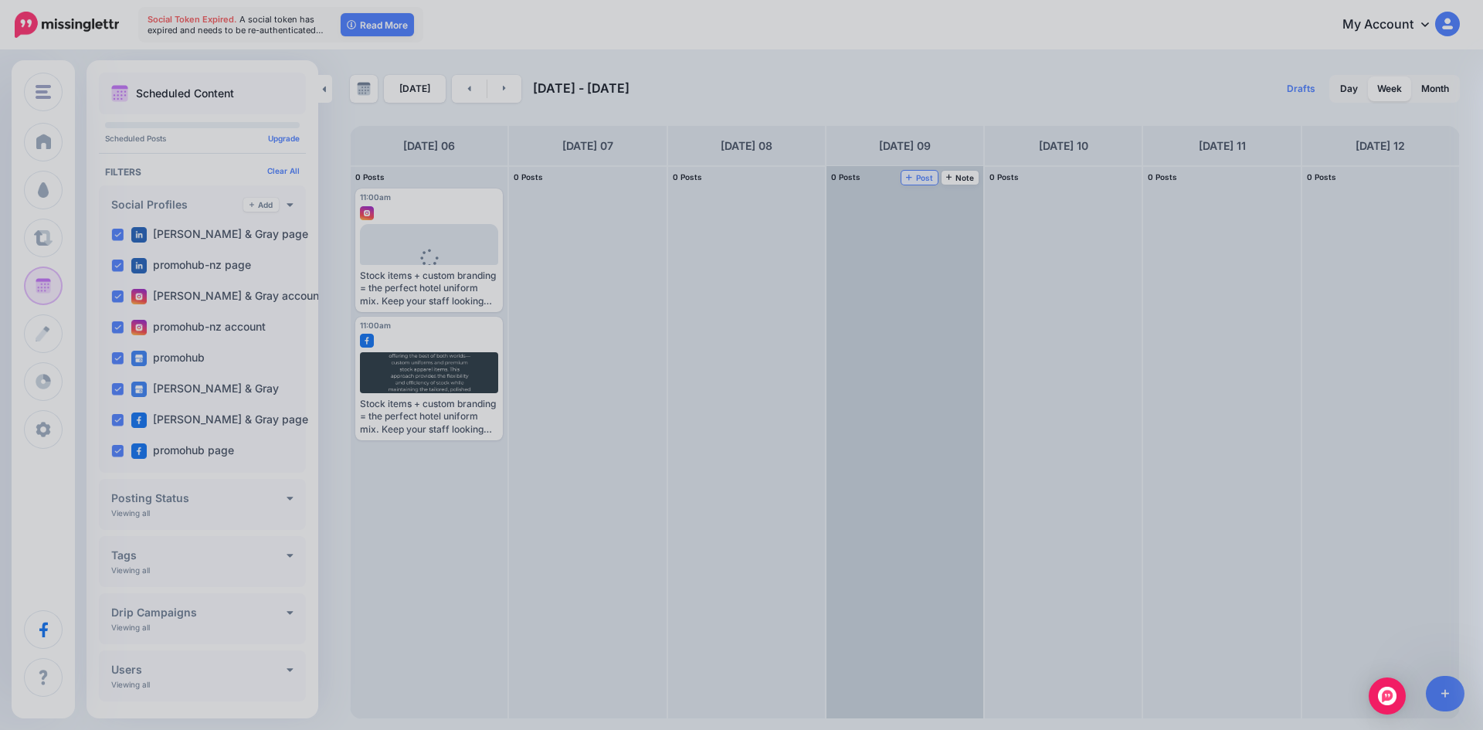
scroll to position [0, 0]
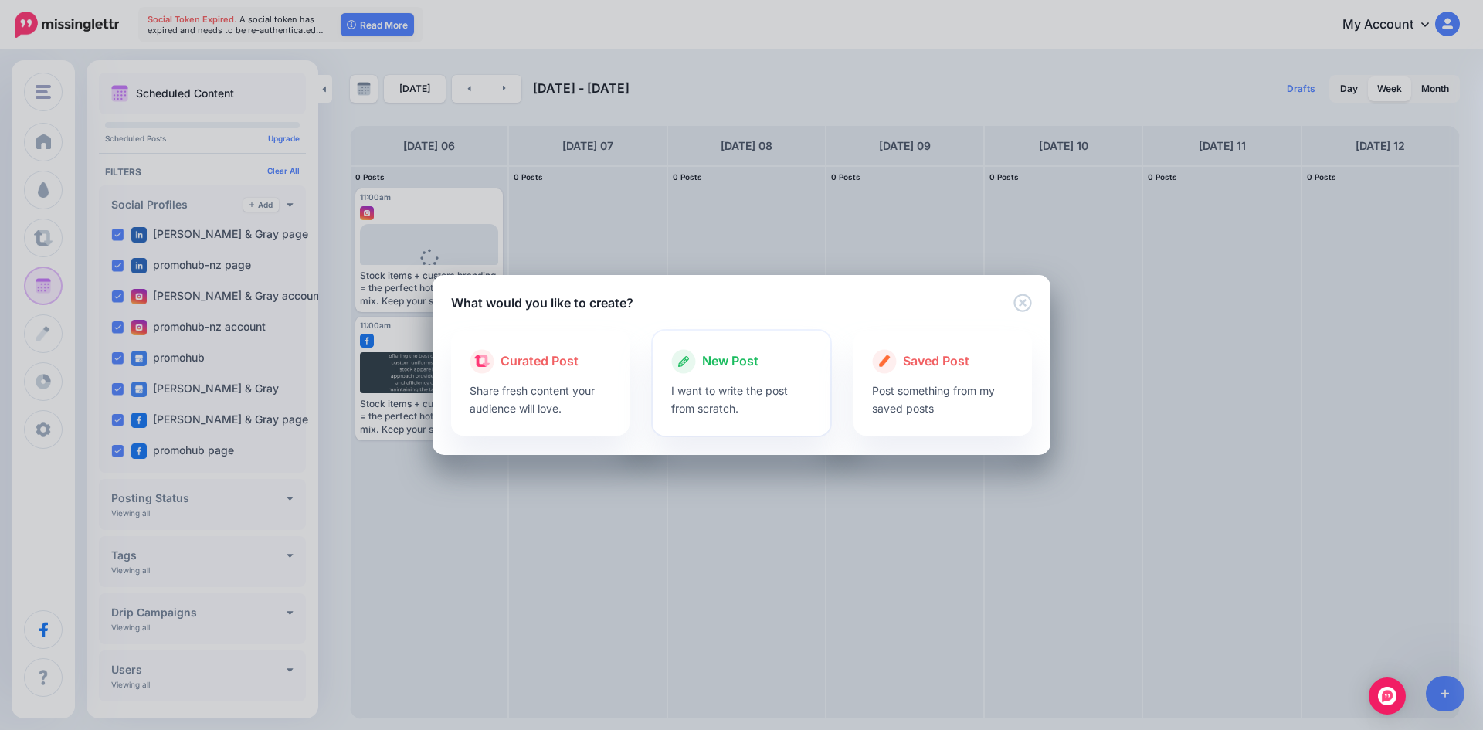
click at [739, 362] on span "New Post" at bounding box center [730, 362] width 56 height 20
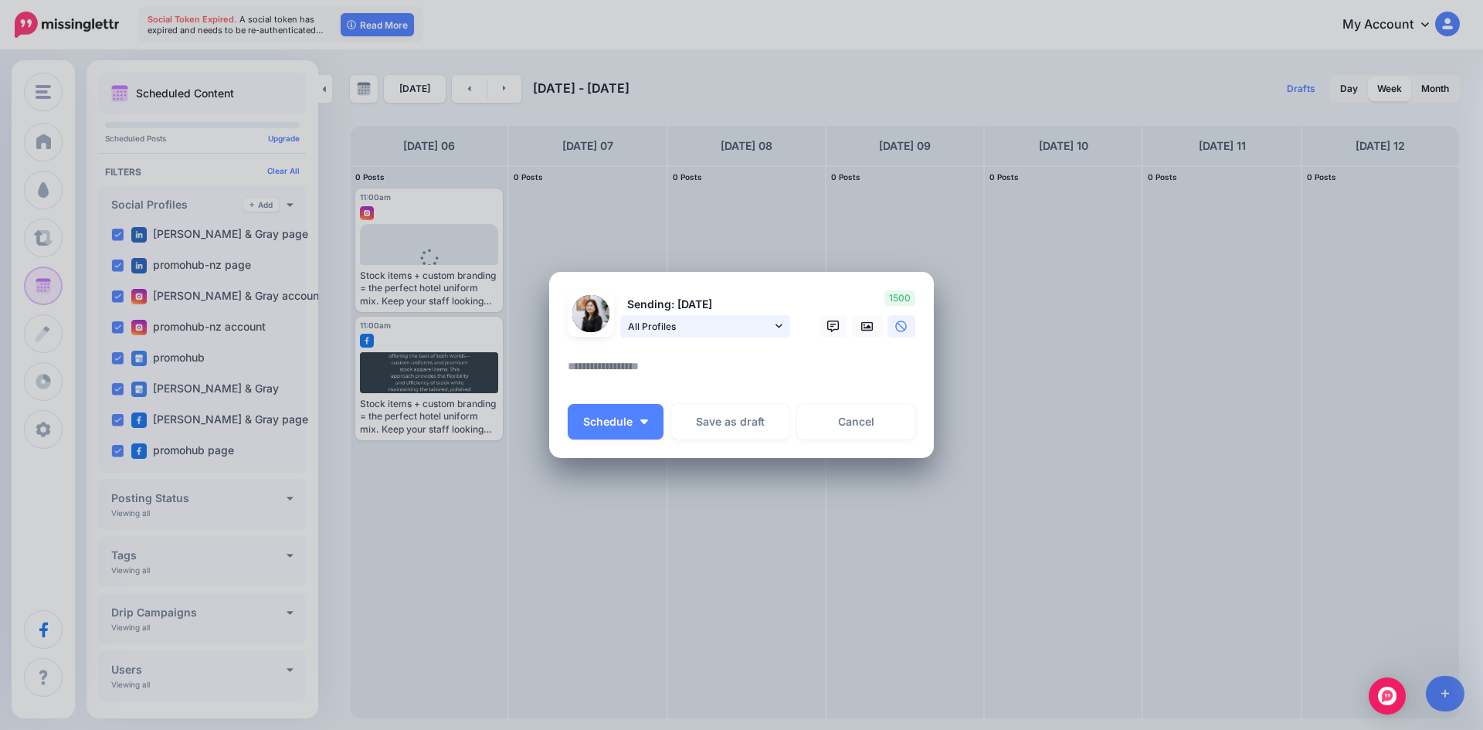
click at [748, 322] on span "All Profiles" at bounding box center [700, 326] width 144 height 16
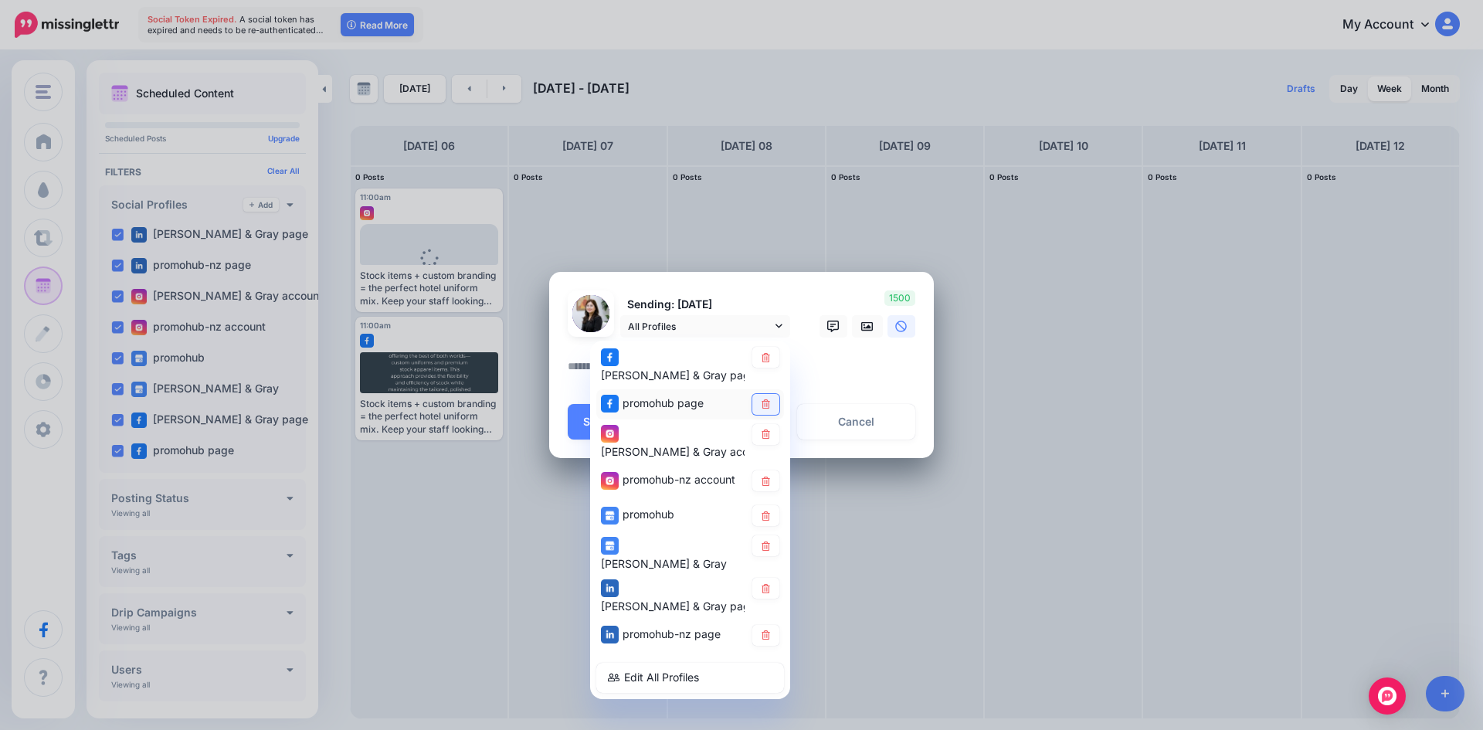
click at [769, 400] on icon at bounding box center [766, 403] width 8 height 9
click at [770, 440] on link at bounding box center [766, 434] width 27 height 21
click at [770, 477] on icon at bounding box center [766, 481] width 12 height 9
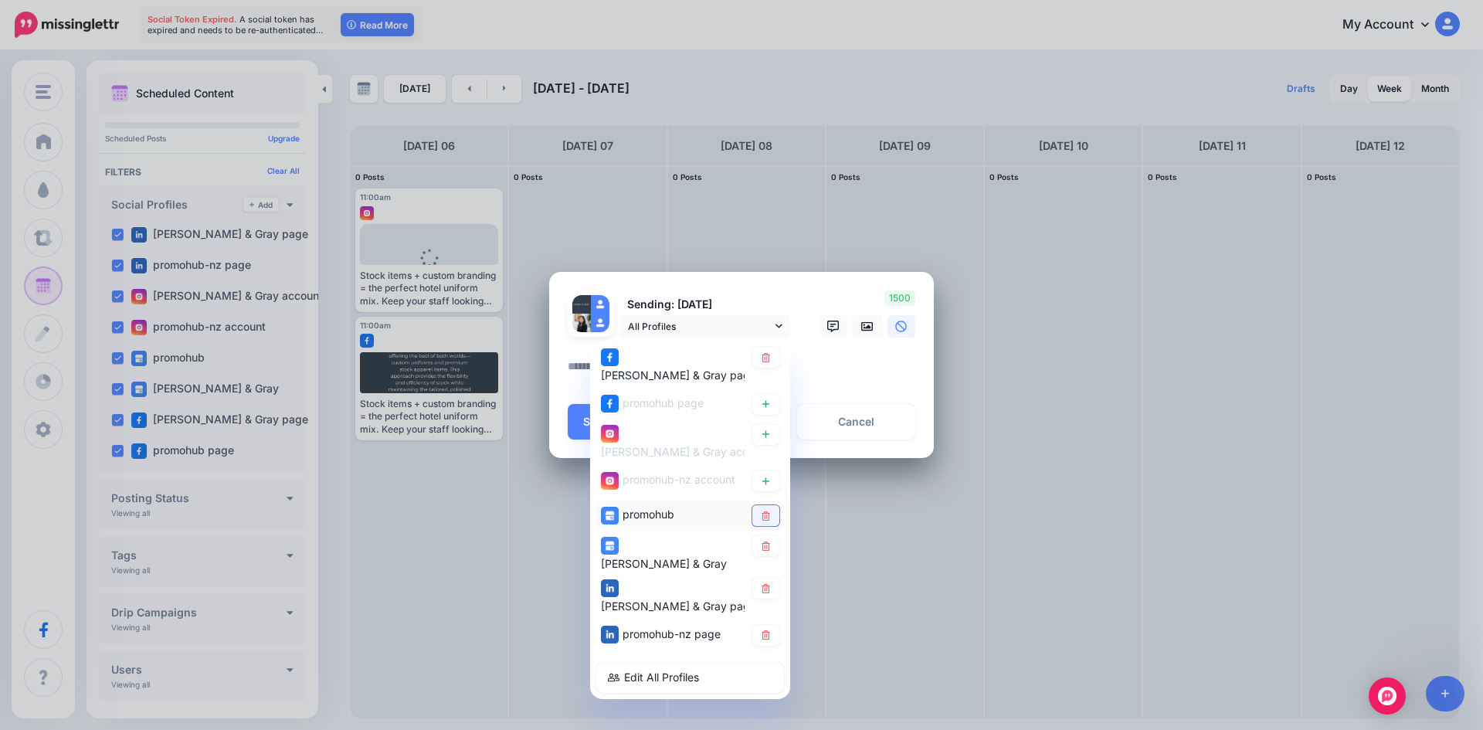
click at [766, 511] on link at bounding box center [766, 515] width 27 height 21
click at [766, 535] on link at bounding box center [766, 545] width 27 height 21
click at [770, 579] on link at bounding box center [766, 588] width 27 height 21
click at [768, 625] on link at bounding box center [766, 635] width 27 height 21
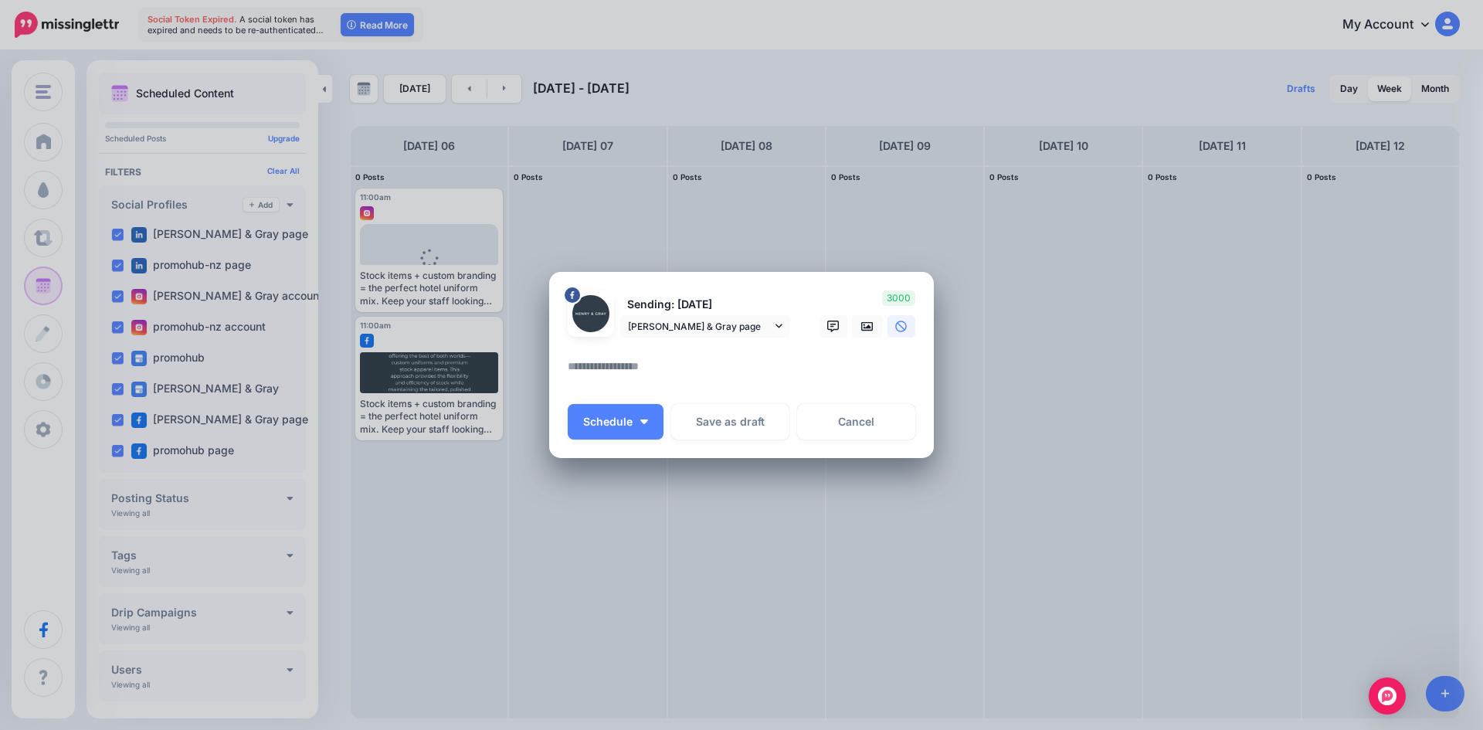
click at [729, 368] on textarea at bounding box center [745, 372] width 355 height 30
paste textarea "**********"
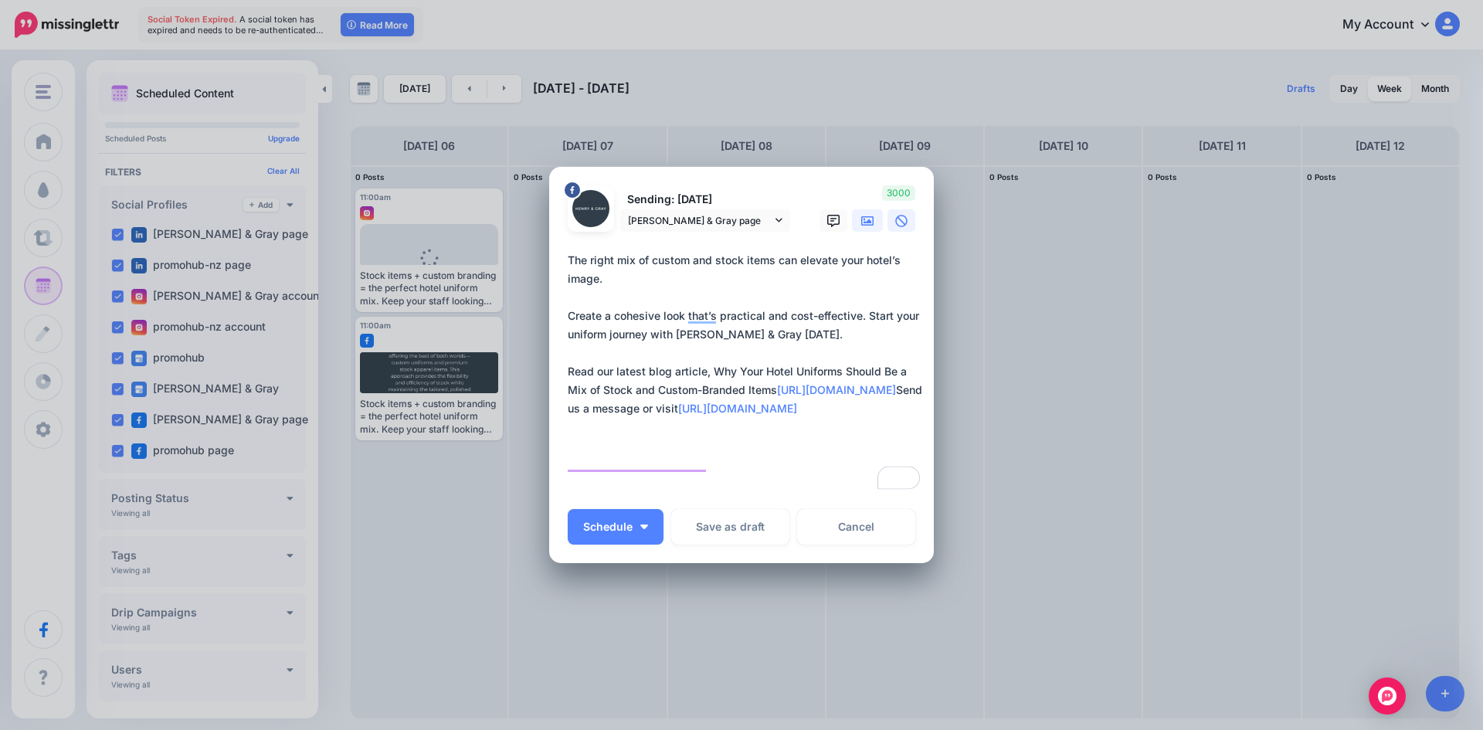
type textarea "**********"
click at [864, 217] on icon at bounding box center [867, 220] width 12 height 9
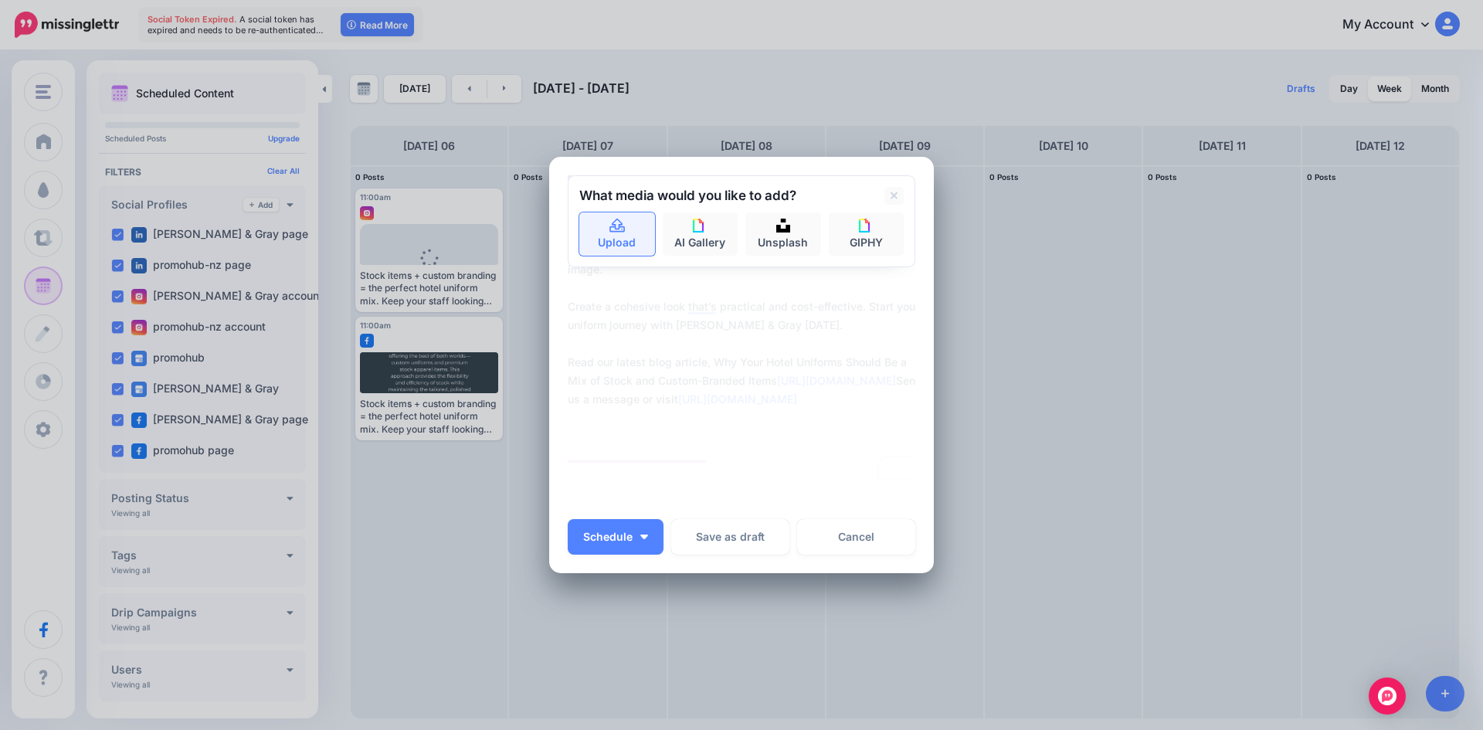
click at [613, 224] on icon at bounding box center [618, 226] width 18 height 14
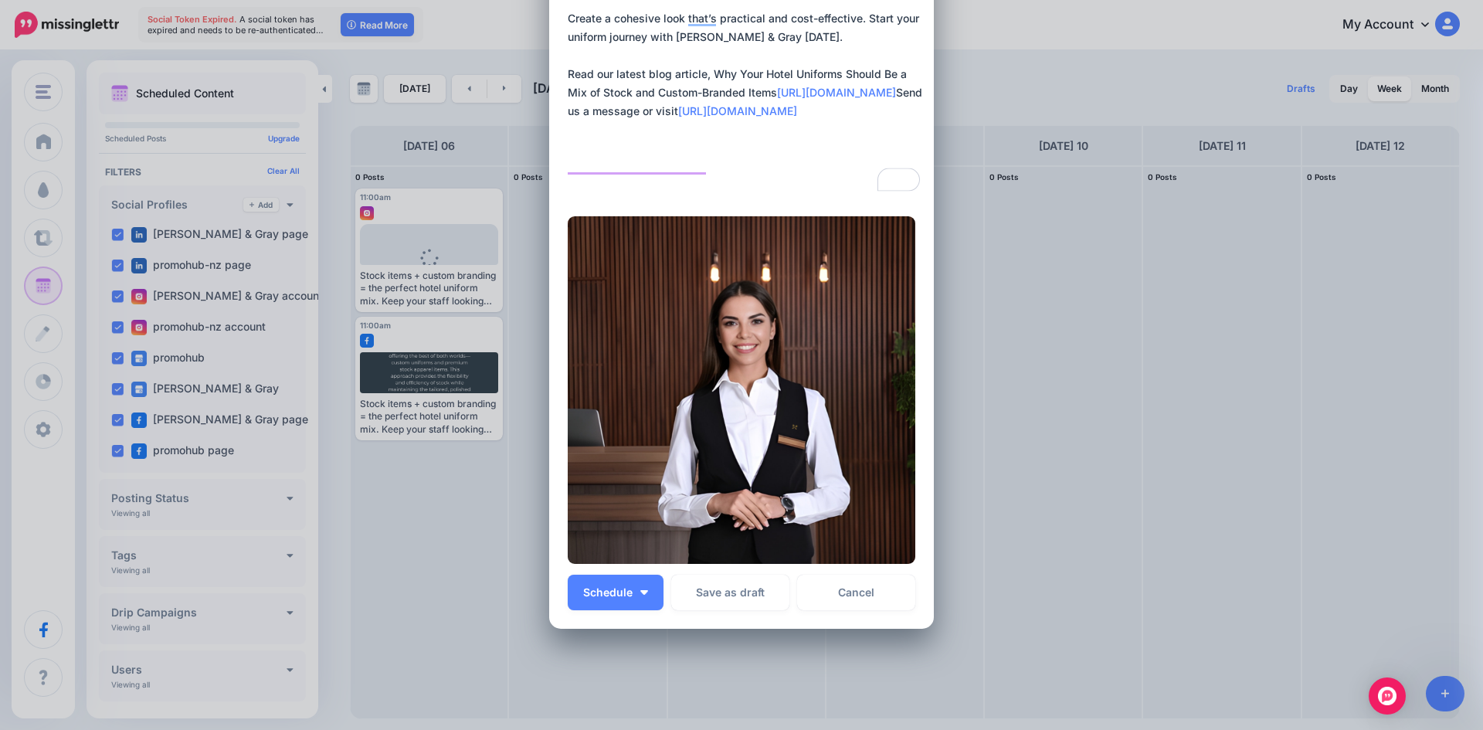
scroll to position [155, 0]
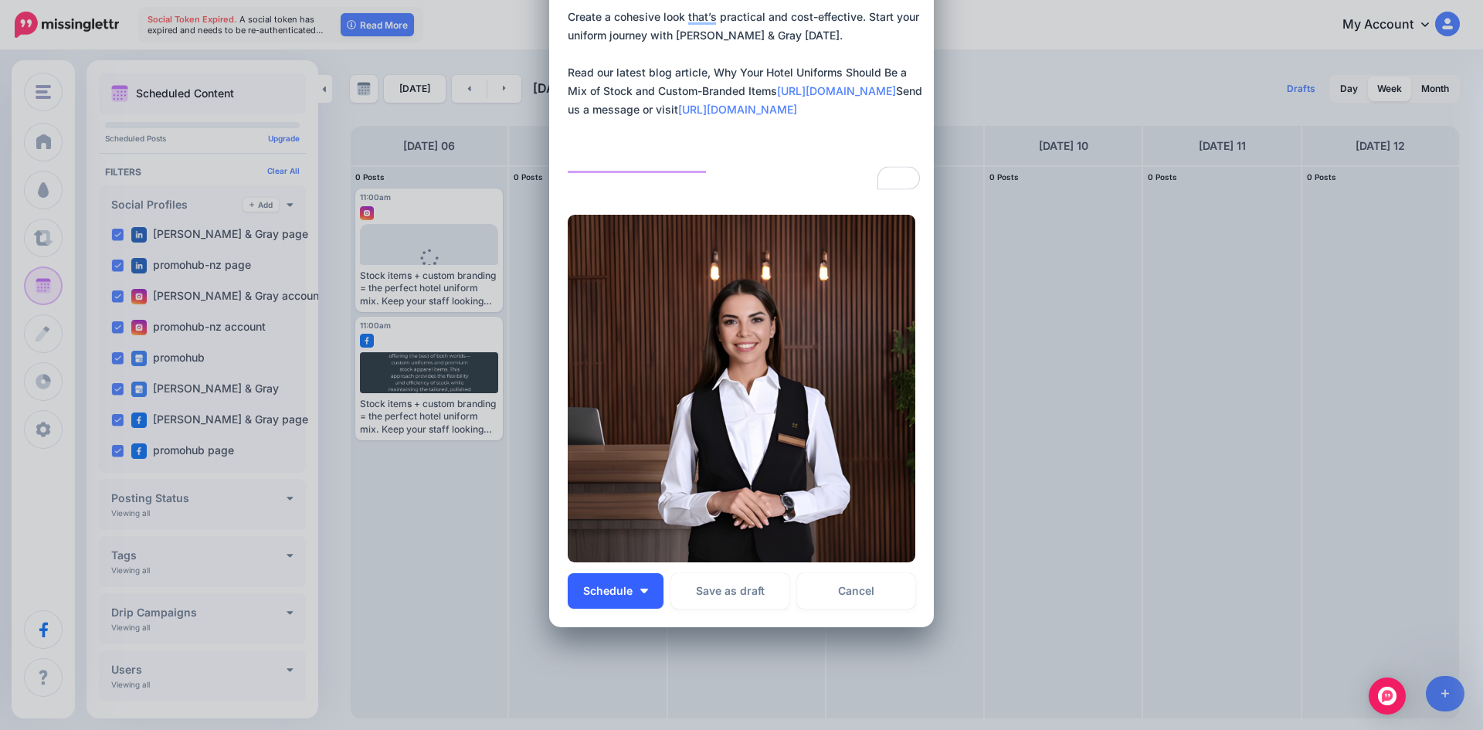
click at [651, 595] on button "Schedule" at bounding box center [616, 591] width 96 height 36
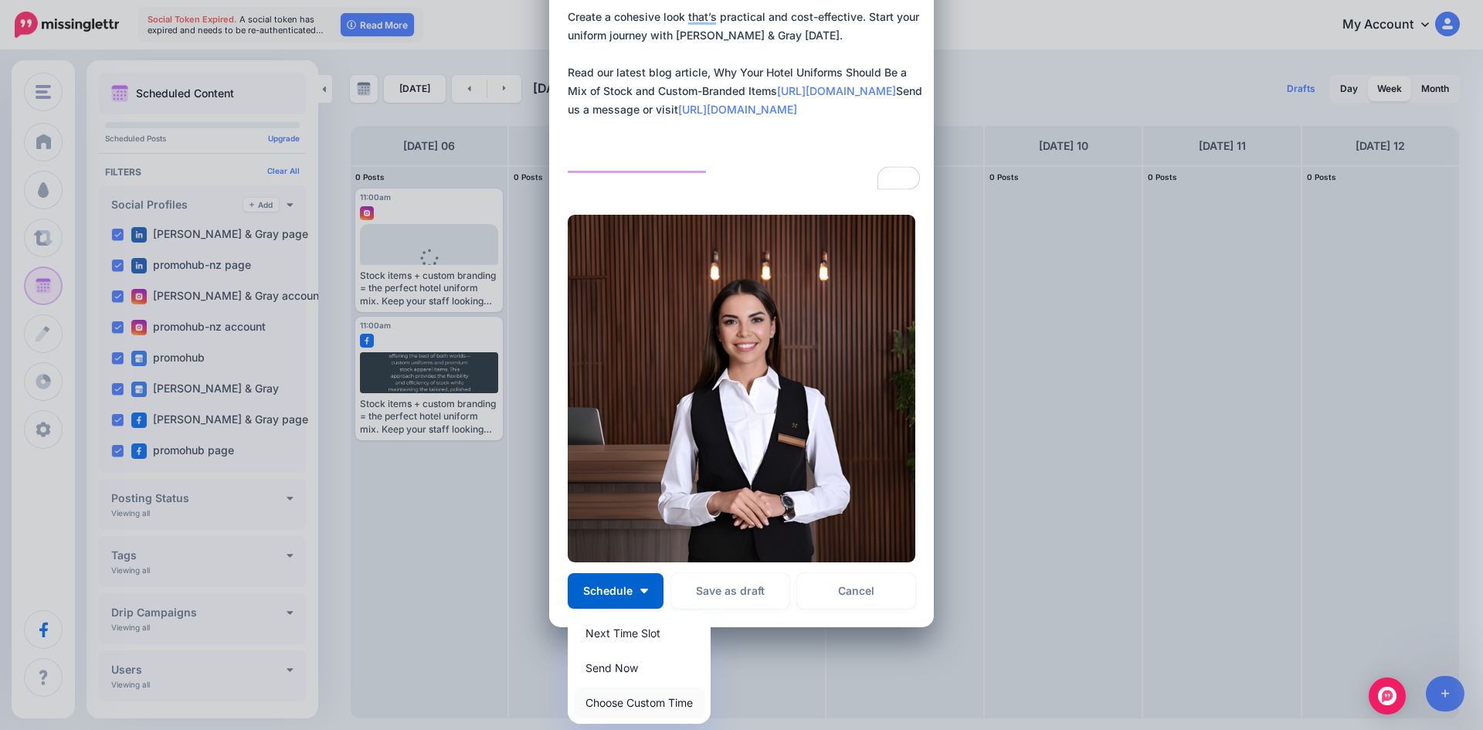
click at [664, 694] on link "Choose Custom Time" at bounding box center [639, 703] width 131 height 30
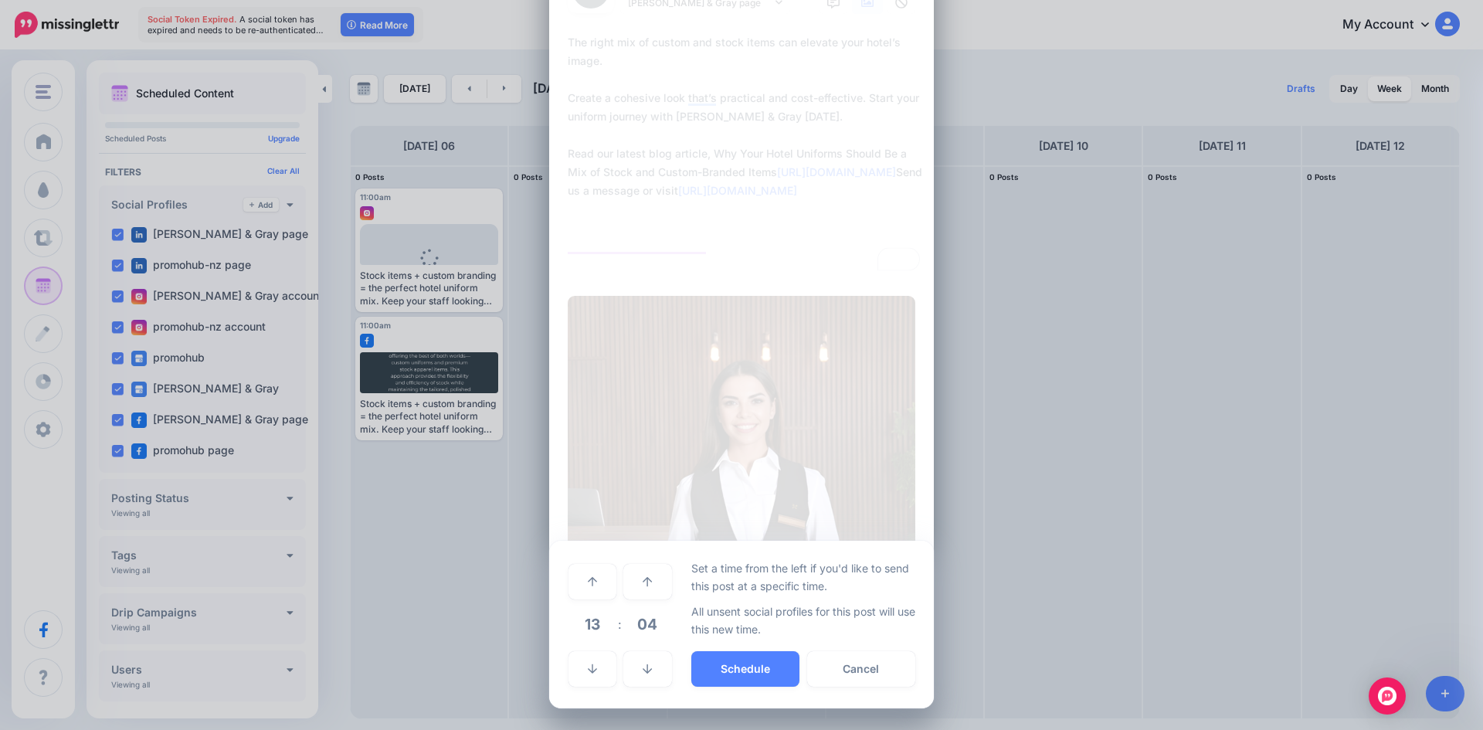
scroll to position [73, 0]
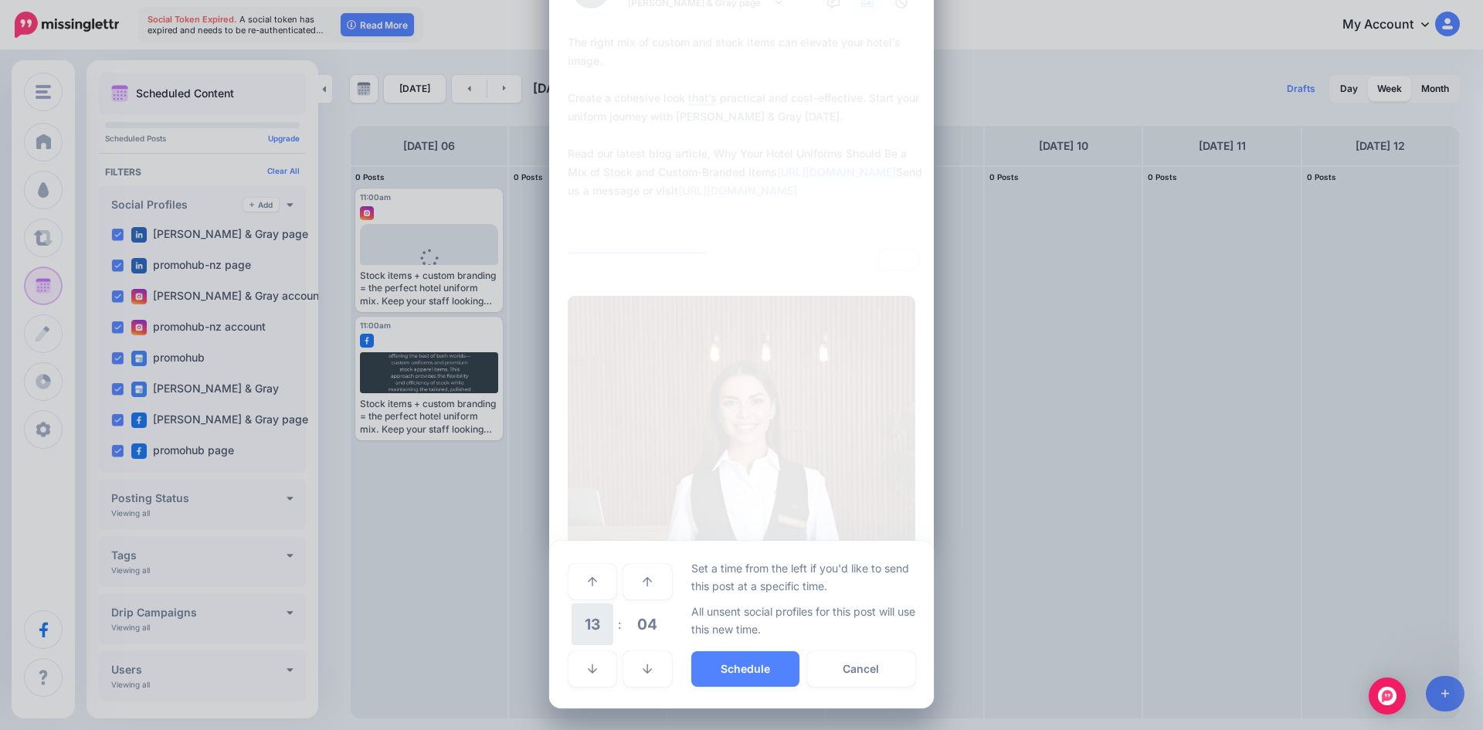
click at [598, 619] on span "13" at bounding box center [593, 624] width 42 height 42
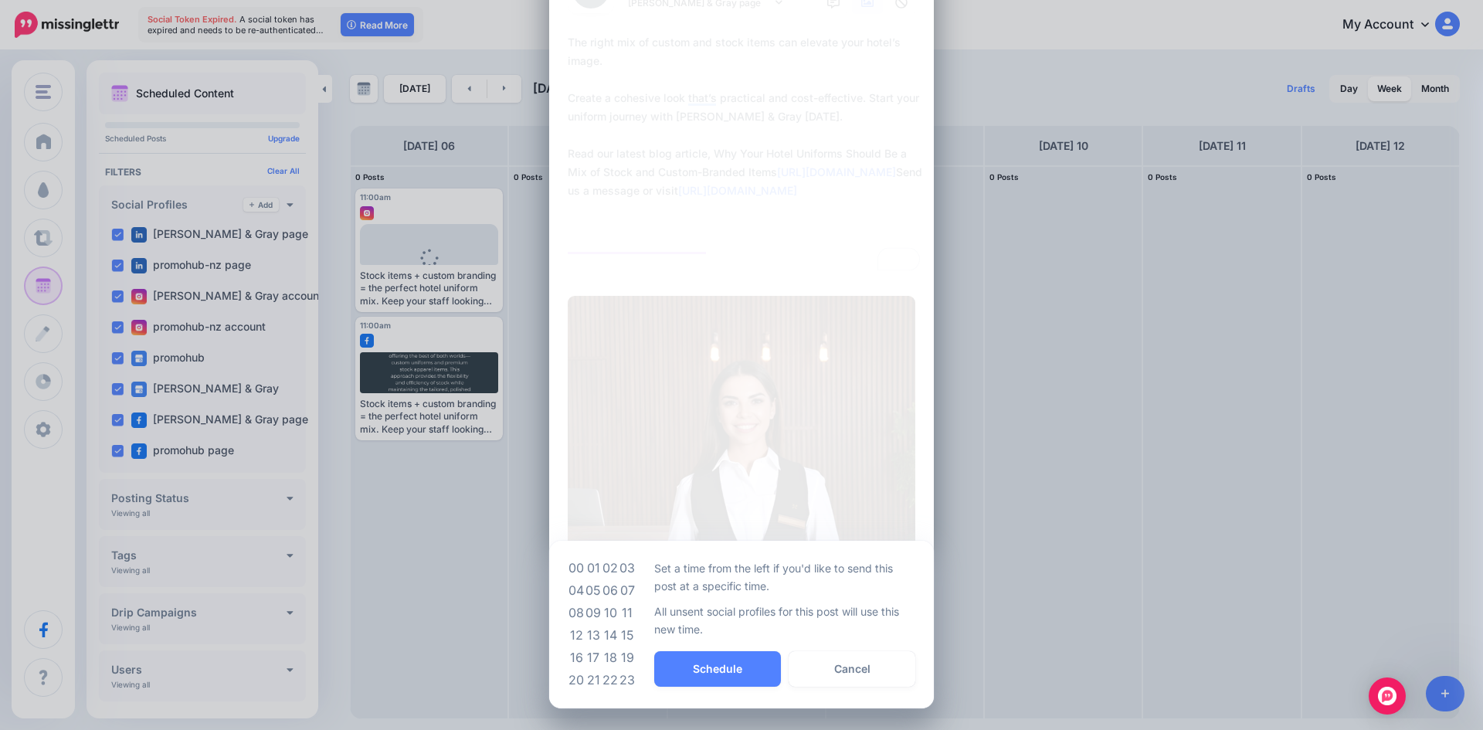
click at [627, 613] on td "11" at bounding box center [627, 613] width 17 height 22
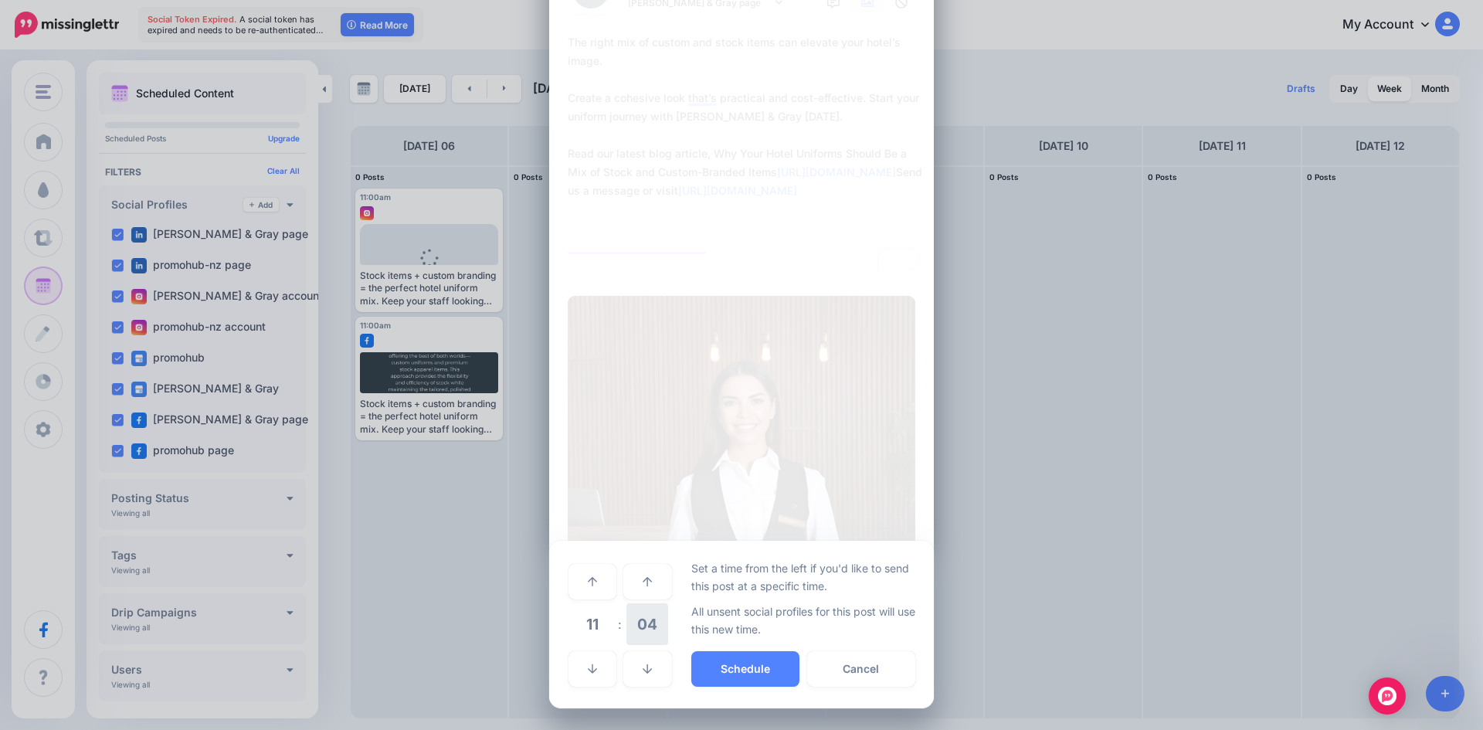
click at [634, 624] on span "04" at bounding box center [648, 624] width 42 height 42
click at [569, 579] on td "00" at bounding box center [576, 580] width 17 height 43
click at [715, 674] on button "Schedule" at bounding box center [745, 669] width 108 height 36
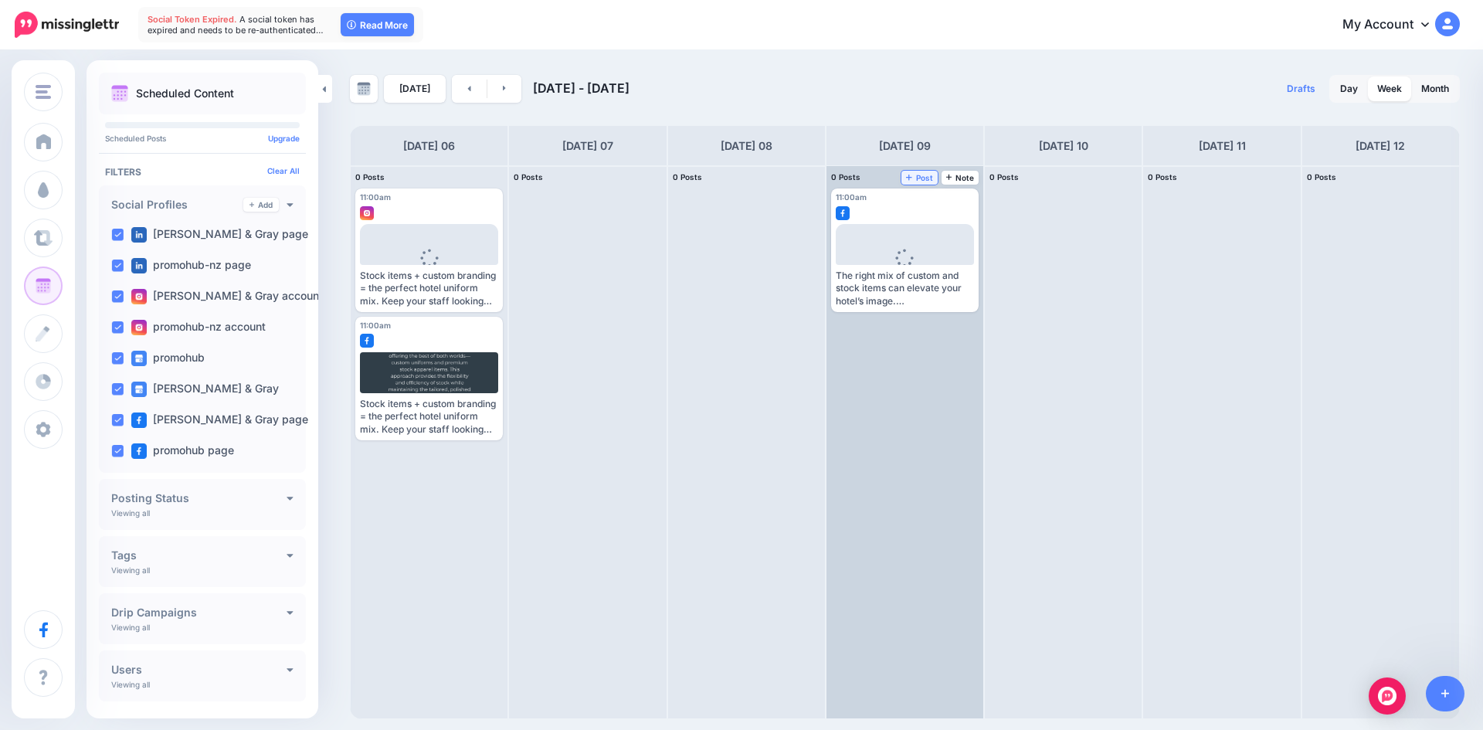
click at [916, 175] on span "Post" at bounding box center [919, 178] width 27 height 8
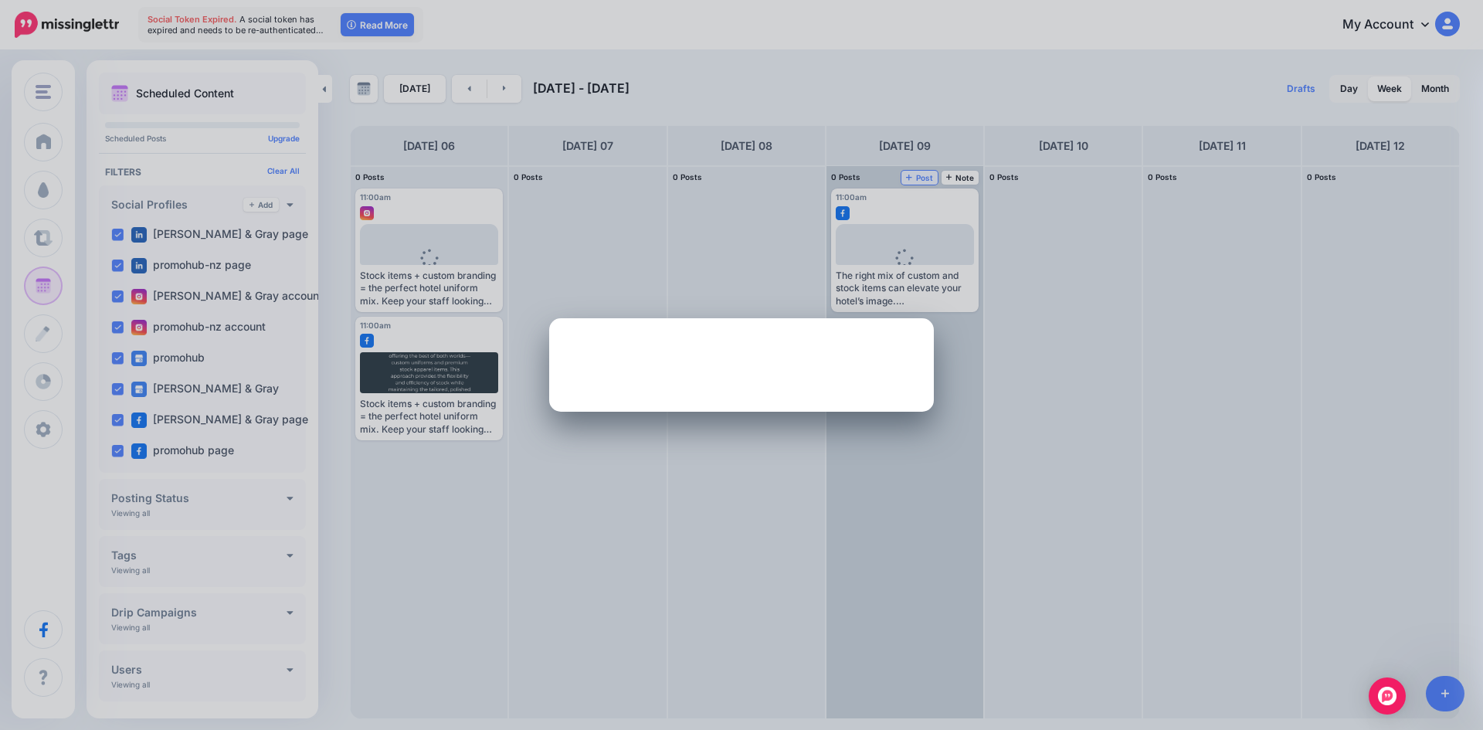
scroll to position [0, 0]
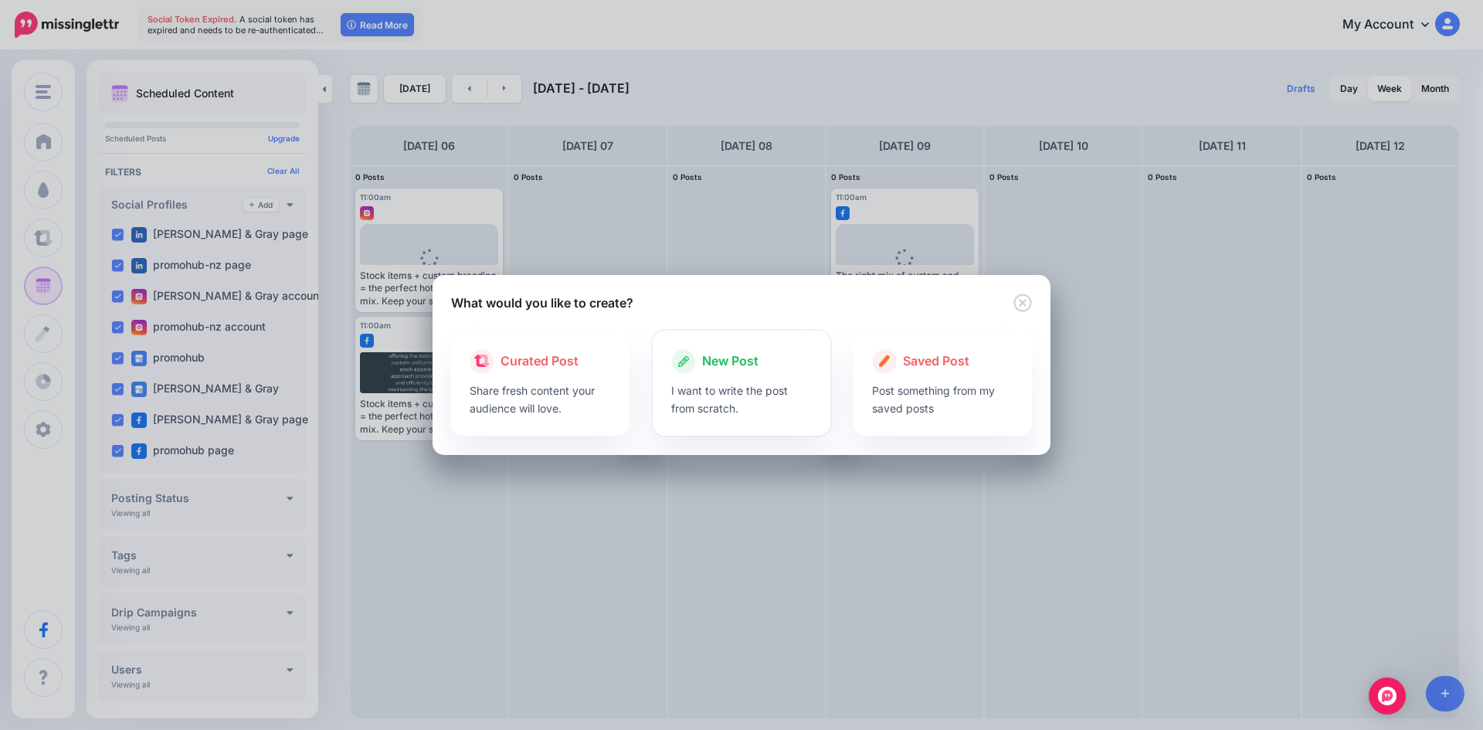
click at [711, 375] on div at bounding box center [741, 378] width 141 height 8
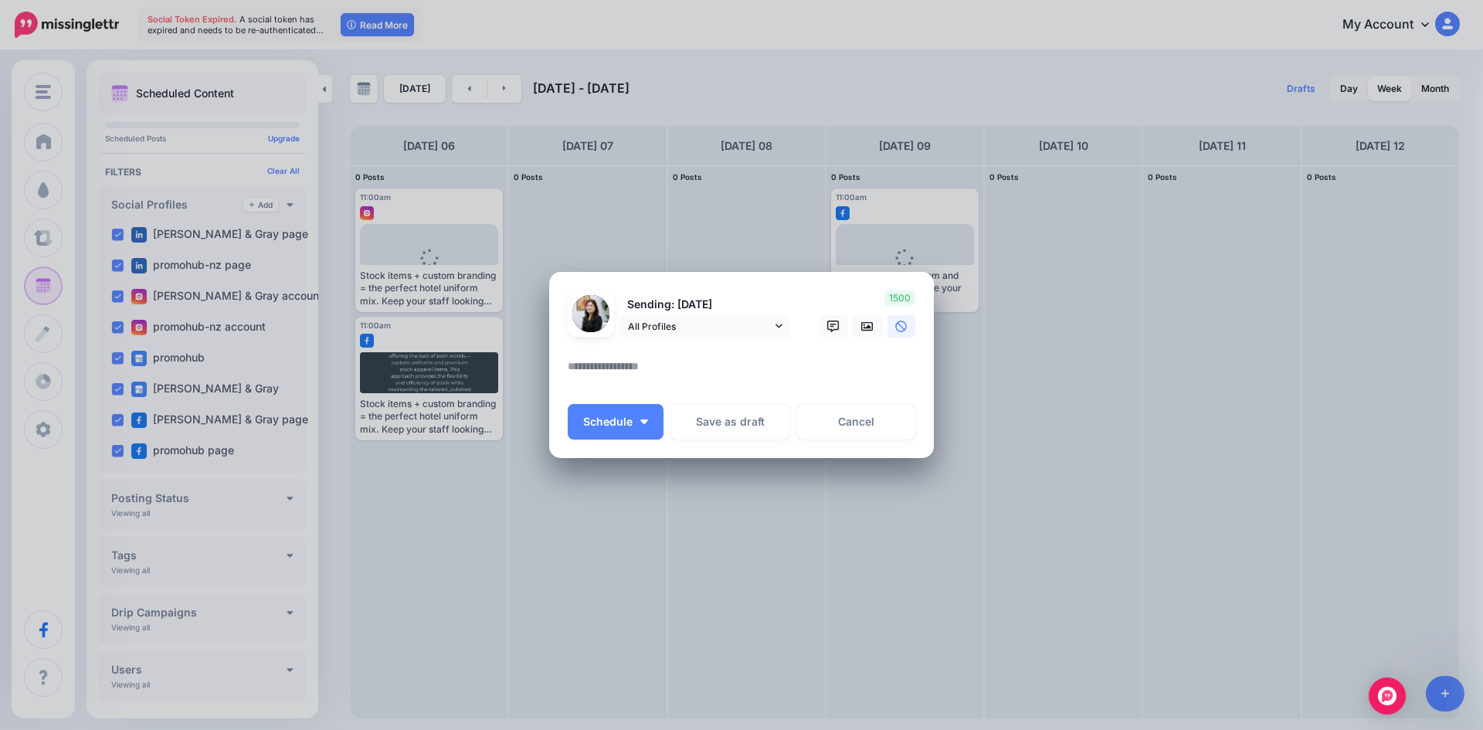
click at [649, 362] on textarea at bounding box center [745, 372] width 355 height 30
click at [772, 340] on div at bounding box center [742, 347] width 348 height 19
click at [771, 330] on span "All Profiles" at bounding box center [700, 326] width 144 height 16
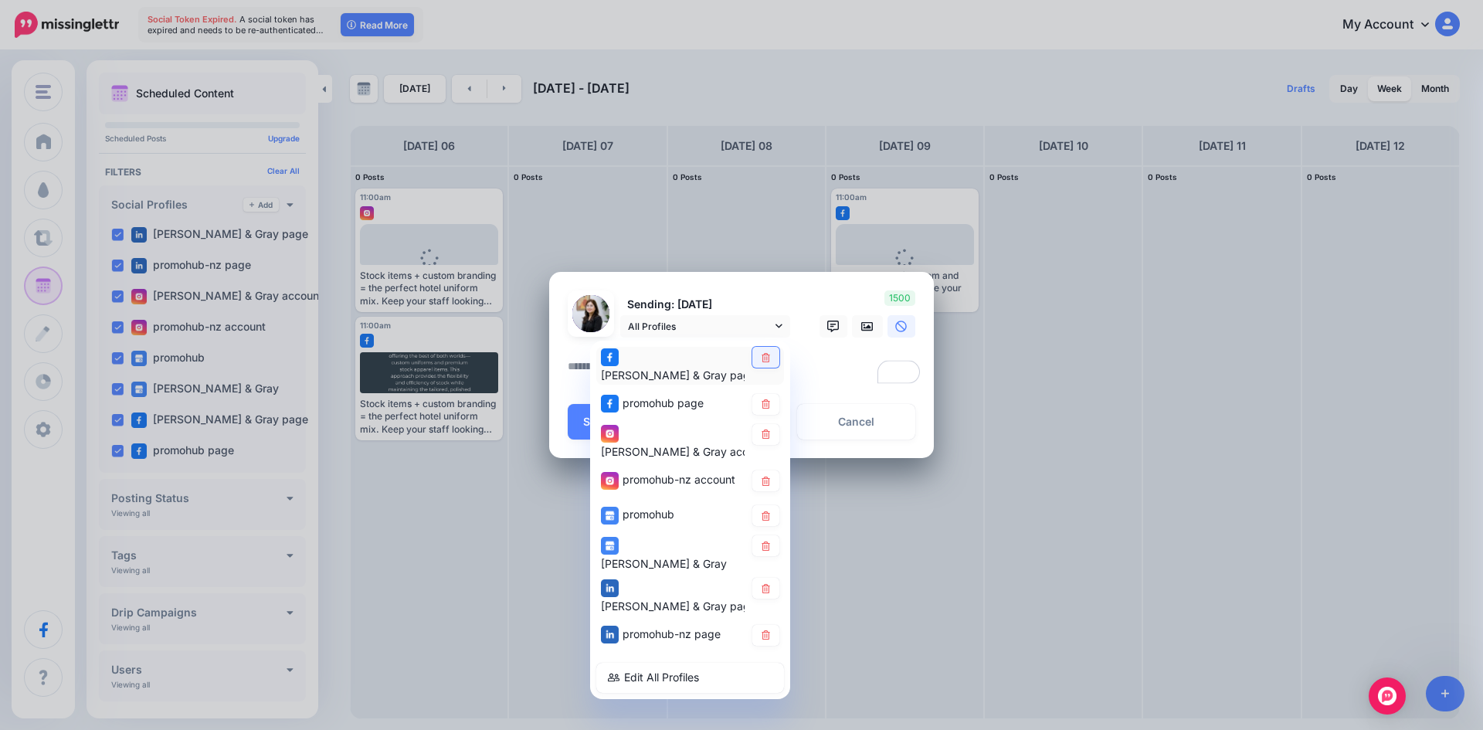
click at [766, 353] on link at bounding box center [766, 357] width 27 height 21
click at [764, 399] on icon at bounding box center [766, 403] width 12 height 9
click at [770, 471] on link at bounding box center [766, 481] width 27 height 21
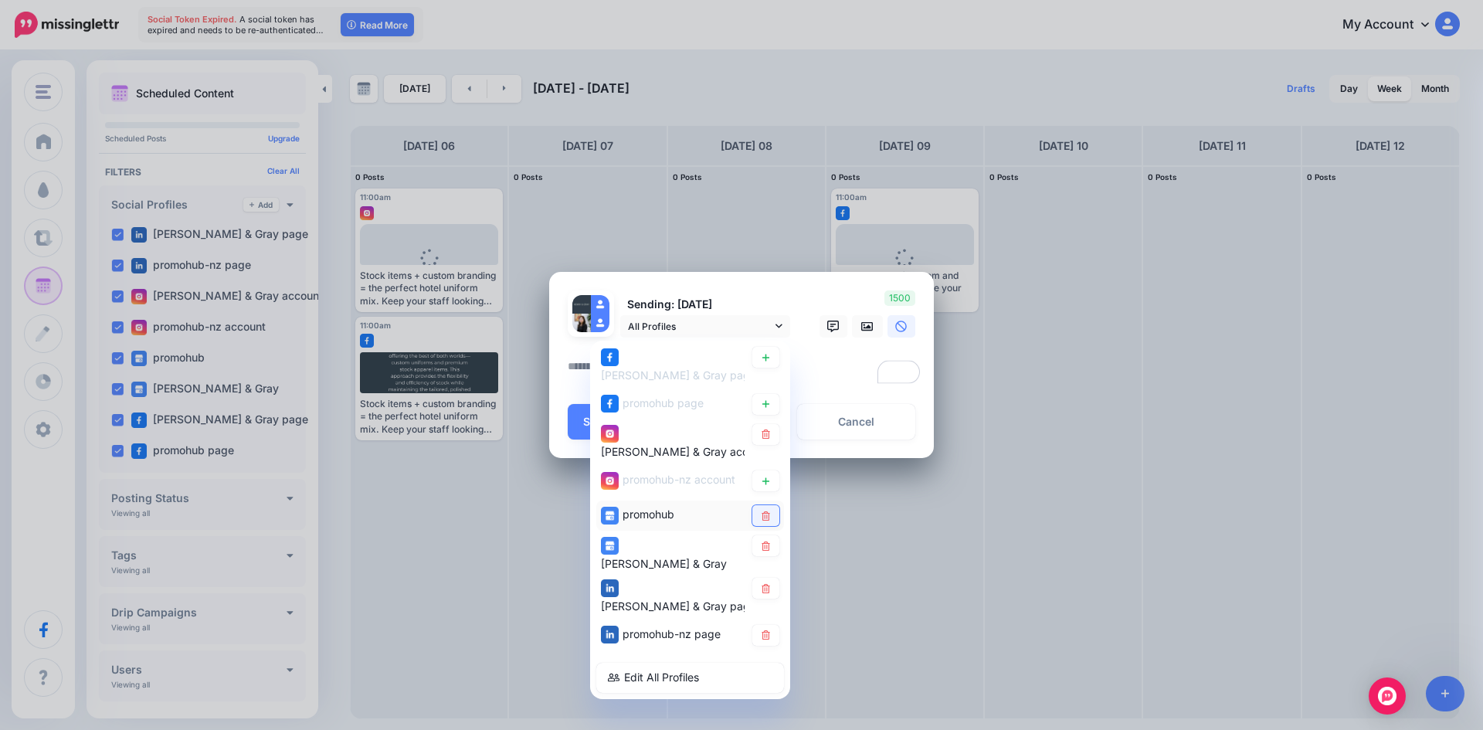
click at [766, 510] on link at bounding box center [766, 515] width 27 height 21
click at [770, 542] on icon at bounding box center [766, 546] width 12 height 9
click at [770, 583] on icon at bounding box center [766, 587] width 12 height 9
click at [766, 625] on link at bounding box center [766, 635] width 27 height 21
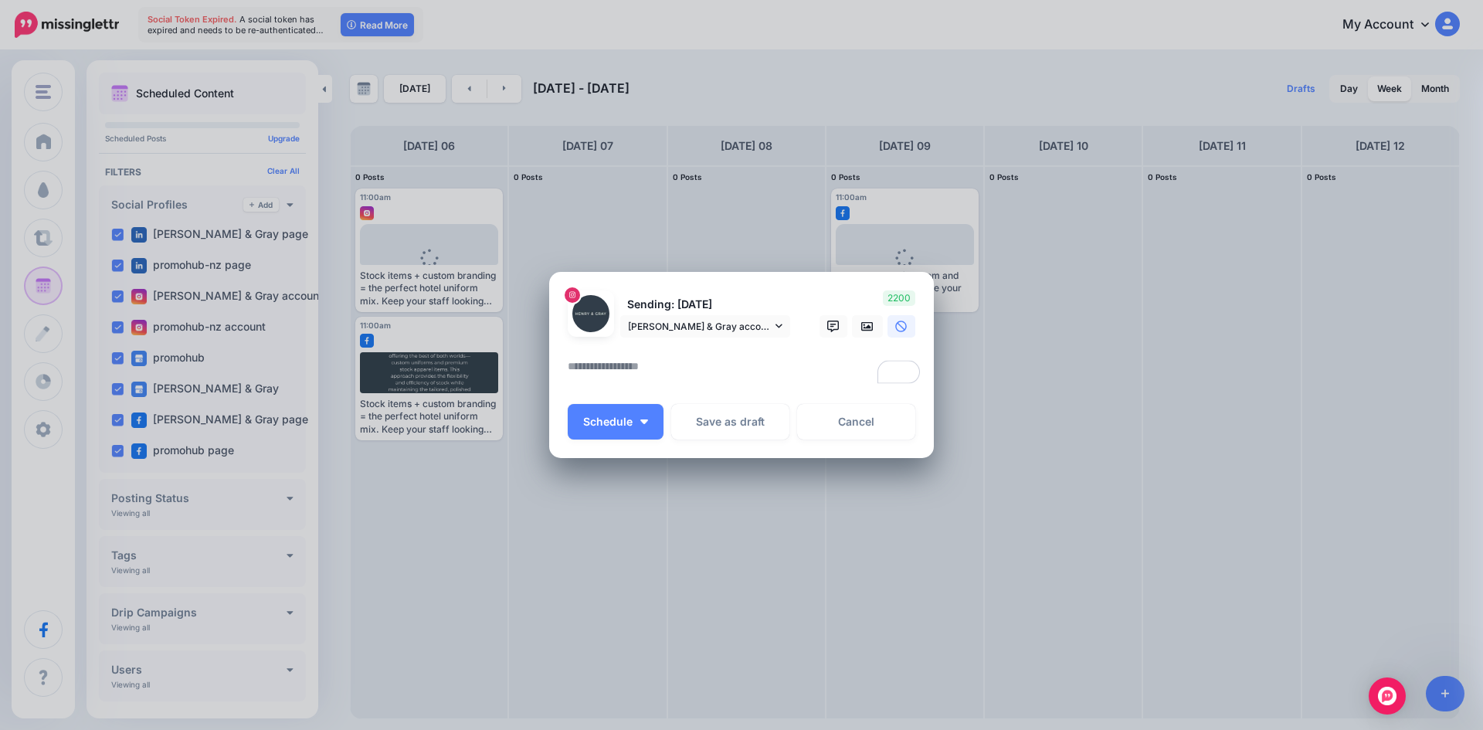
click at [683, 353] on div at bounding box center [742, 347] width 348 height 19
click at [671, 357] on textarea "To enrich screen reader interactions, please activate Accessibility in Grammarl…" at bounding box center [745, 372] width 355 height 30
paste textarea "**********"
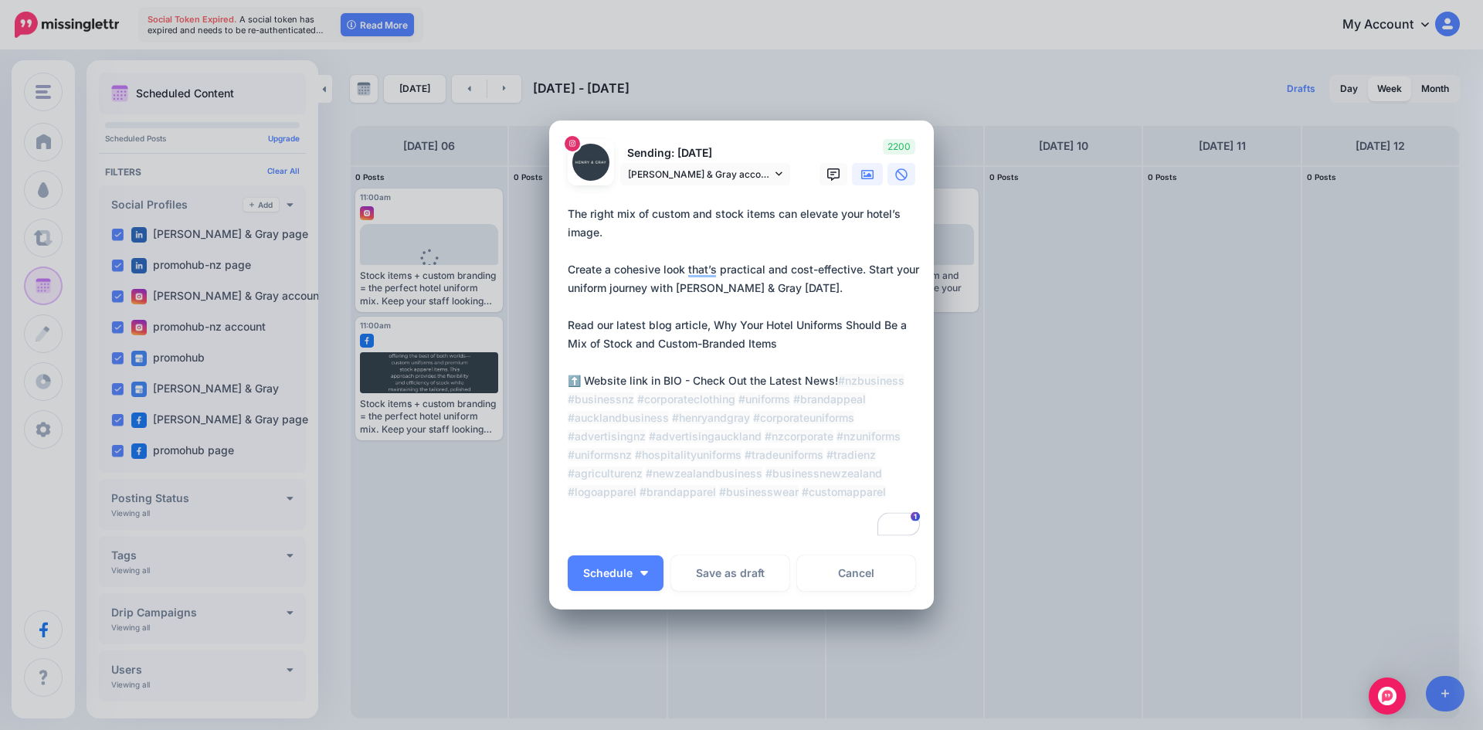
type textarea "**********"
click at [852, 174] on link at bounding box center [867, 174] width 31 height 22
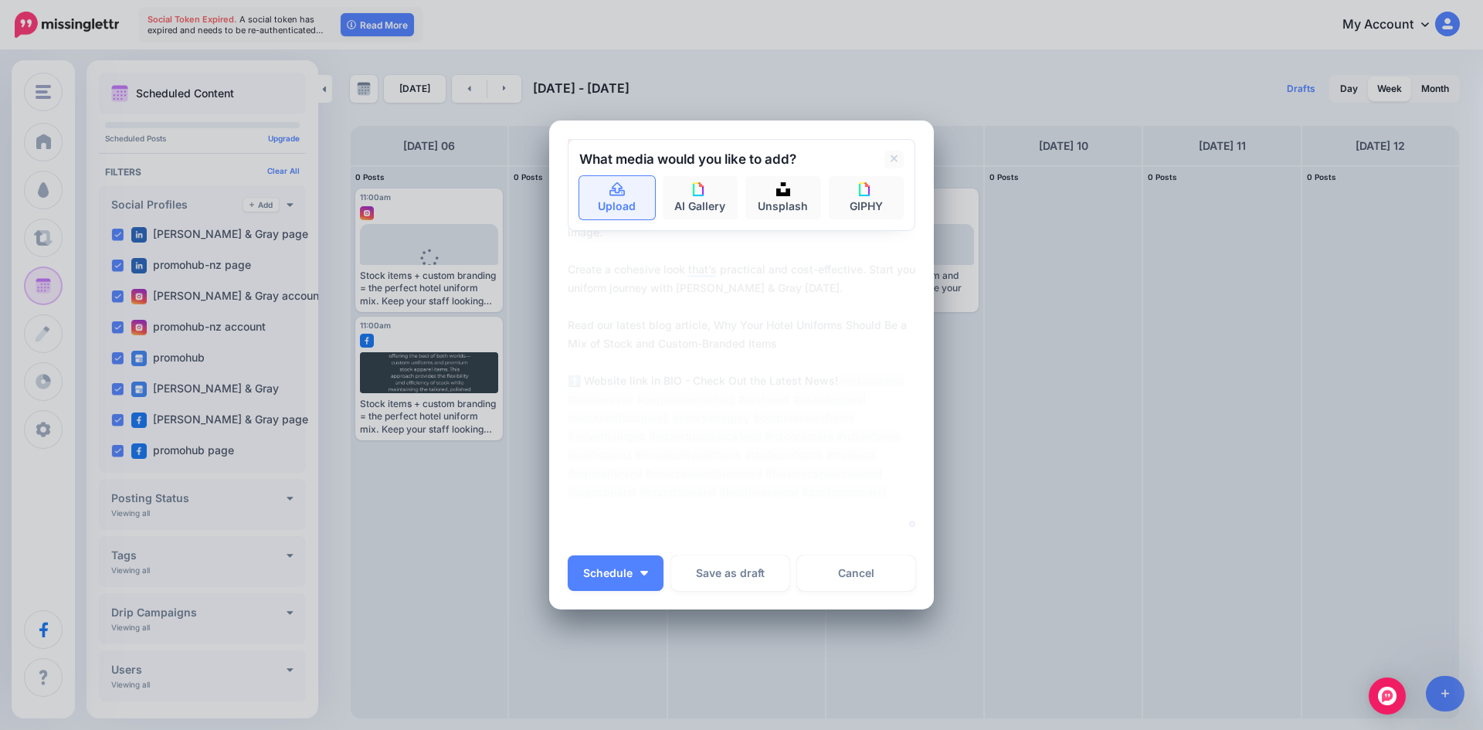
click at [605, 208] on link "Upload" at bounding box center [617, 197] width 76 height 43
click at [646, 573] on button "Schedule" at bounding box center [616, 574] width 96 height 36
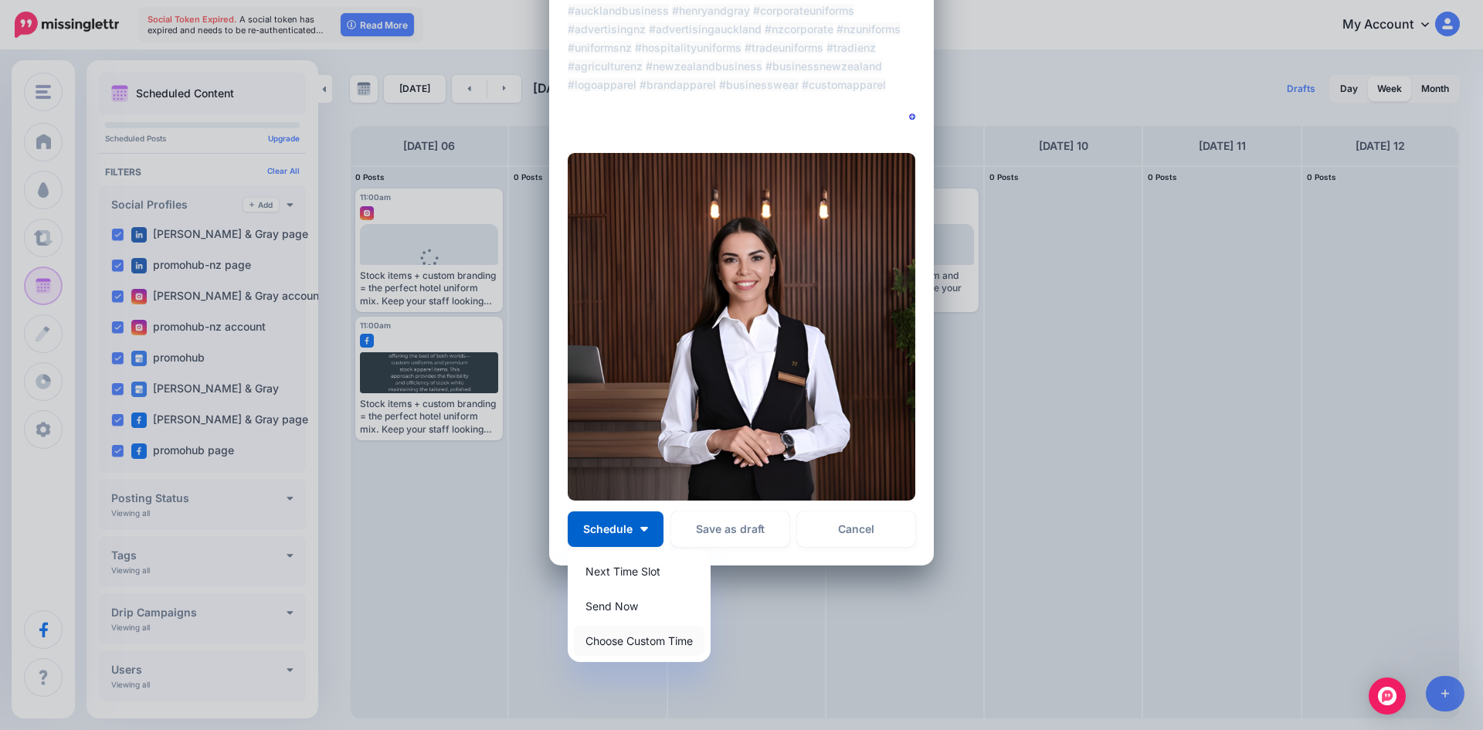
click at [649, 644] on link "Choose Custom Time" at bounding box center [639, 641] width 131 height 30
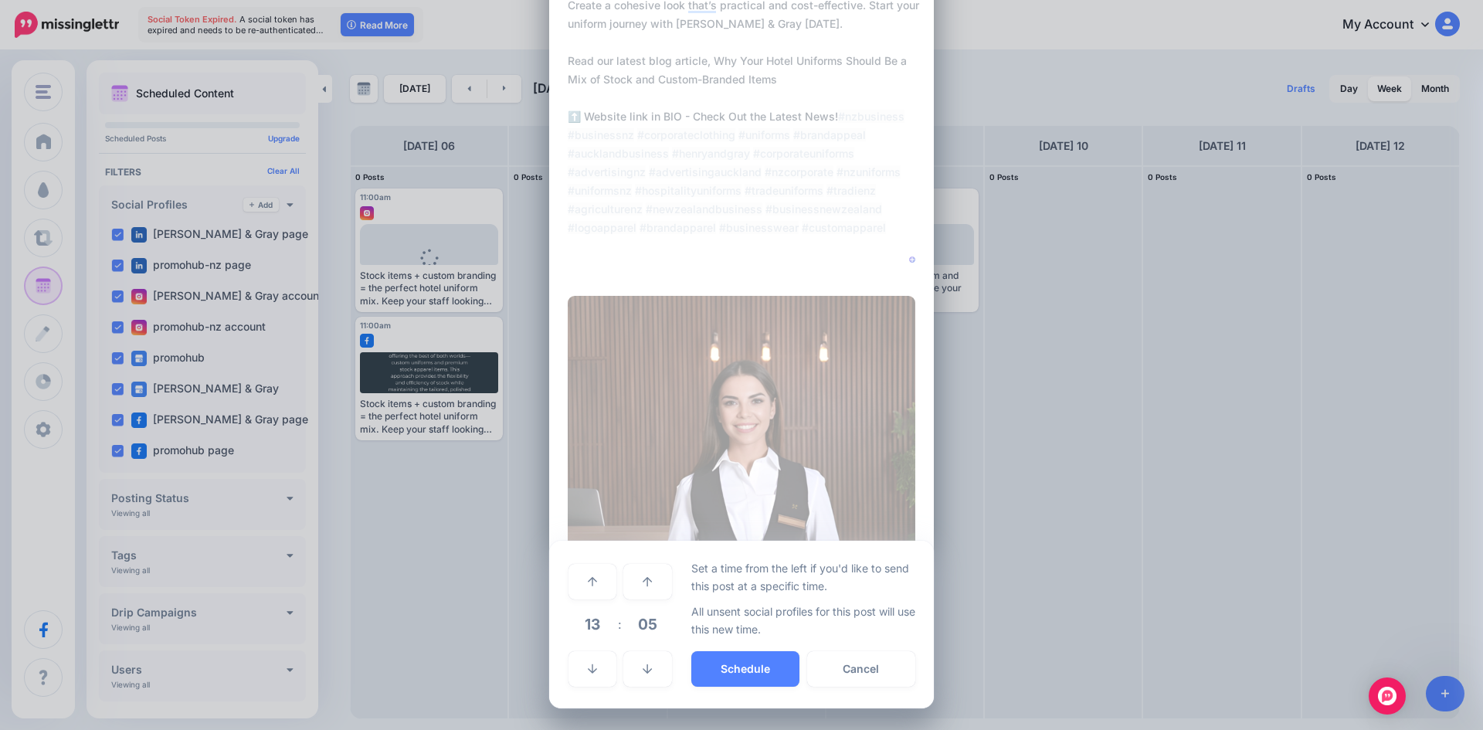
scroll to position [166, 0]
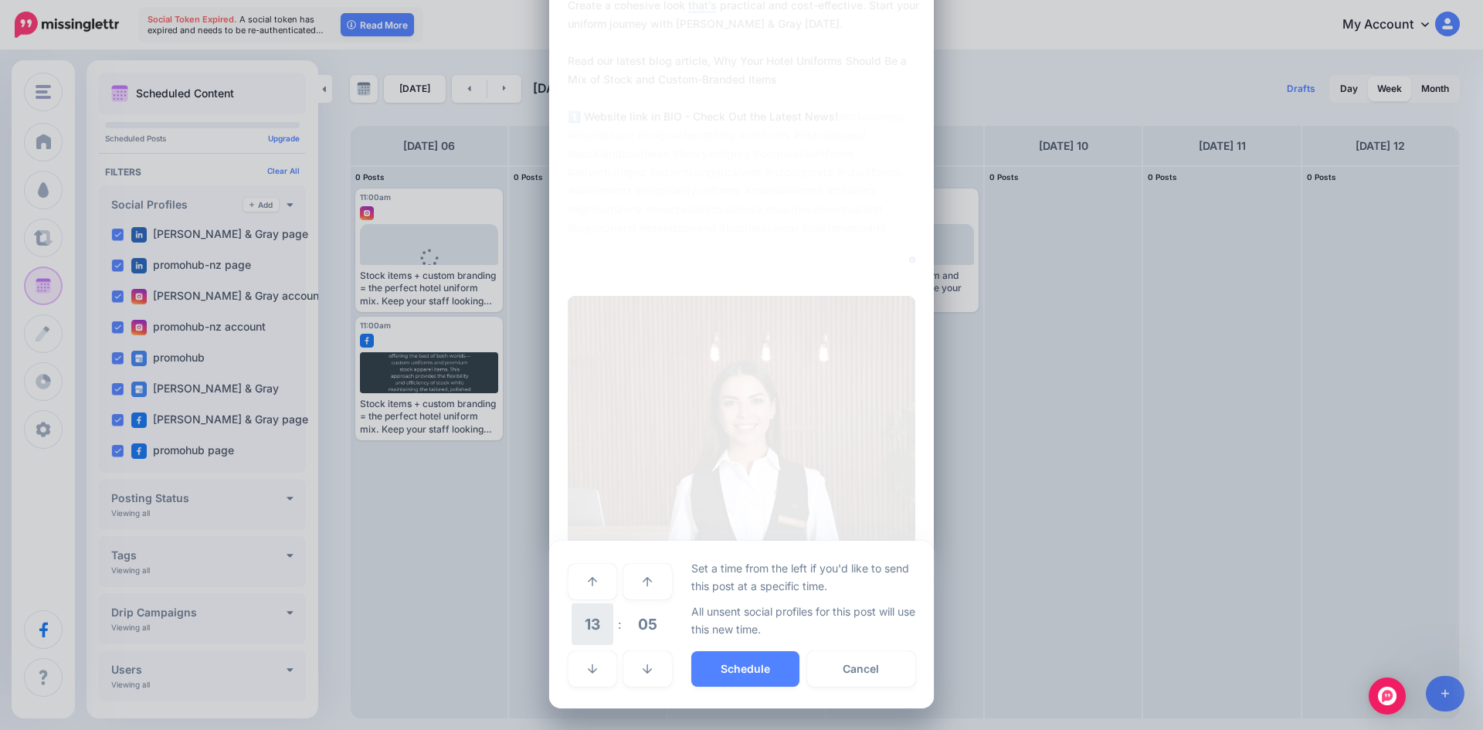
click at [589, 630] on span "13" at bounding box center [593, 624] width 42 height 42
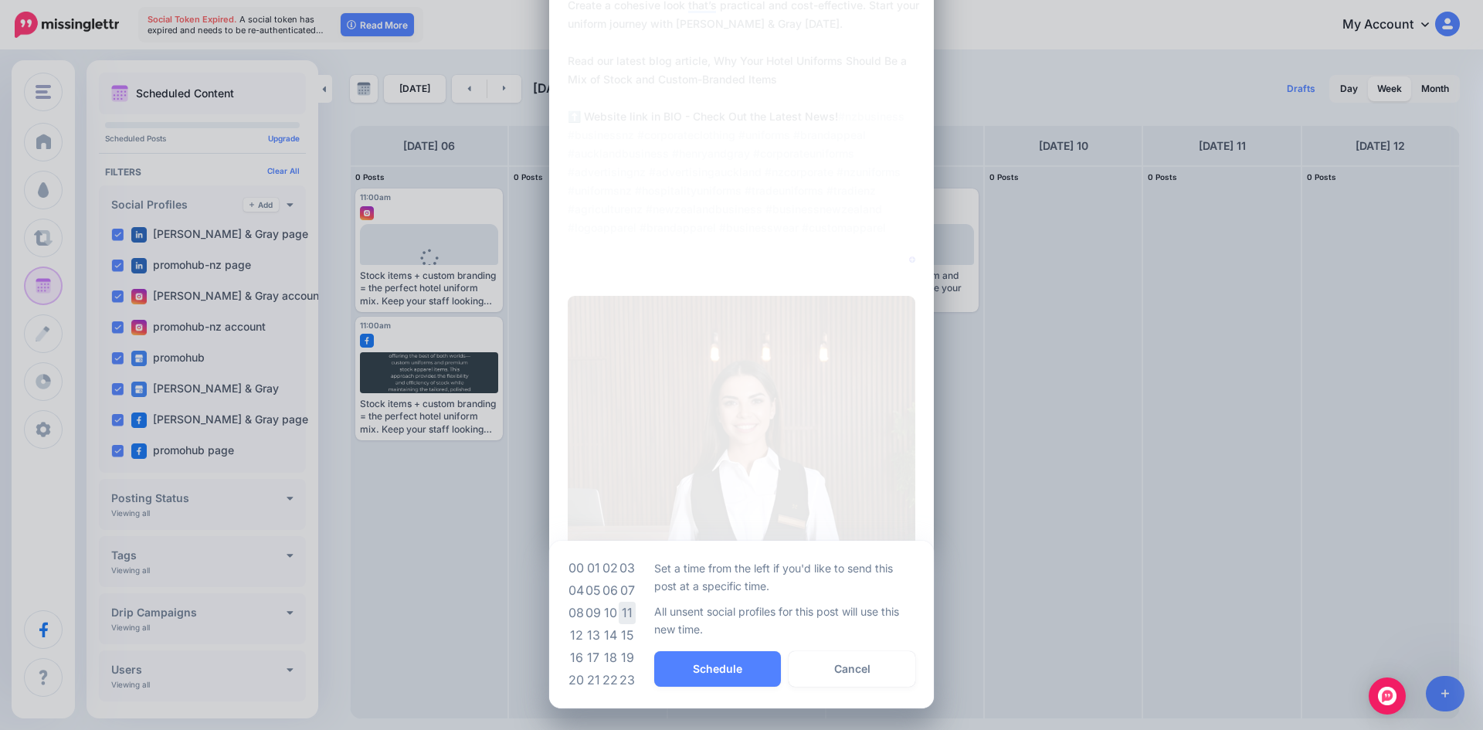
click at [626, 613] on td "11" at bounding box center [627, 613] width 17 height 22
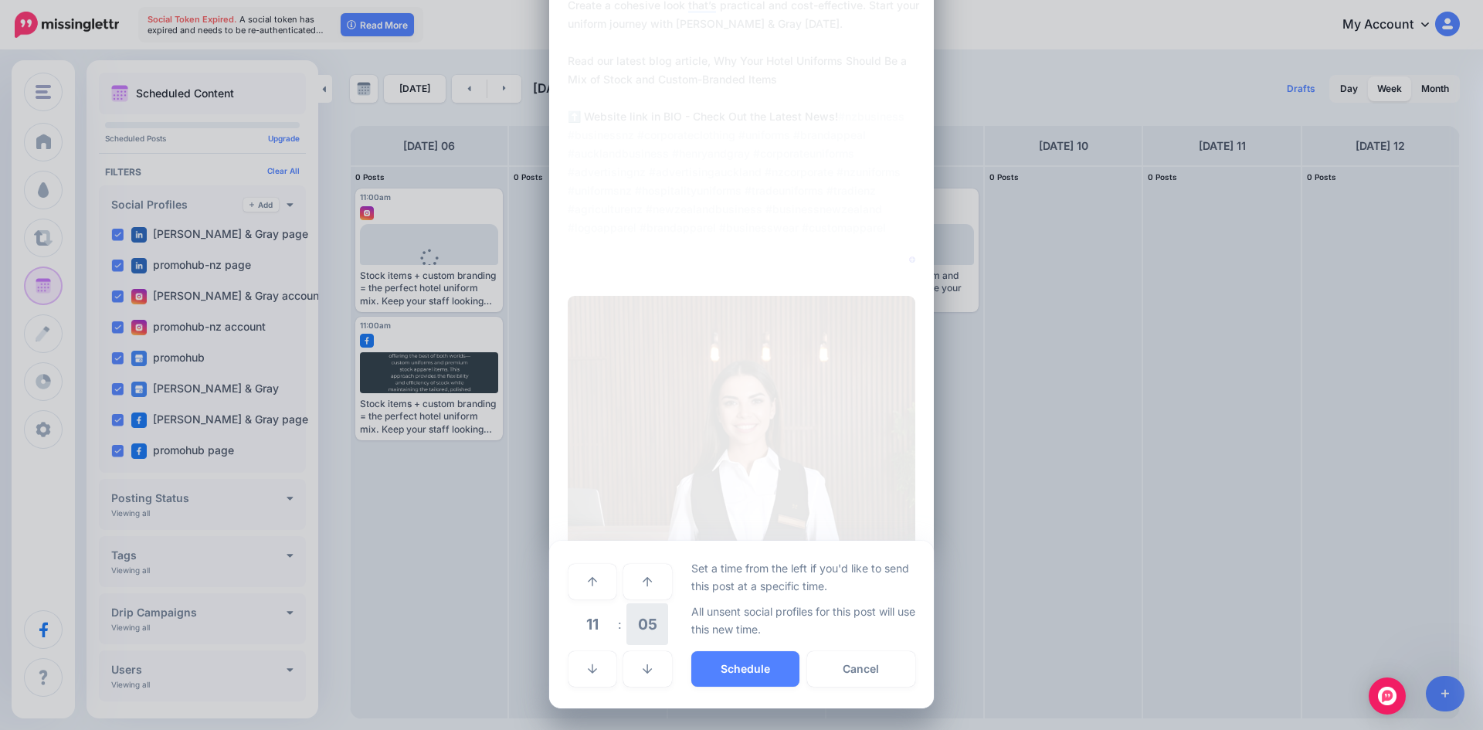
click at [642, 628] on span "05" at bounding box center [648, 624] width 42 height 42
click at [573, 582] on td "00" at bounding box center [576, 580] width 17 height 43
click at [753, 658] on button "Schedule" at bounding box center [745, 669] width 108 height 36
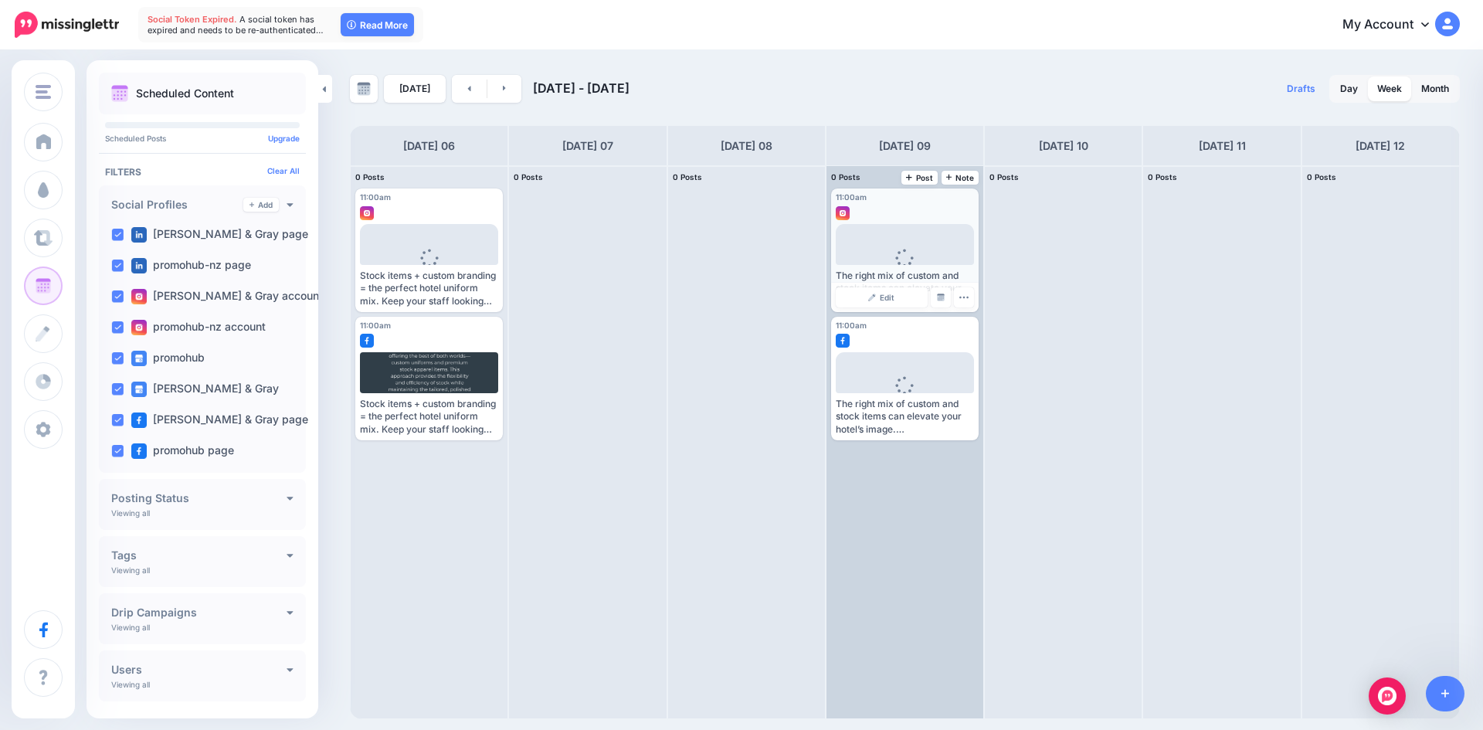
click at [844, 214] on img at bounding box center [843, 213] width 14 height 14
click at [943, 297] on img at bounding box center [941, 298] width 8 height 8
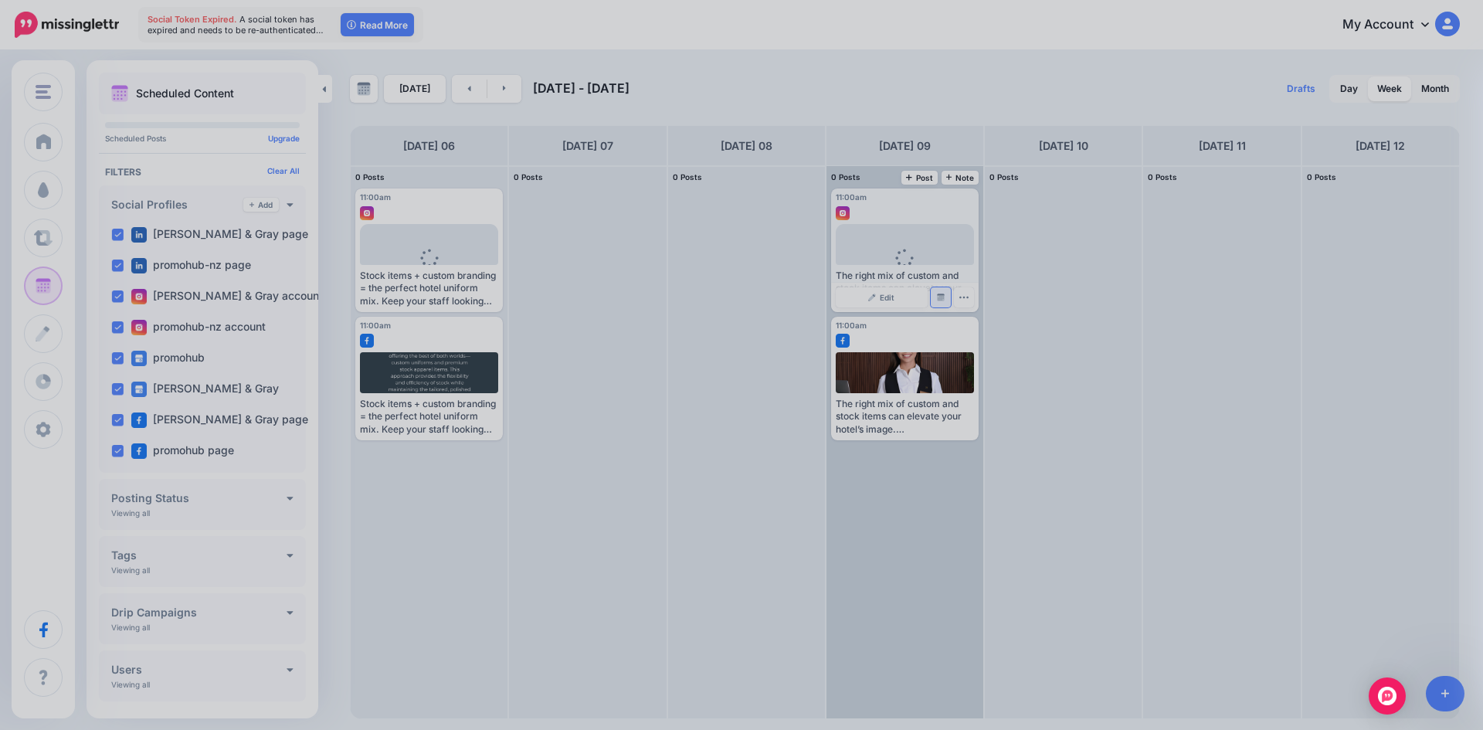
scroll to position [0, 0]
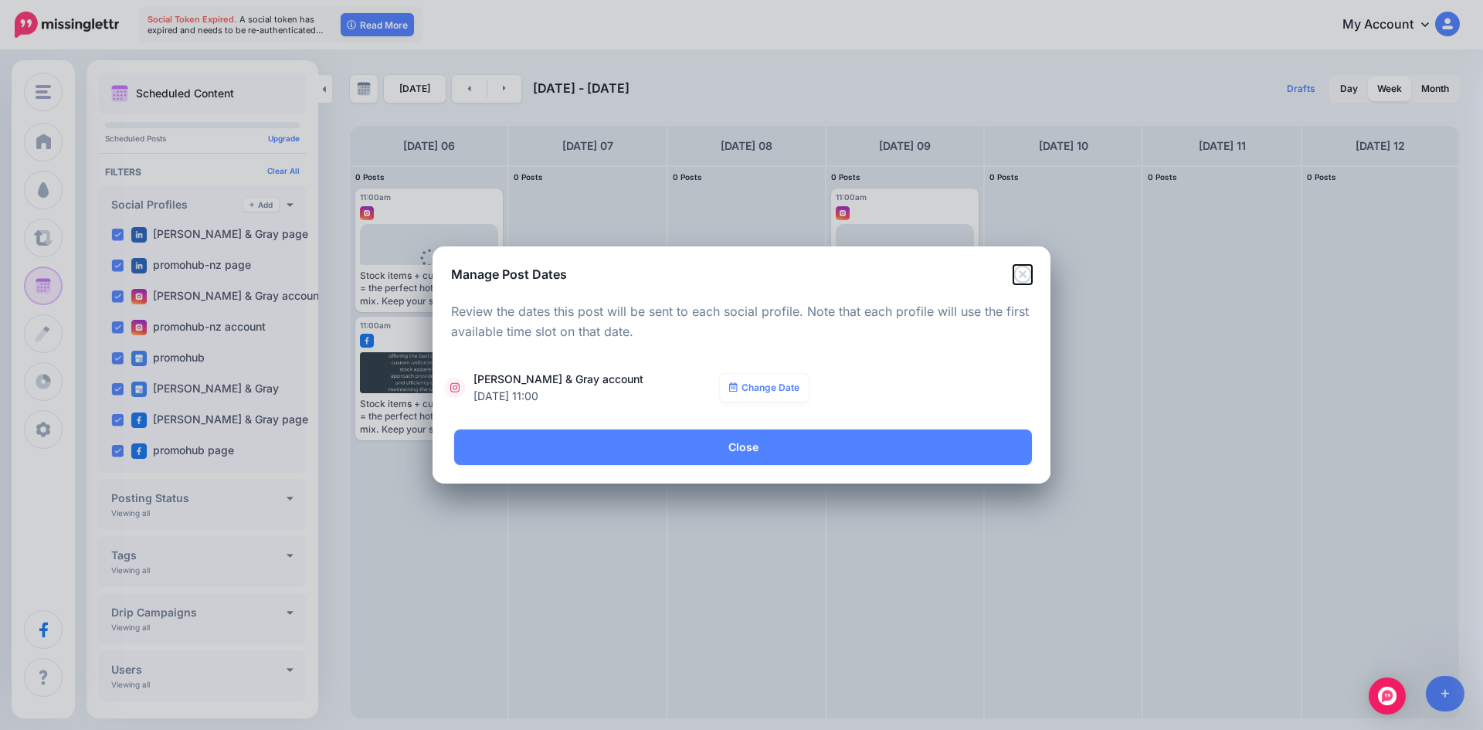
click at [1022, 275] on icon "Close" at bounding box center [1023, 274] width 18 height 18
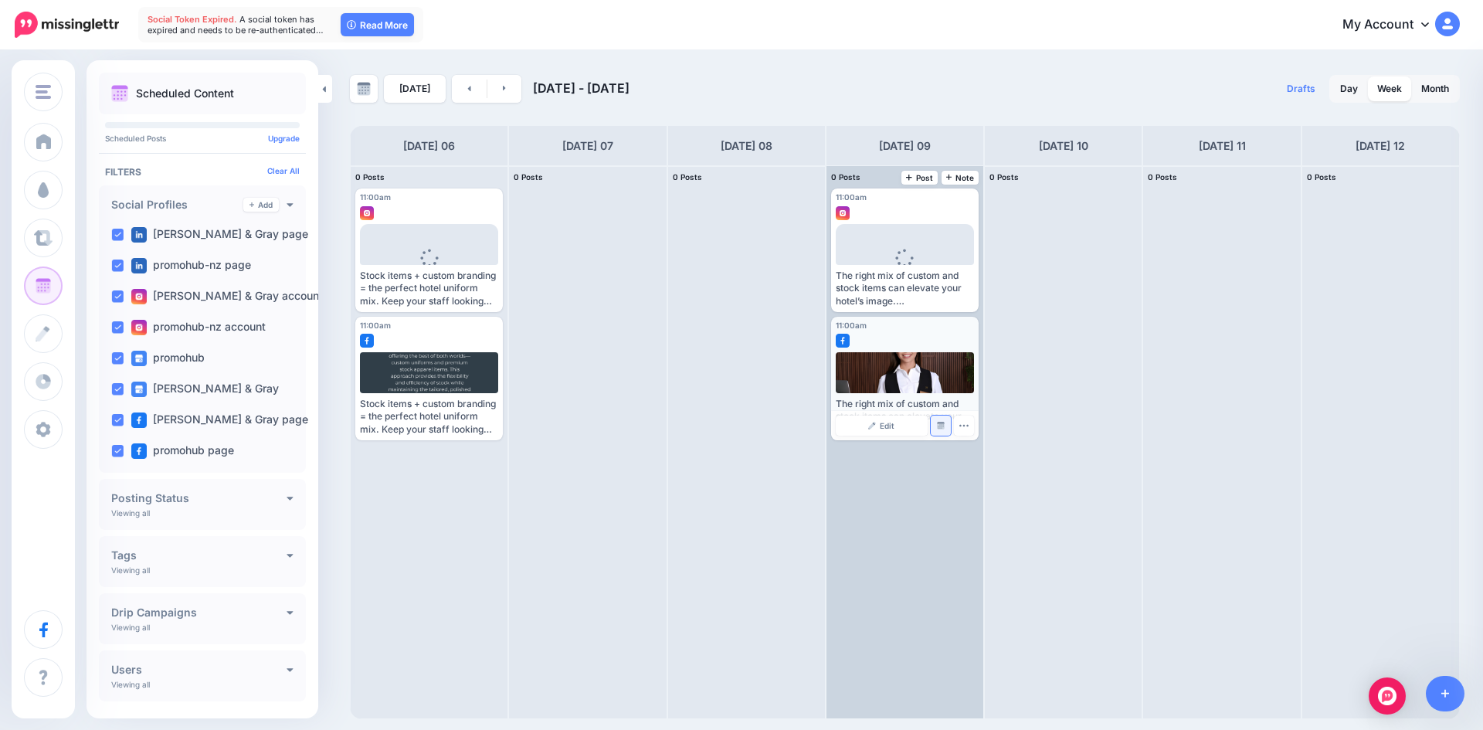
click at [946, 427] on link "Manage Dates" at bounding box center [941, 426] width 20 height 20
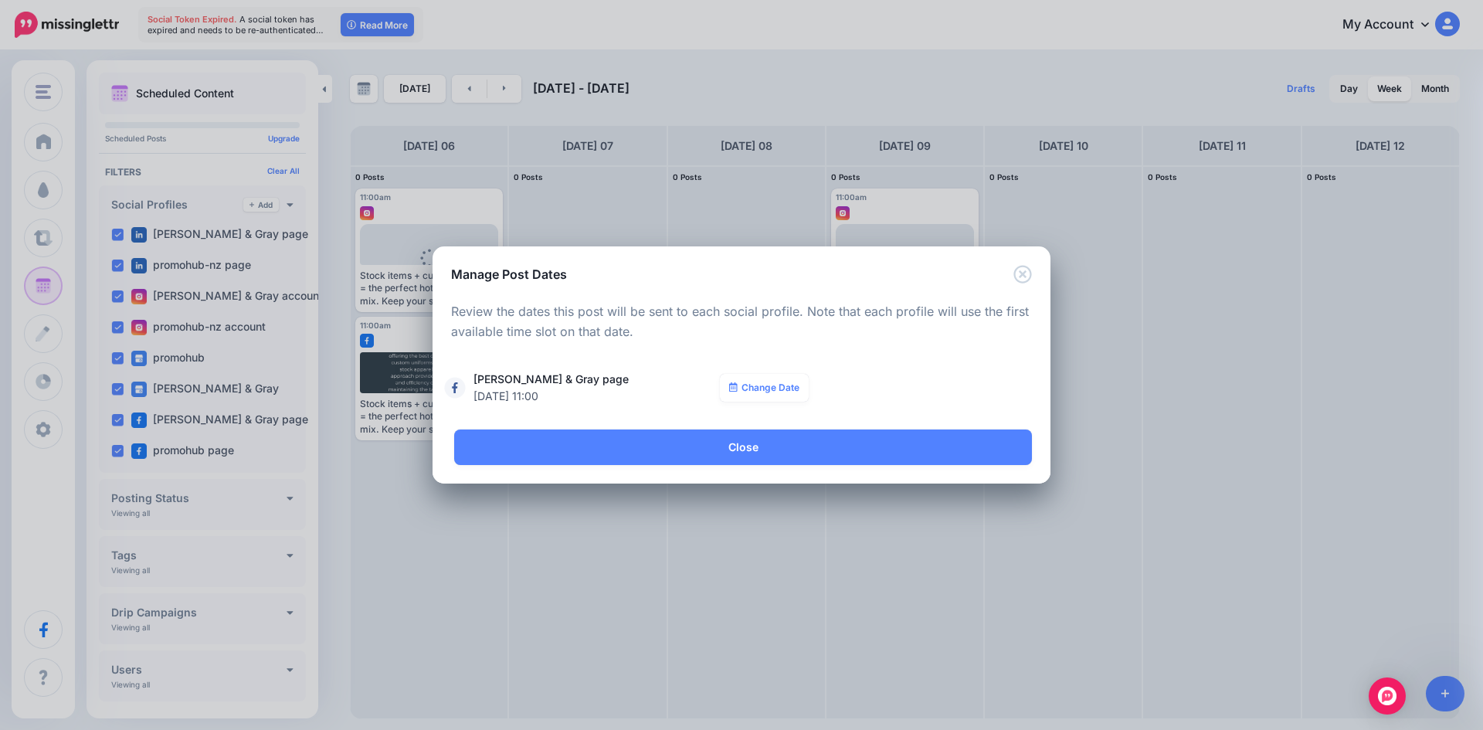
click at [1129, 327] on div "**********" at bounding box center [741, 365] width 1483 height 730
click at [1016, 277] on icon "Close" at bounding box center [1023, 274] width 18 height 18
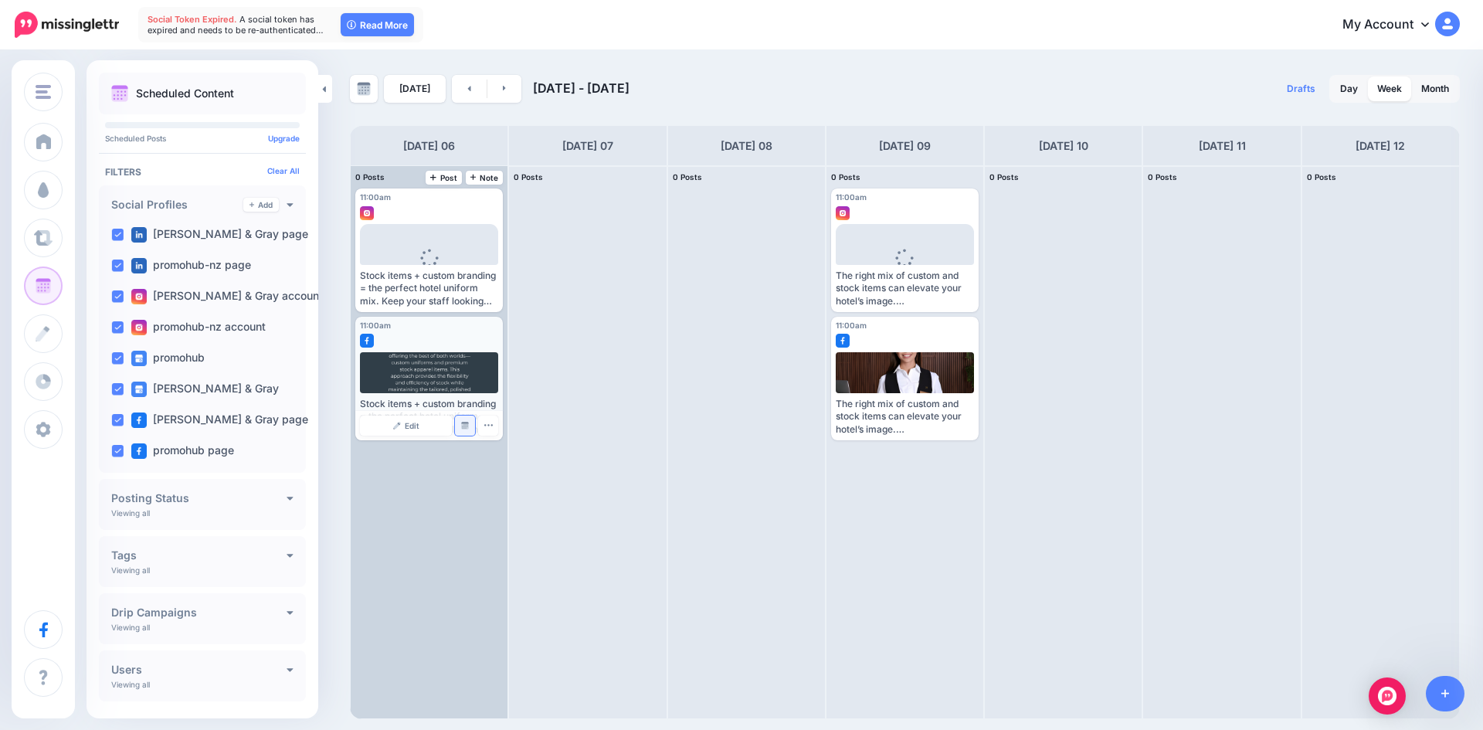
click at [467, 424] on img at bounding box center [465, 426] width 8 height 8
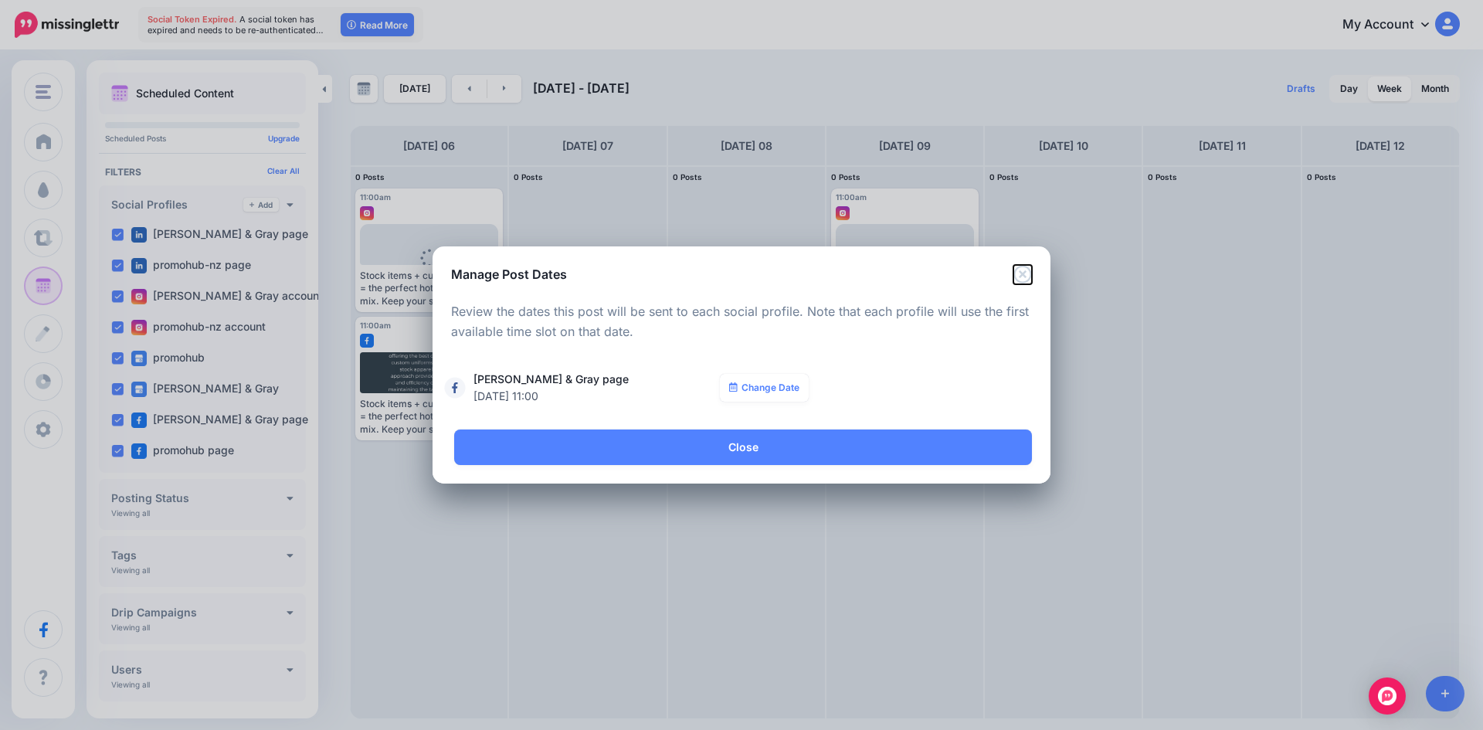
click at [1022, 267] on icon "Close" at bounding box center [1023, 274] width 19 height 19
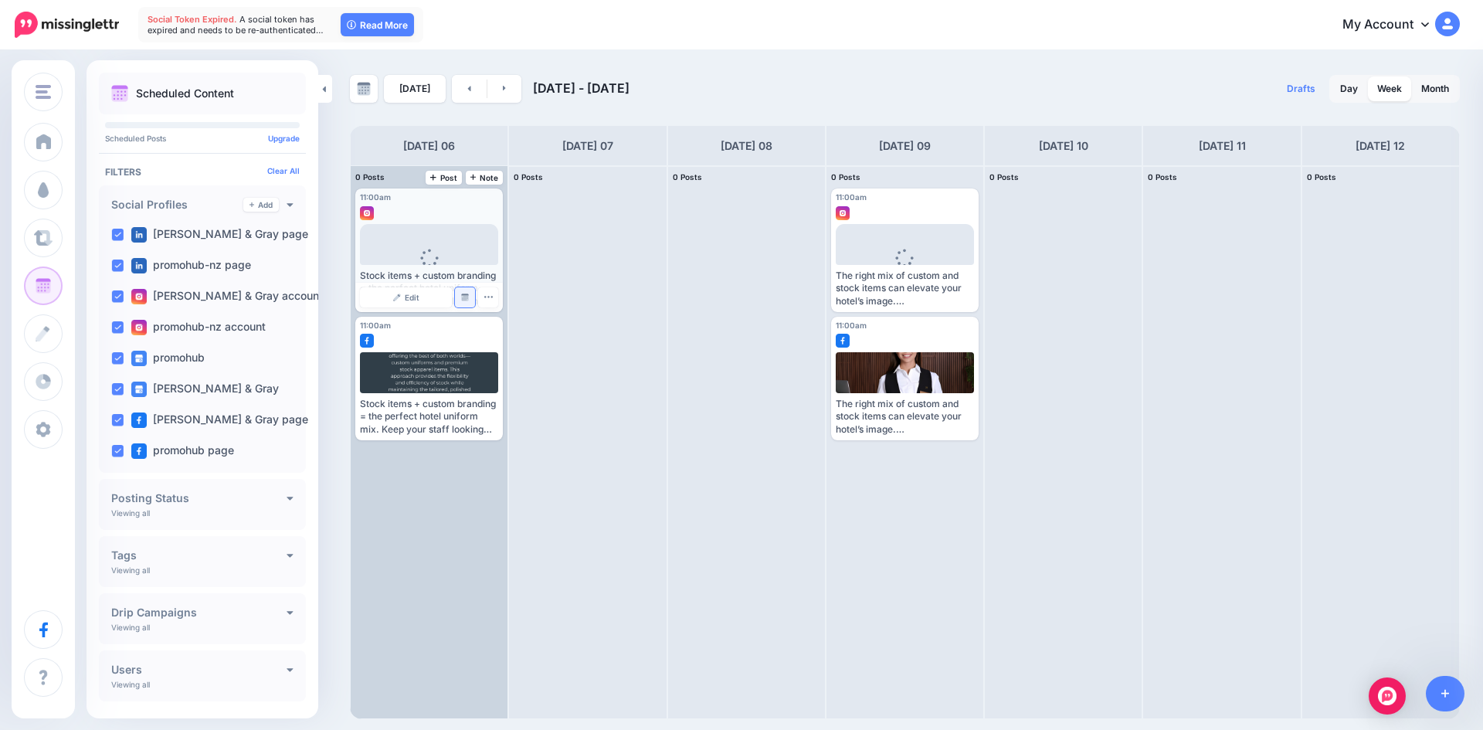
click at [460, 295] on link "Manage Dates" at bounding box center [465, 297] width 20 height 20
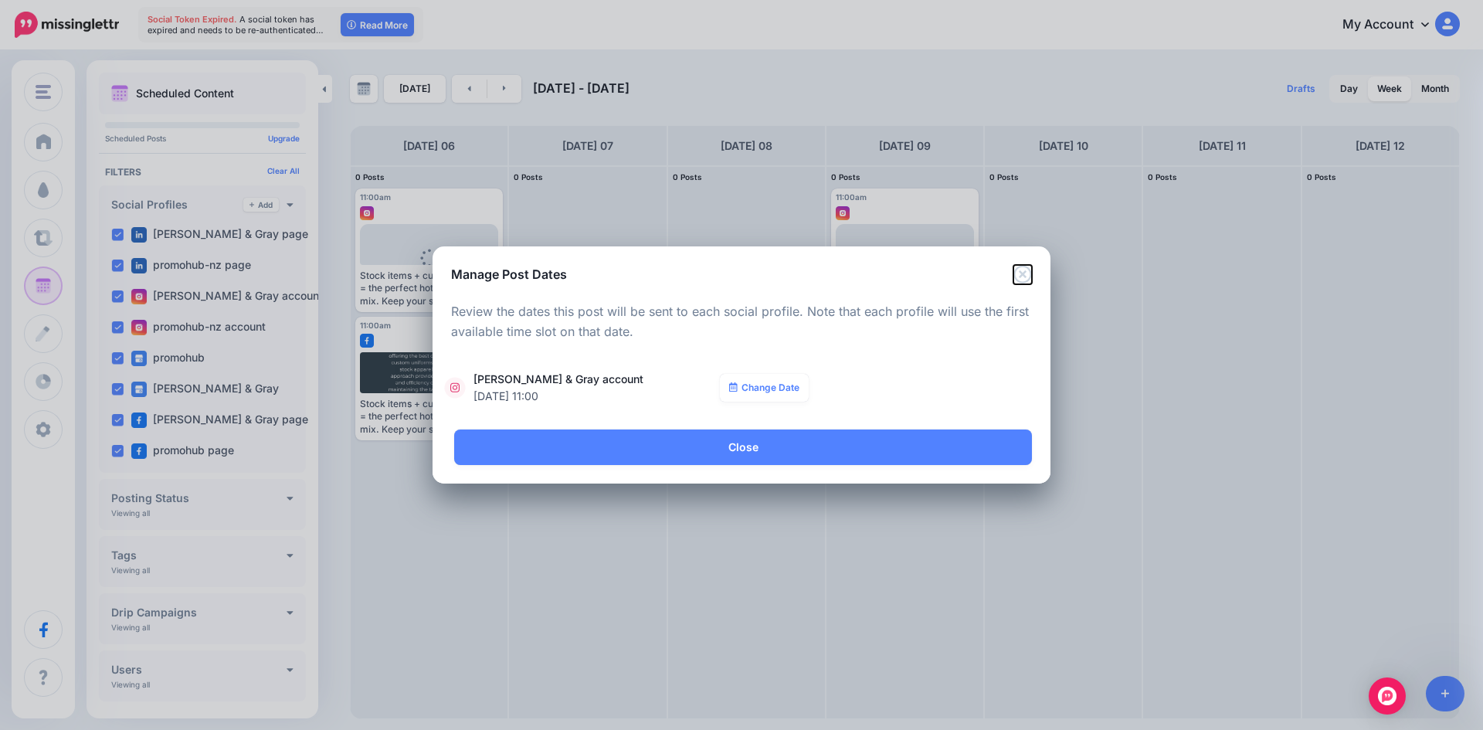
click at [1025, 274] on icon "Close" at bounding box center [1023, 274] width 19 height 19
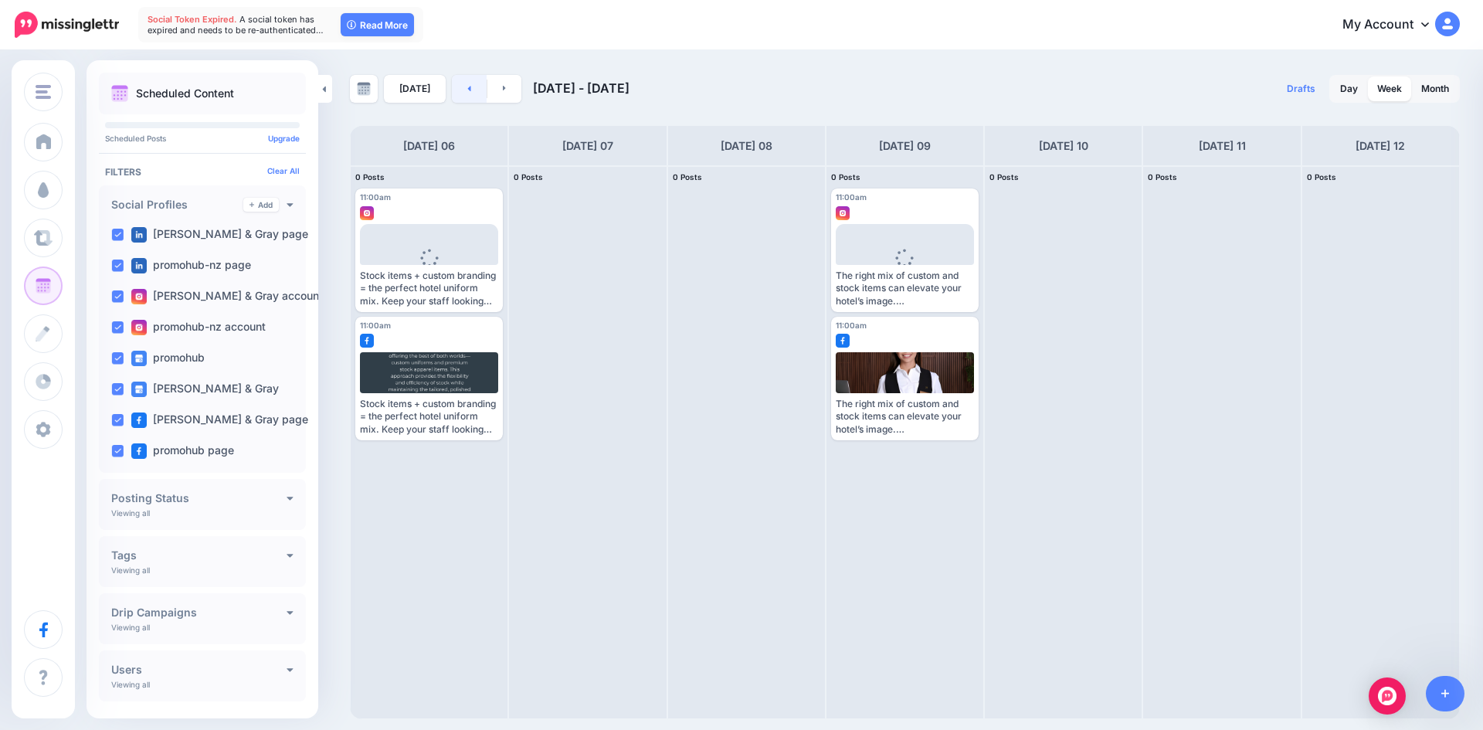
click at [455, 87] on link at bounding box center [469, 89] width 35 height 28
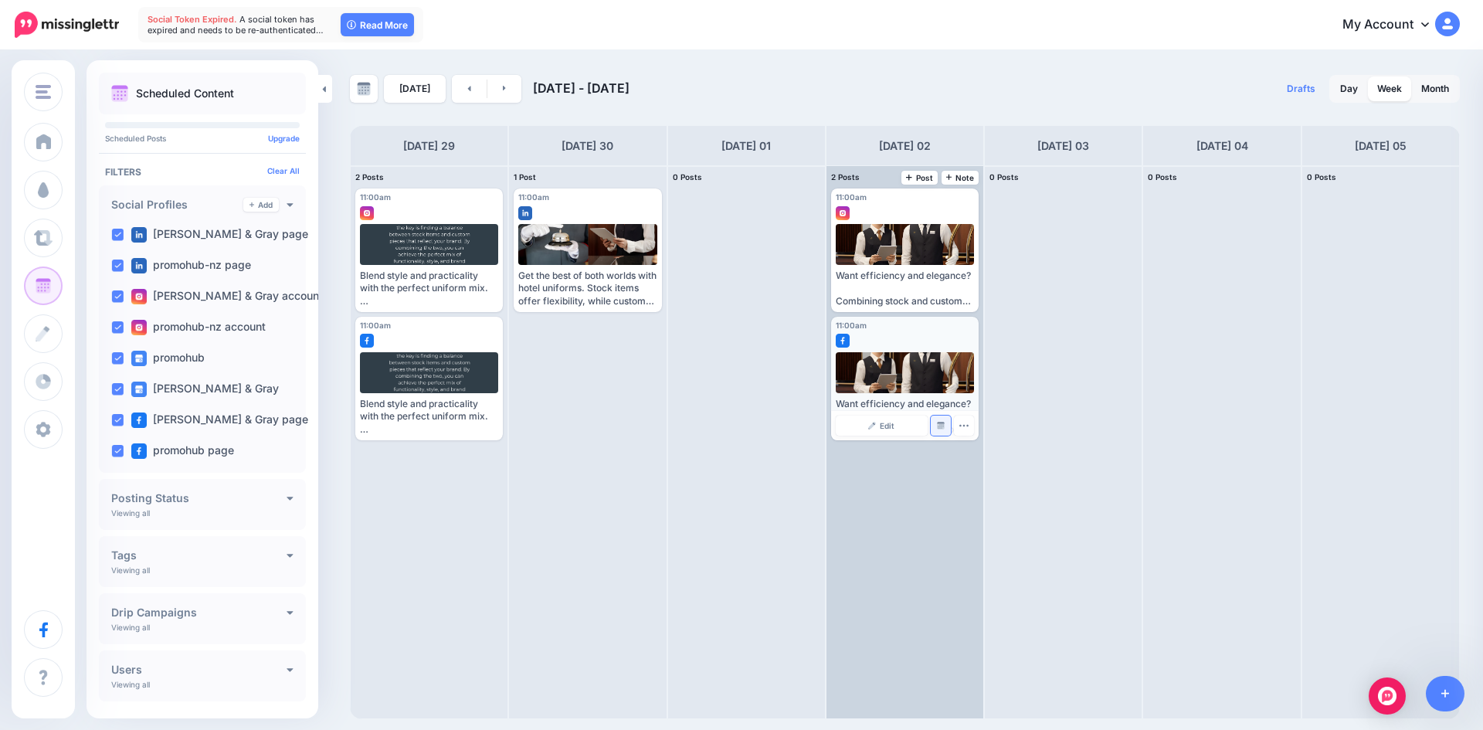
click at [946, 420] on link "Manage Dates" at bounding box center [941, 426] width 20 height 20
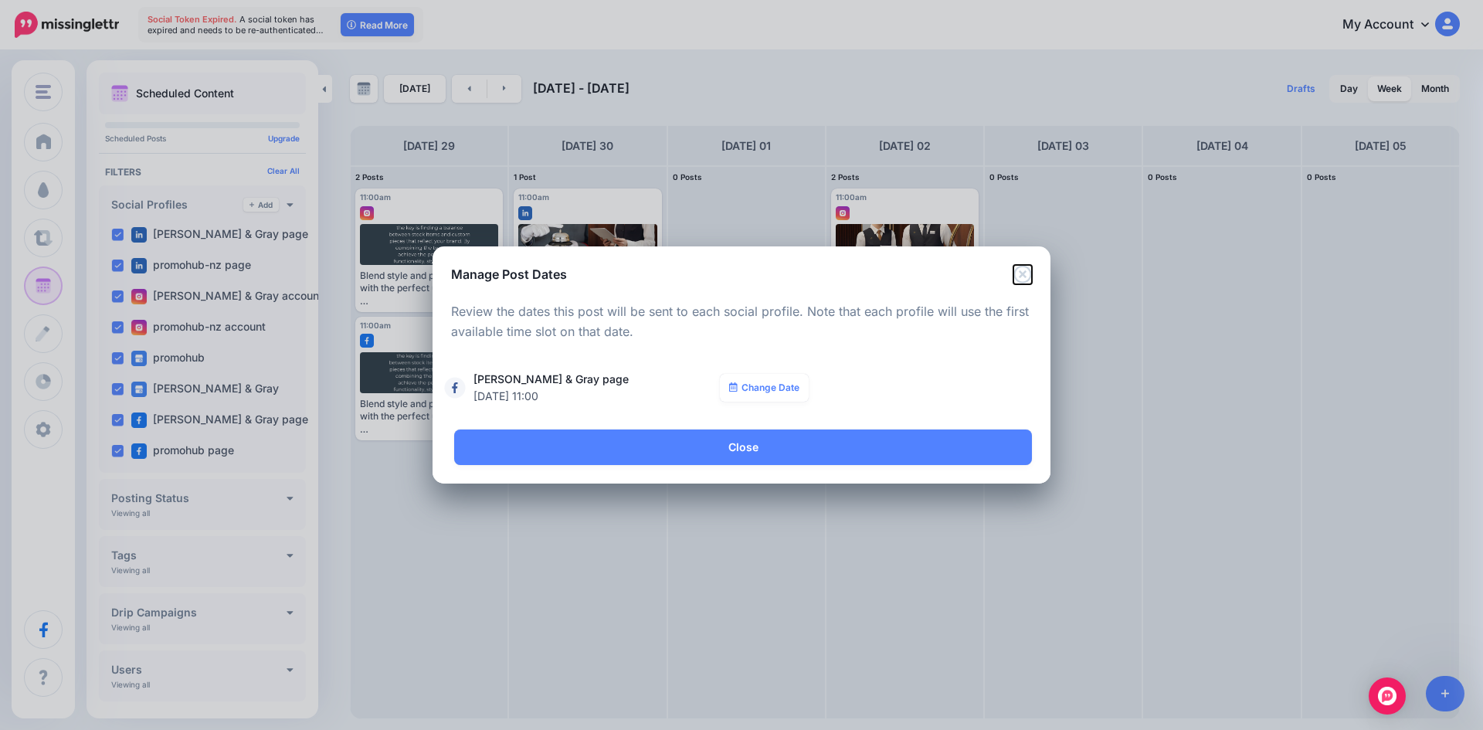
click at [1018, 277] on icon "Close" at bounding box center [1023, 274] width 19 height 19
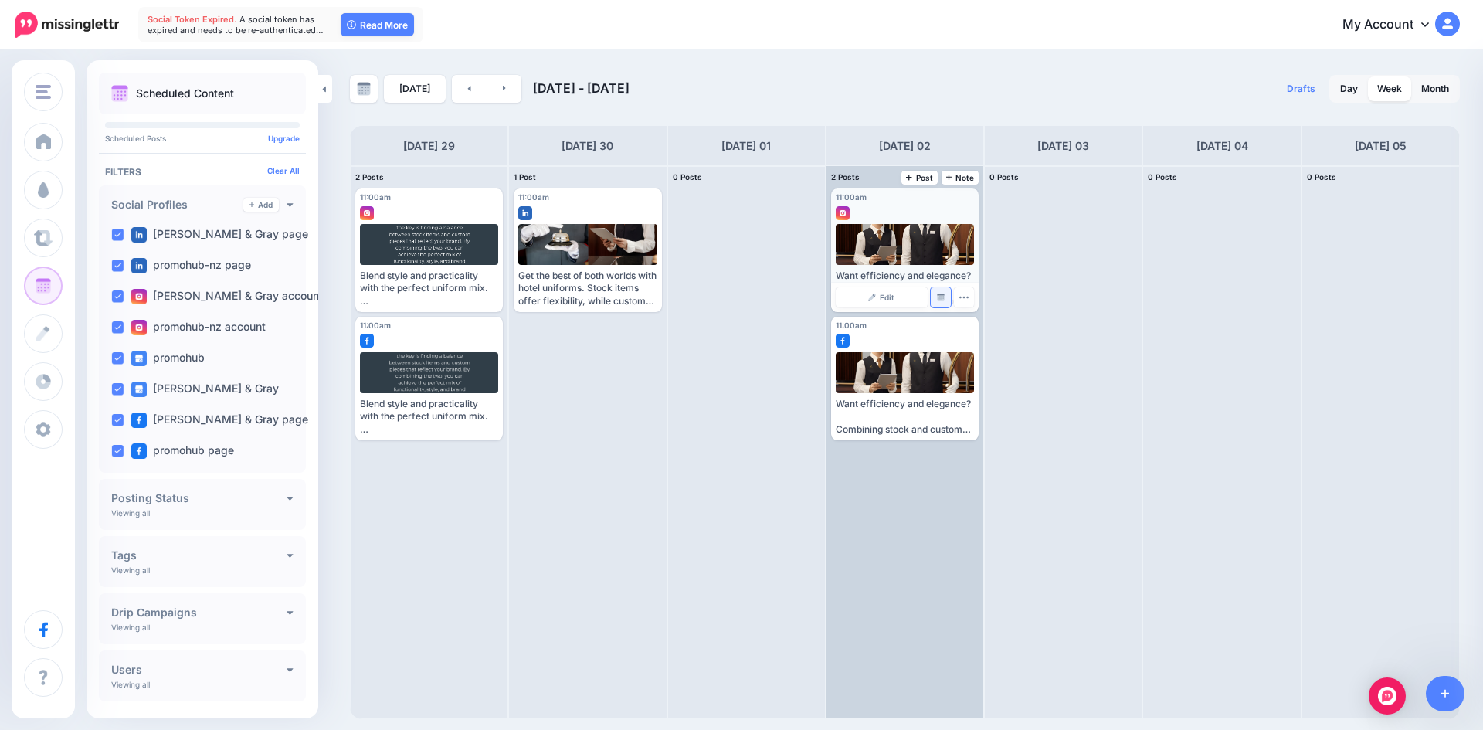
click at [939, 300] on img at bounding box center [941, 298] width 8 height 8
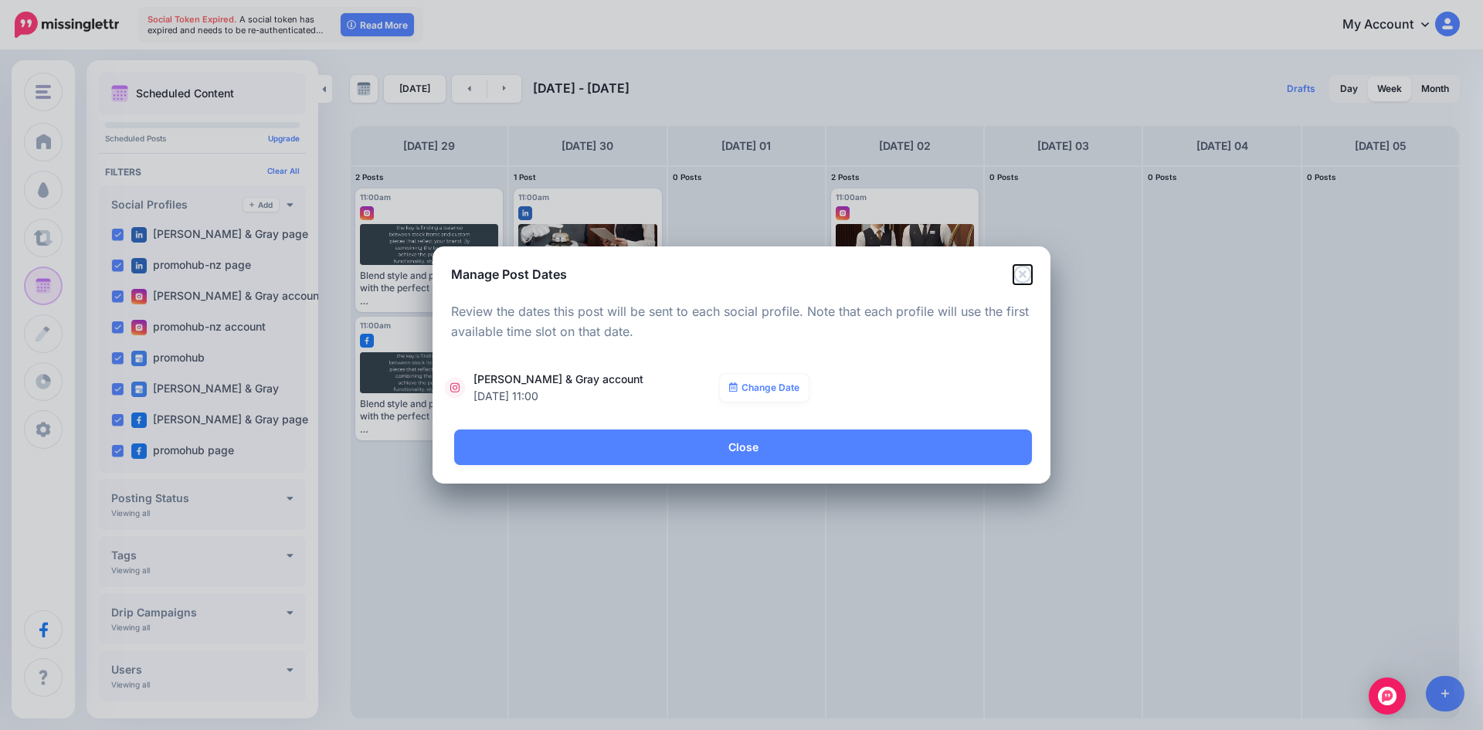
click at [1018, 278] on icon "Close" at bounding box center [1023, 274] width 19 height 19
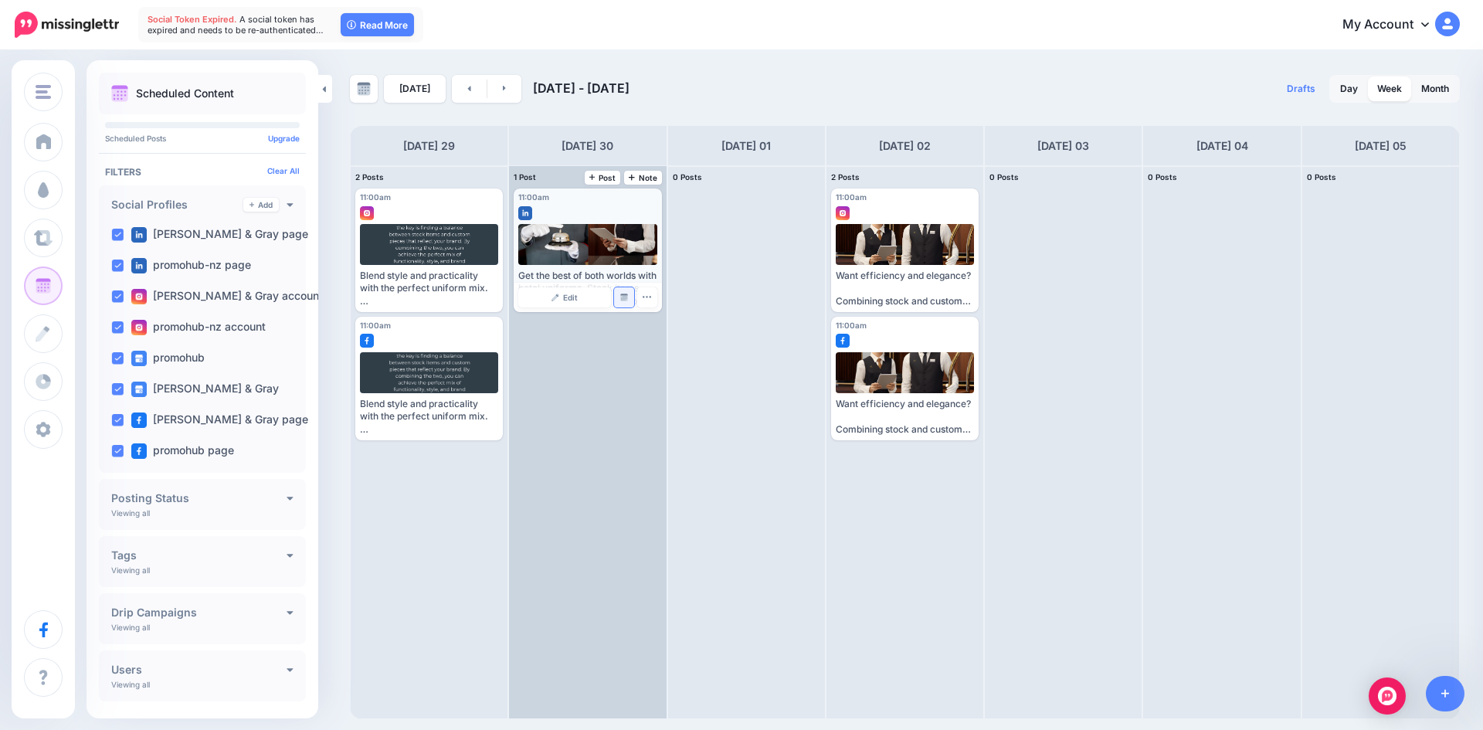
click at [625, 292] on link "Manage Dates" at bounding box center [624, 297] width 20 height 20
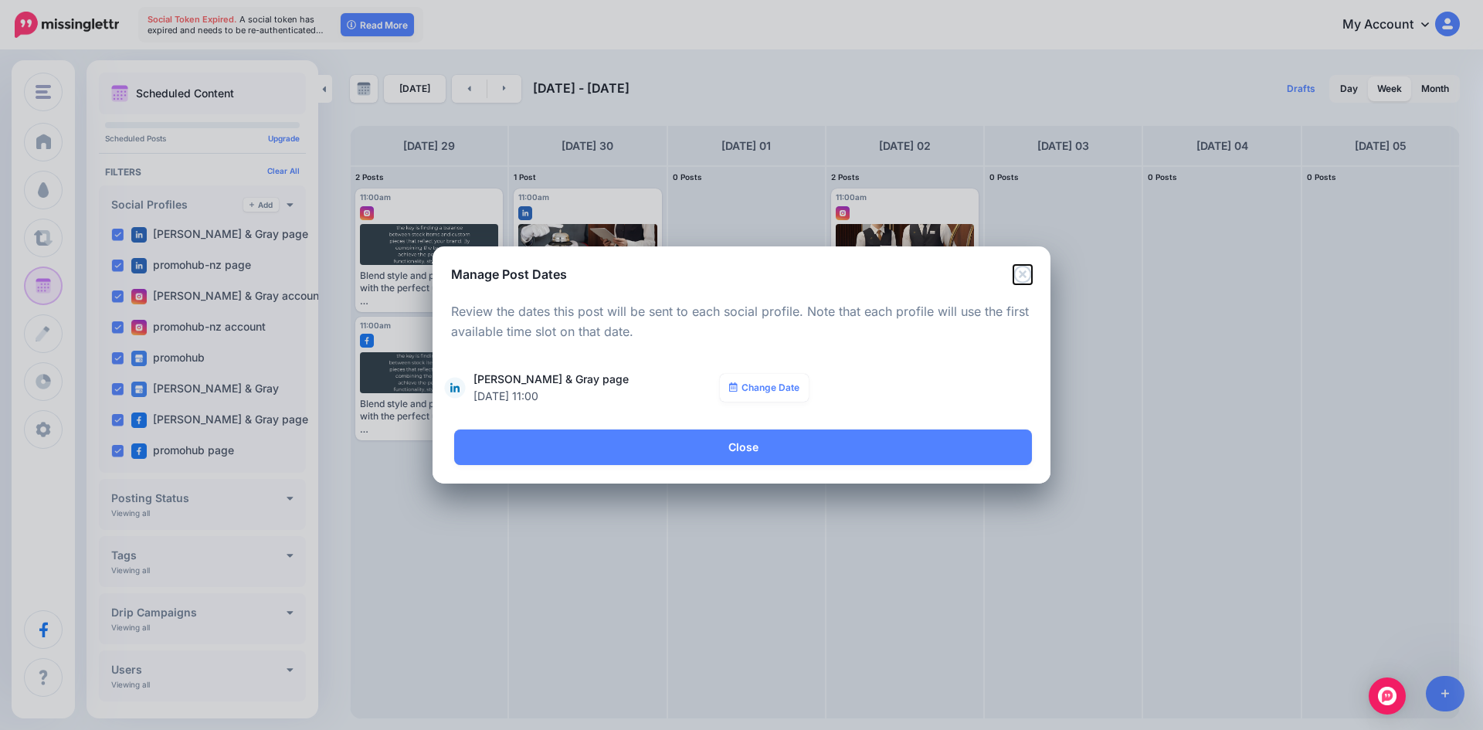
click at [1024, 277] on icon "Close" at bounding box center [1023, 274] width 19 height 19
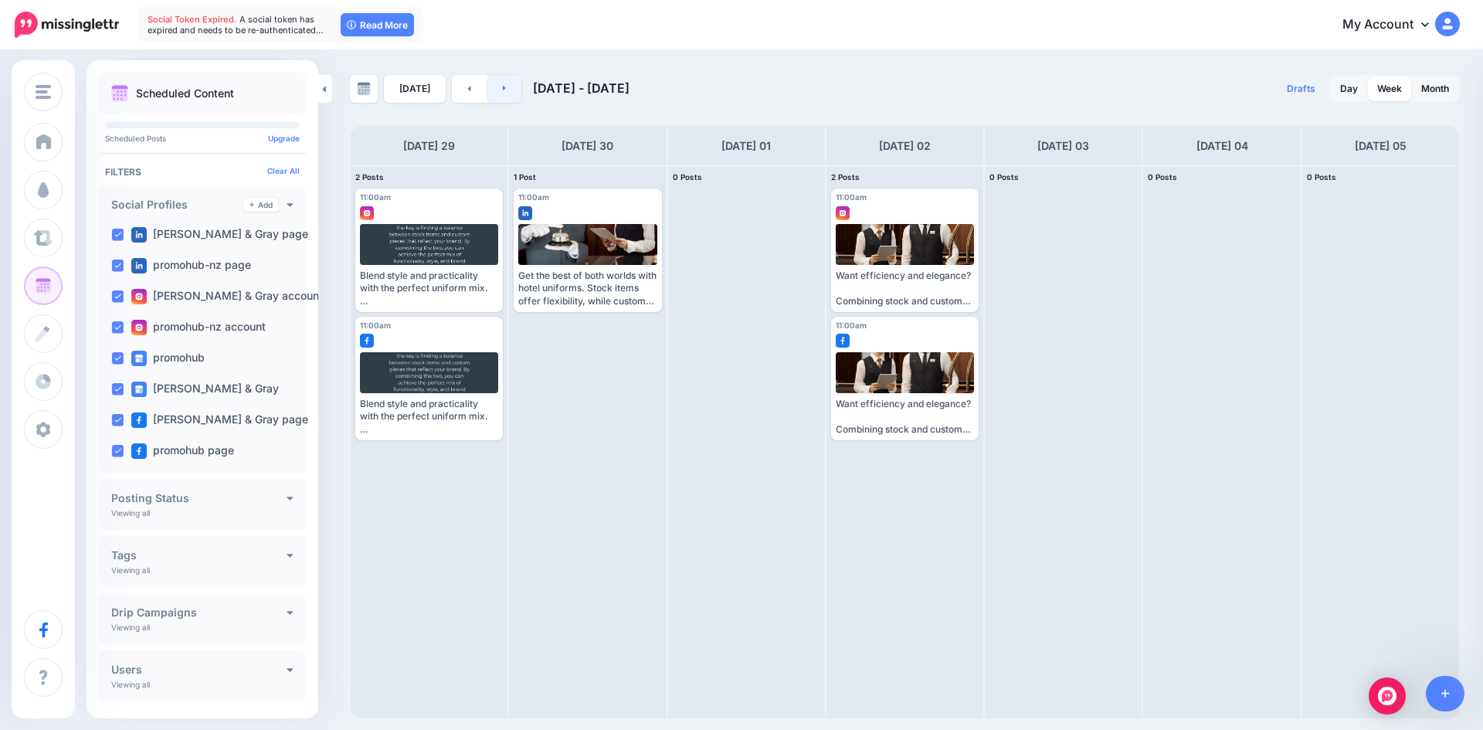
click at [496, 94] on link at bounding box center [505, 89] width 35 height 28
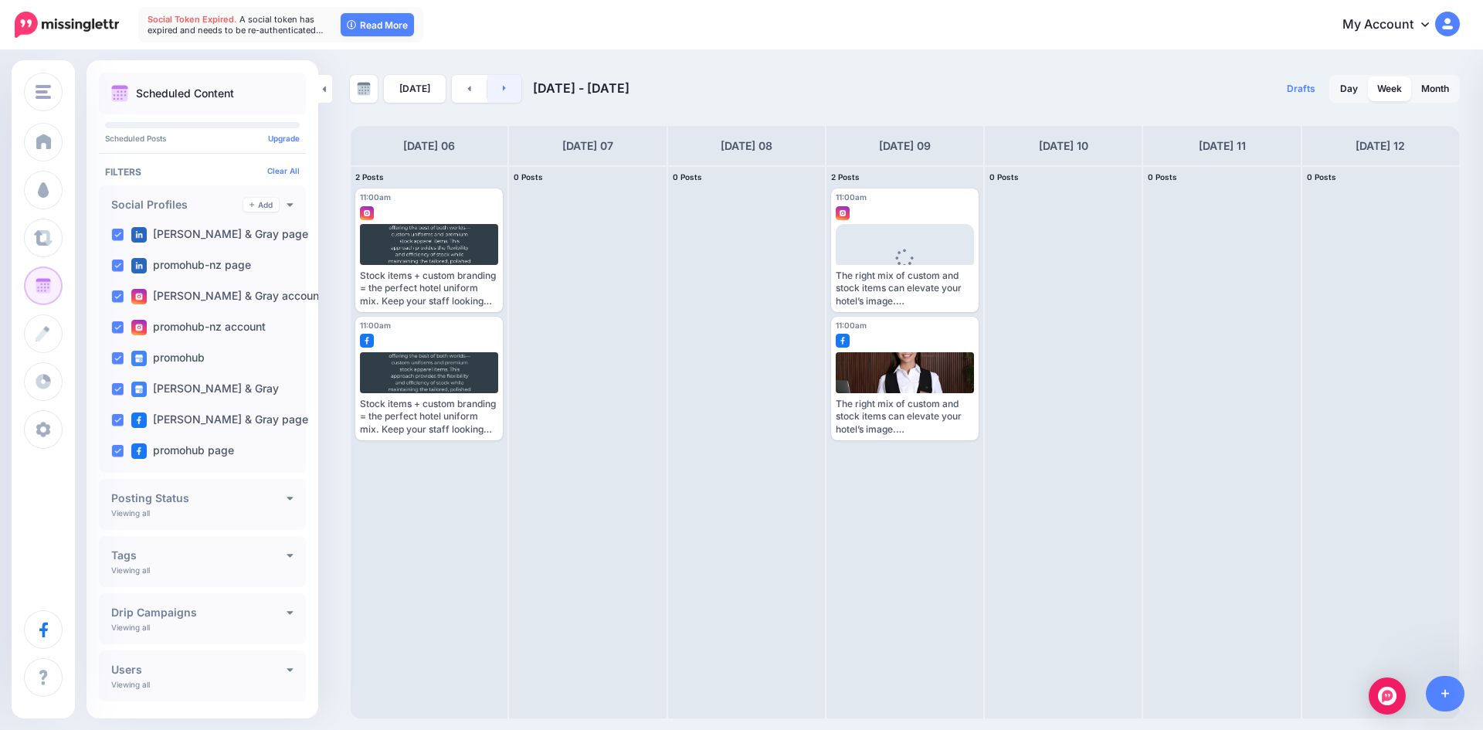
click at [496, 94] on link at bounding box center [505, 89] width 35 height 28
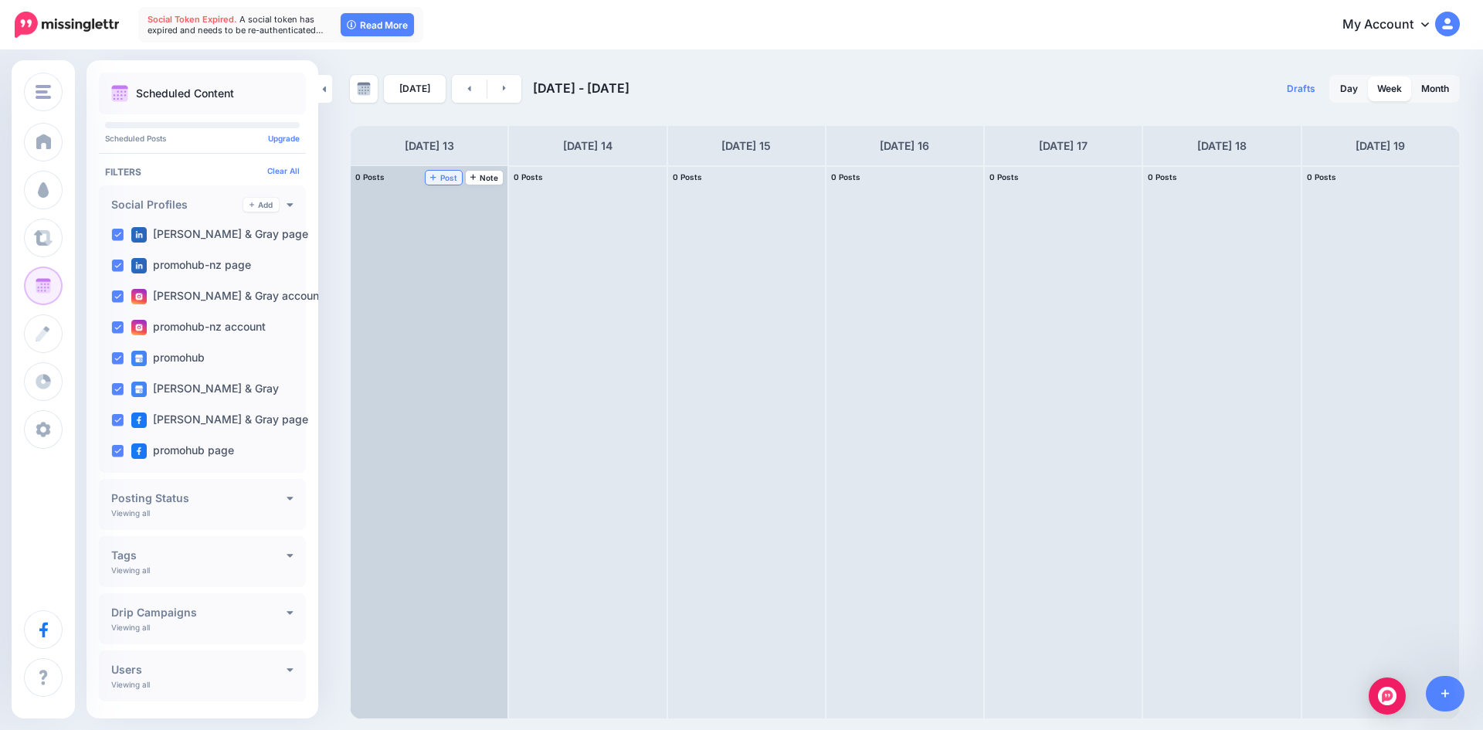
click at [444, 171] on link "Post" at bounding box center [444, 178] width 36 height 14
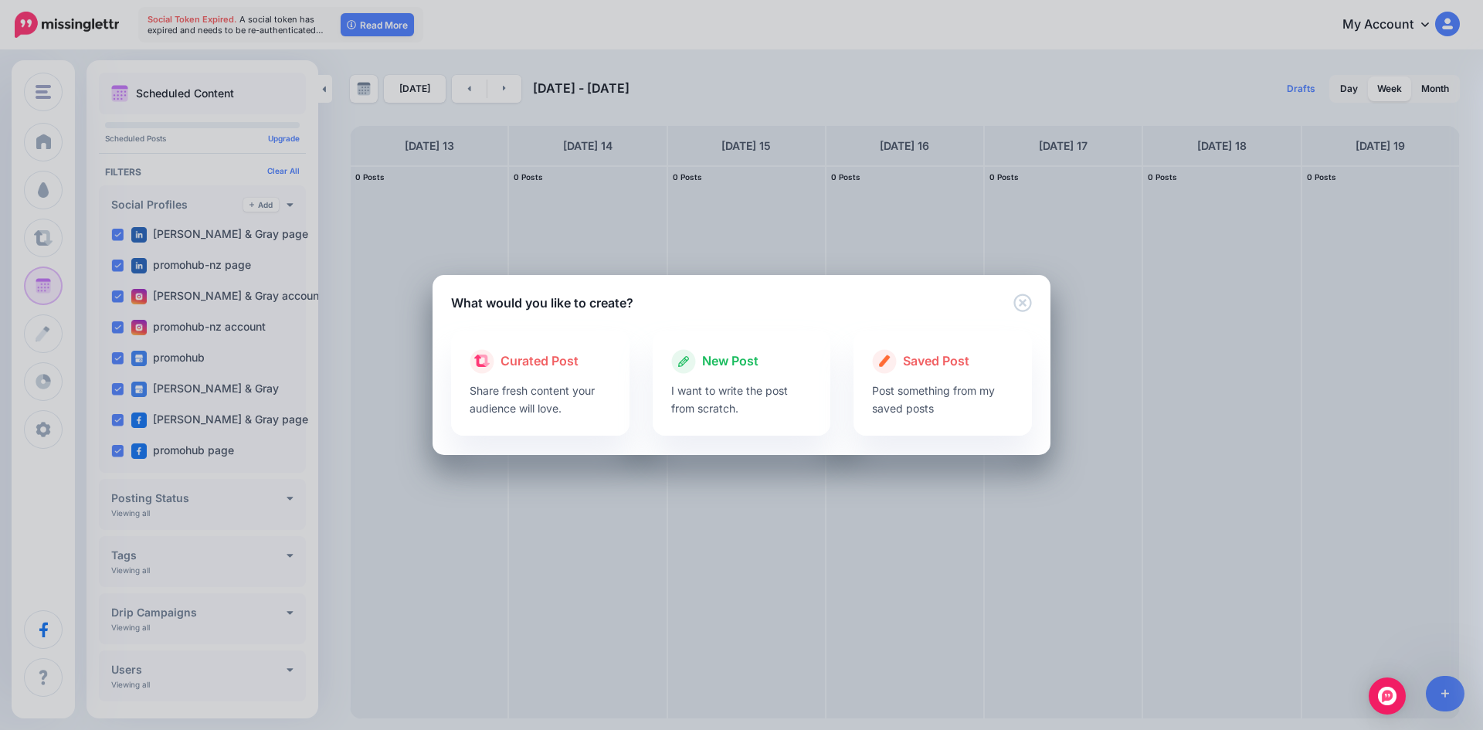
click at [687, 372] on icon at bounding box center [683, 361] width 25 height 25
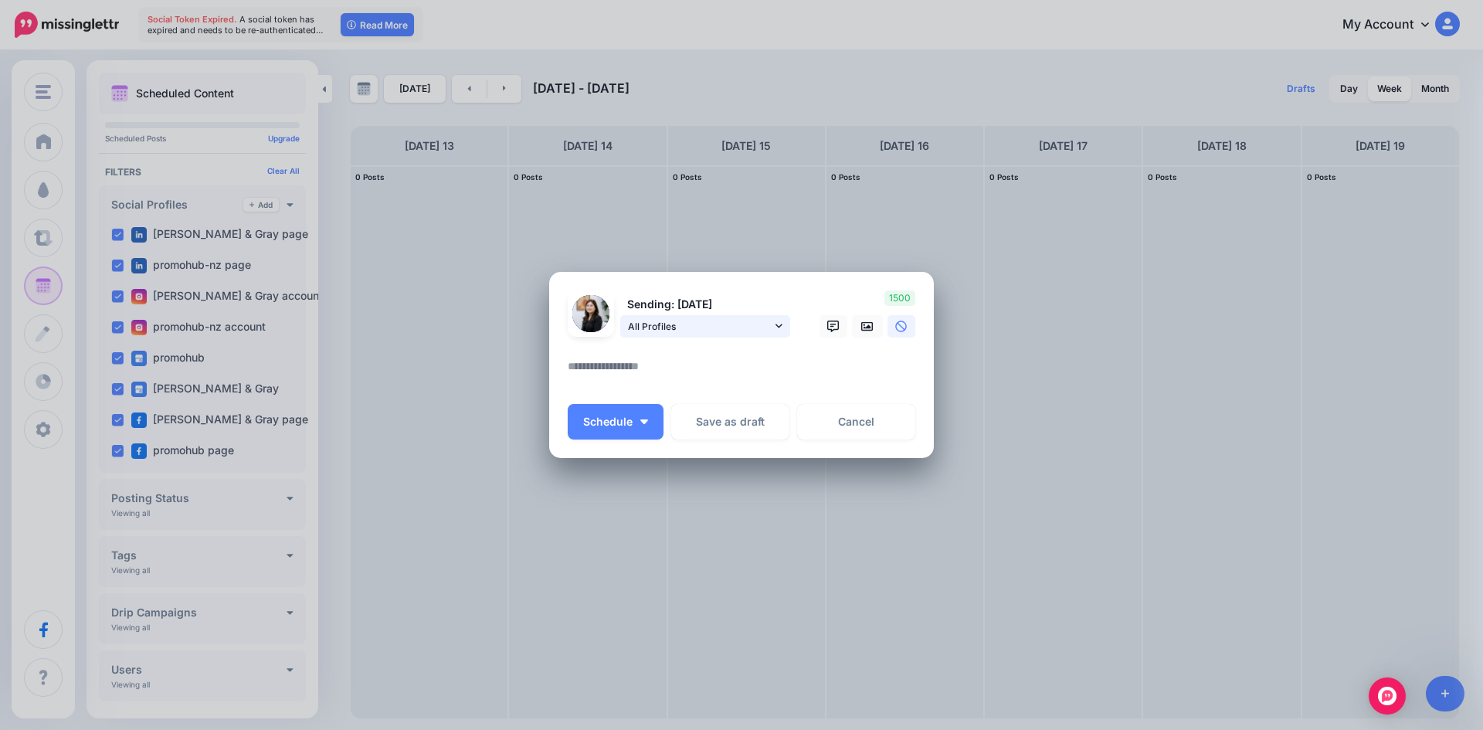
click at [746, 335] on link "All Profiles" at bounding box center [705, 326] width 170 height 22
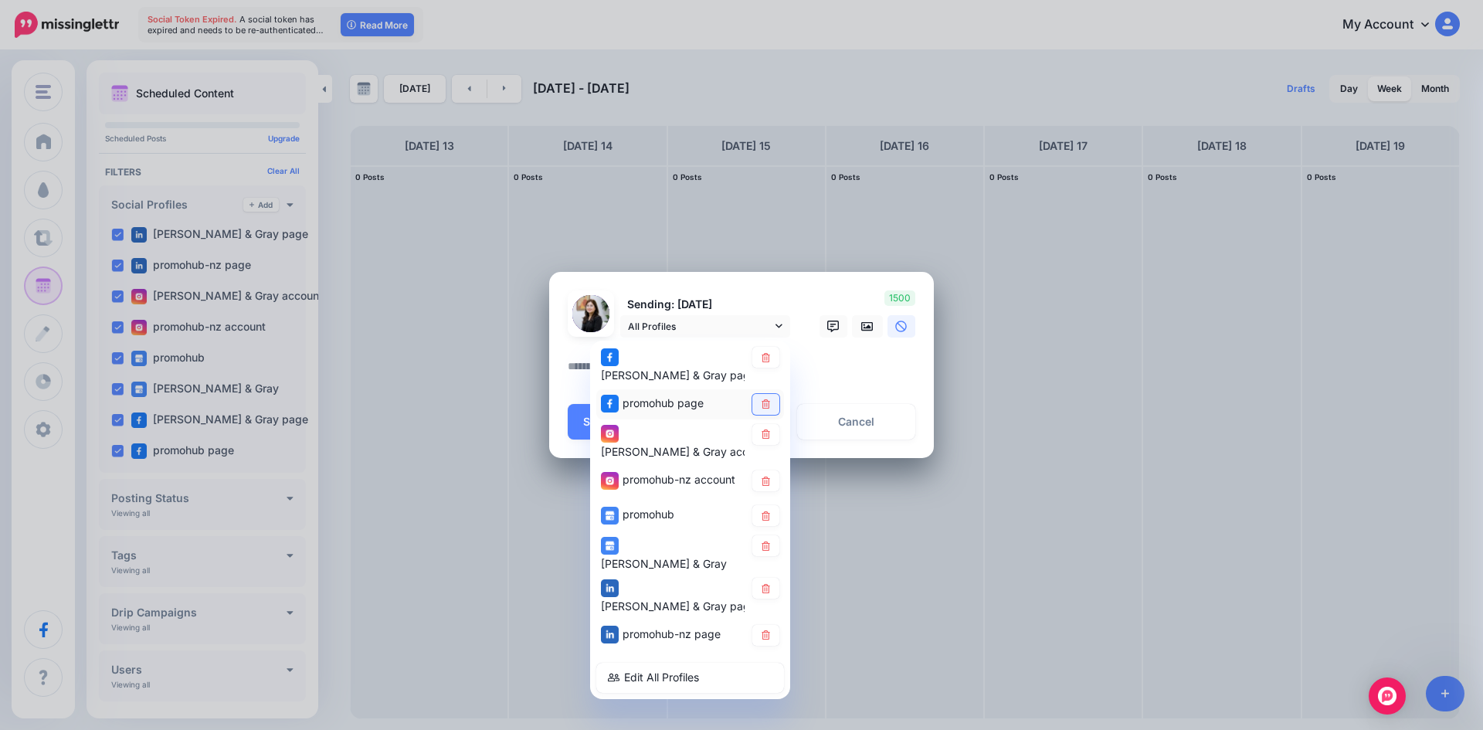
click at [766, 400] on icon at bounding box center [766, 403] width 12 height 9
click at [769, 430] on icon at bounding box center [766, 434] width 12 height 9
click at [759, 471] on link at bounding box center [766, 481] width 27 height 21
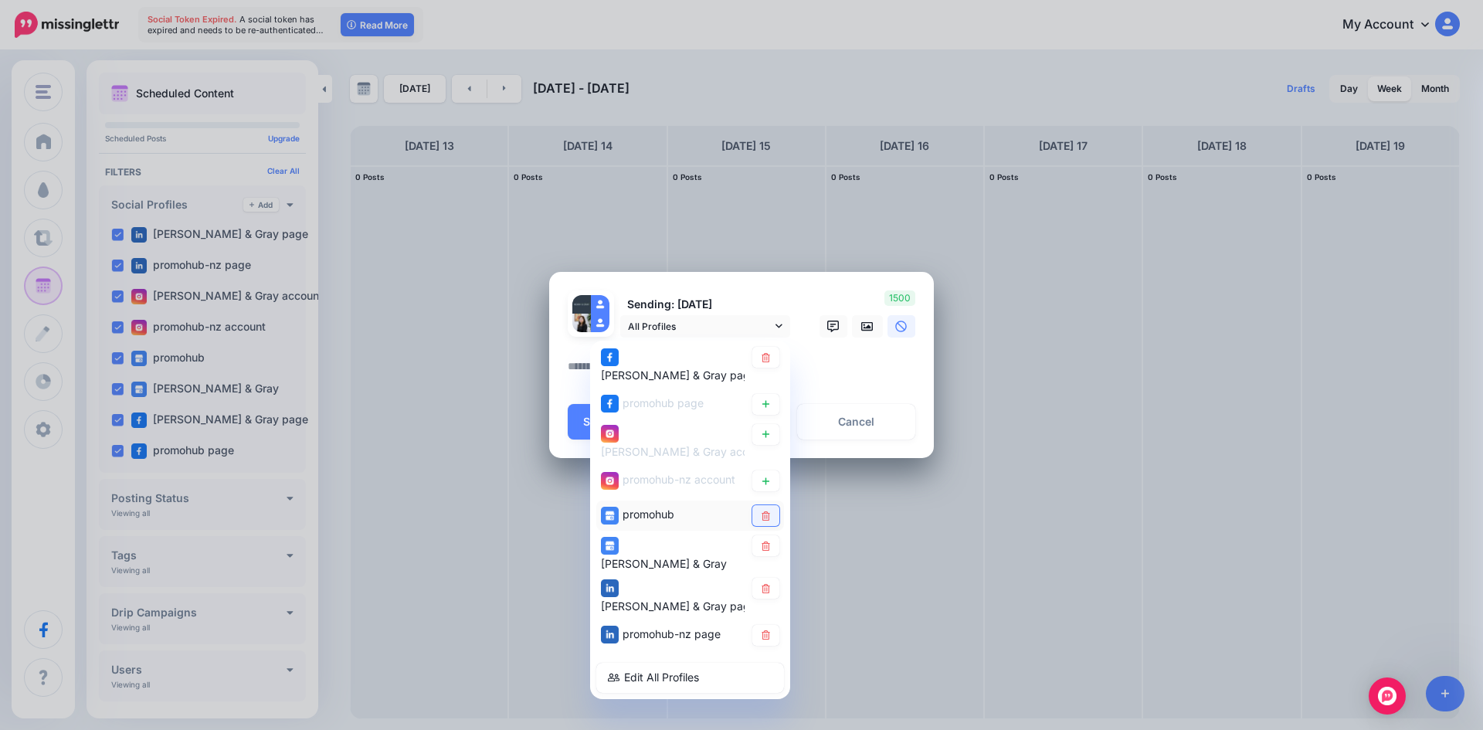
click at [776, 505] on link at bounding box center [766, 515] width 27 height 21
click at [772, 535] on link at bounding box center [766, 545] width 27 height 21
click at [772, 578] on link at bounding box center [766, 588] width 27 height 21
click at [770, 625] on link at bounding box center [766, 635] width 27 height 21
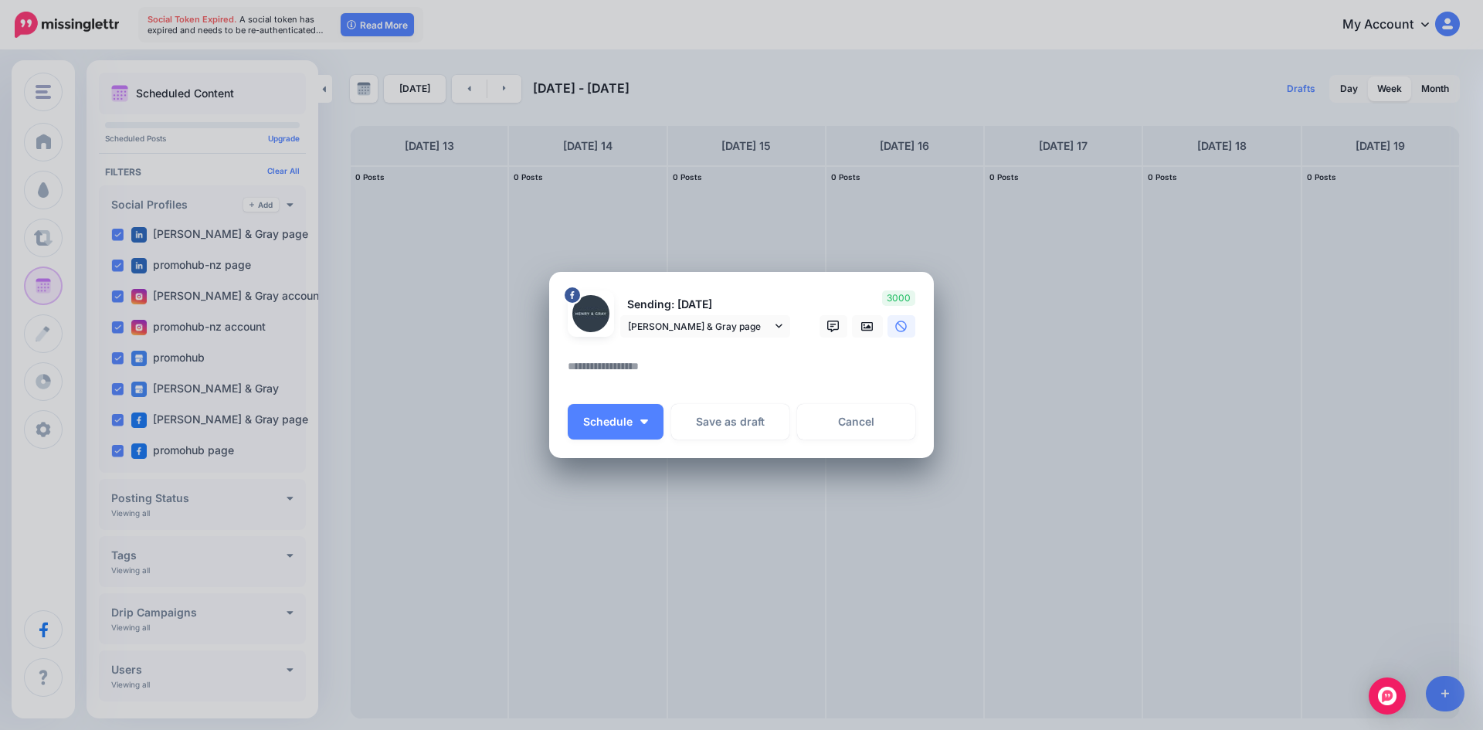
click at [669, 384] on textarea at bounding box center [745, 372] width 355 height 30
paste textarea "**********"
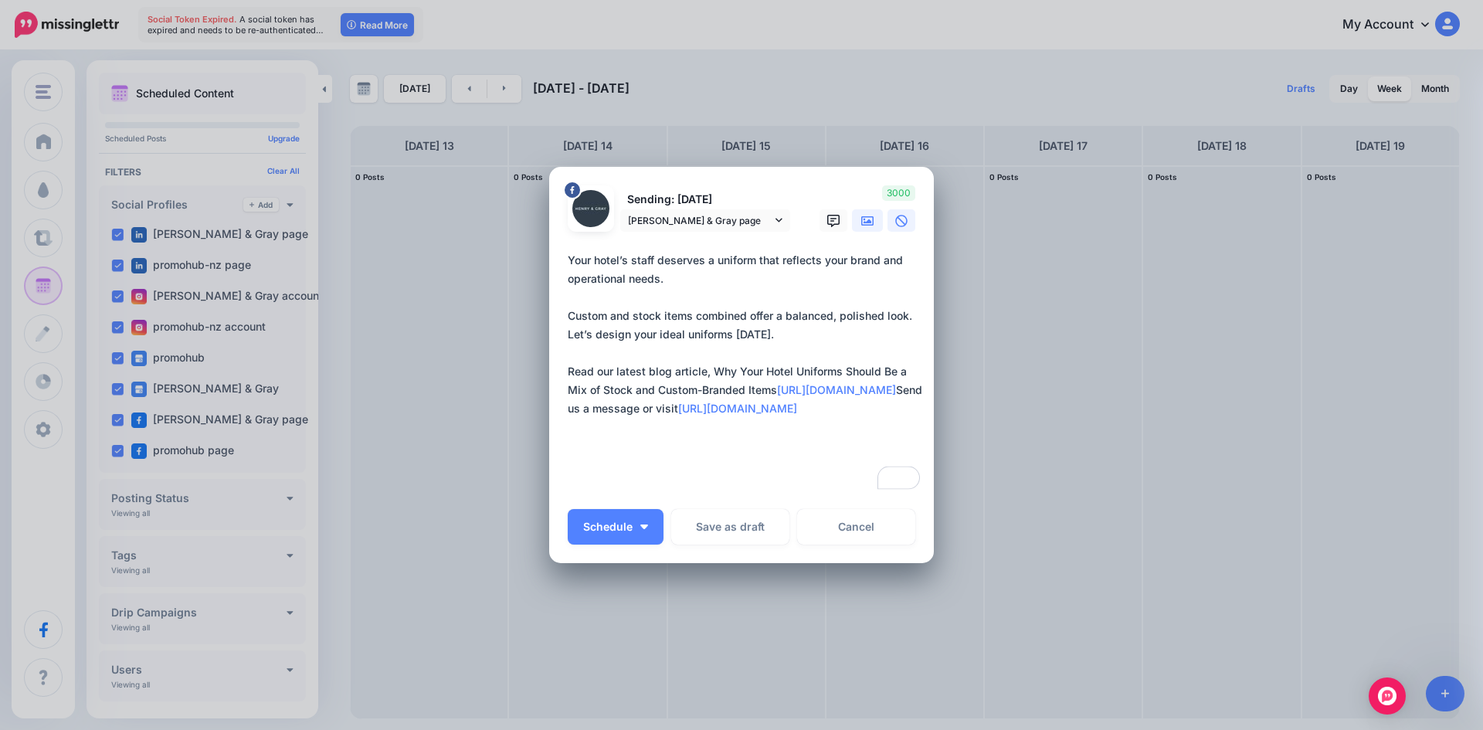
type textarea "**********"
click at [852, 220] on link at bounding box center [867, 220] width 31 height 22
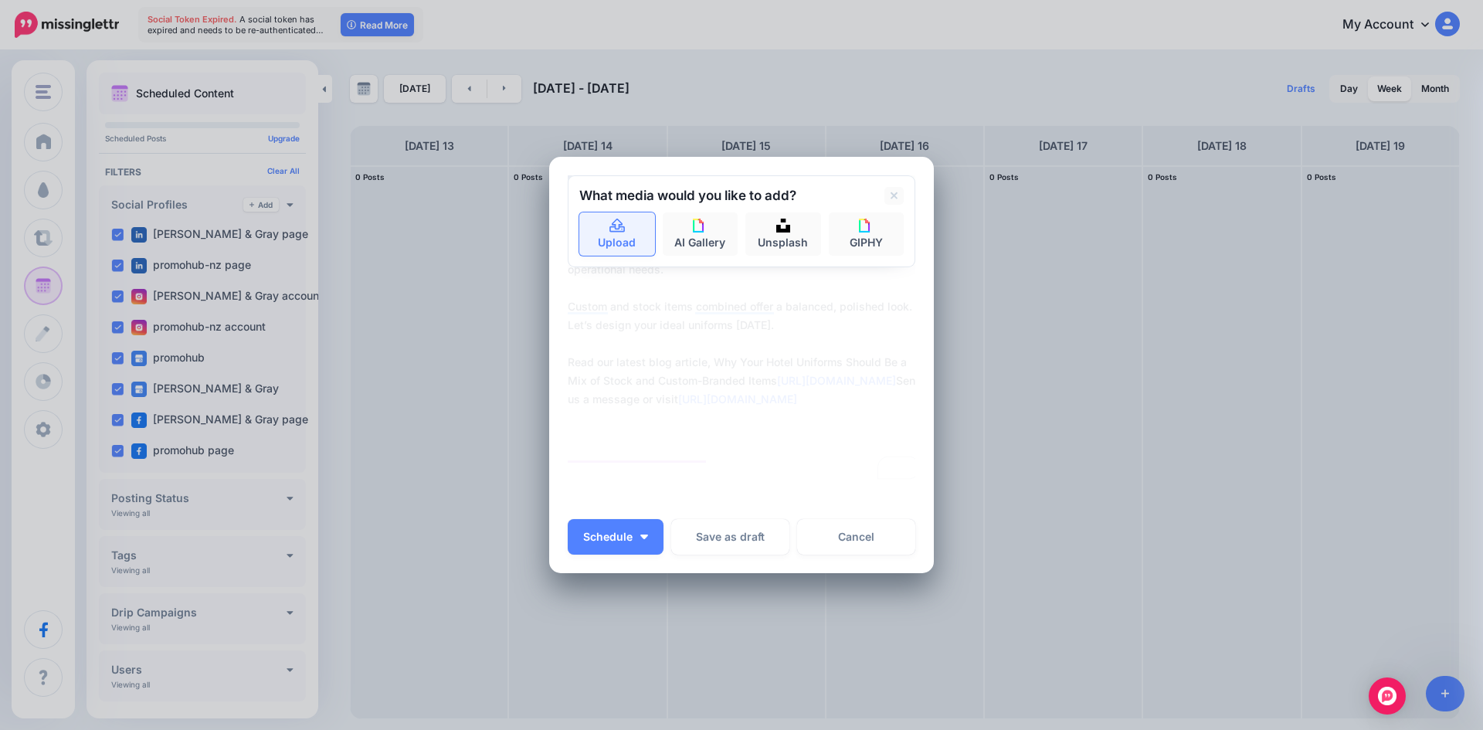
click at [610, 249] on link "Upload" at bounding box center [617, 233] width 76 height 43
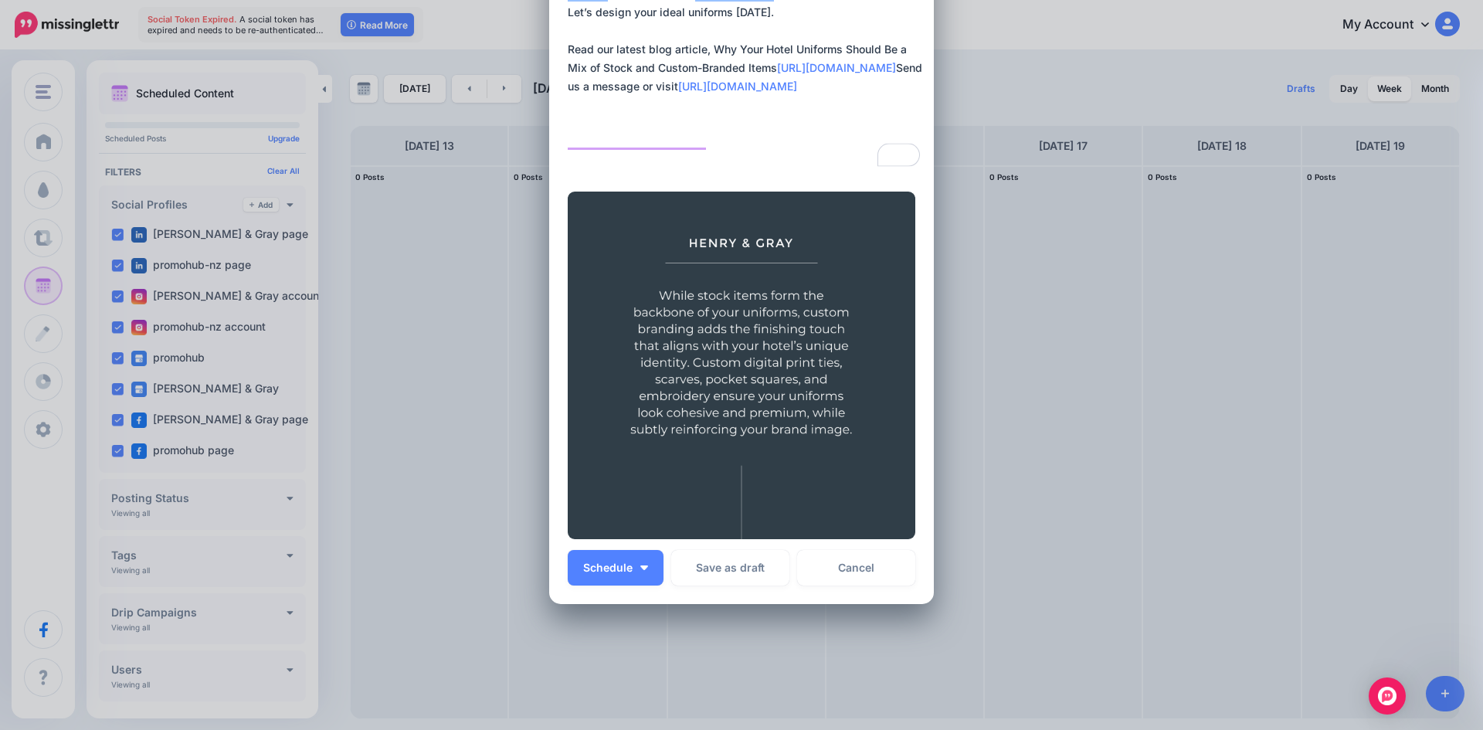
scroll to position [219, 0]
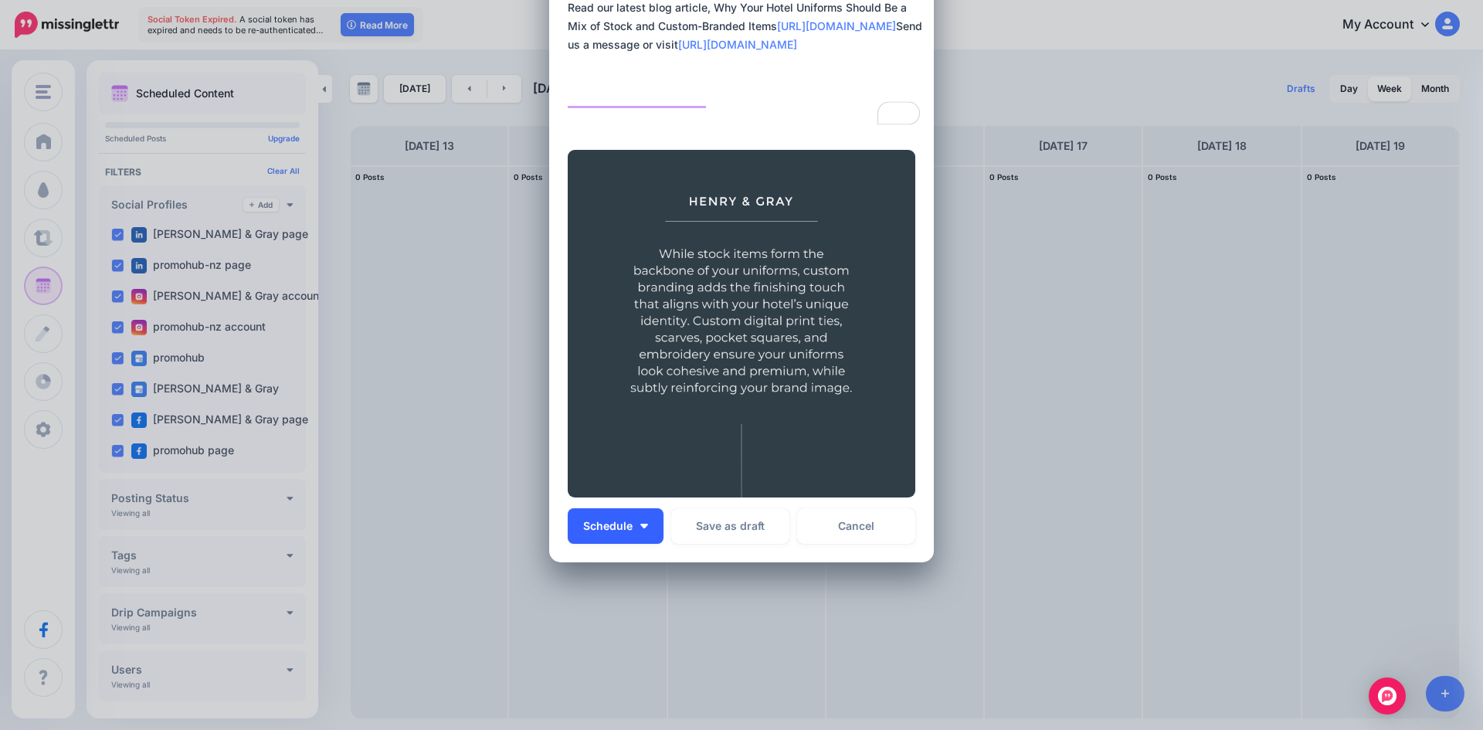
click at [645, 521] on button "Schedule" at bounding box center [616, 526] width 96 height 36
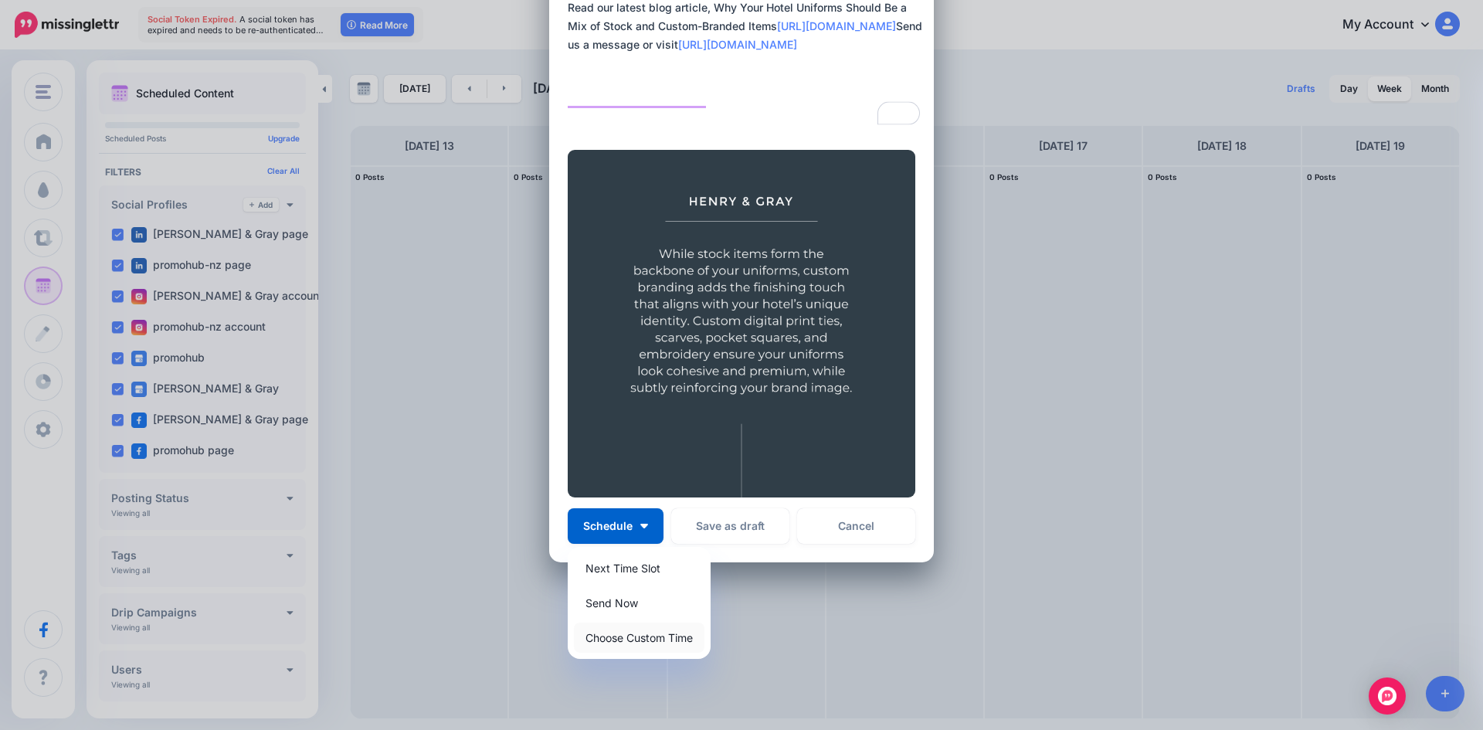
click at [652, 639] on link "Choose Custom Time" at bounding box center [639, 638] width 131 height 30
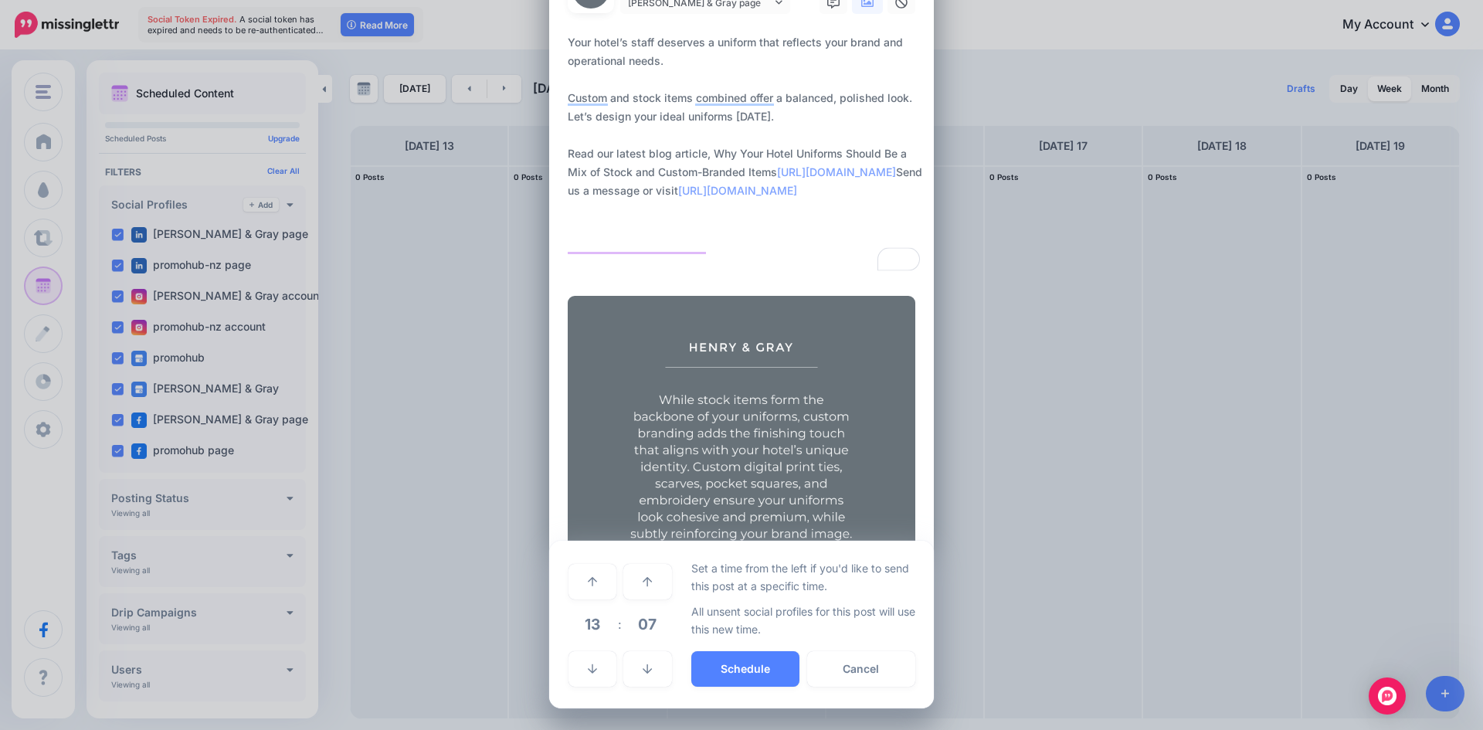
scroll to position [73, 0]
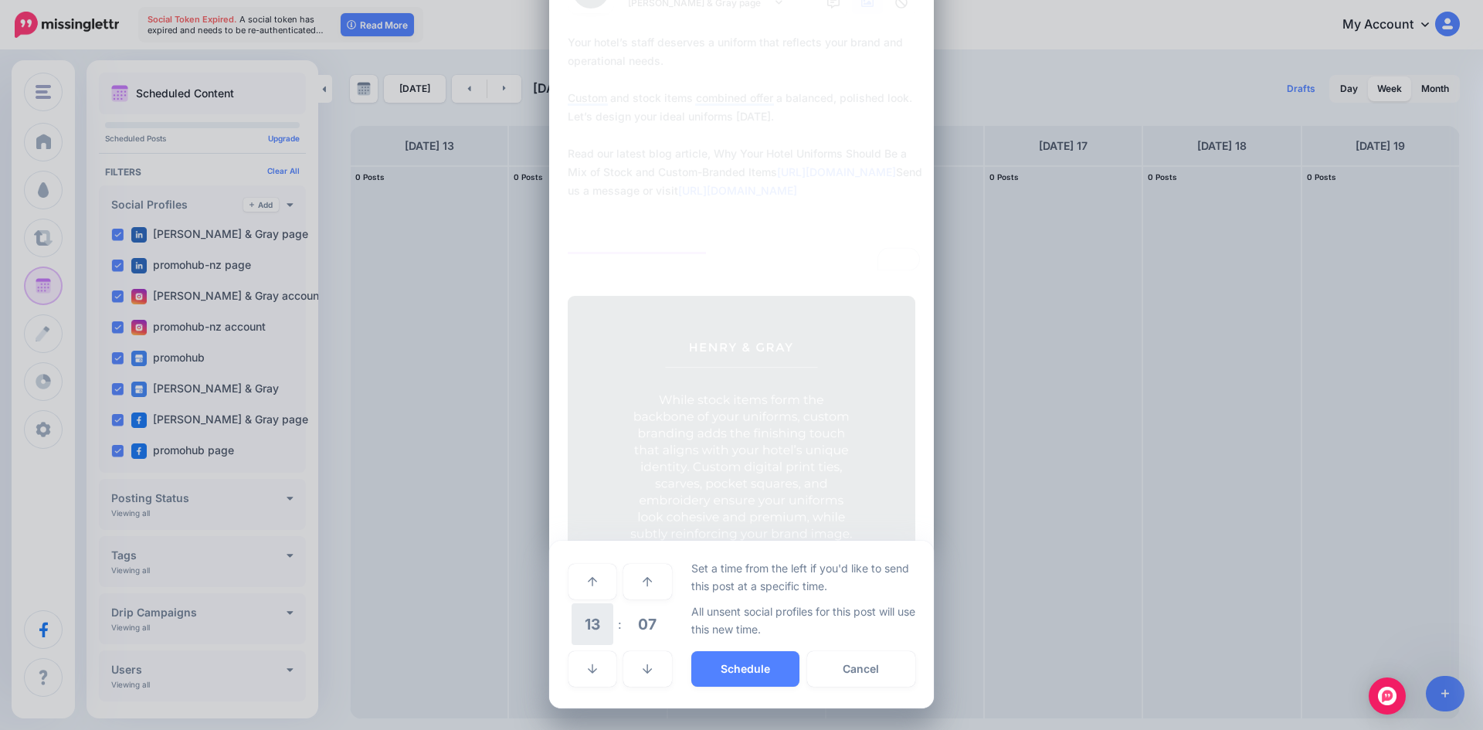
click at [579, 617] on span "13" at bounding box center [593, 624] width 42 height 42
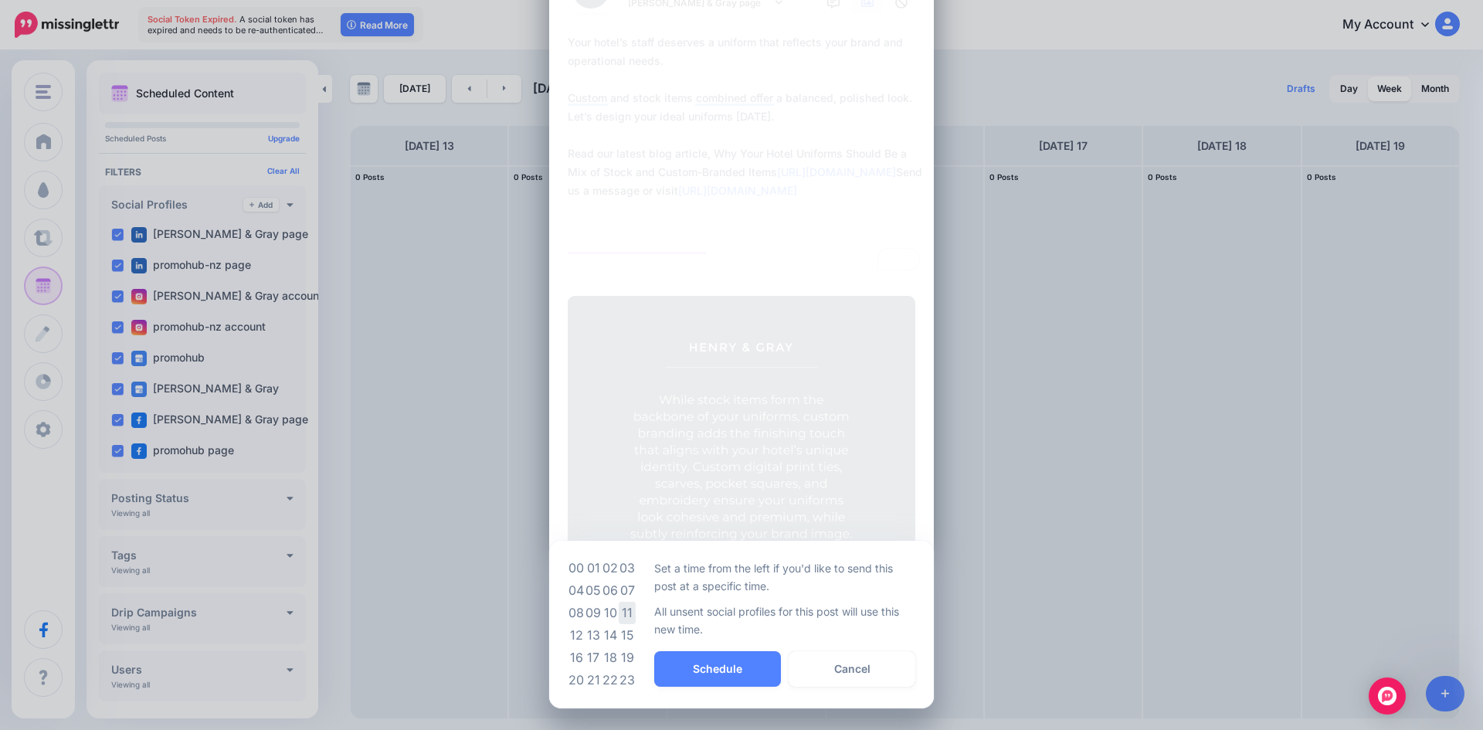
click at [622, 612] on td "11" at bounding box center [627, 613] width 17 height 22
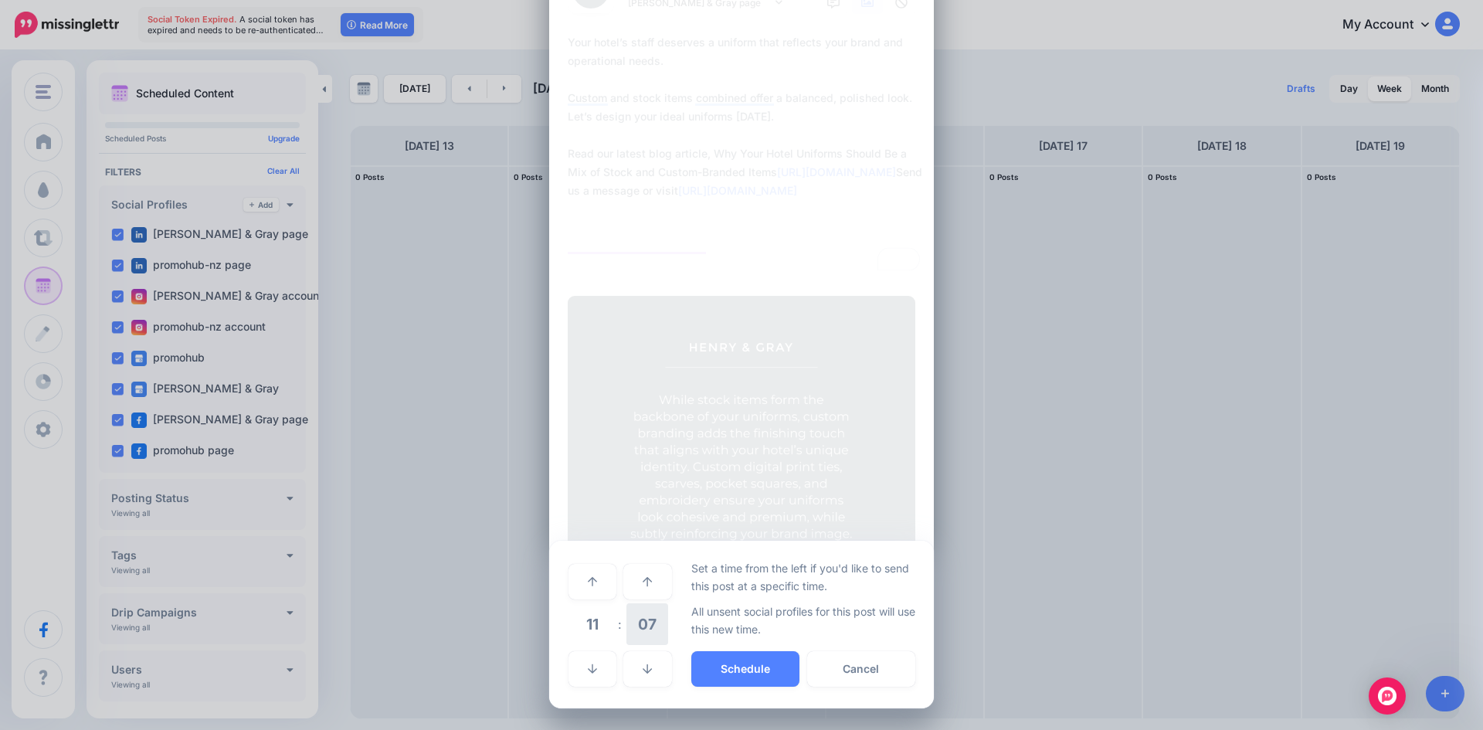
click at [634, 630] on span "07" at bounding box center [648, 624] width 42 height 42
click at [571, 588] on td "00" at bounding box center [576, 580] width 17 height 43
click at [697, 661] on button "Schedule" at bounding box center [745, 669] width 108 height 36
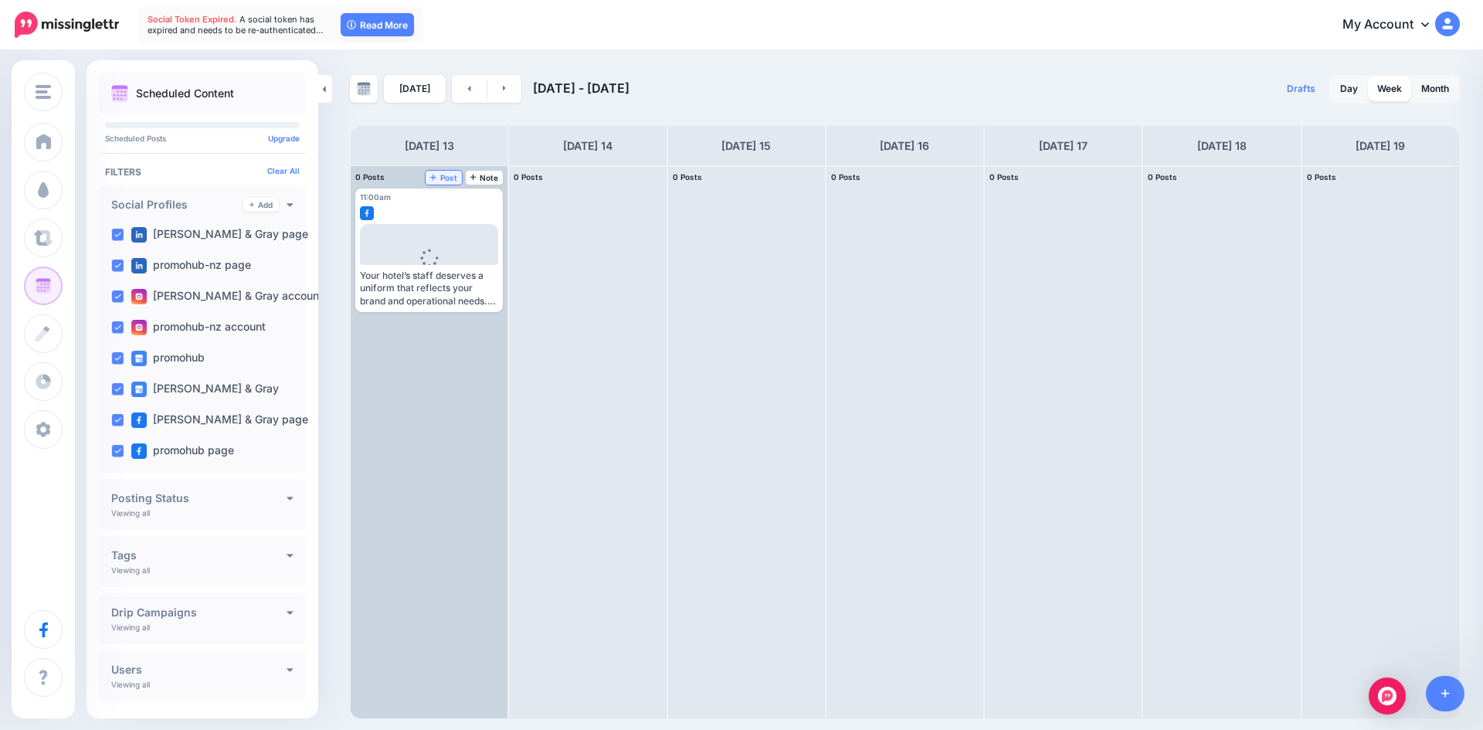
click at [452, 175] on span "Post" at bounding box center [443, 178] width 27 height 8
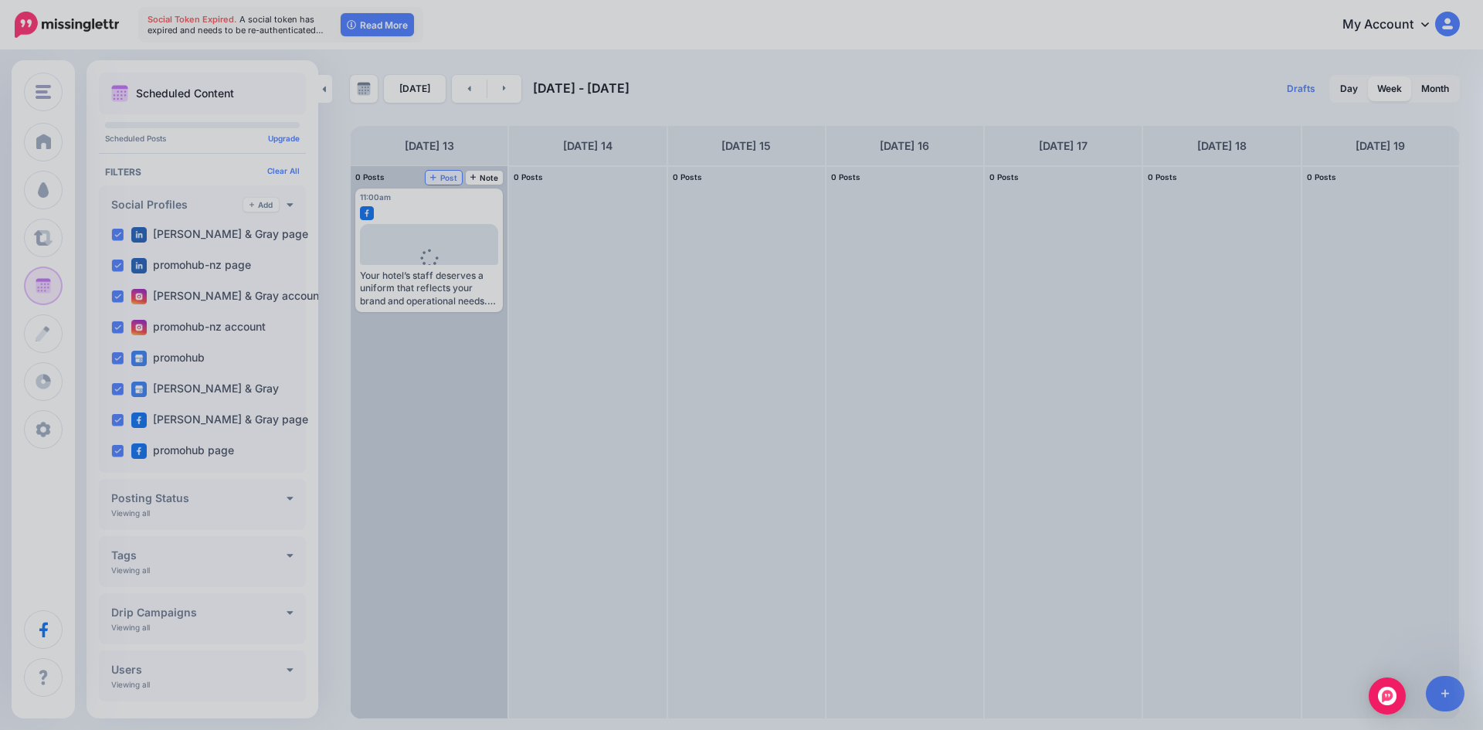
scroll to position [0, 0]
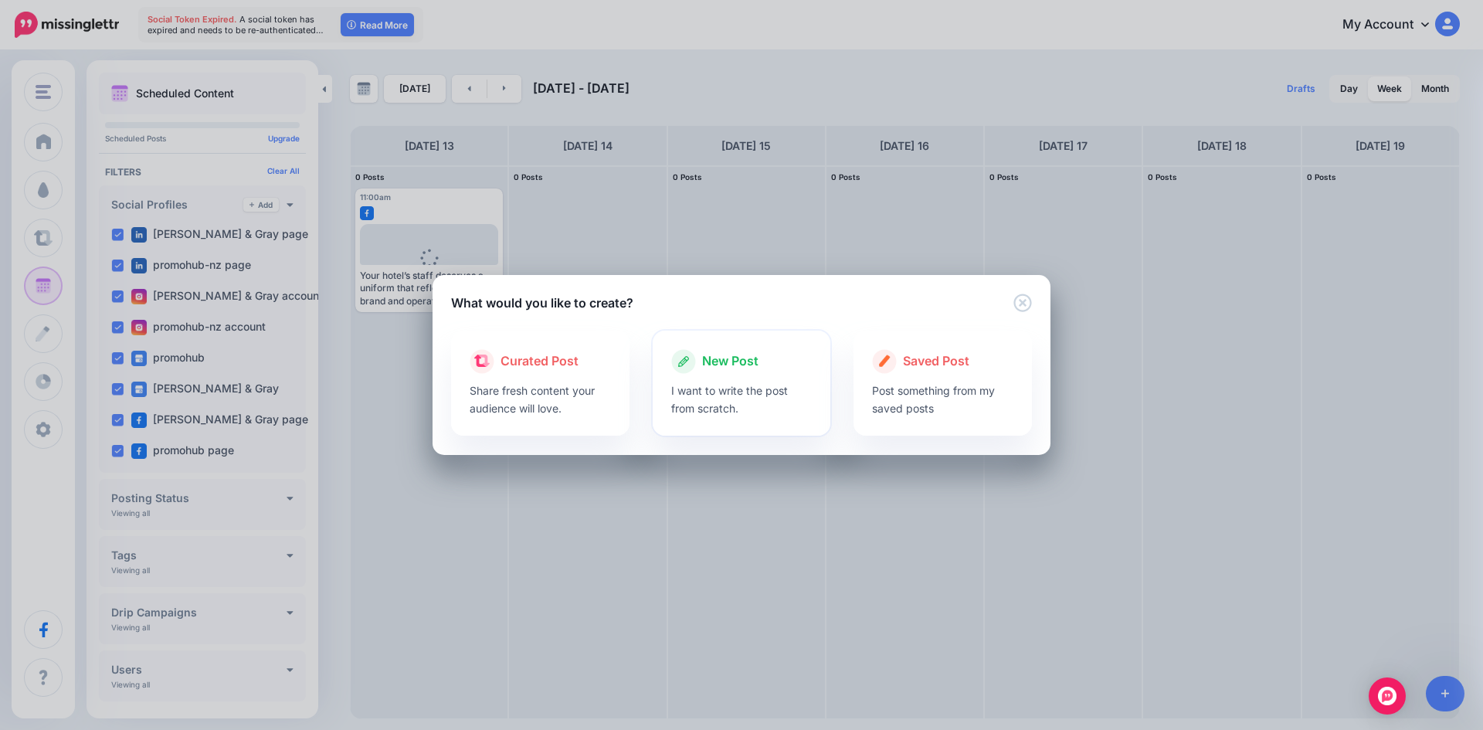
click at [742, 383] on p "I want to write the post from scratch." at bounding box center [741, 400] width 141 height 36
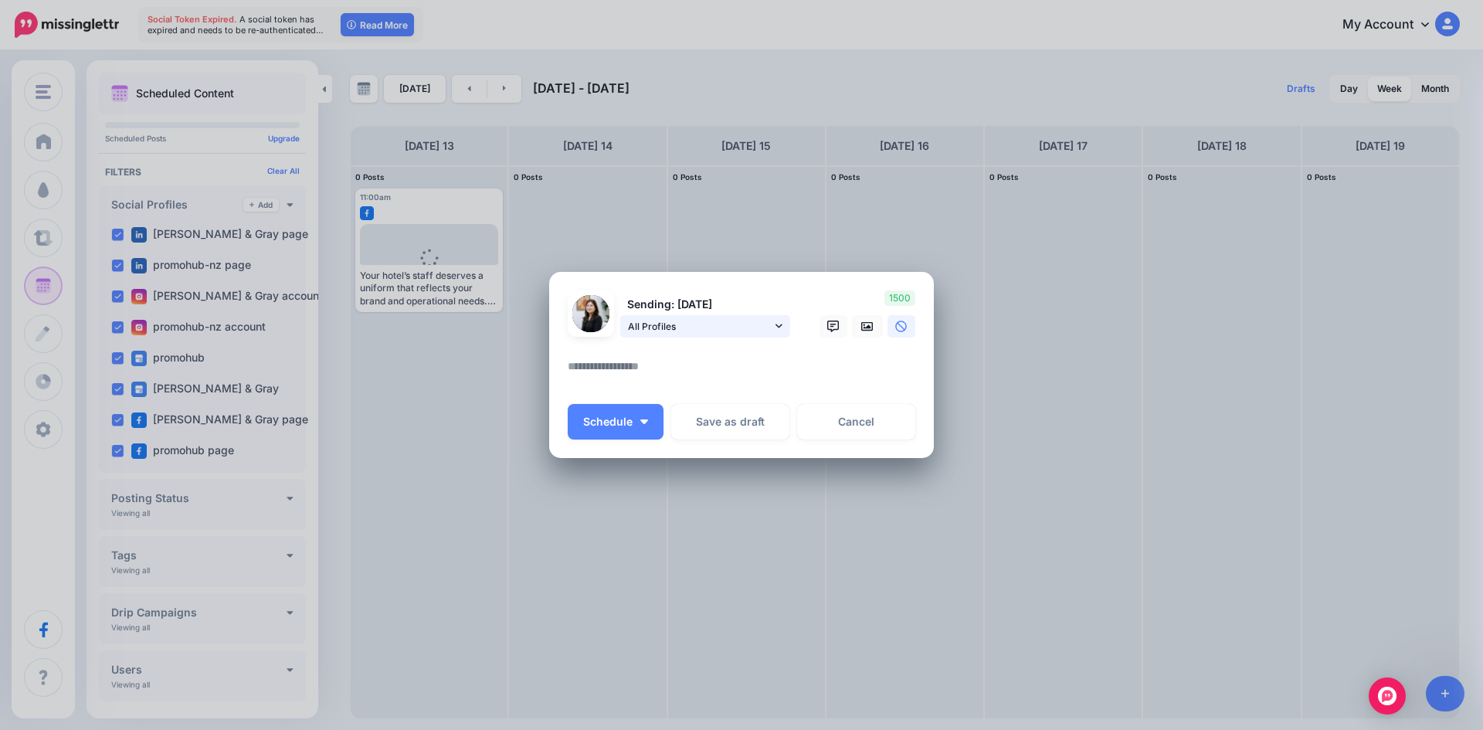
click at [722, 326] on span "All Profiles" at bounding box center [700, 326] width 144 height 16
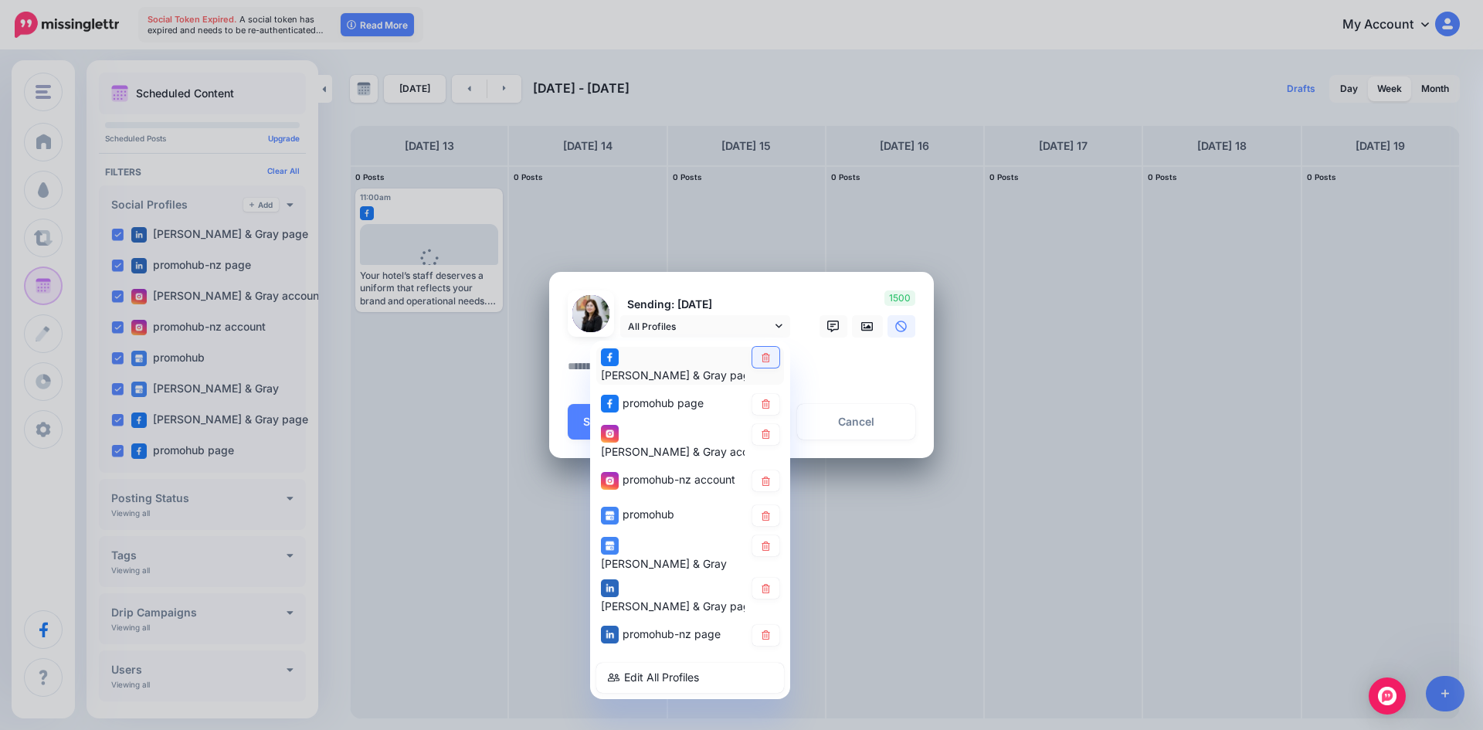
click at [764, 362] on icon at bounding box center [766, 356] width 12 height 9
click at [766, 399] on icon at bounding box center [766, 403] width 12 height 9
click at [768, 477] on icon at bounding box center [766, 481] width 12 height 9
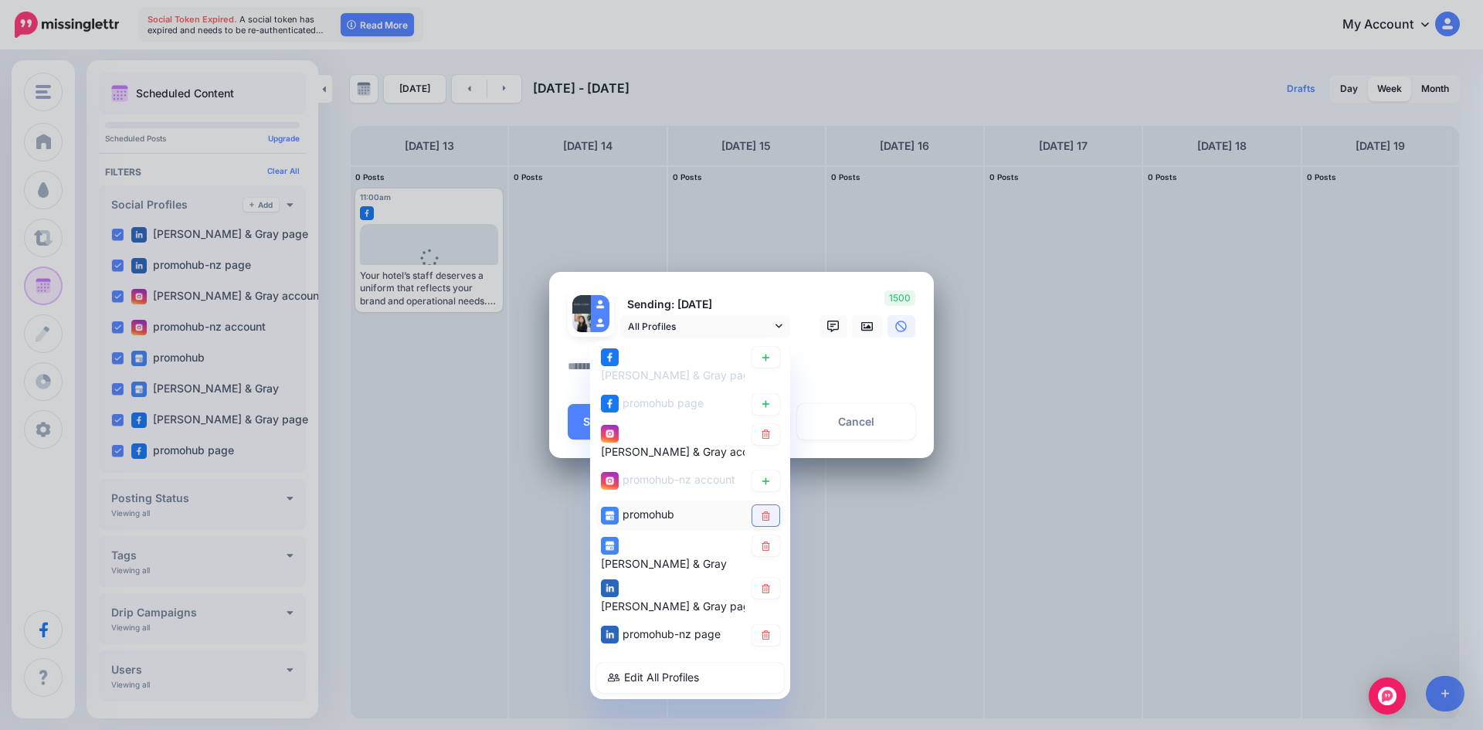
click at [773, 505] on link at bounding box center [766, 515] width 27 height 21
click at [770, 542] on icon at bounding box center [766, 546] width 12 height 9
click at [767, 583] on icon at bounding box center [766, 587] width 8 height 9
click at [770, 630] on icon at bounding box center [766, 634] width 12 height 9
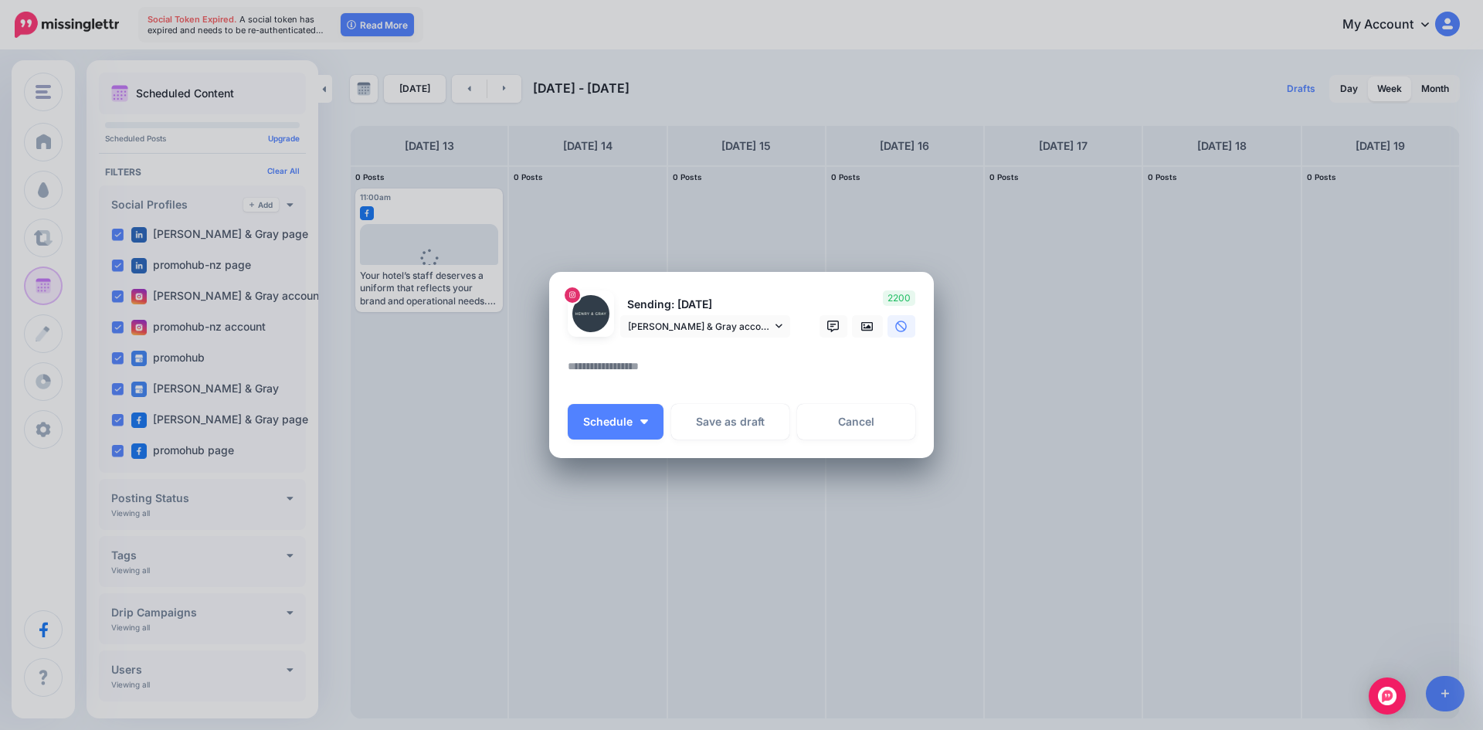
click at [711, 379] on textarea at bounding box center [745, 372] width 355 height 30
click at [630, 369] on textarea "To enrich screen reader interactions, please activate Accessibility in Grammarl…" at bounding box center [745, 372] width 355 height 30
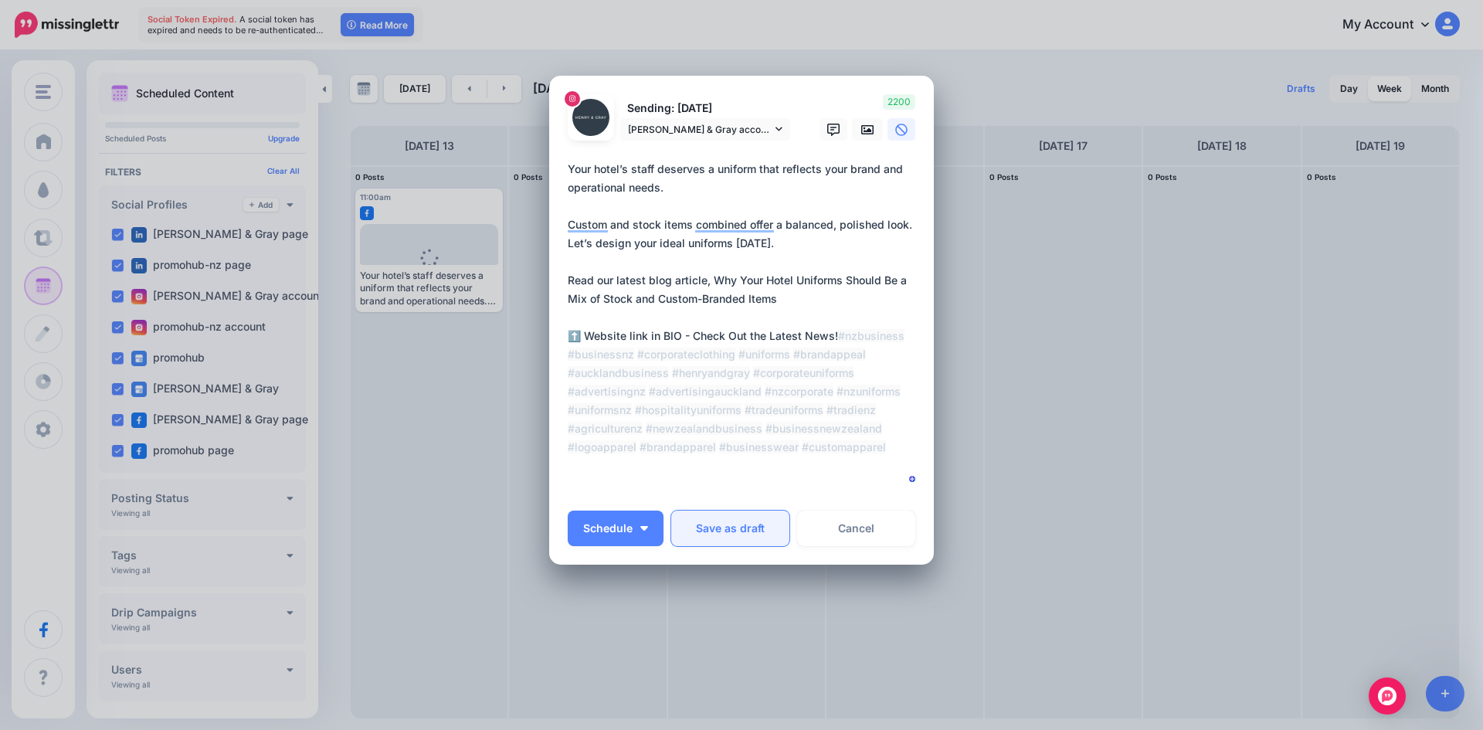
scroll to position [47, 0]
type textarea "**********"
click at [861, 129] on icon at bounding box center [867, 127] width 12 height 9
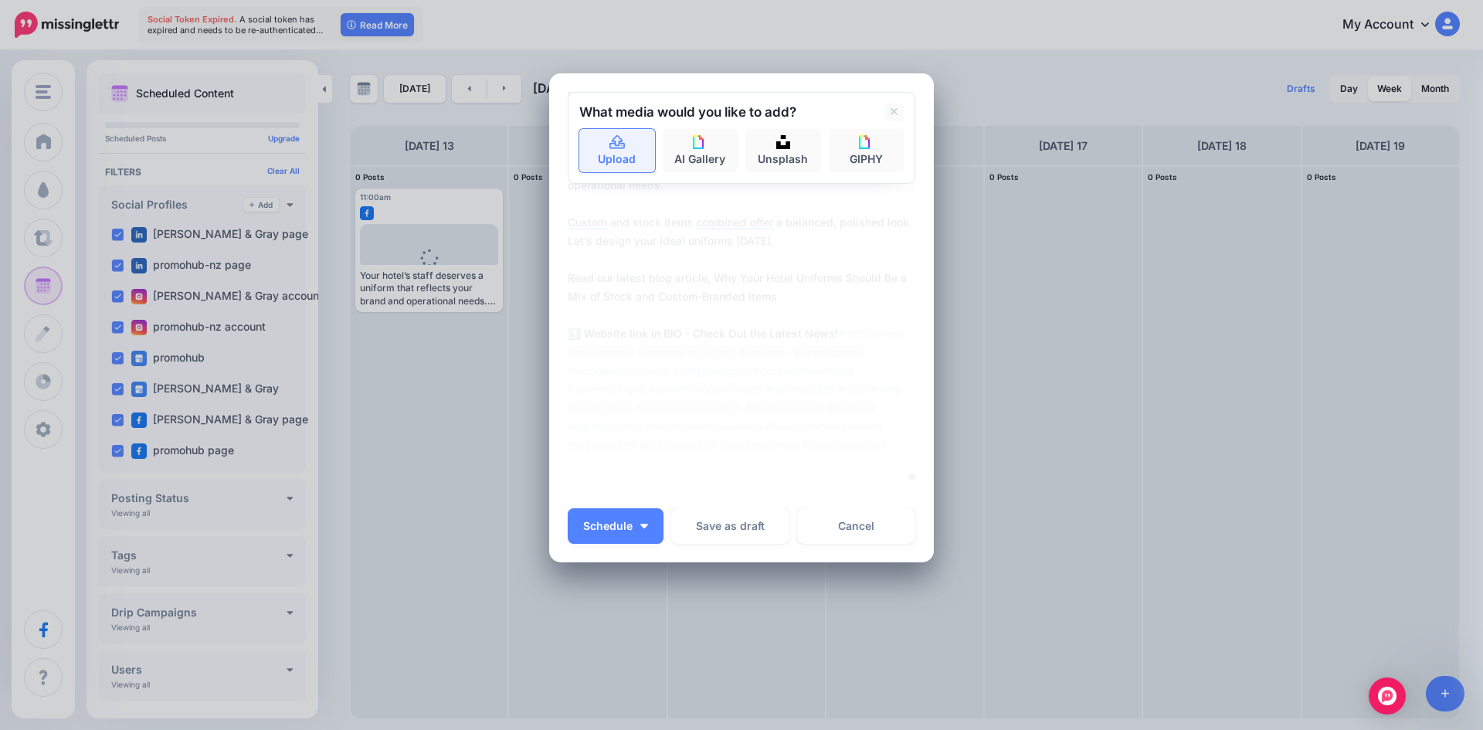
click at [634, 146] on link "Upload" at bounding box center [617, 150] width 76 height 43
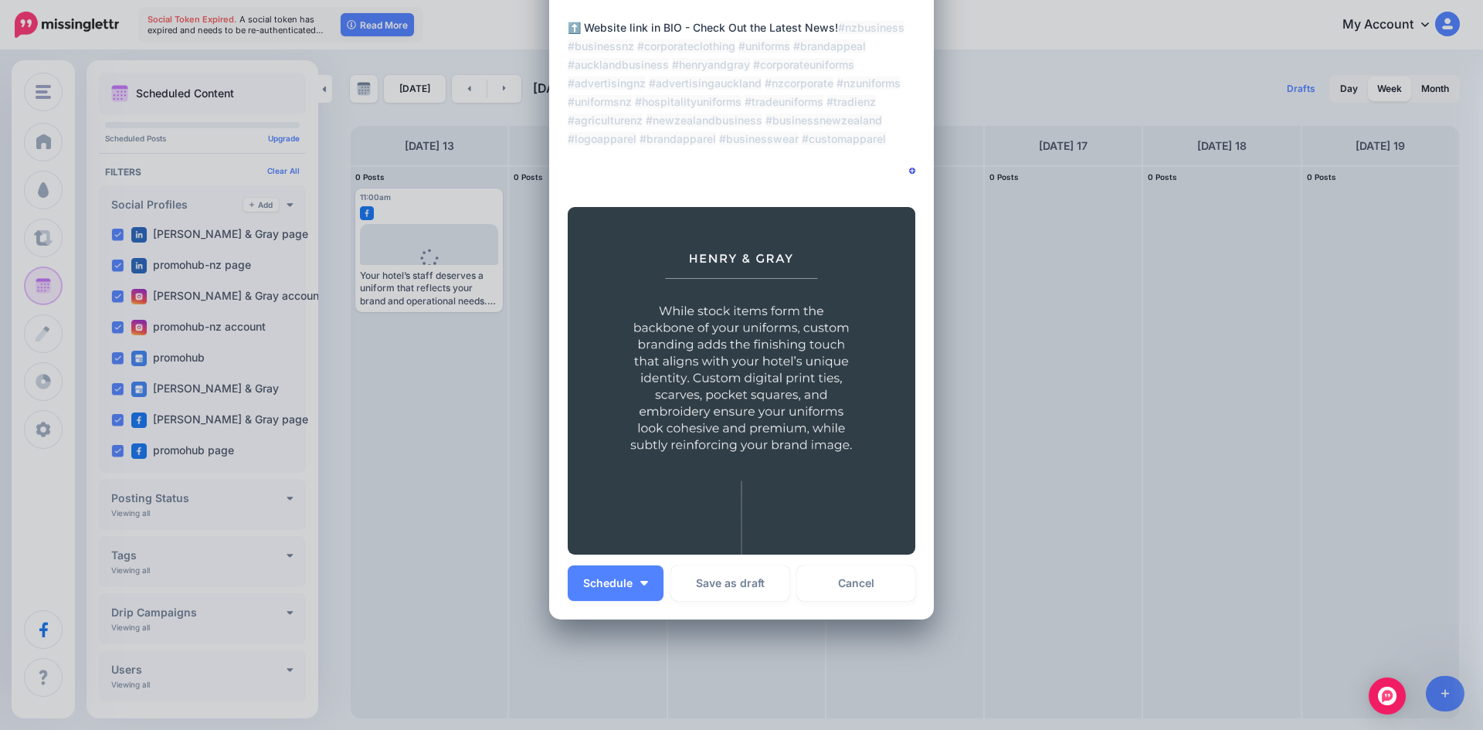
scroll to position [312, 0]
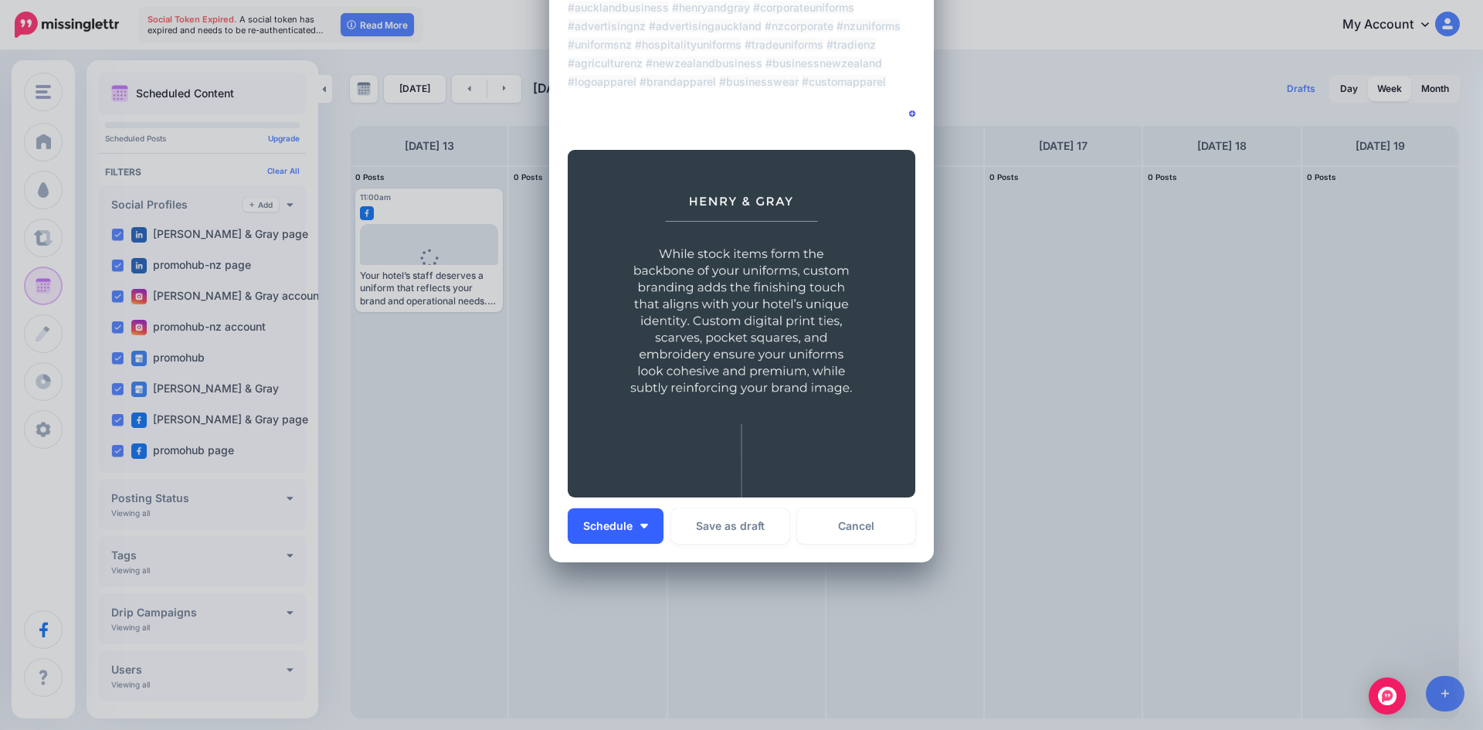
click at [641, 522] on button "Schedule" at bounding box center [616, 526] width 96 height 36
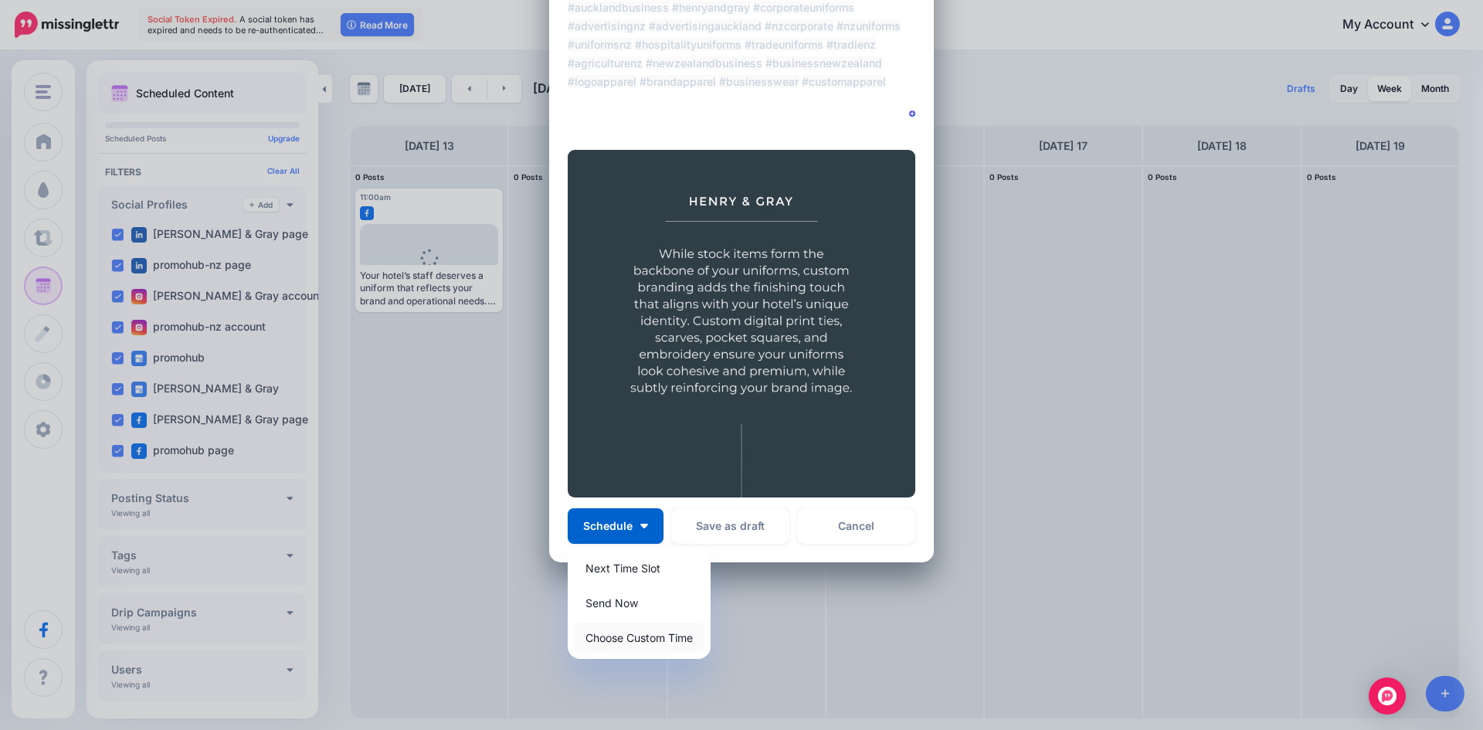
click at [635, 634] on link "Choose Custom Time" at bounding box center [639, 638] width 131 height 30
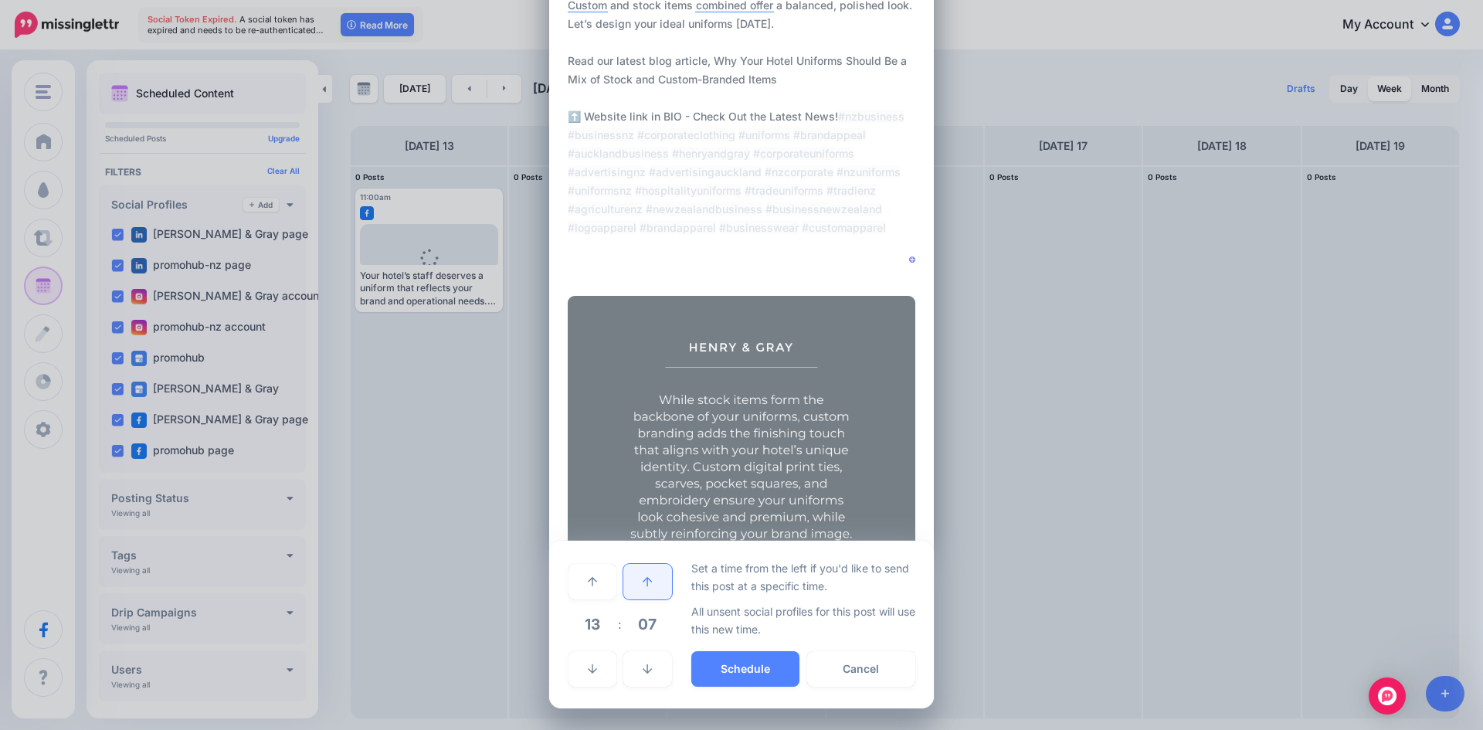
scroll to position [166, 0]
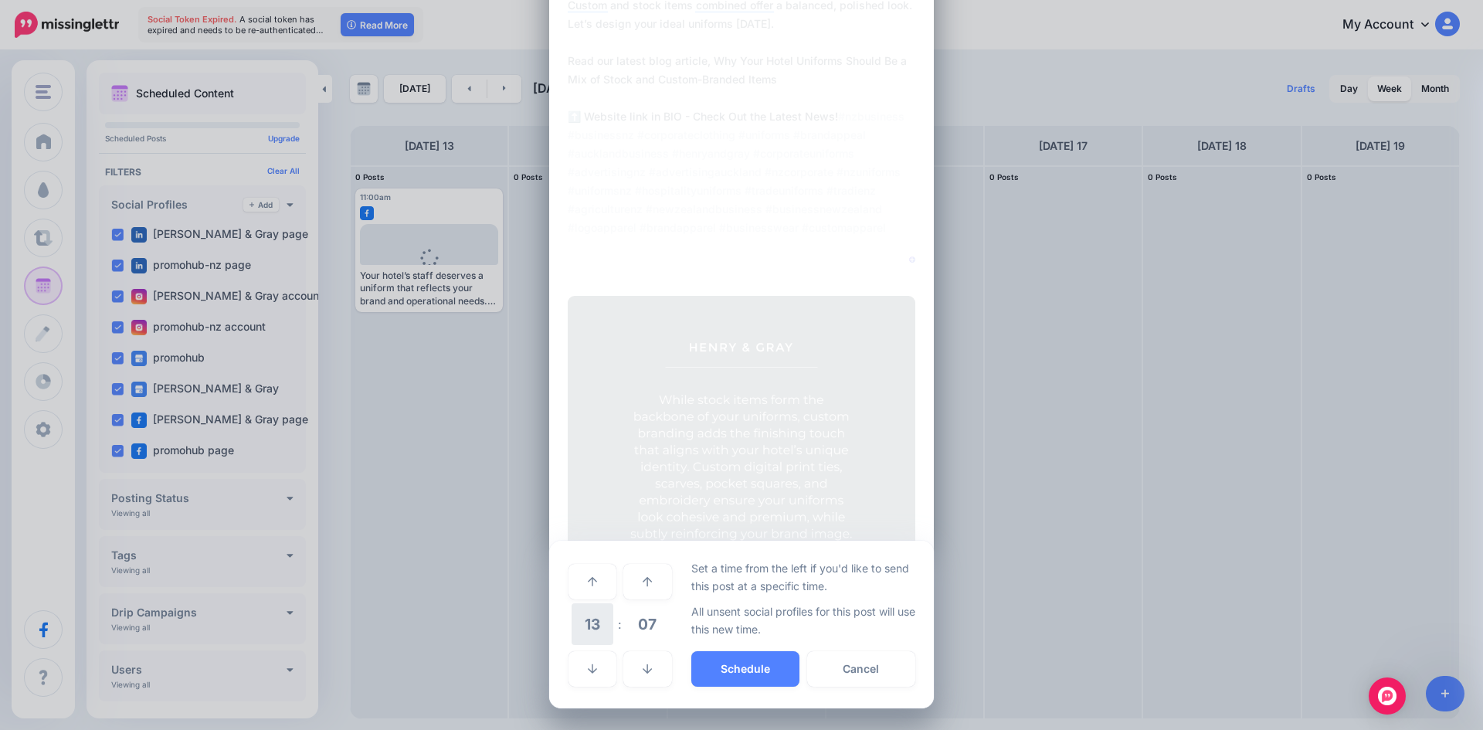
click at [596, 631] on span "13" at bounding box center [593, 624] width 42 height 42
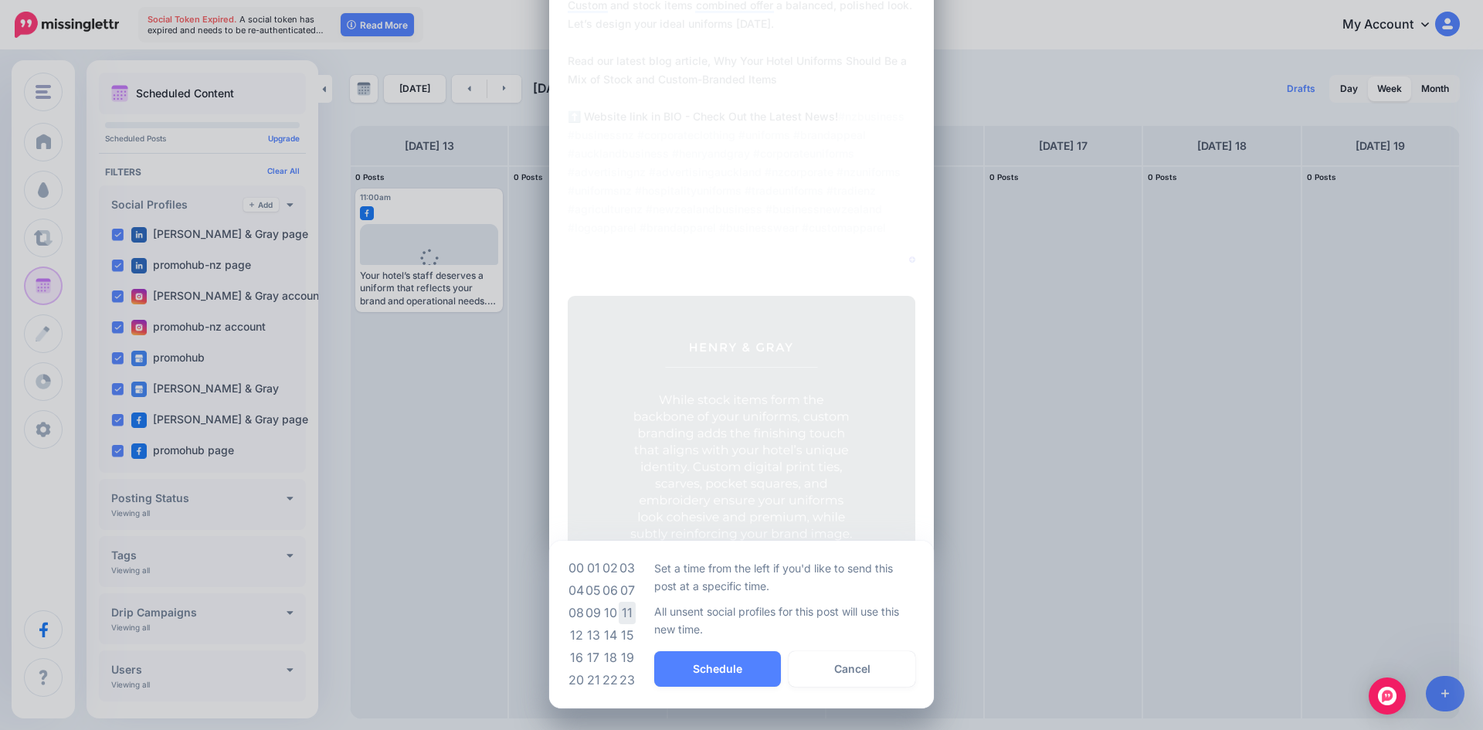
click at [621, 617] on td "11" at bounding box center [627, 613] width 17 height 22
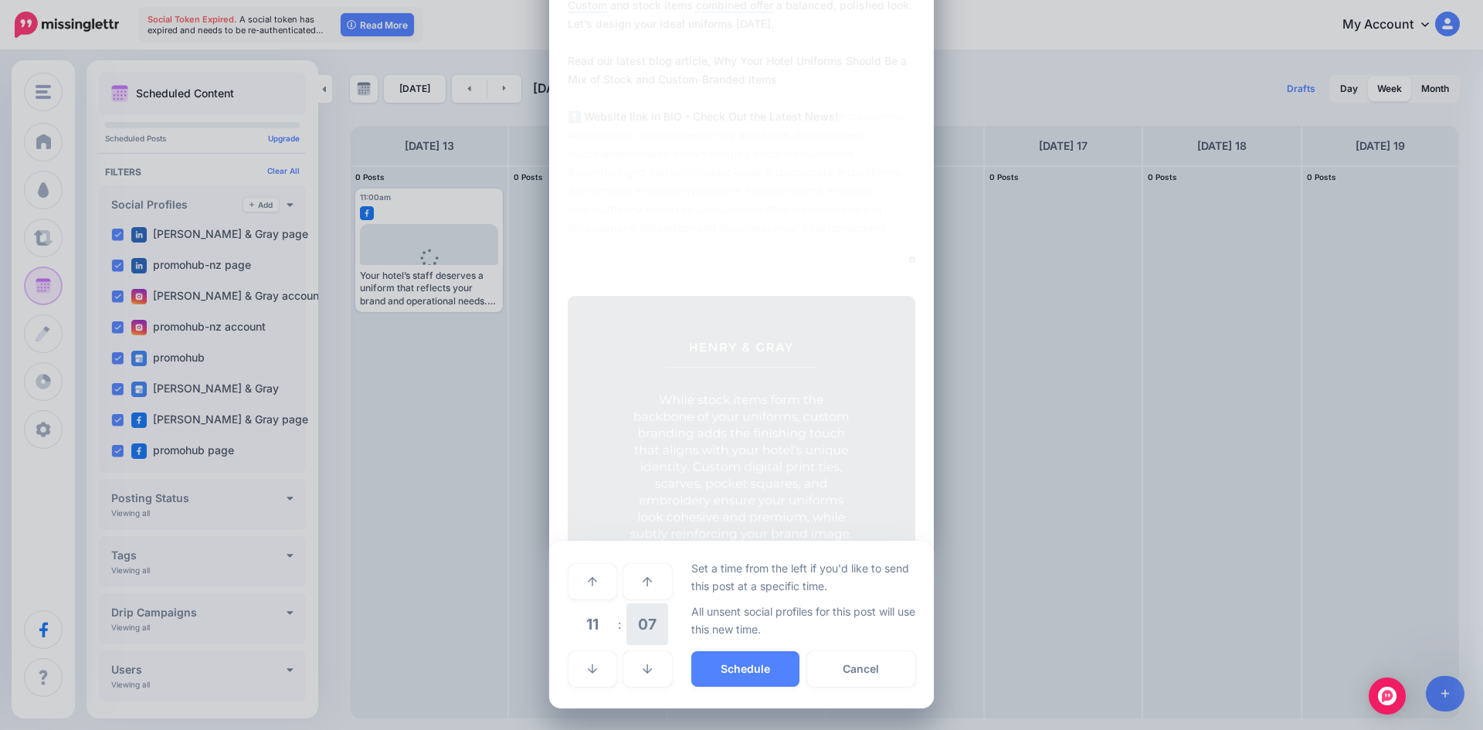
click at [641, 630] on span "07" at bounding box center [648, 624] width 42 height 42
click at [572, 581] on td "00" at bounding box center [576, 580] width 17 height 43
click at [706, 663] on button "Schedule" at bounding box center [745, 669] width 108 height 36
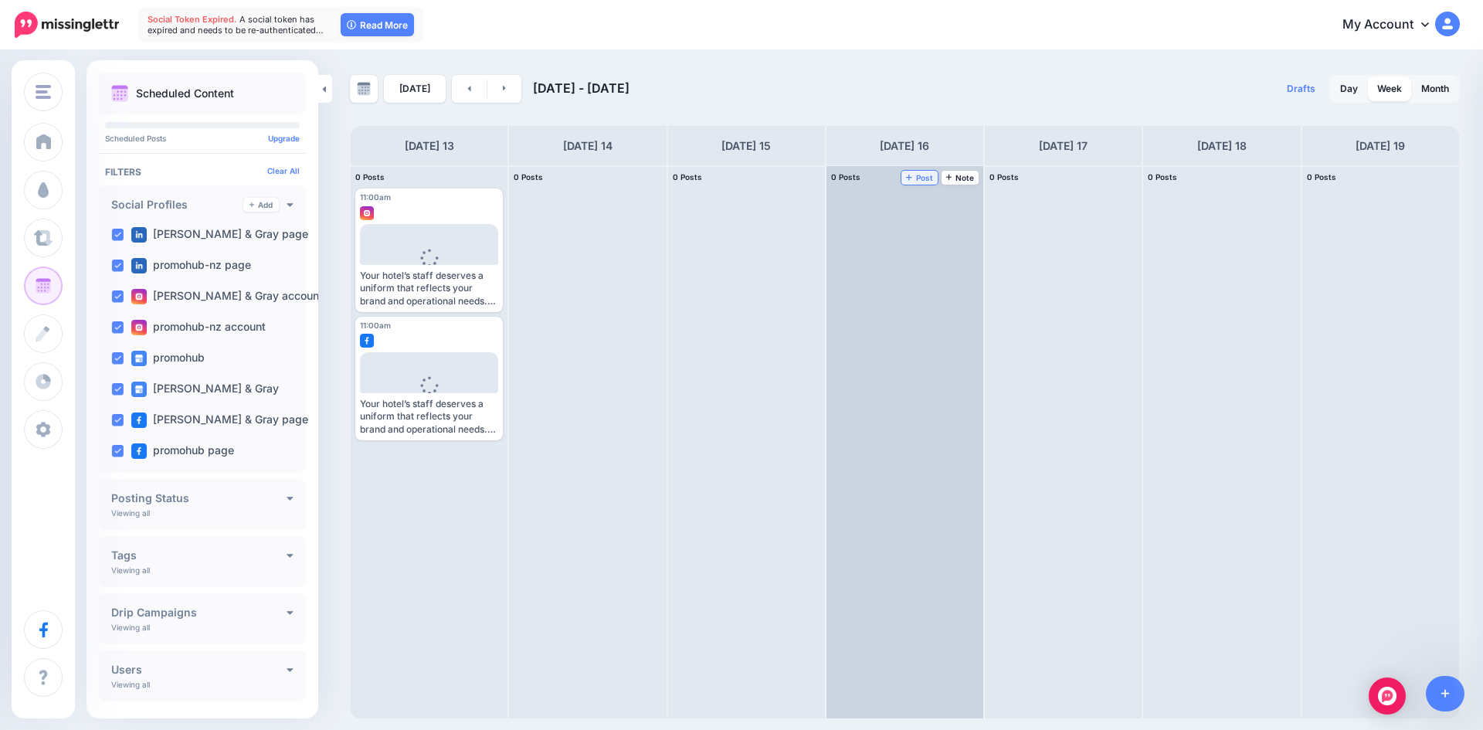
click at [912, 180] on icon at bounding box center [909, 177] width 6 height 8
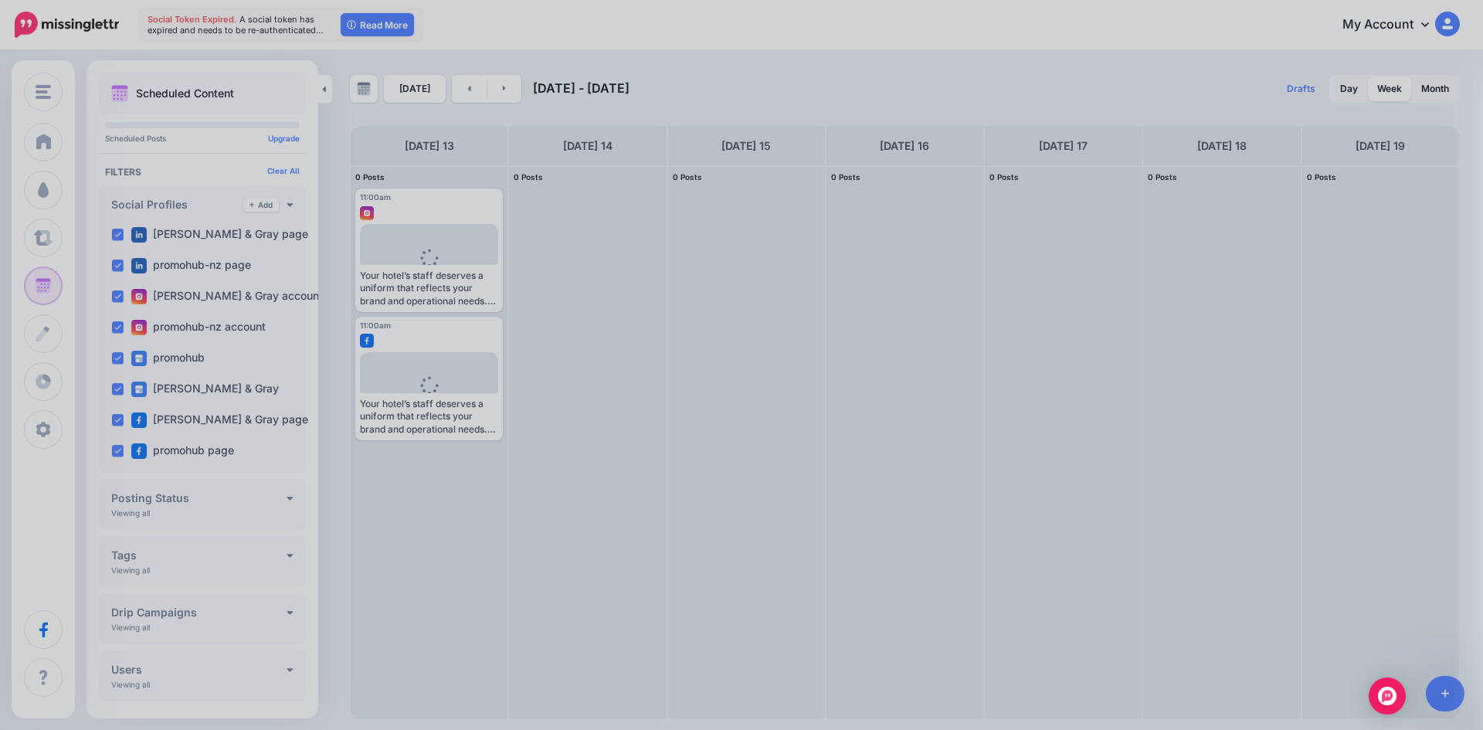
scroll to position [0, 0]
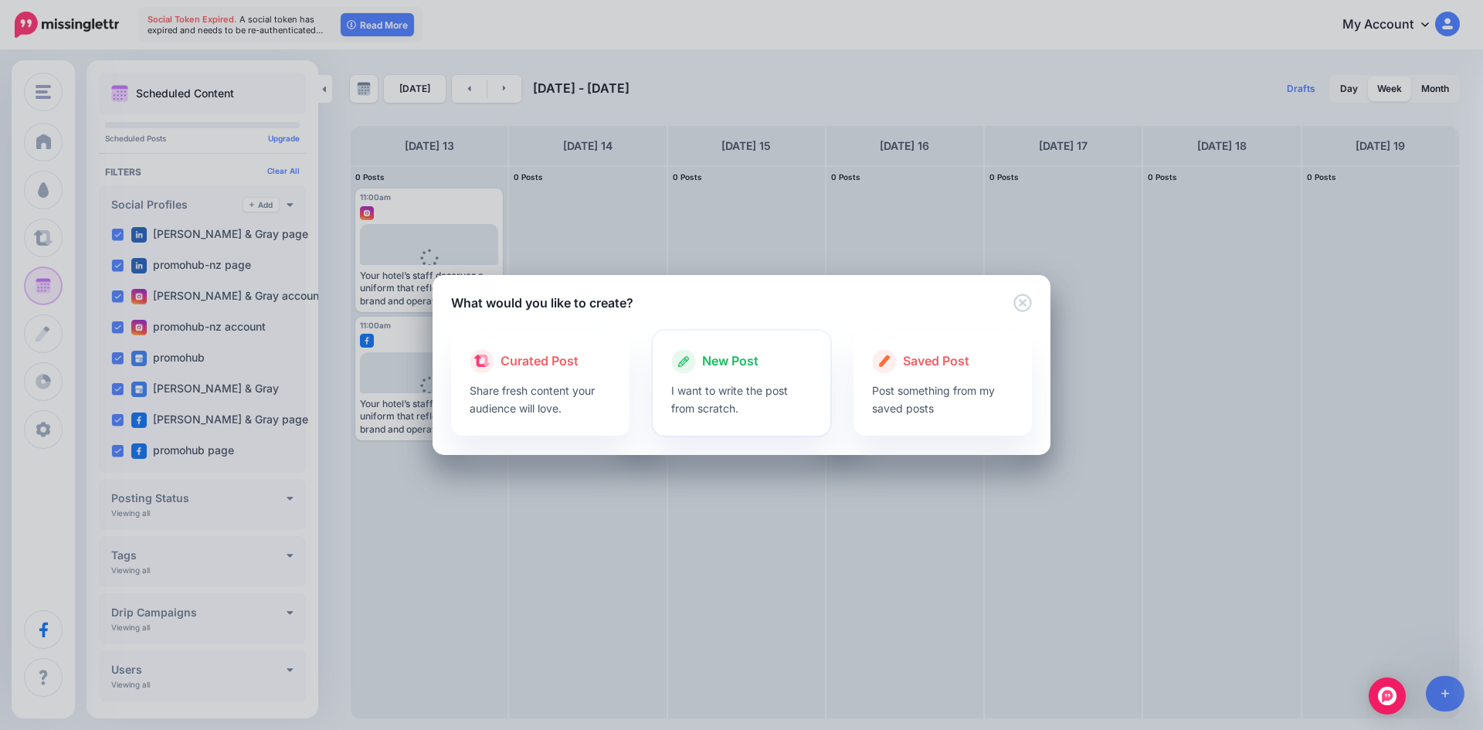
click at [749, 388] on p "I want to write the post from scratch." at bounding box center [741, 400] width 141 height 36
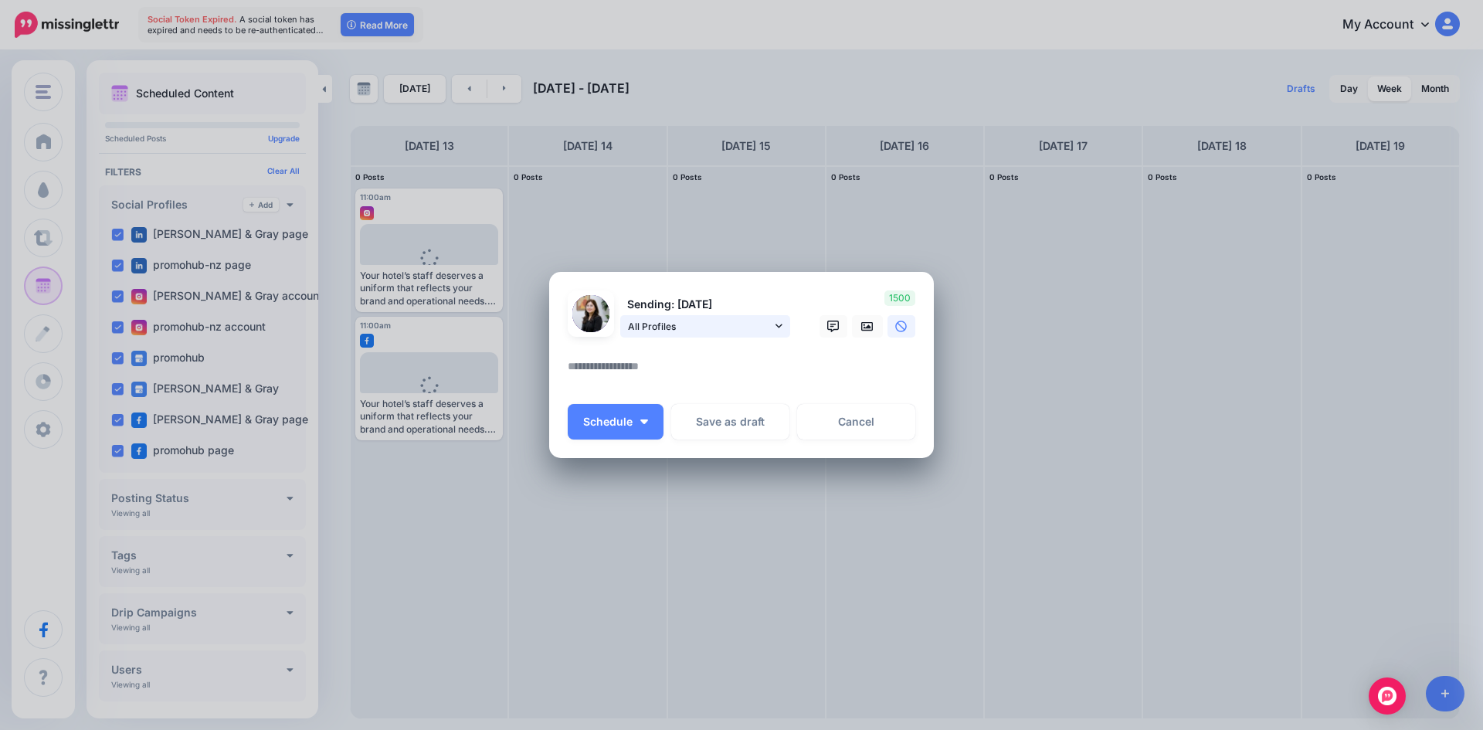
click at [766, 321] on span "All Profiles" at bounding box center [700, 326] width 144 height 16
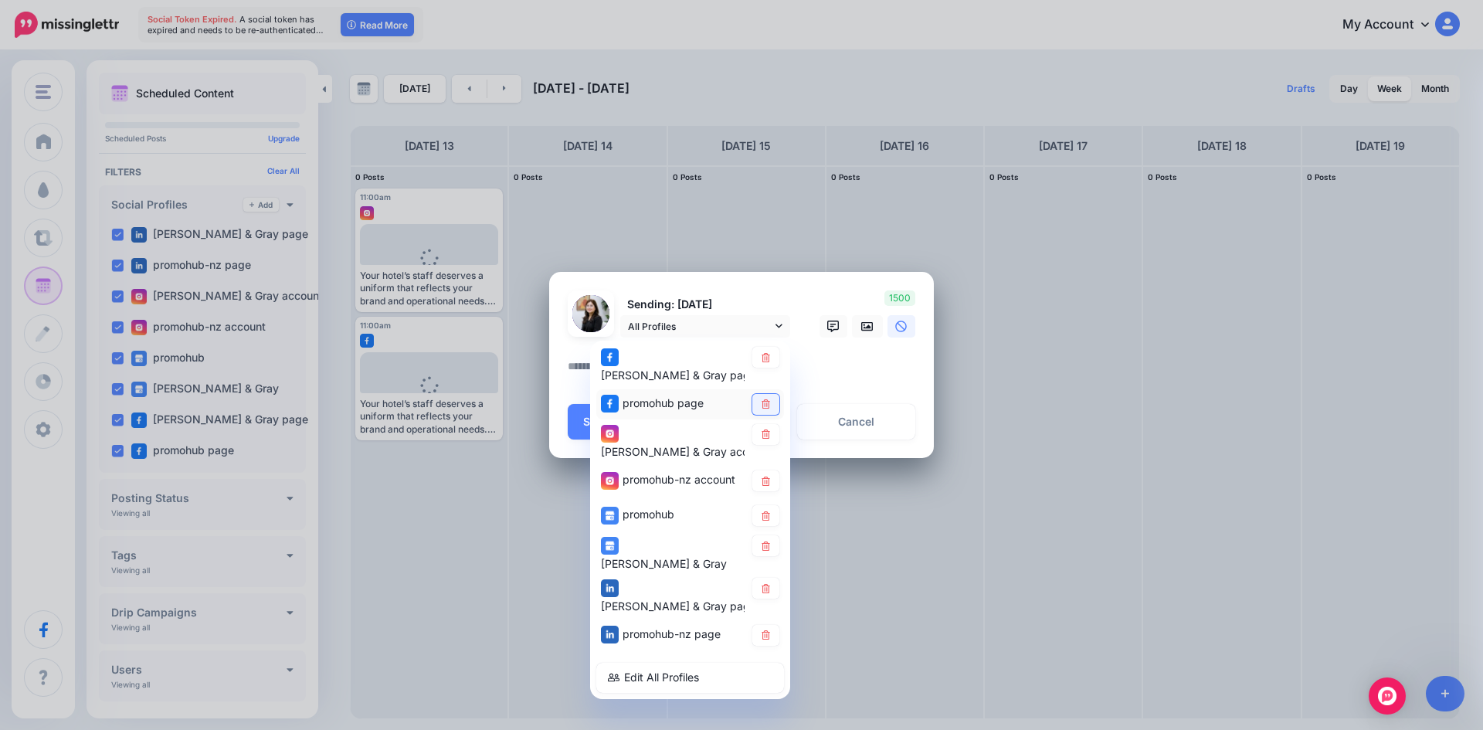
click at [766, 399] on icon at bounding box center [766, 403] width 12 height 9
click at [767, 437] on link at bounding box center [766, 434] width 27 height 21
click at [766, 477] on icon at bounding box center [766, 481] width 12 height 9
click at [756, 505] on link at bounding box center [766, 515] width 27 height 21
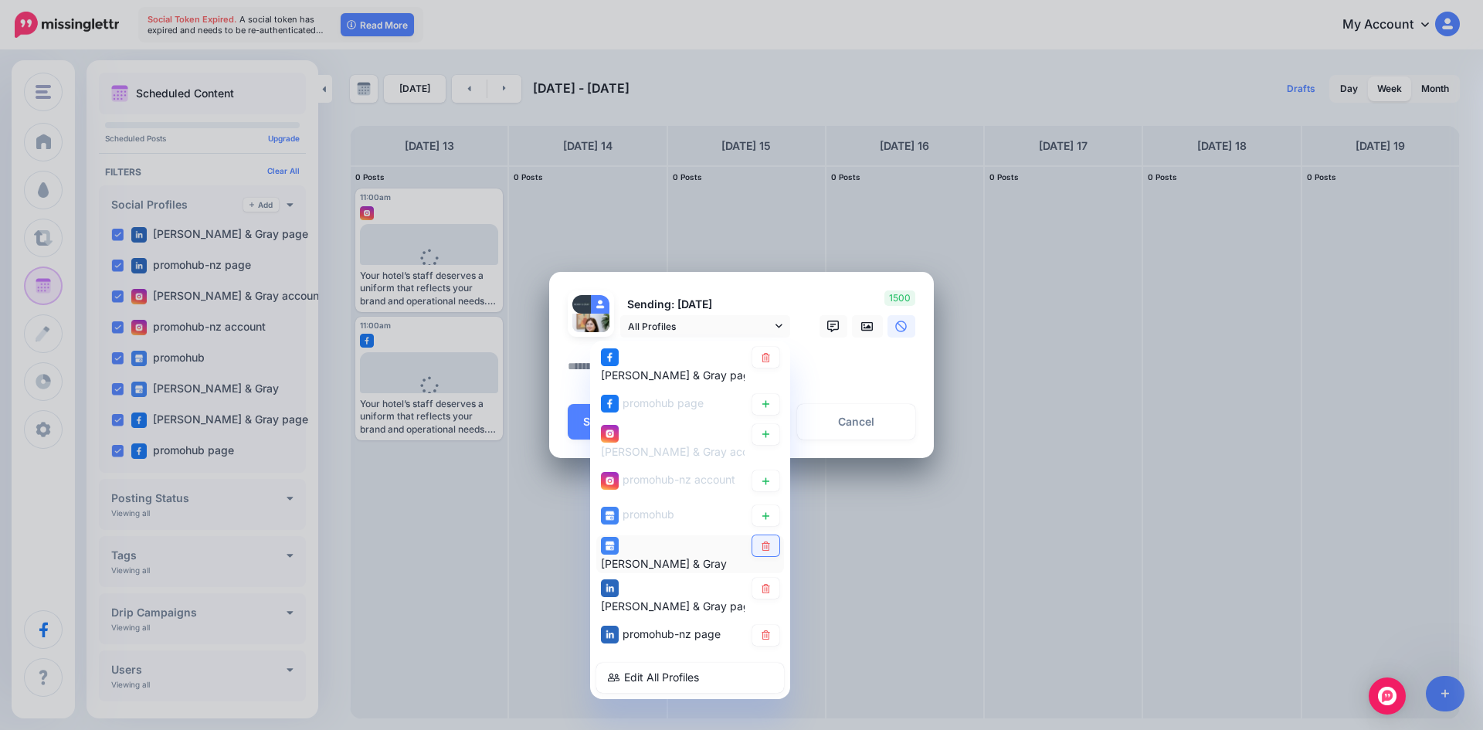
click at [763, 542] on icon at bounding box center [766, 546] width 12 height 9
click at [766, 583] on icon at bounding box center [766, 587] width 12 height 9
click at [771, 630] on icon at bounding box center [766, 634] width 12 height 9
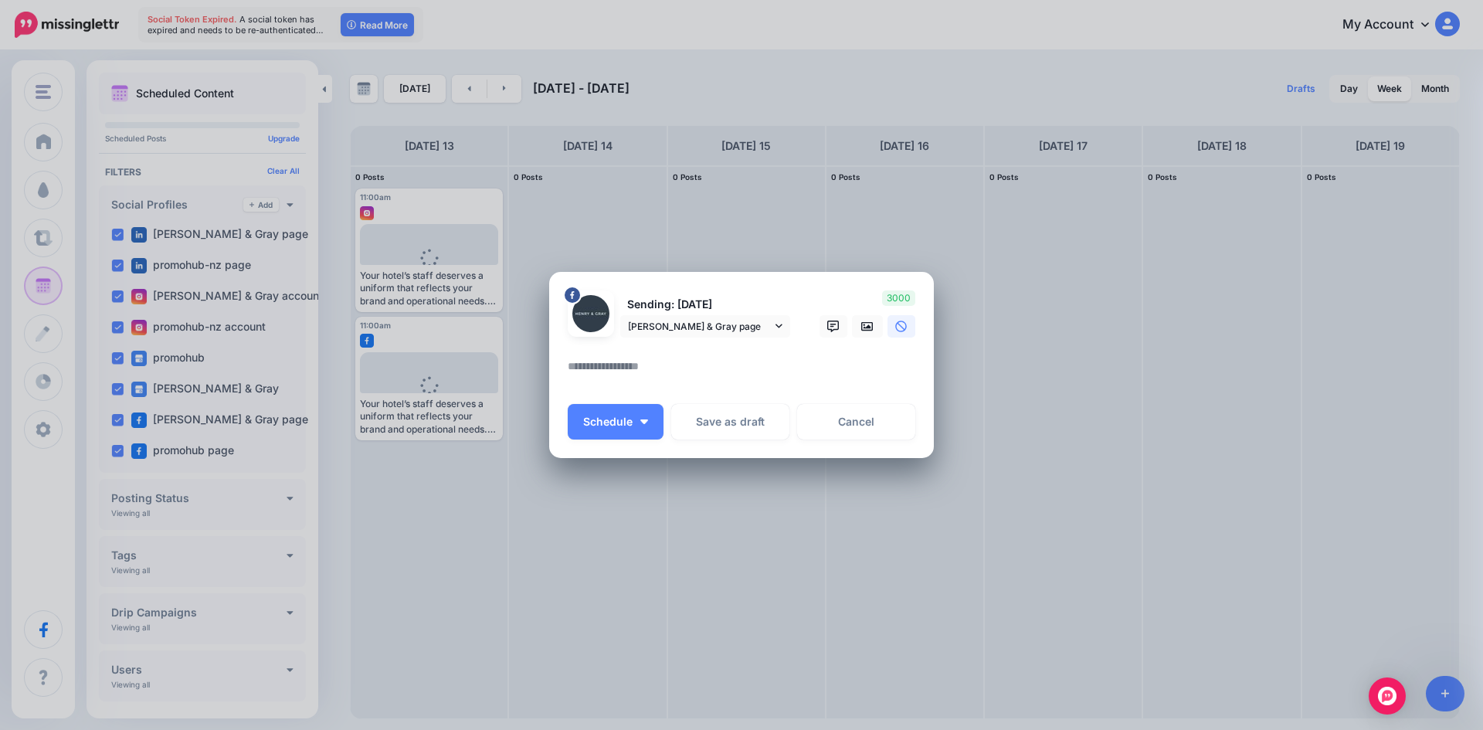
click at [702, 377] on textarea at bounding box center [745, 372] width 355 height 30
paste textarea "**********"
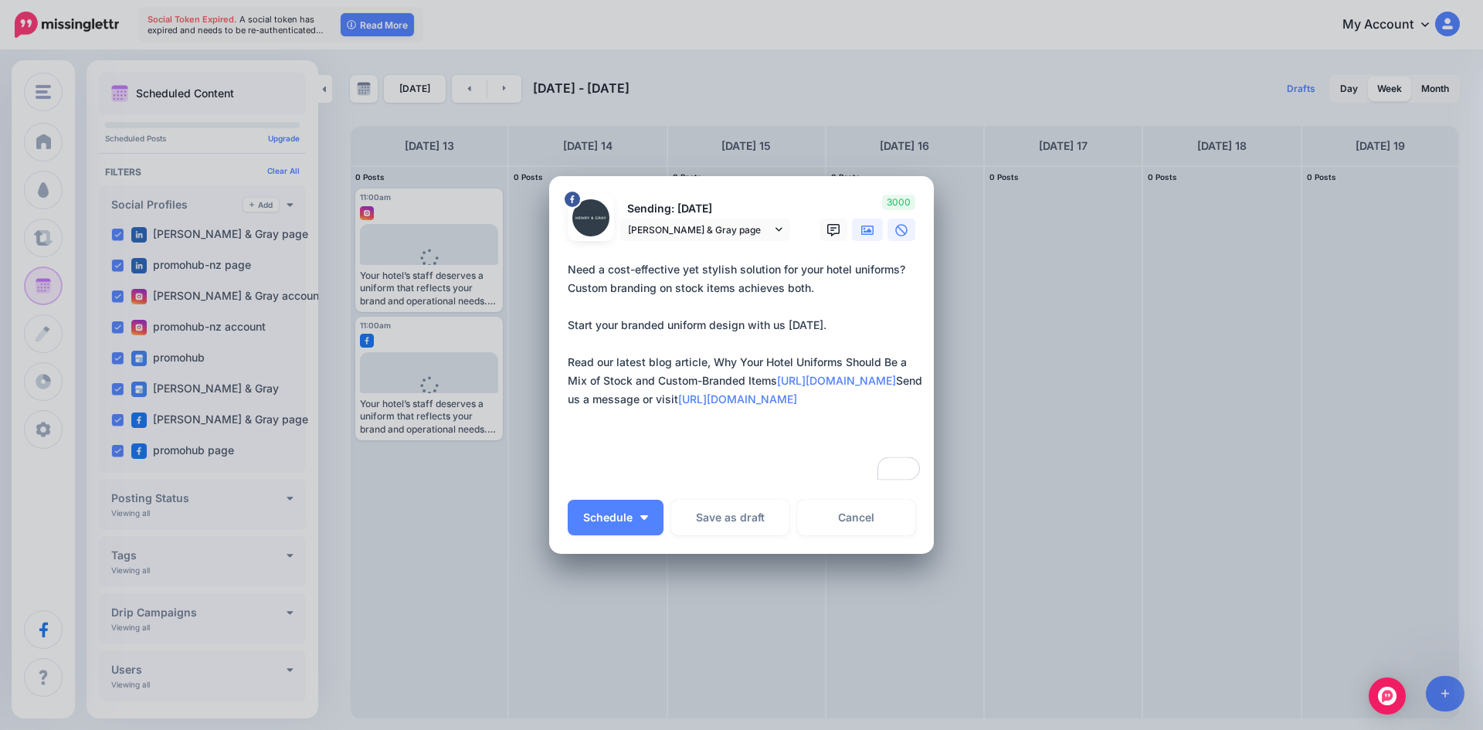
type textarea "**********"
click at [859, 224] on link at bounding box center [867, 230] width 31 height 22
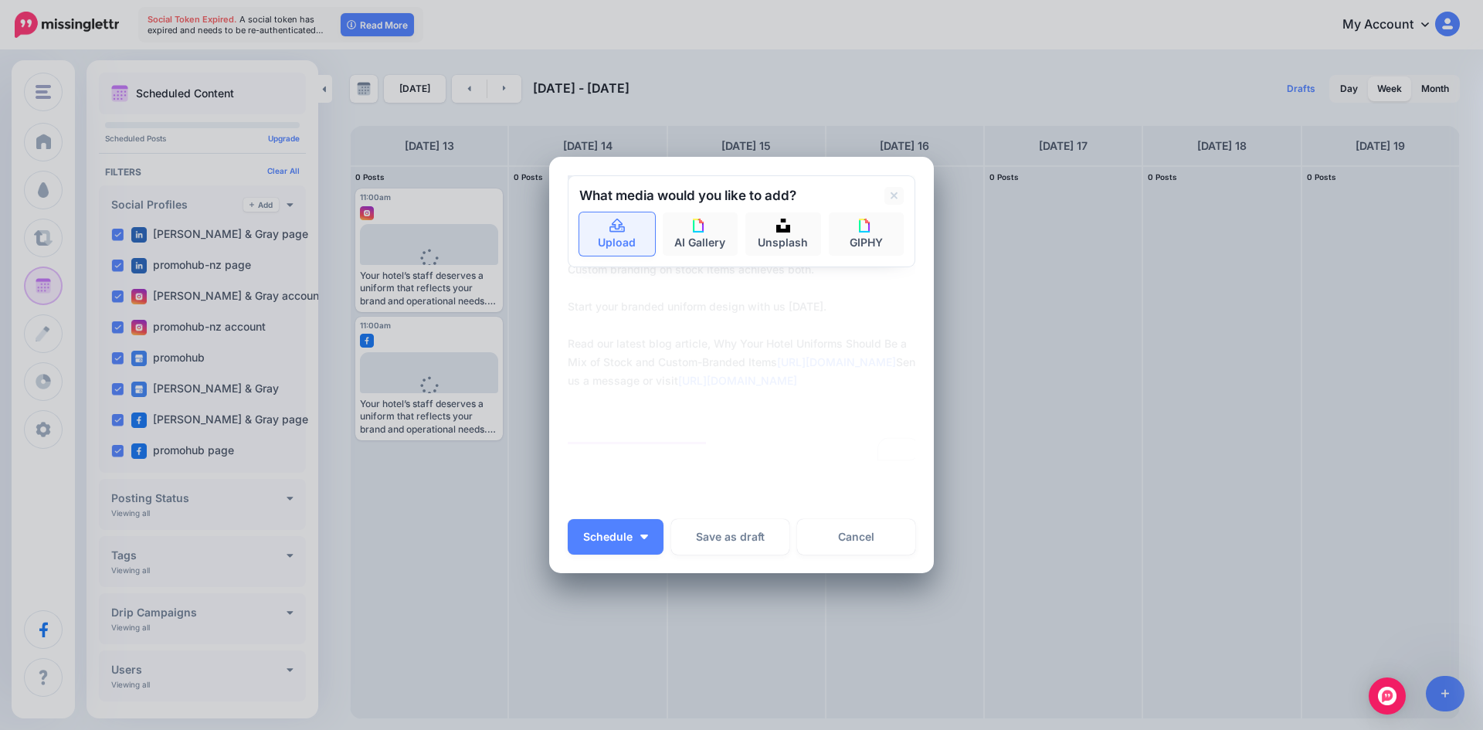
click at [620, 237] on link "Upload" at bounding box center [617, 233] width 76 height 43
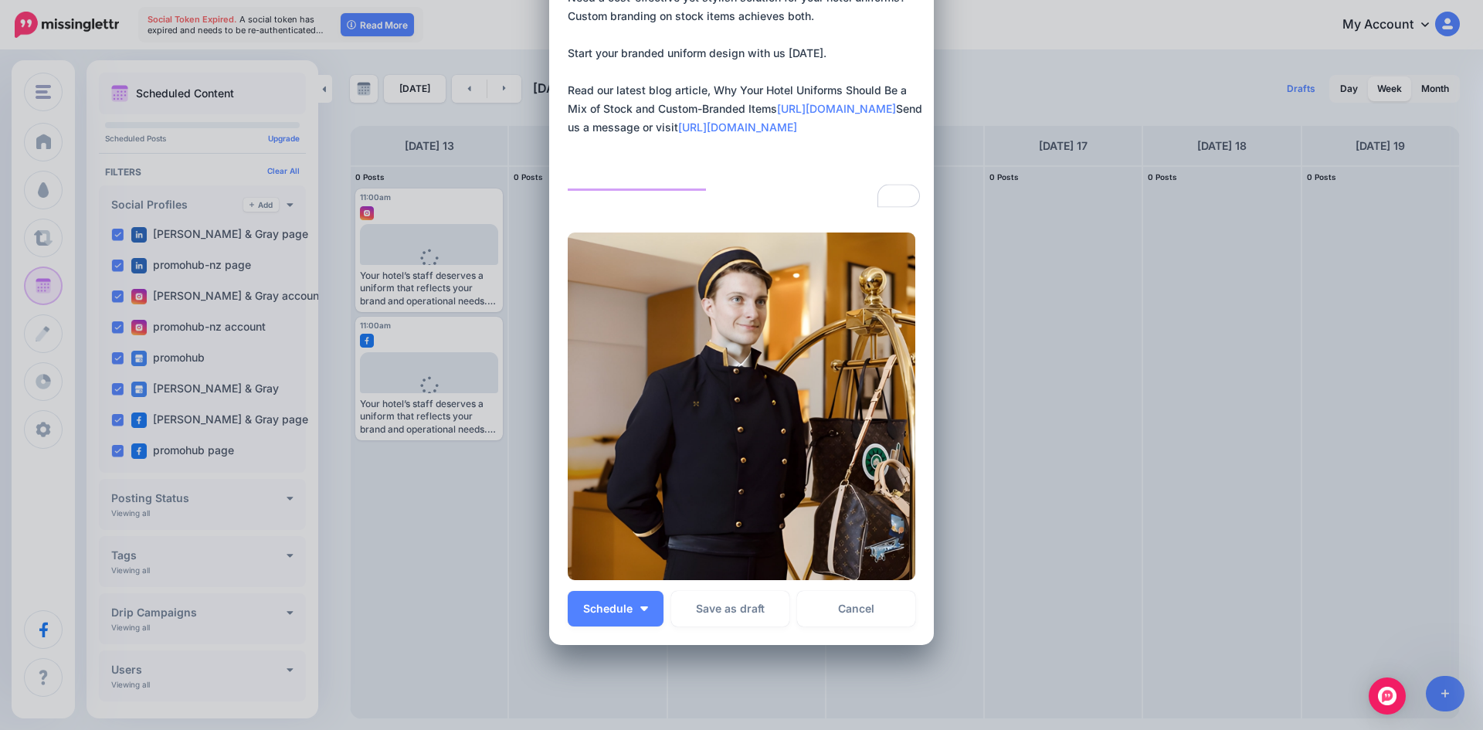
scroll to position [201, 0]
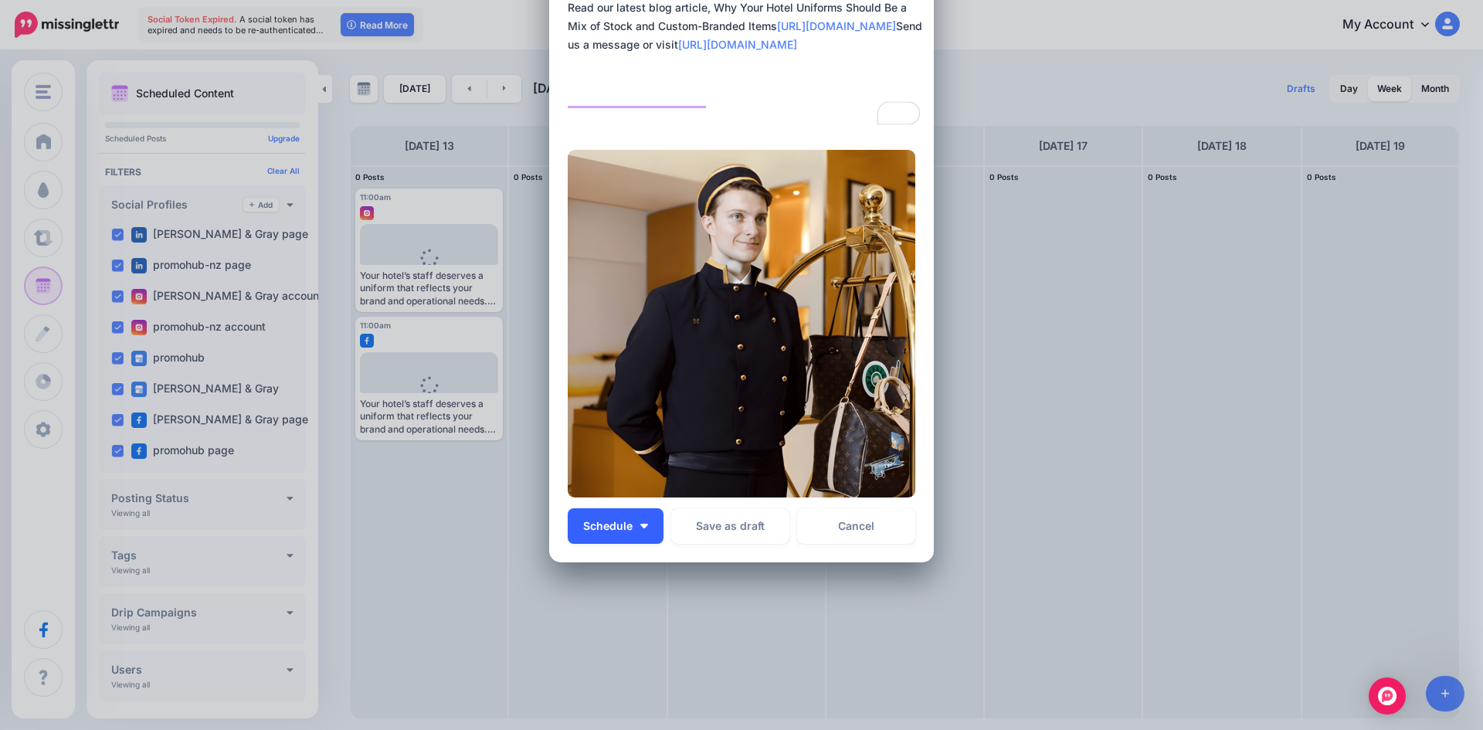
click at [649, 525] on button "Schedule" at bounding box center [616, 526] width 96 height 36
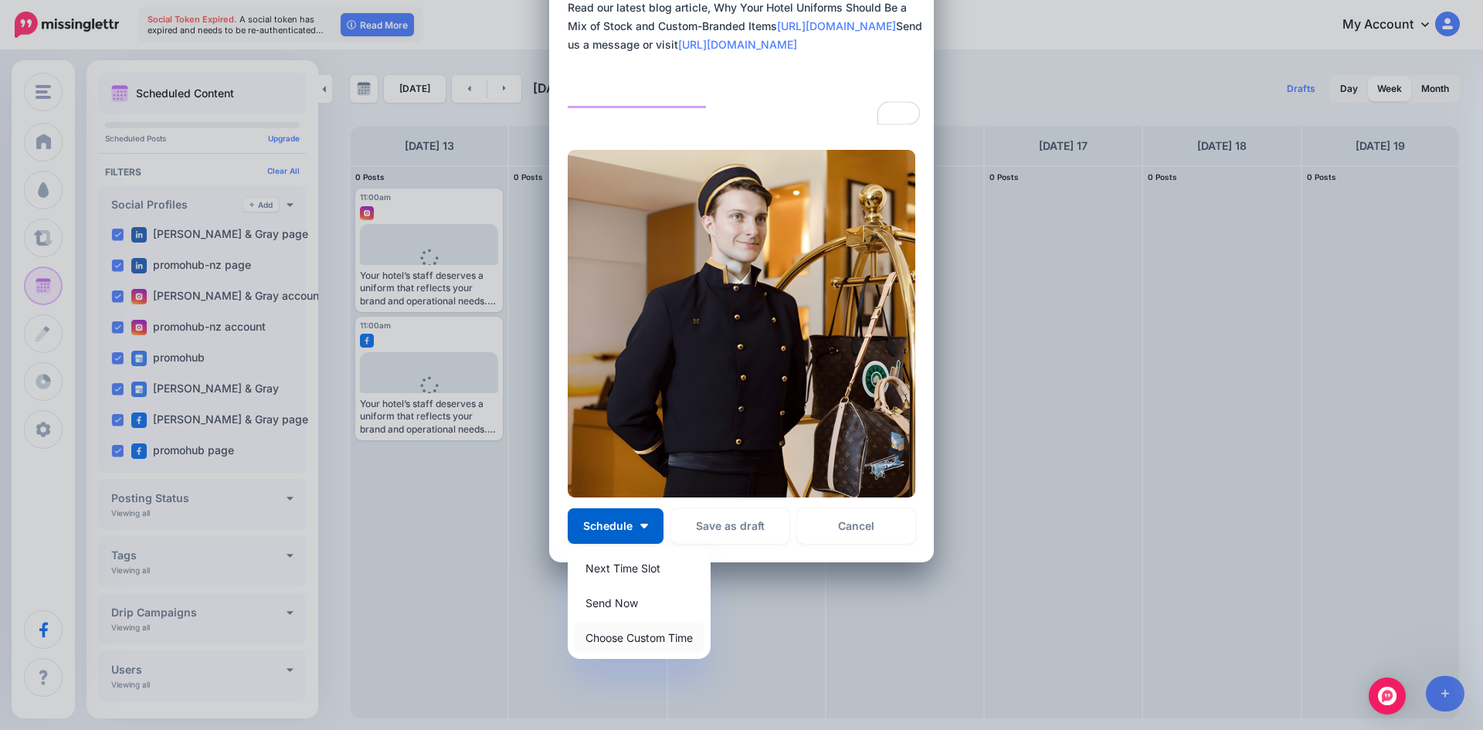
click at [642, 638] on link "Choose Custom Time" at bounding box center [639, 638] width 131 height 30
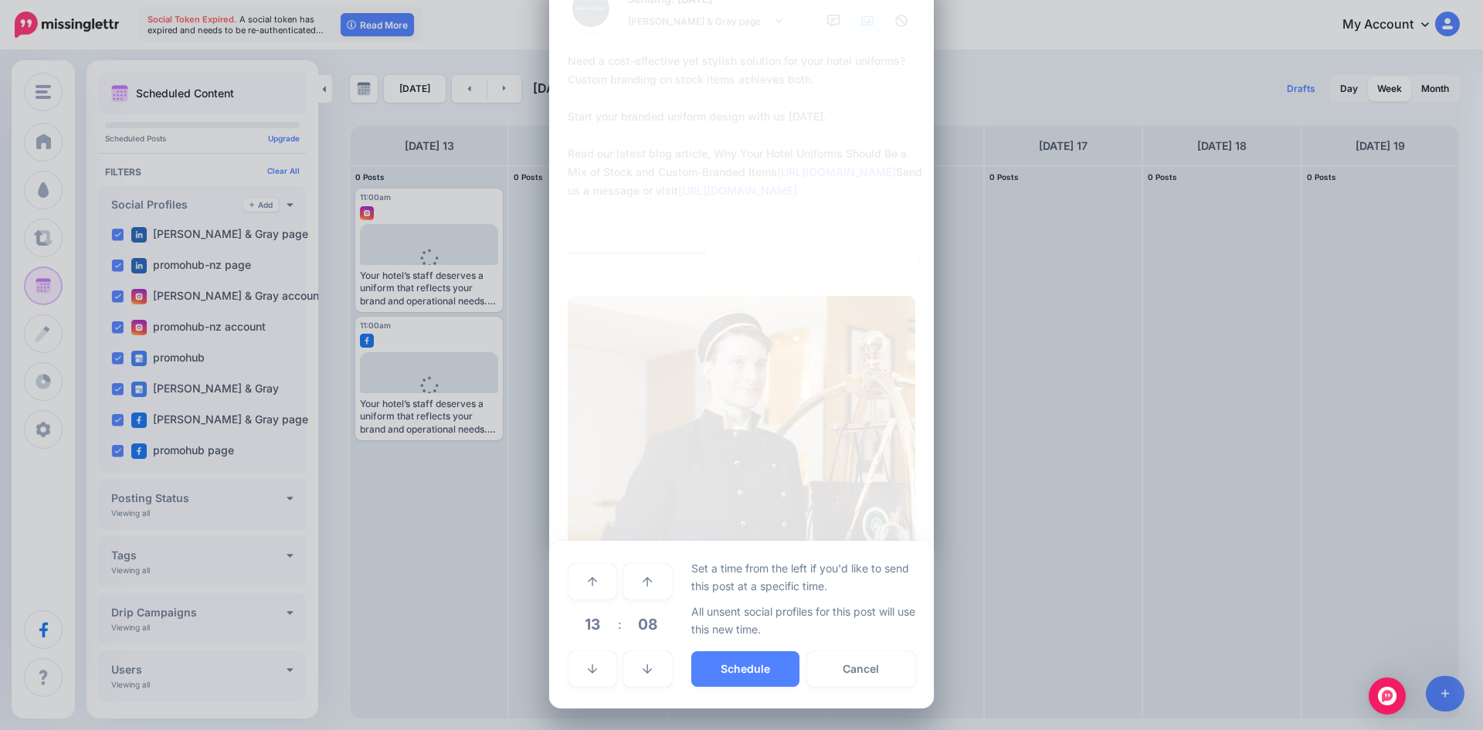
scroll to position [55, 0]
click at [593, 618] on span "13" at bounding box center [593, 624] width 42 height 42
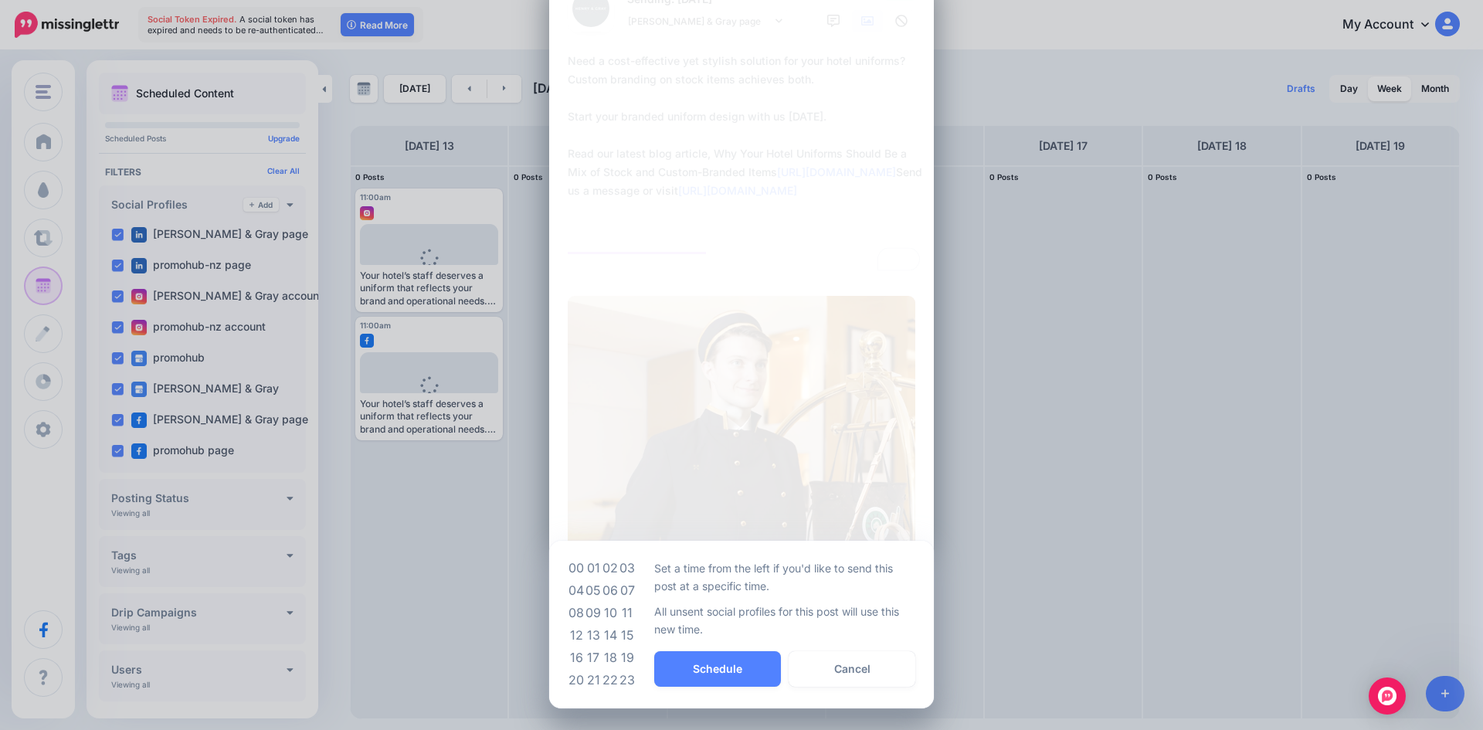
drag, startPoint x: 626, startPoint y: 614, endPoint x: 627, endPoint y: 622, distance: 7.8
click at [626, 613] on td "11" at bounding box center [627, 613] width 17 height 22
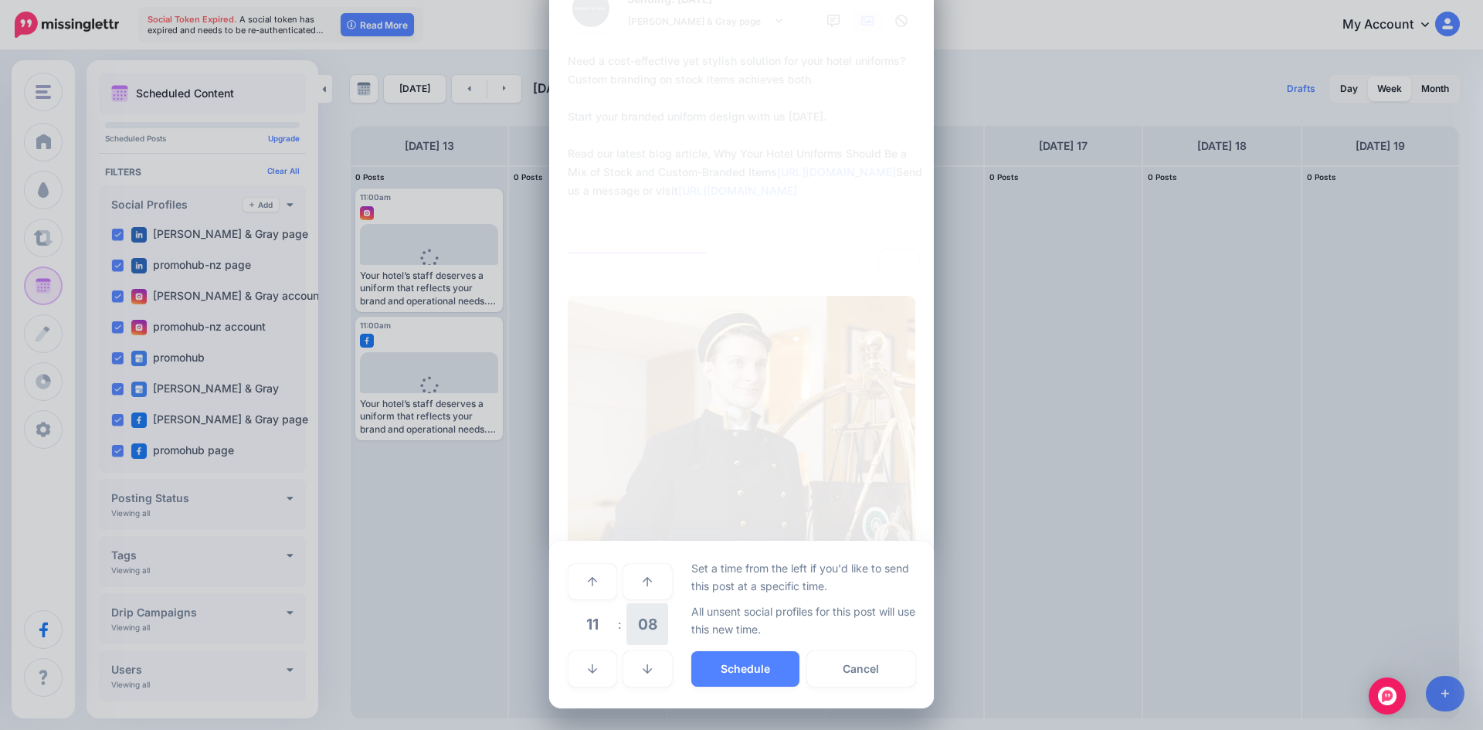
click at [637, 630] on span "08" at bounding box center [648, 624] width 42 height 42
click at [573, 583] on td "00" at bounding box center [576, 580] width 17 height 43
click at [732, 662] on button "Schedule" at bounding box center [745, 669] width 108 height 36
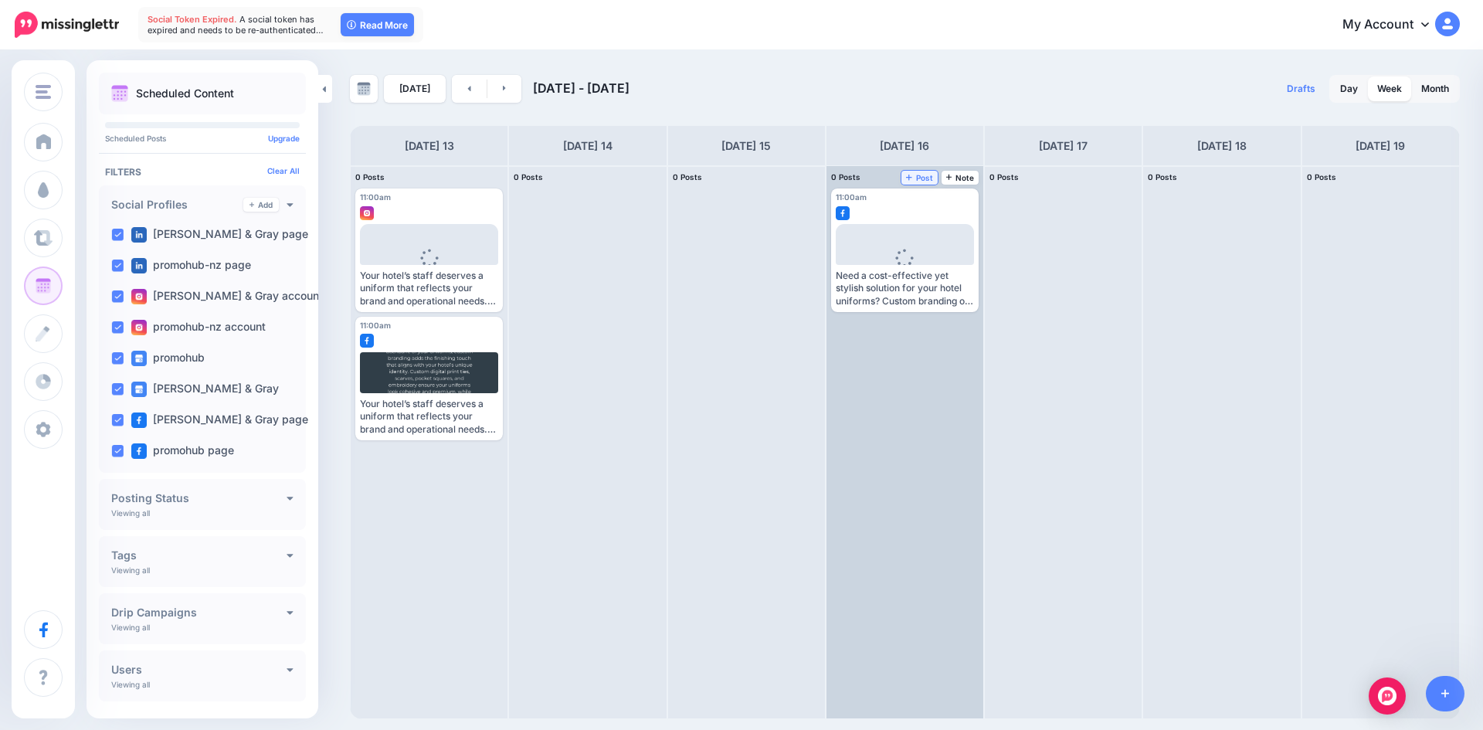
click at [914, 182] on link "Post" at bounding box center [920, 178] width 36 height 14
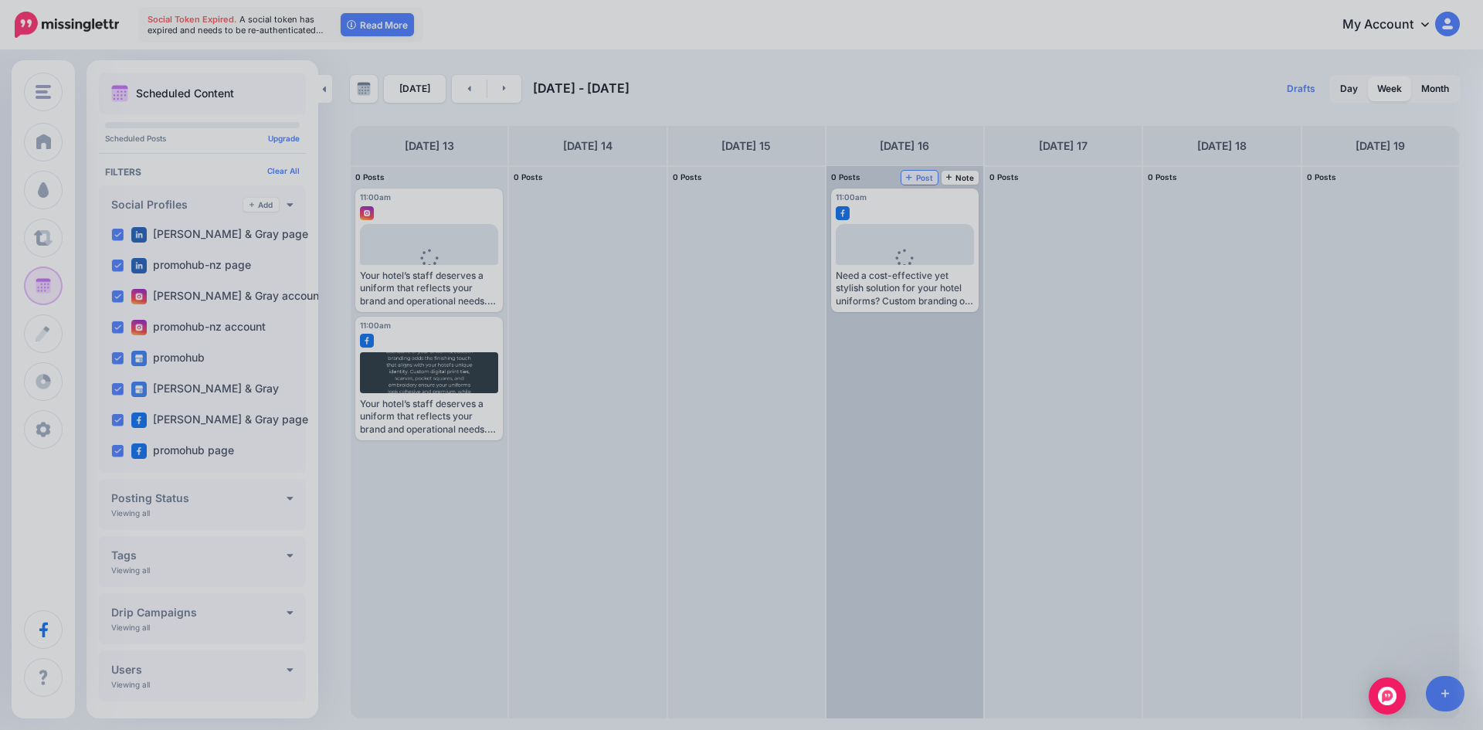
scroll to position [0, 0]
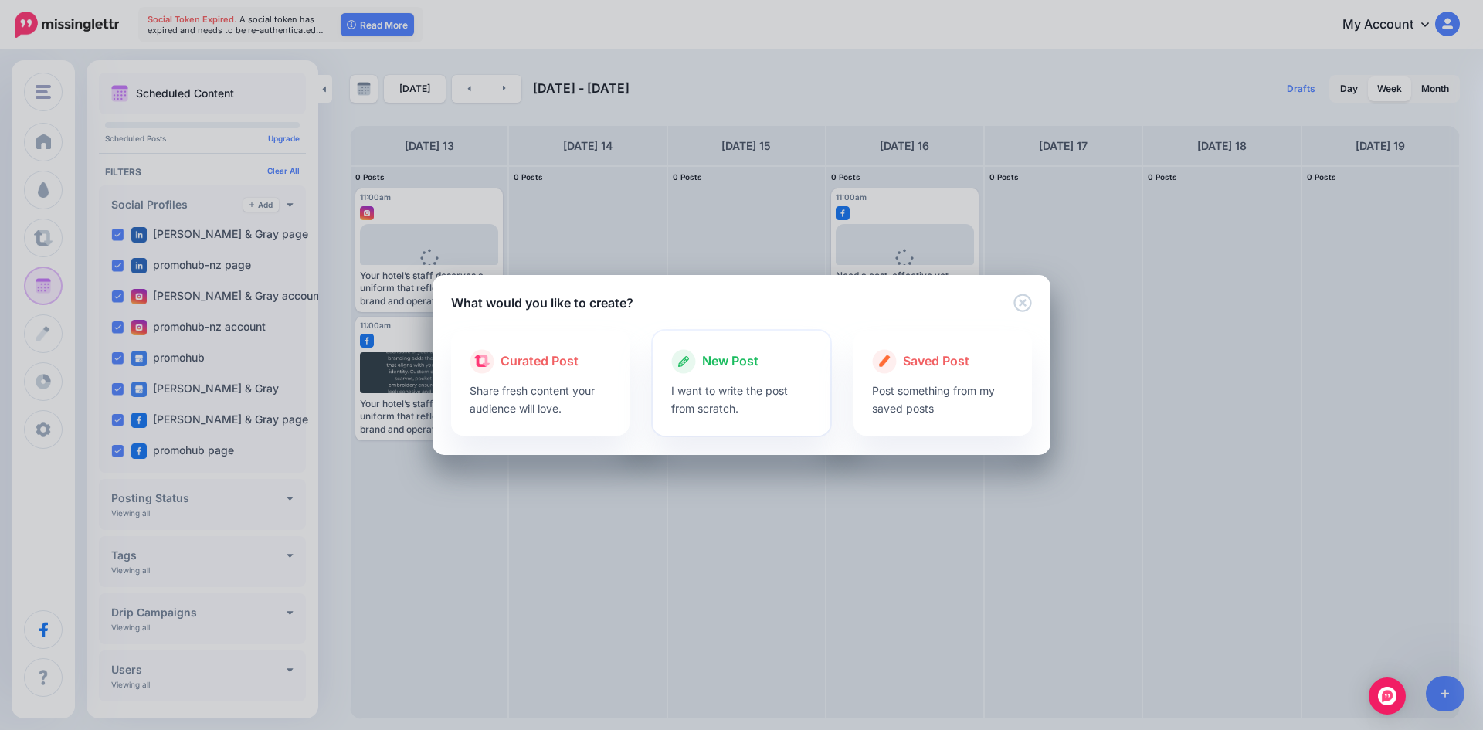
click at [725, 385] on p "I want to write the post from scratch." at bounding box center [741, 400] width 141 height 36
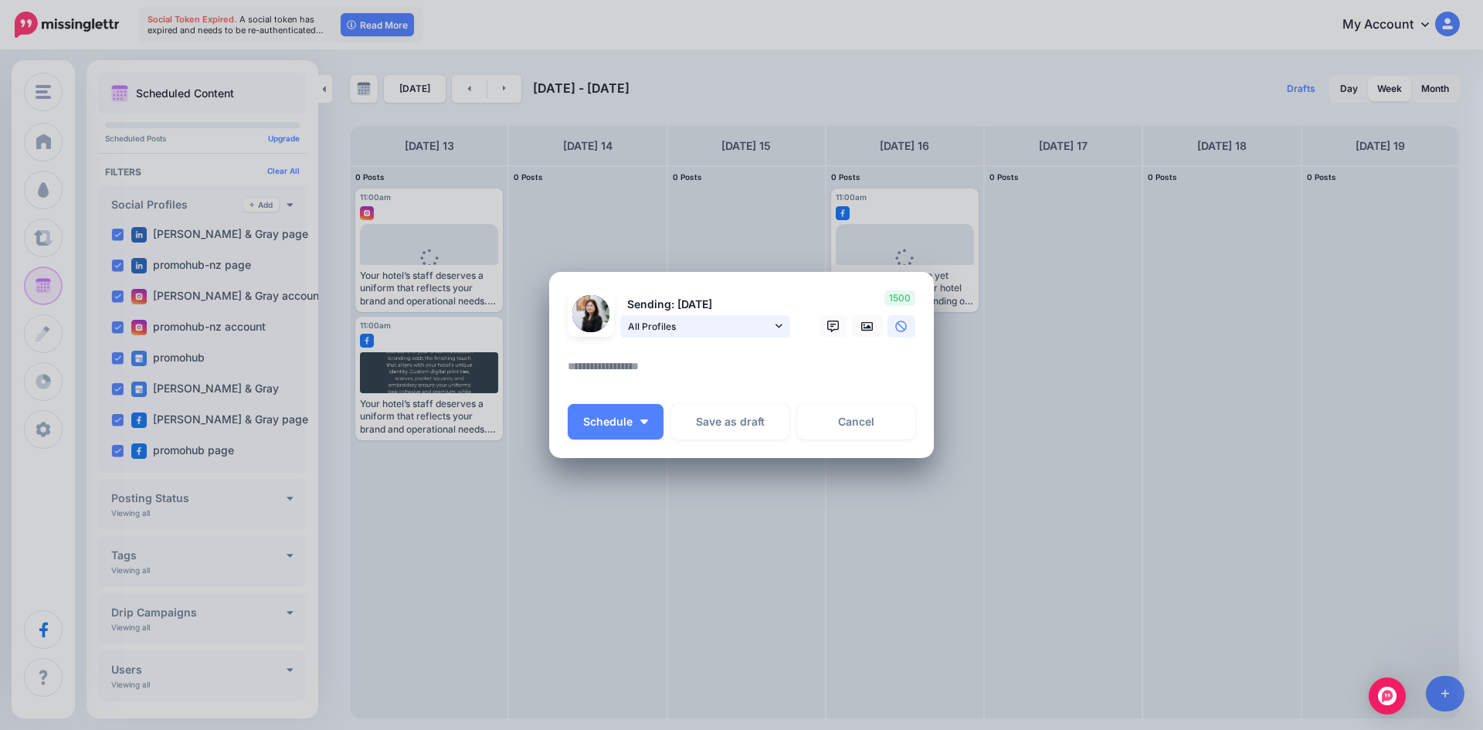
click at [722, 311] on p "Sending: 16th Oct" at bounding box center [705, 305] width 170 height 18
click at [733, 328] on span "All Profiles" at bounding box center [700, 326] width 144 height 16
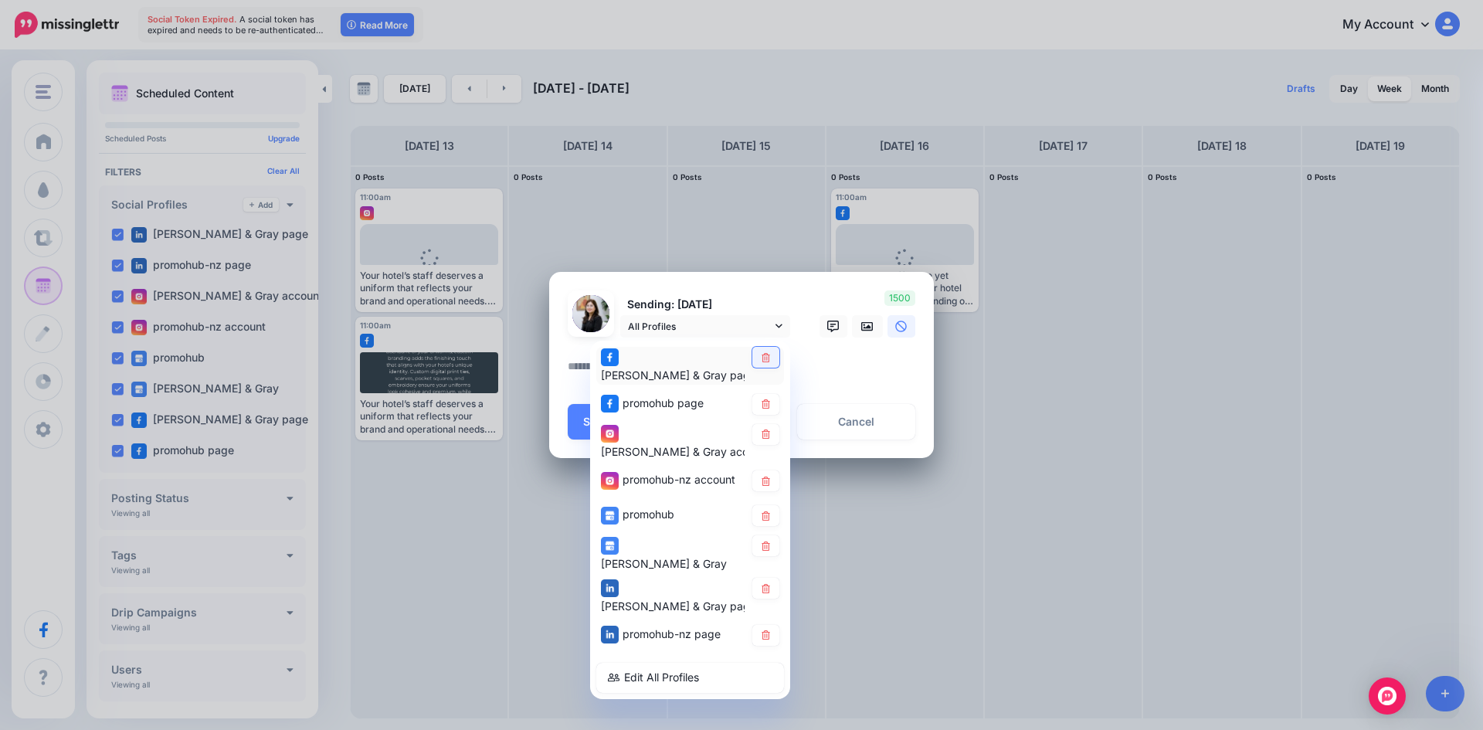
click at [773, 368] on link at bounding box center [766, 357] width 27 height 21
click at [763, 394] on link at bounding box center [766, 404] width 27 height 21
click at [769, 472] on link at bounding box center [766, 481] width 27 height 21
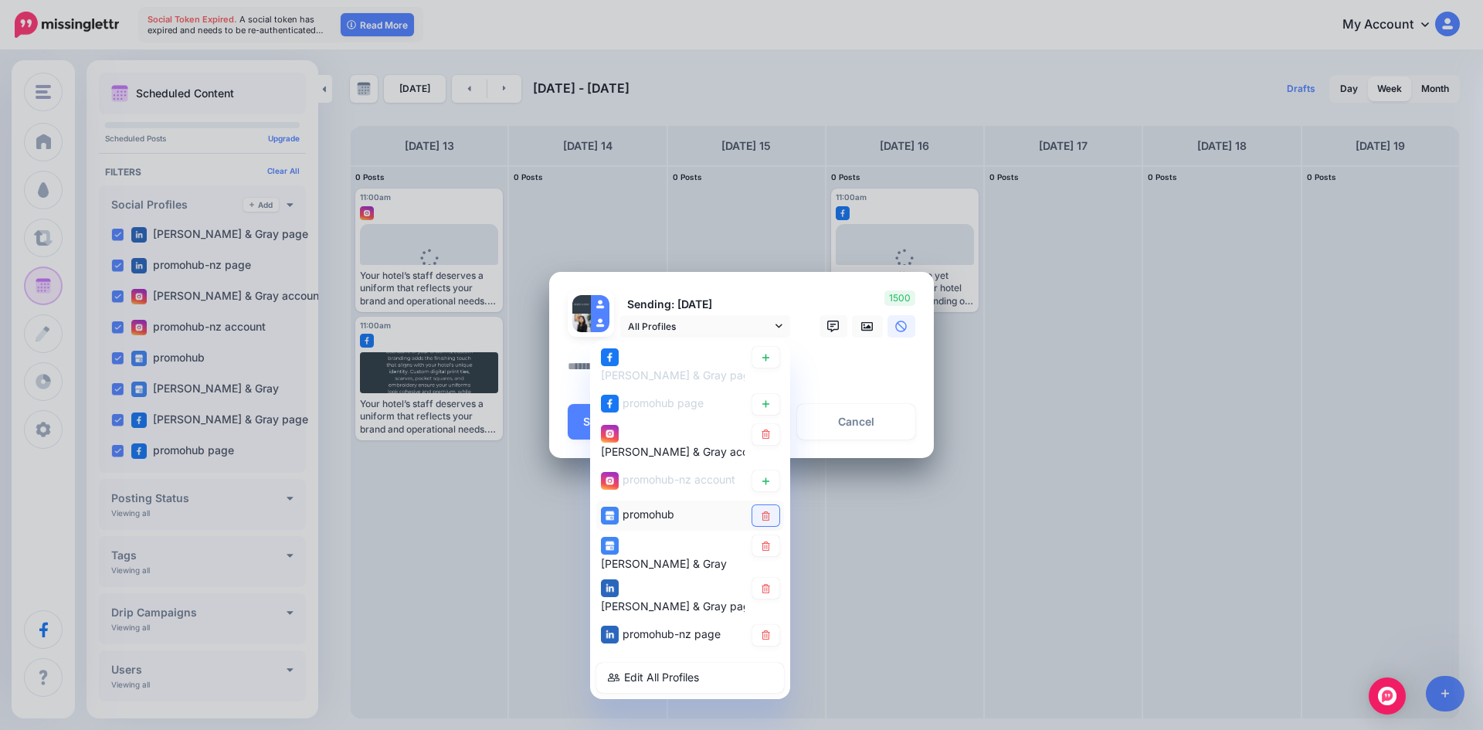
click at [765, 511] on icon at bounding box center [766, 515] width 12 height 9
click at [770, 535] on link at bounding box center [766, 545] width 27 height 21
click at [763, 583] on icon at bounding box center [766, 587] width 8 height 9
click at [763, 630] on icon at bounding box center [766, 634] width 8 height 9
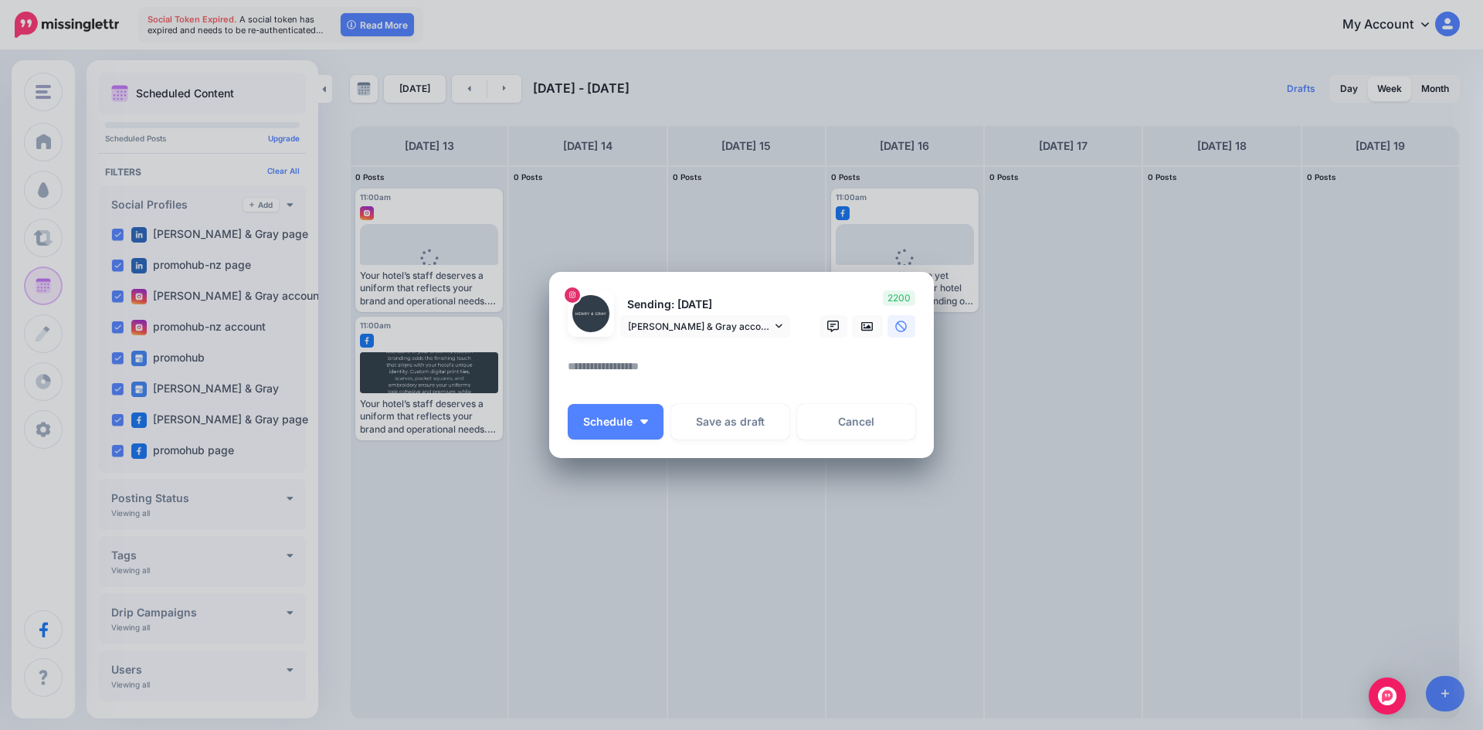
click at [773, 371] on textarea at bounding box center [745, 372] width 355 height 30
paste textarea "**********"
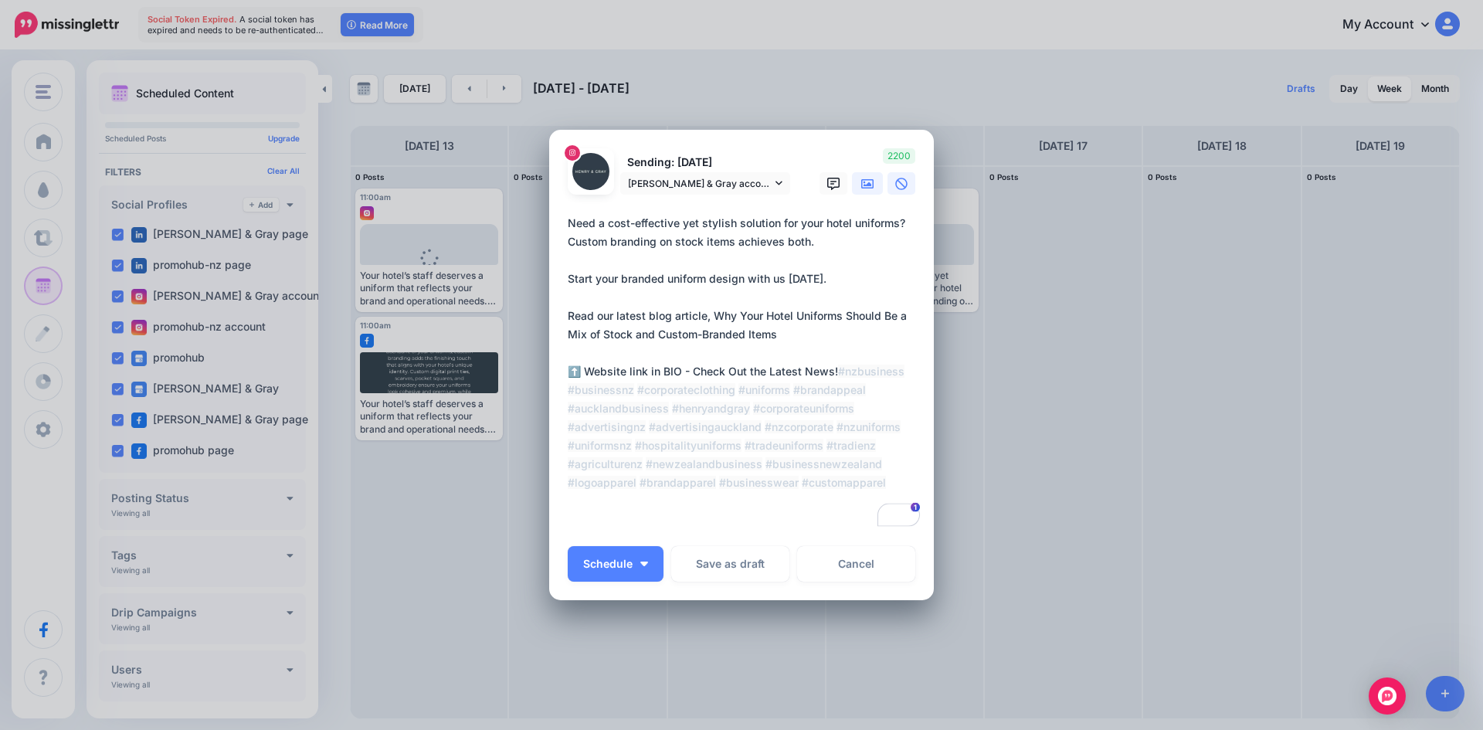
type textarea "**********"
click at [852, 186] on link at bounding box center [867, 183] width 31 height 22
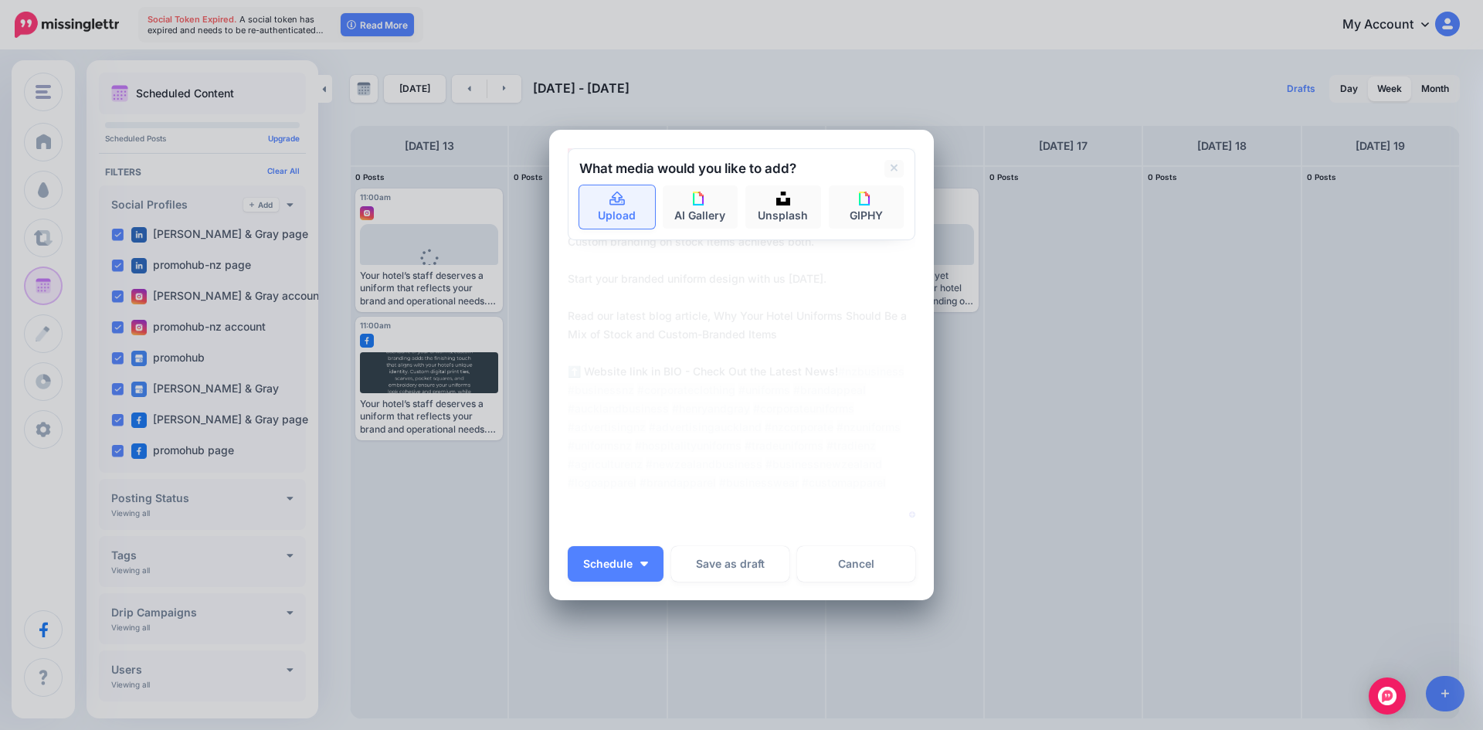
click at [609, 202] on icon at bounding box center [618, 199] width 18 height 14
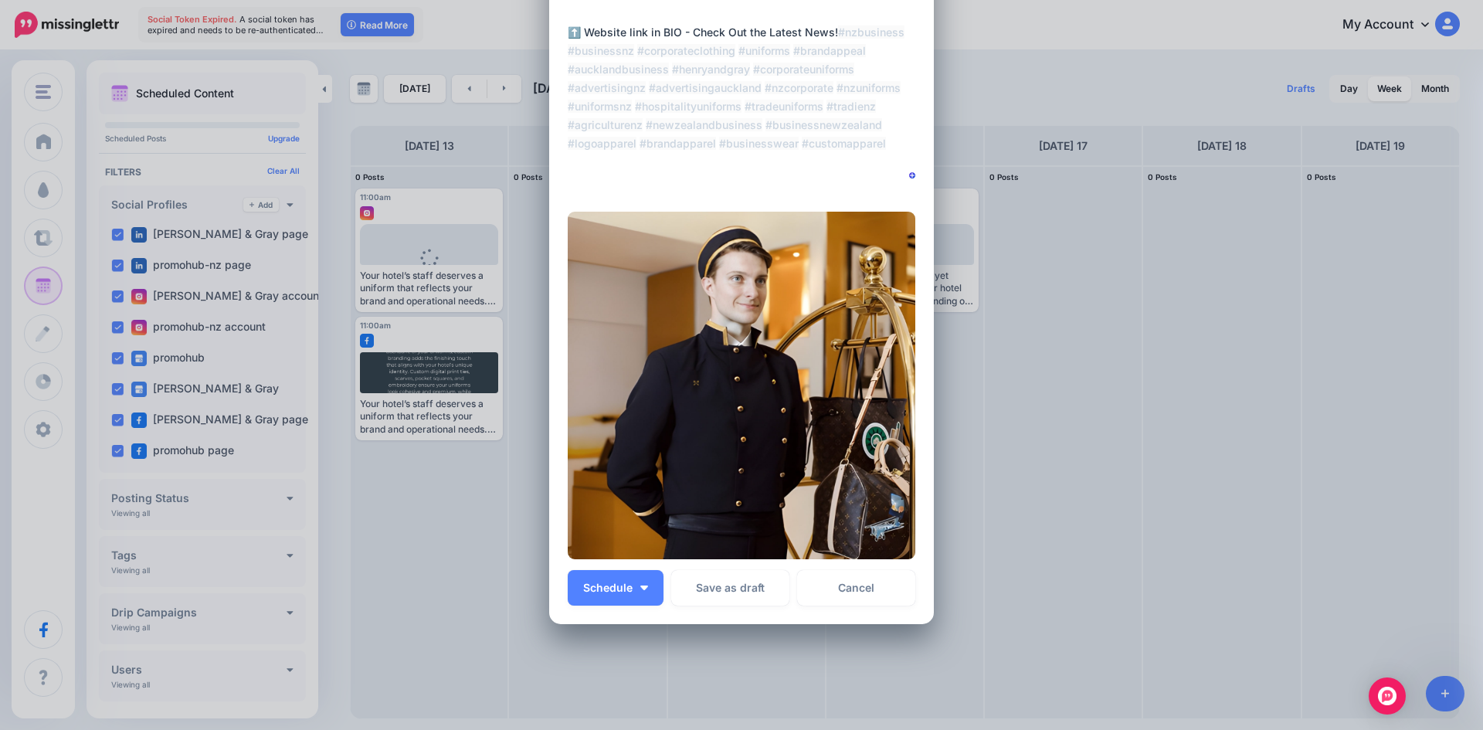
scroll to position [294, 0]
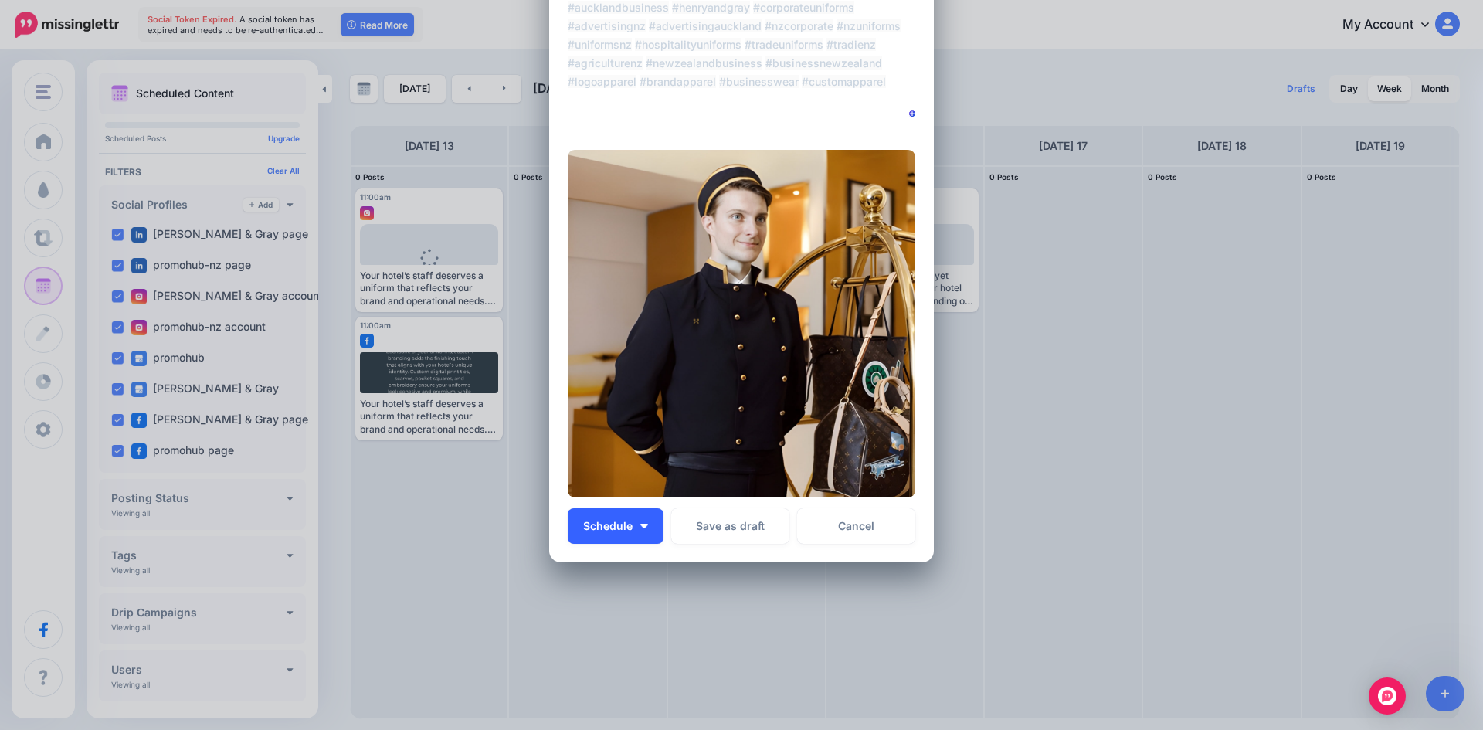
click at [639, 522] on button "Schedule" at bounding box center [616, 526] width 96 height 36
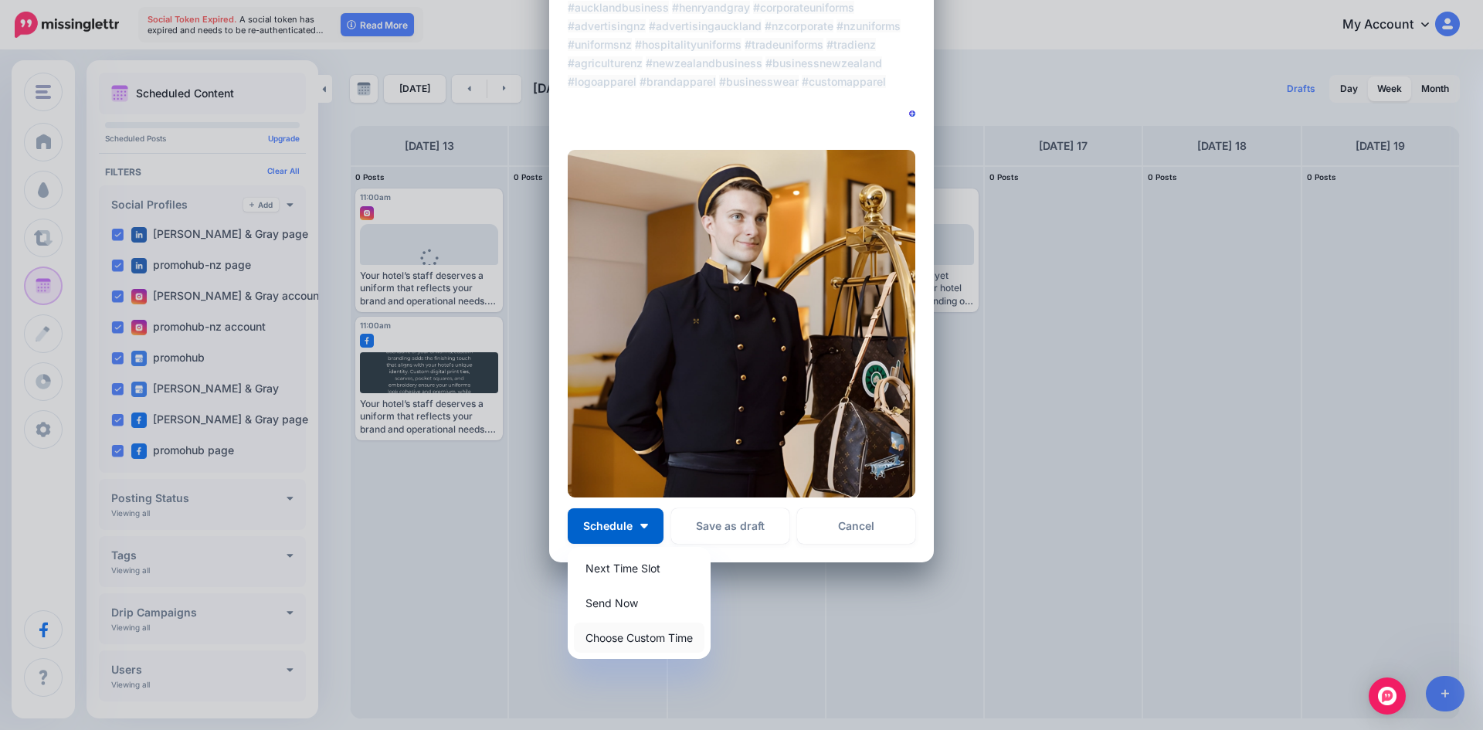
click at [632, 640] on link "Choose Custom Time" at bounding box center [639, 638] width 131 height 30
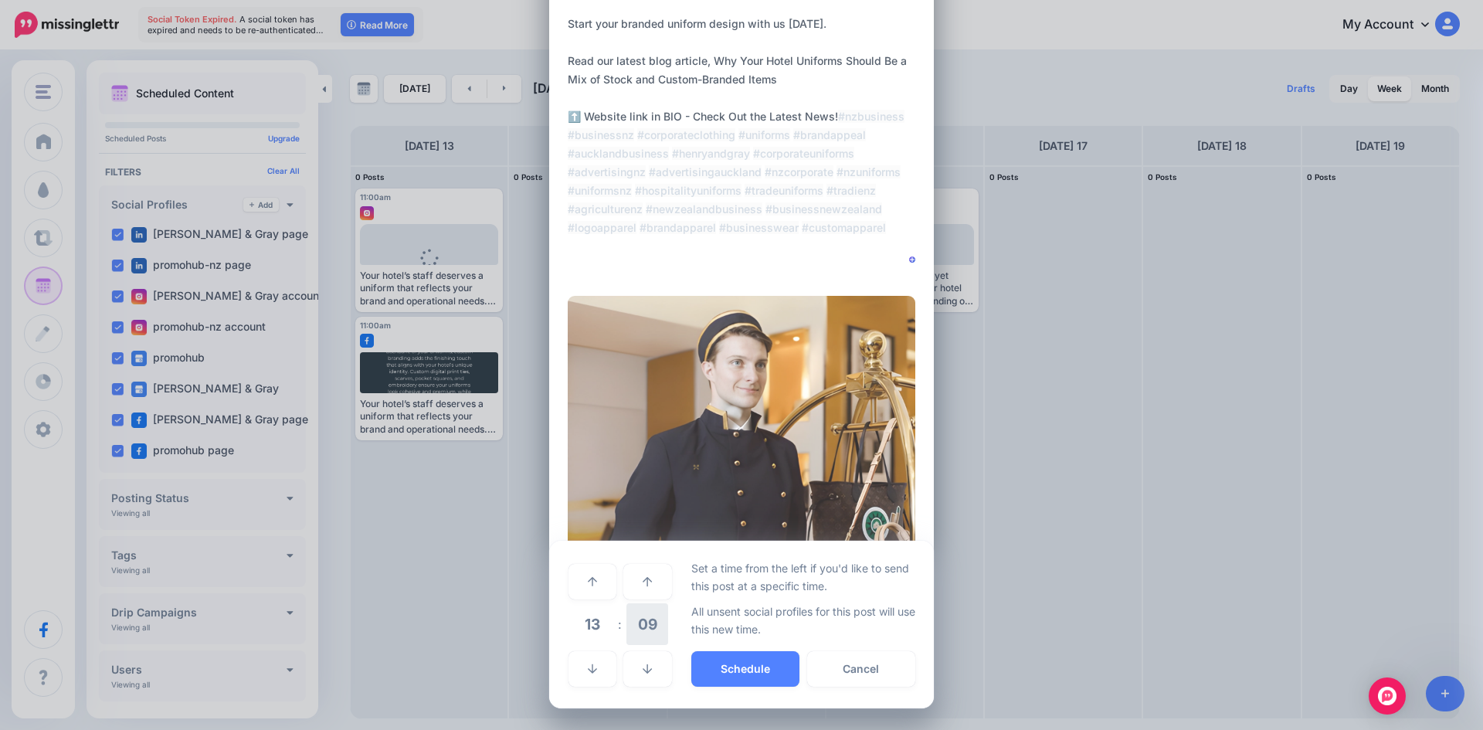
scroll to position [148, 0]
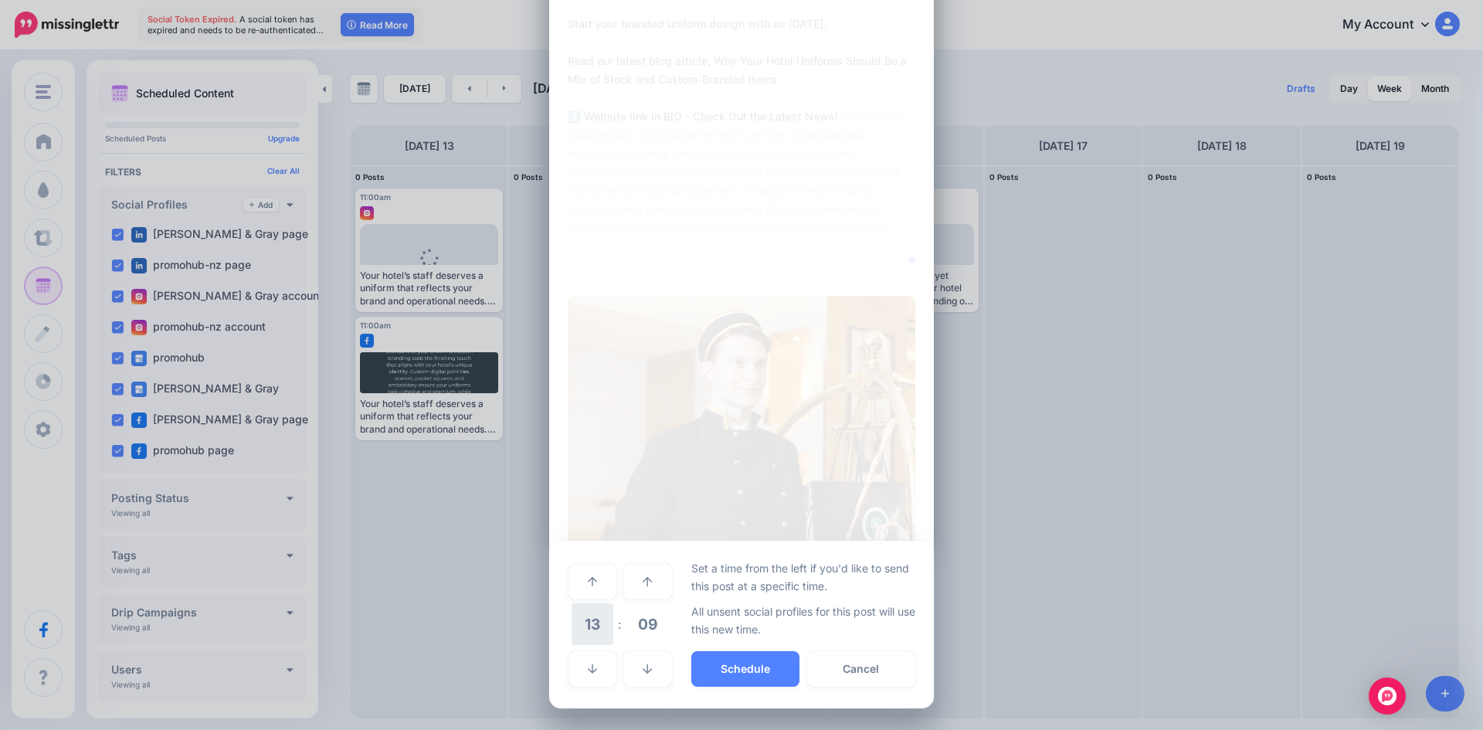
click at [593, 629] on span "13" at bounding box center [593, 624] width 42 height 42
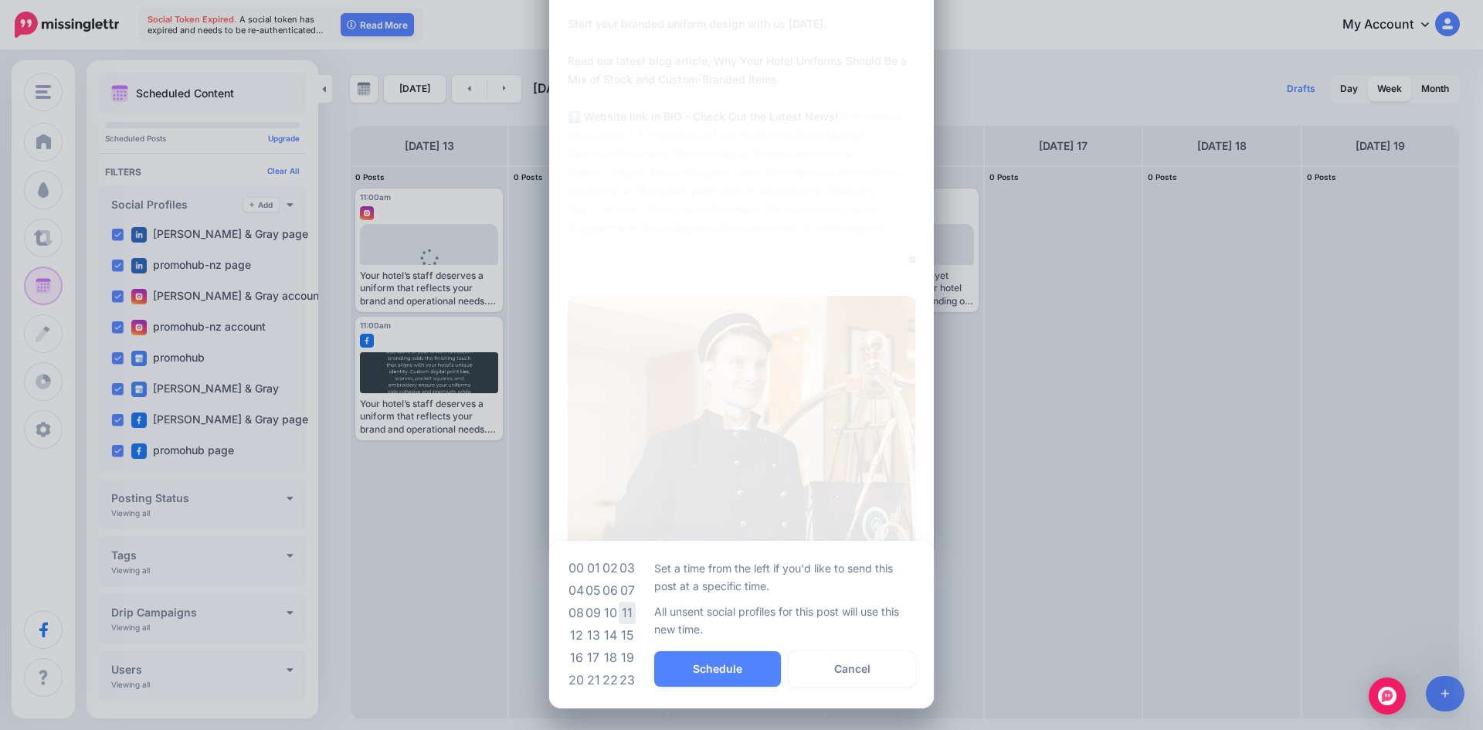
click at [623, 616] on td "11" at bounding box center [627, 613] width 17 height 22
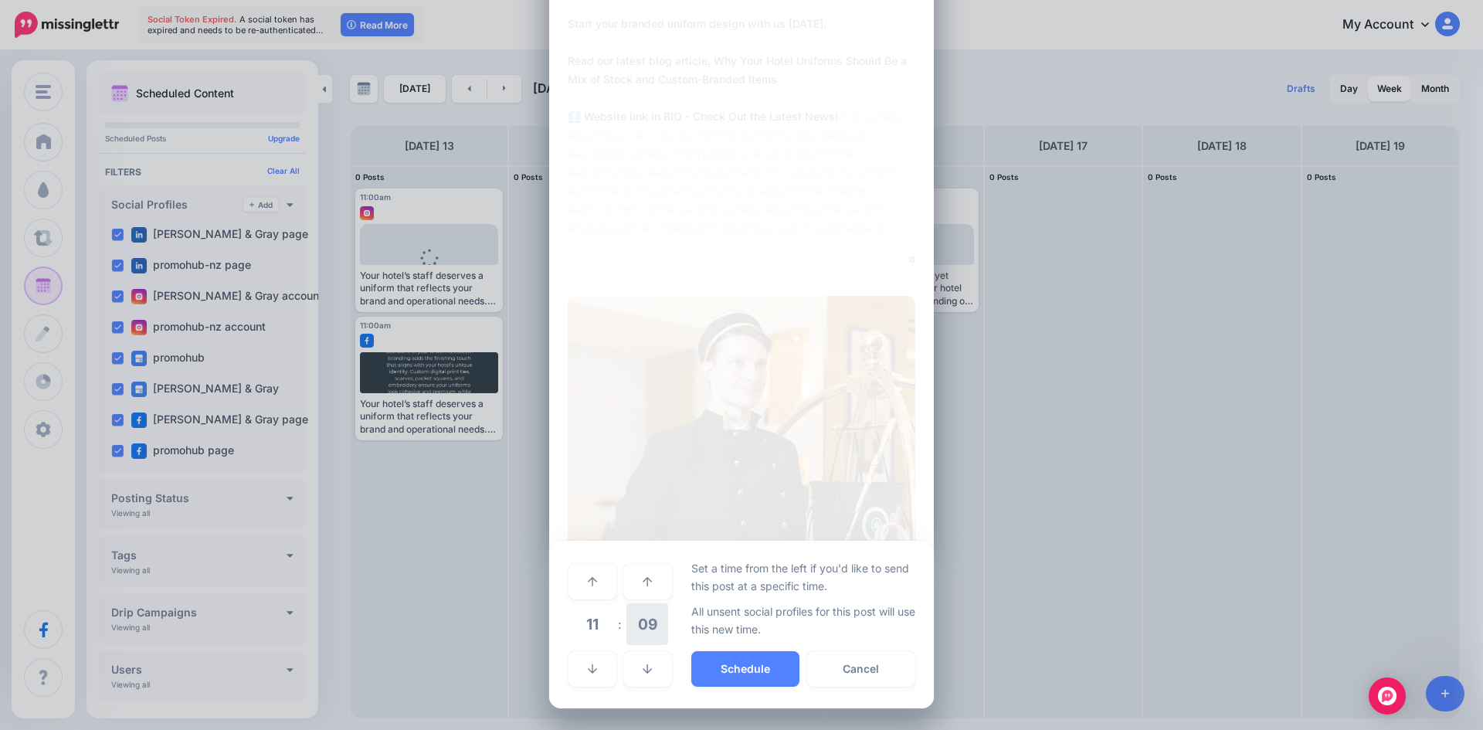
click at [635, 641] on span "09" at bounding box center [648, 624] width 42 height 42
click at [585, 581] on td "05" at bounding box center [593, 580] width 17 height 43
click at [637, 615] on span "05" at bounding box center [648, 624] width 42 height 42
click at [569, 582] on td "00" at bounding box center [576, 580] width 17 height 43
click at [730, 664] on button "Schedule" at bounding box center [745, 669] width 108 height 36
